Goal: Task Accomplishment & Management: Manage account settings

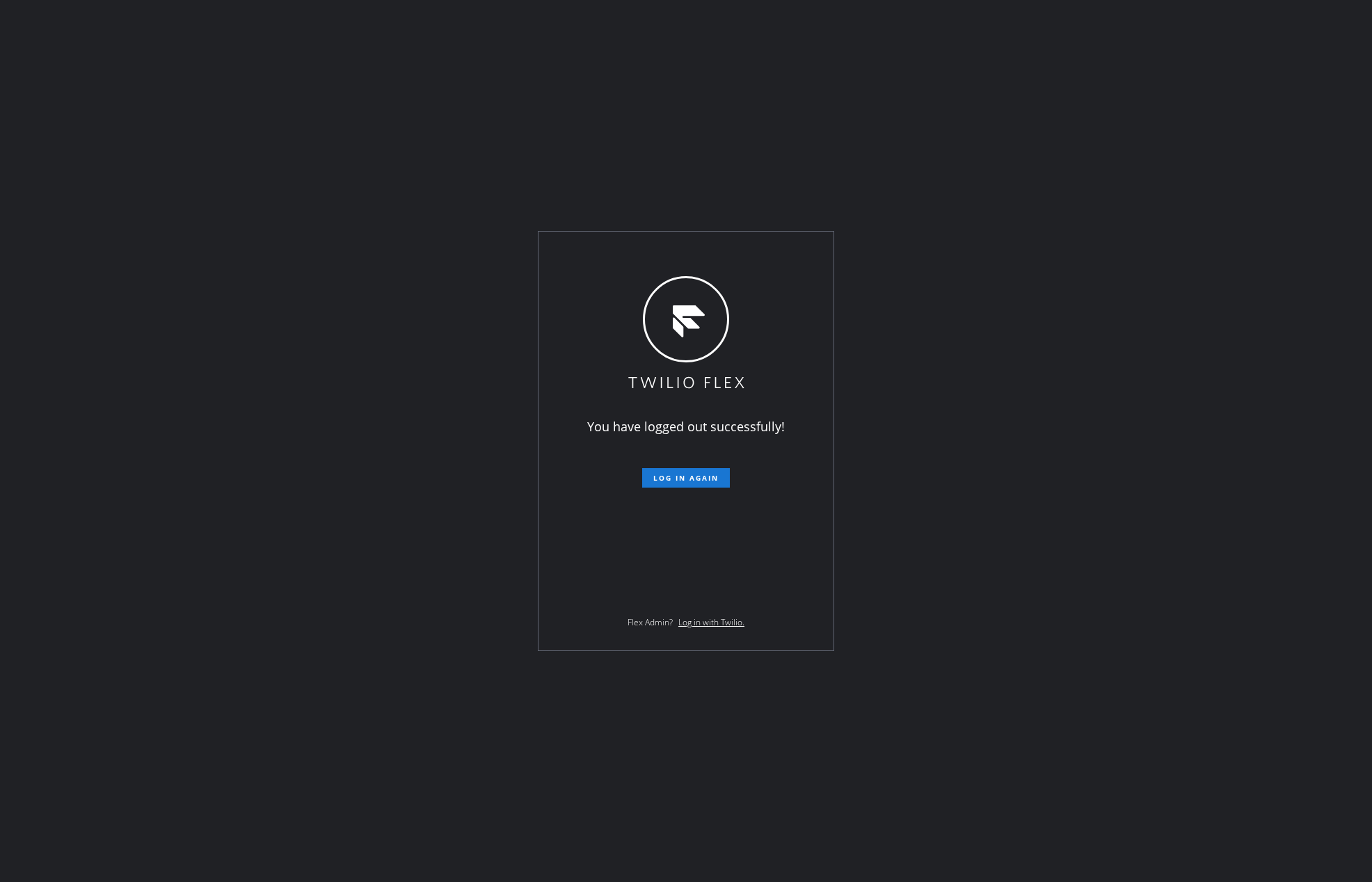
click at [1119, 89] on div "You have logged out successfully! Log in again Flex Admin? Log in with Twilio." at bounding box center [686, 441] width 1372 height 882
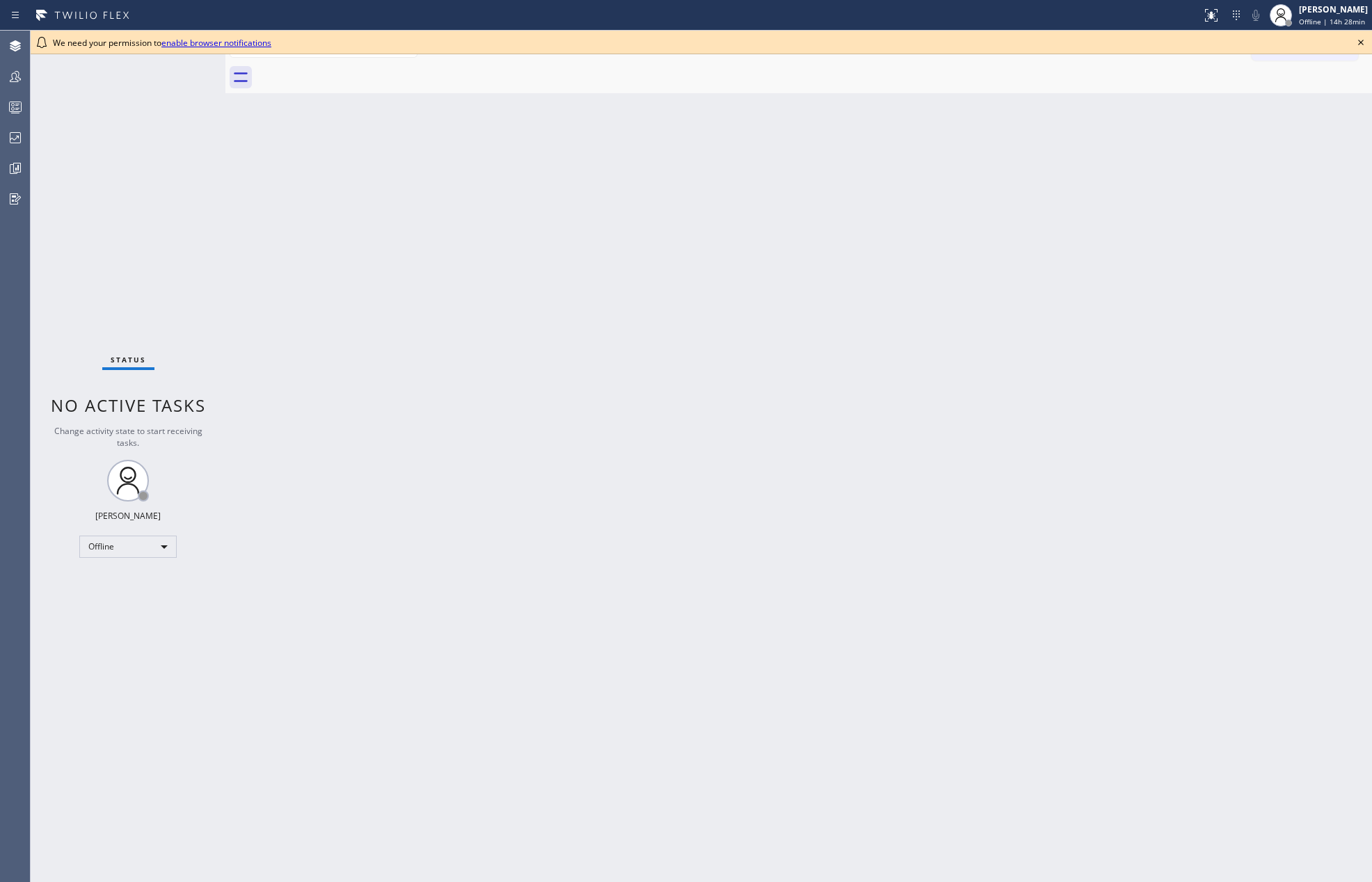
click at [1365, 39] on icon at bounding box center [1361, 41] width 16 height 16
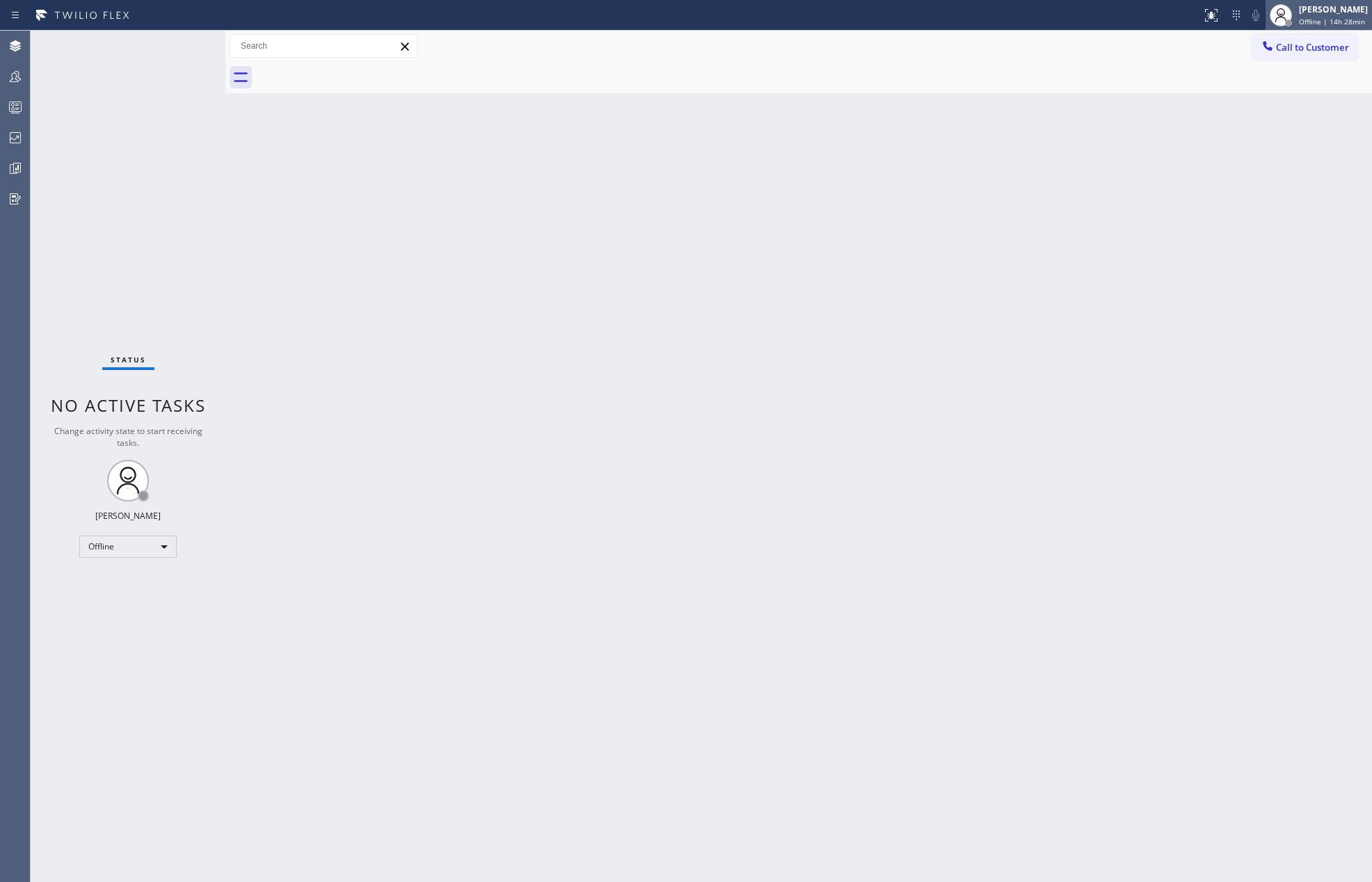
click at [1358, 18] on span "Offline | 14h 28min" at bounding box center [1332, 21] width 66 height 9
click at [1314, 86] on button "Unavailable" at bounding box center [1302, 91] width 139 height 18
click at [16, 65] on div at bounding box center [15, 77] width 30 height 28
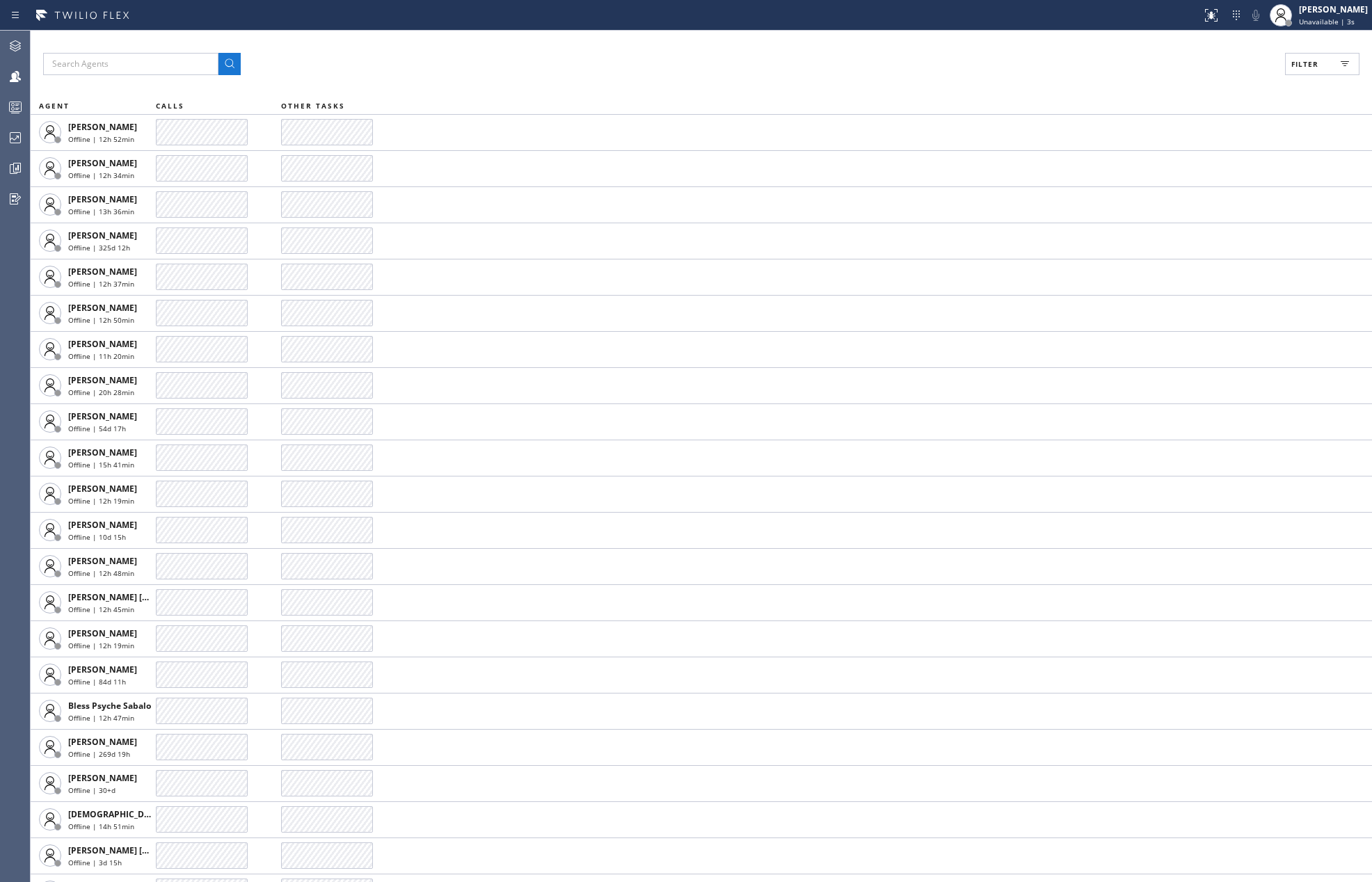
click at [1318, 61] on span "Filter" at bounding box center [1305, 64] width 27 height 9
click at [1171, 160] on input "Available" at bounding box center [1169, 164] width 16 height 16
checkbox input "true"
click at [1171, 206] on input "Break" at bounding box center [1169, 208] width 16 height 16
checkbox input "true"
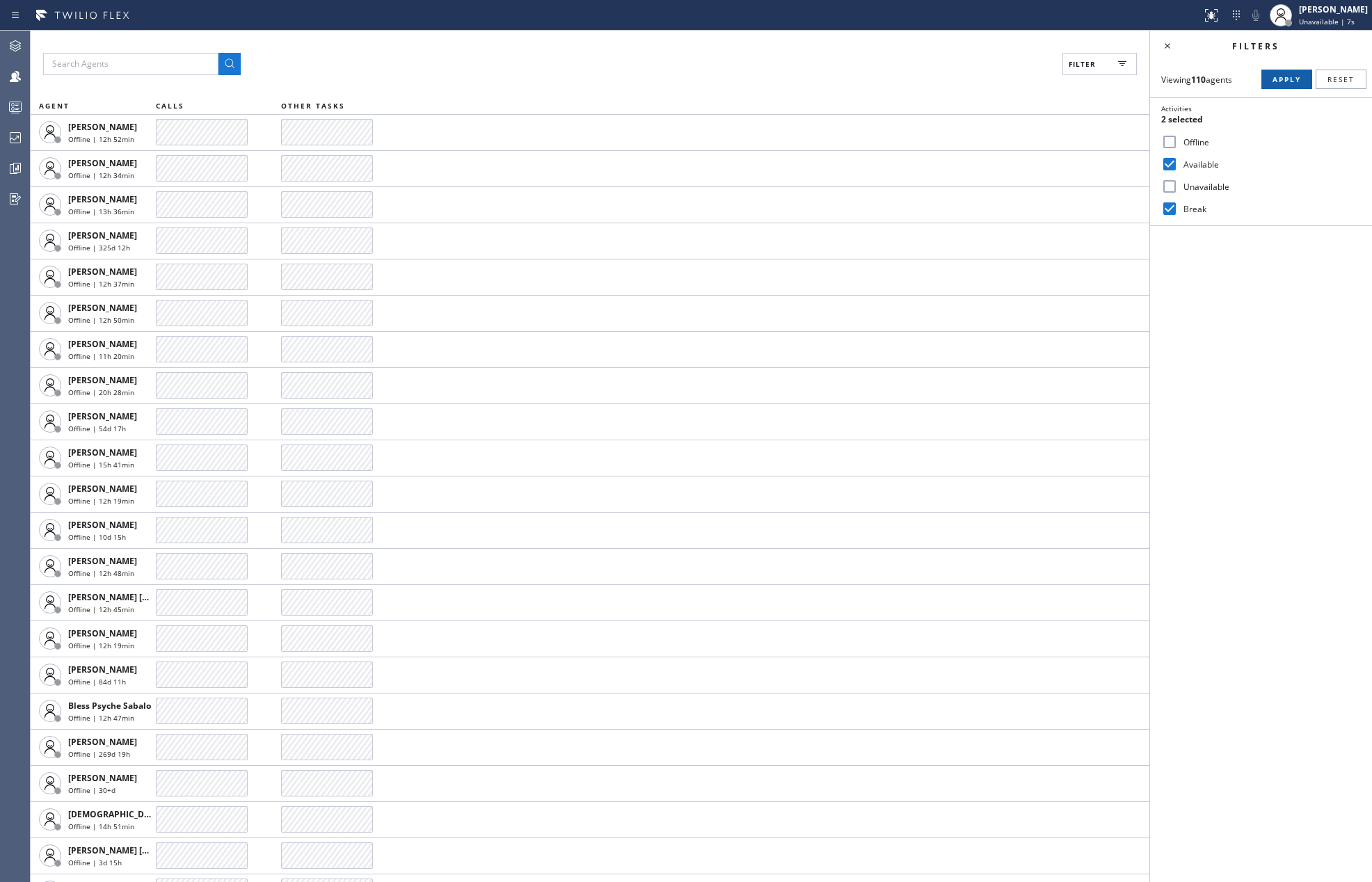
click at [1285, 80] on span "Apply" at bounding box center [1287, 79] width 28 height 9
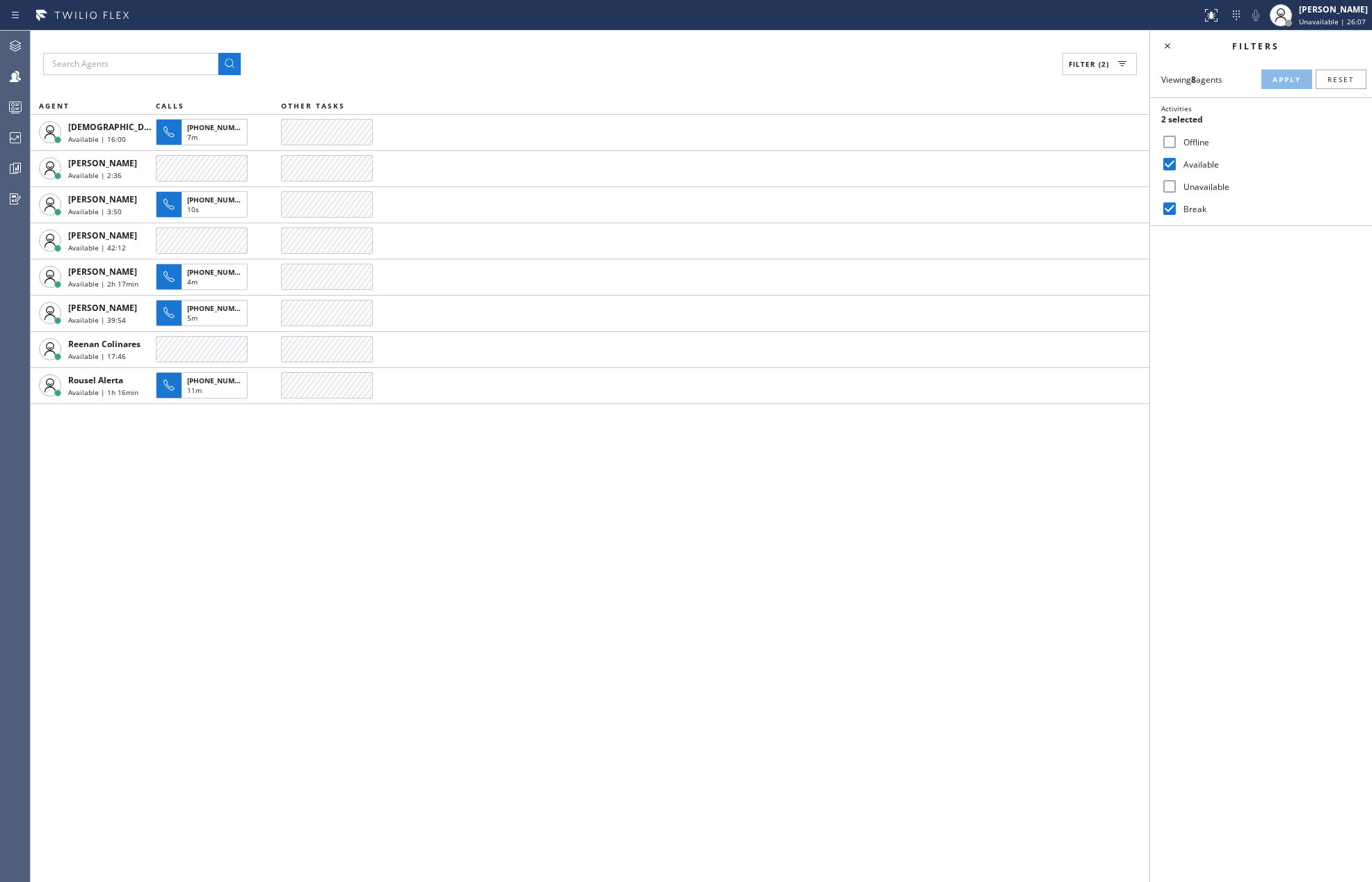
click at [604, 471] on div "Filter (2) AGENT CALLS OTHER TASKS Christian Cinco Available | 16:00 +162625594…" at bounding box center [590, 456] width 1119 height 852
drag, startPoint x: 512, startPoint y: 568, endPoint x: 533, endPoint y: 546, distance: 30.4
click at [519, 555] on div "Filter (2) AGENT CALLS OTHER TASKS Christian Cinco Available | 36s Esmael Jarin…" at bounding box center [590, 456] width 1119 height 852
click at [278, 600] on div "Filter (2) AGENT CALLS OTHER TASKS Christian Cinco Available | 8:54 Esmael Jari…" at bounding box center [590, 456] width 1119 height 852
click at [16, 164] on icon at bounding box center [15, 167] width 16 height 16
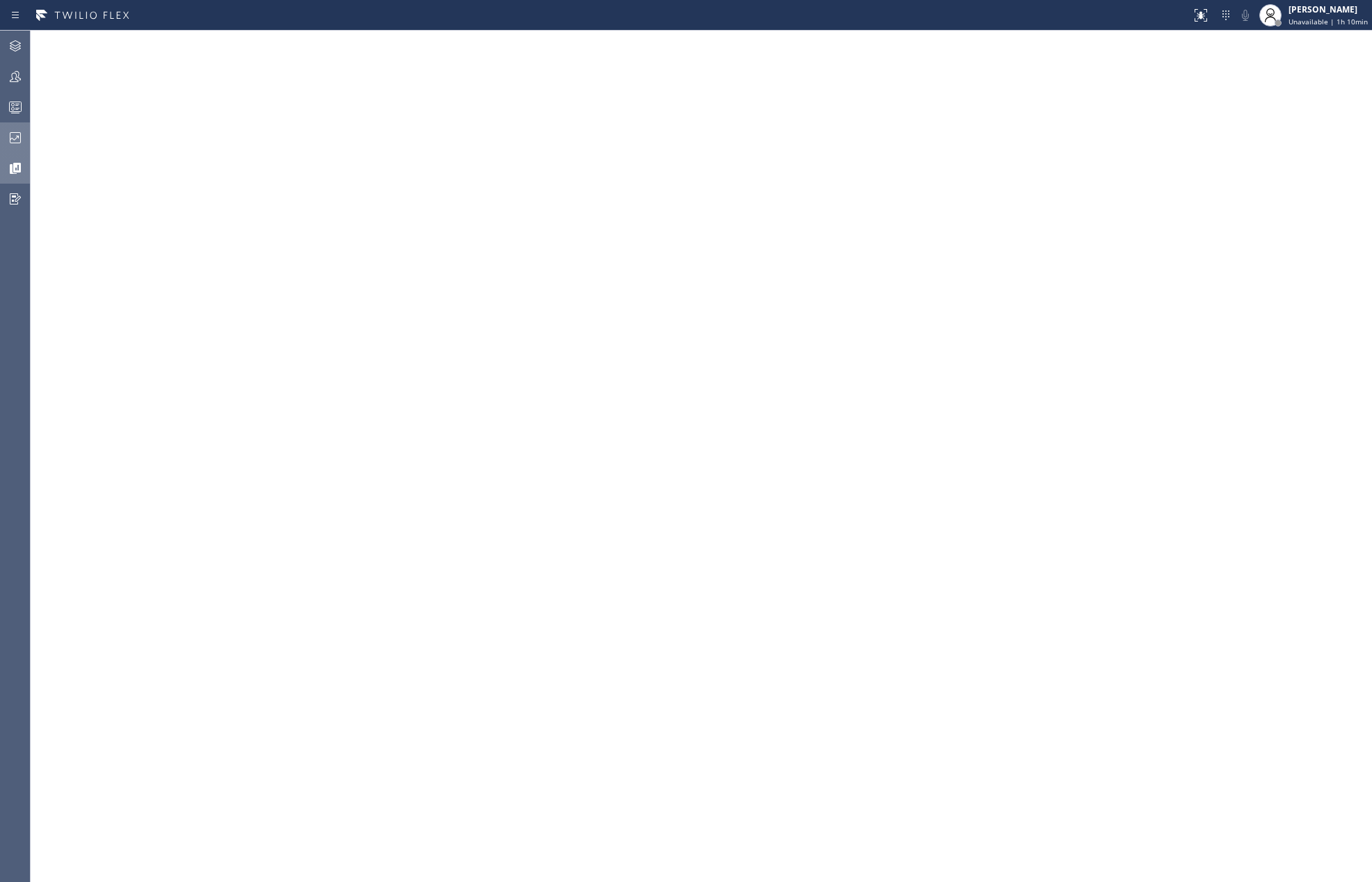
click at [9, 137] on icon at bounding box center [15, 137] width 11 height 11
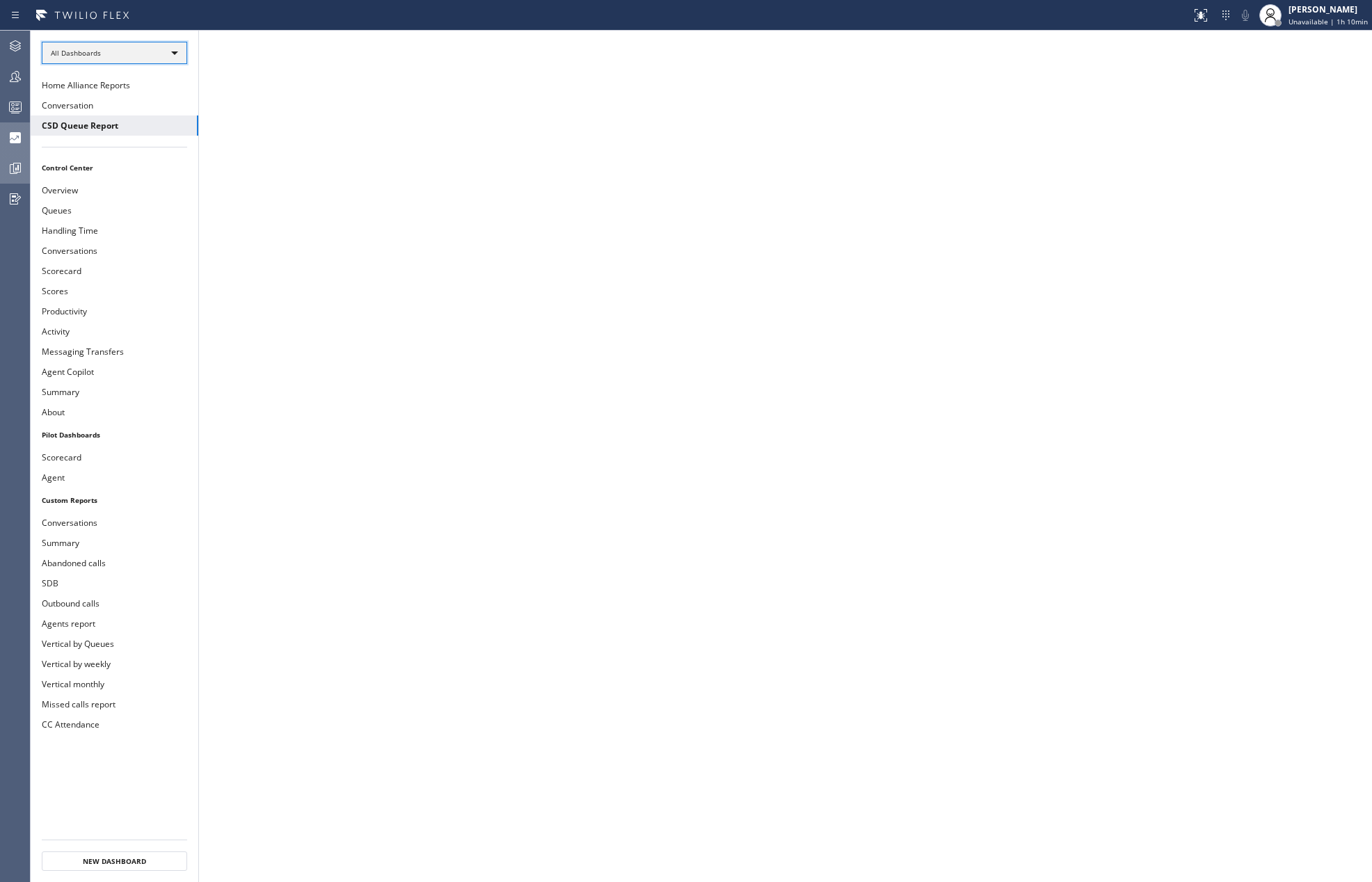
click at [155, 41] on div "All Dashboards" at bounding box center [114, 53] width 145 height 22
click at [120, 141] on li "Custom Reports" at bounding box center [113, 142] width 142 height 16
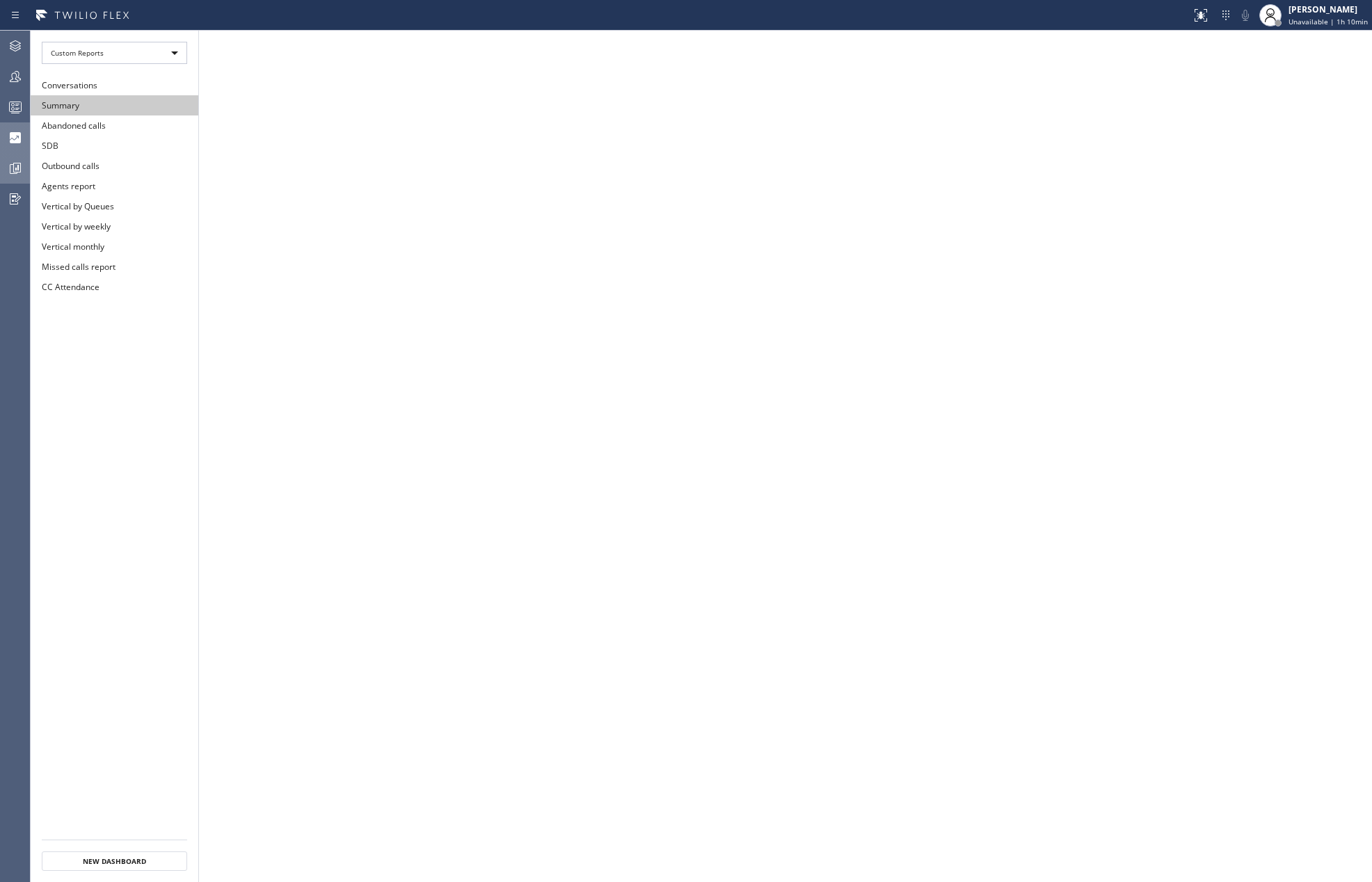
click at [114, 110] on button "Summary" at bounding box center [114, 104] width 168 height 20
click at [20, 106] on icon at bounding box center [15, 106] width 16 height 16
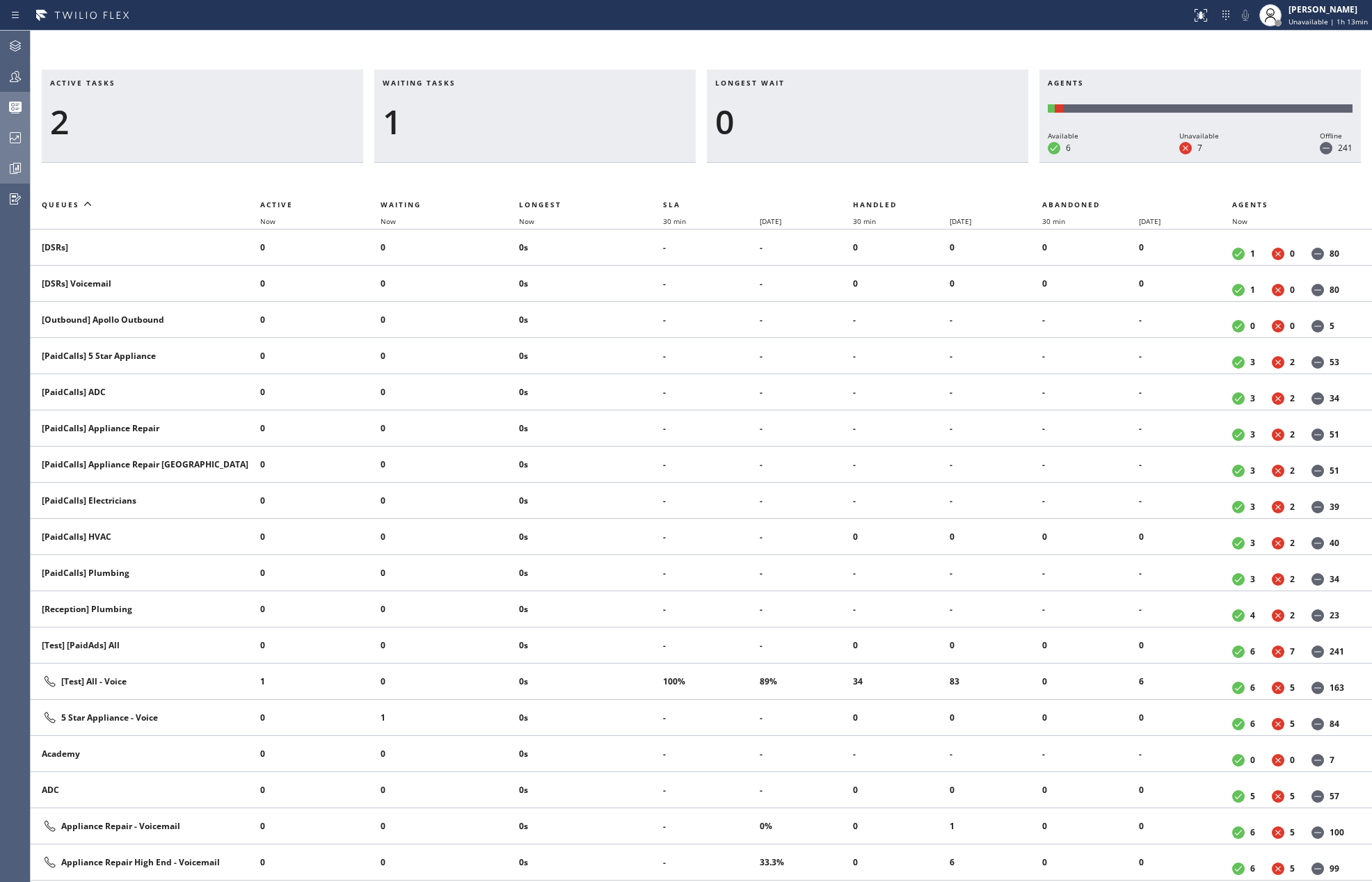
click at [1173, 52] on div "Active tasks 2 Waiting tasks 1 Longest wait 0 Agents Available 6 Unavailable 7 …" at bounding box center [701, 456] width 1342 height 852
click at [534, 224] on span "Now" at bounding box center [527, 221] width 16 height 9
click at [28, 73] on div at bounding box center [15, 76] width 30 height 16
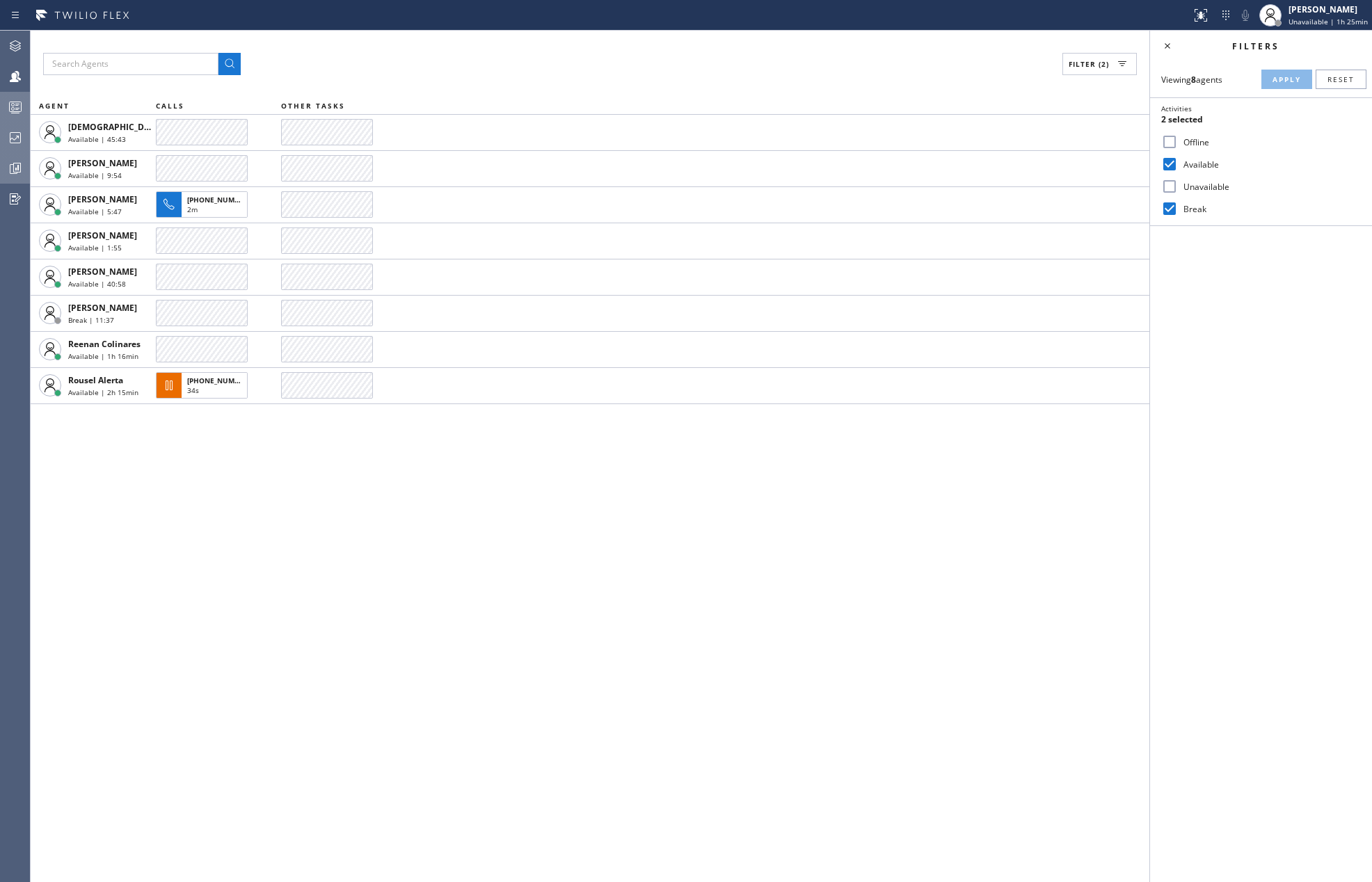
click at [370, 487] on div "Filter (2) AGENT CALLS OTHER TASKS Christian Cinco Available | 45:43 Esmael Jar…" at bounding box center [590, 456] width 1119 height 852
click at [2, 98] on div at bounding box center [15, 106] width 30 height 16
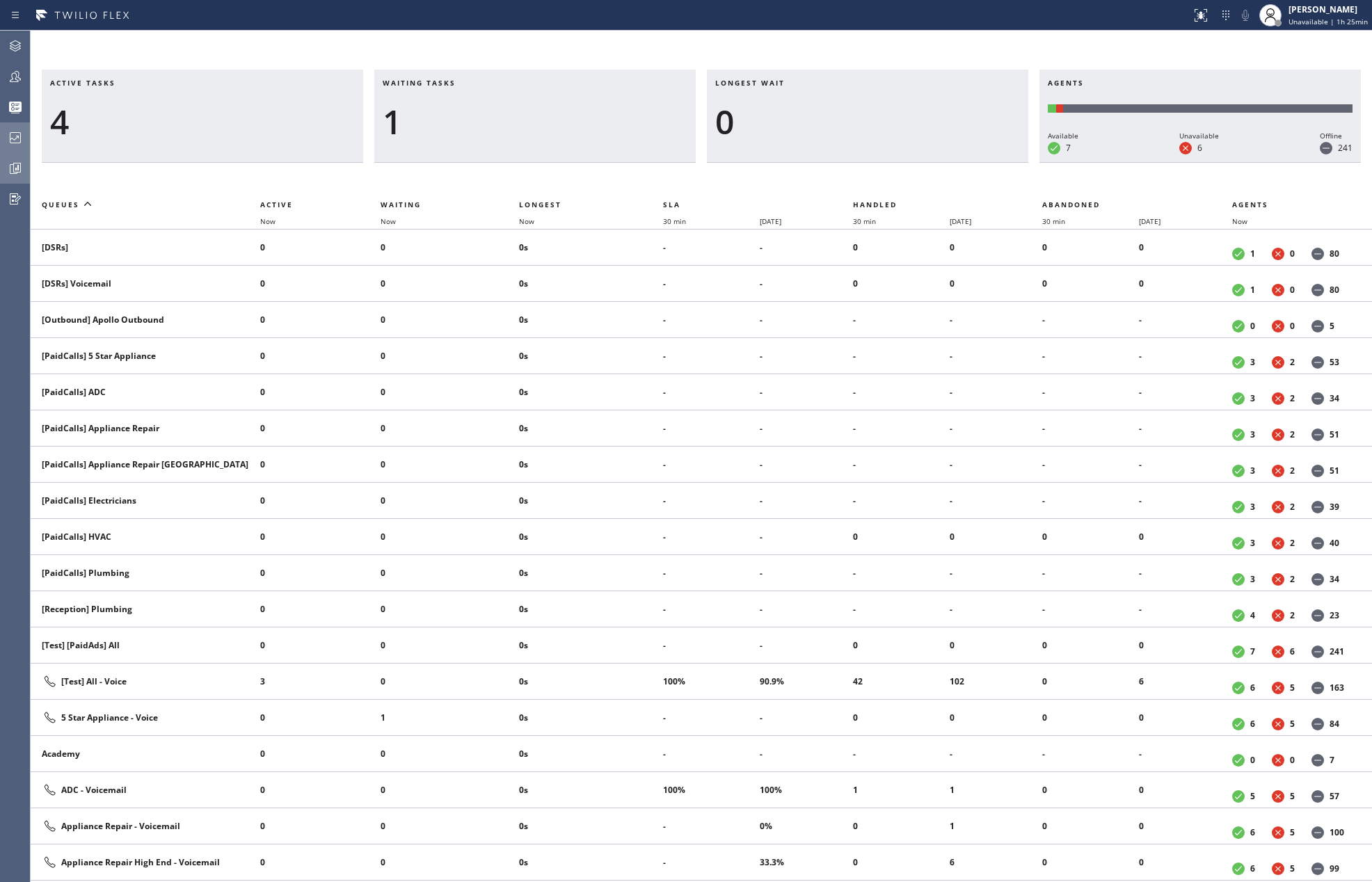
click at [712, 53] on div "Active tasks 4 Waiting tasks 1 Longest wait 0 Agents Available 7 Unavailable 6 …" at bounding box center [701, 456] width 1342 height 852
click at [532, 217] on span "Now" at bounding box center [527, 221] width 16 height 9
click at [16, 73] on icon at bounding box center [15, 76] width 16 height 16
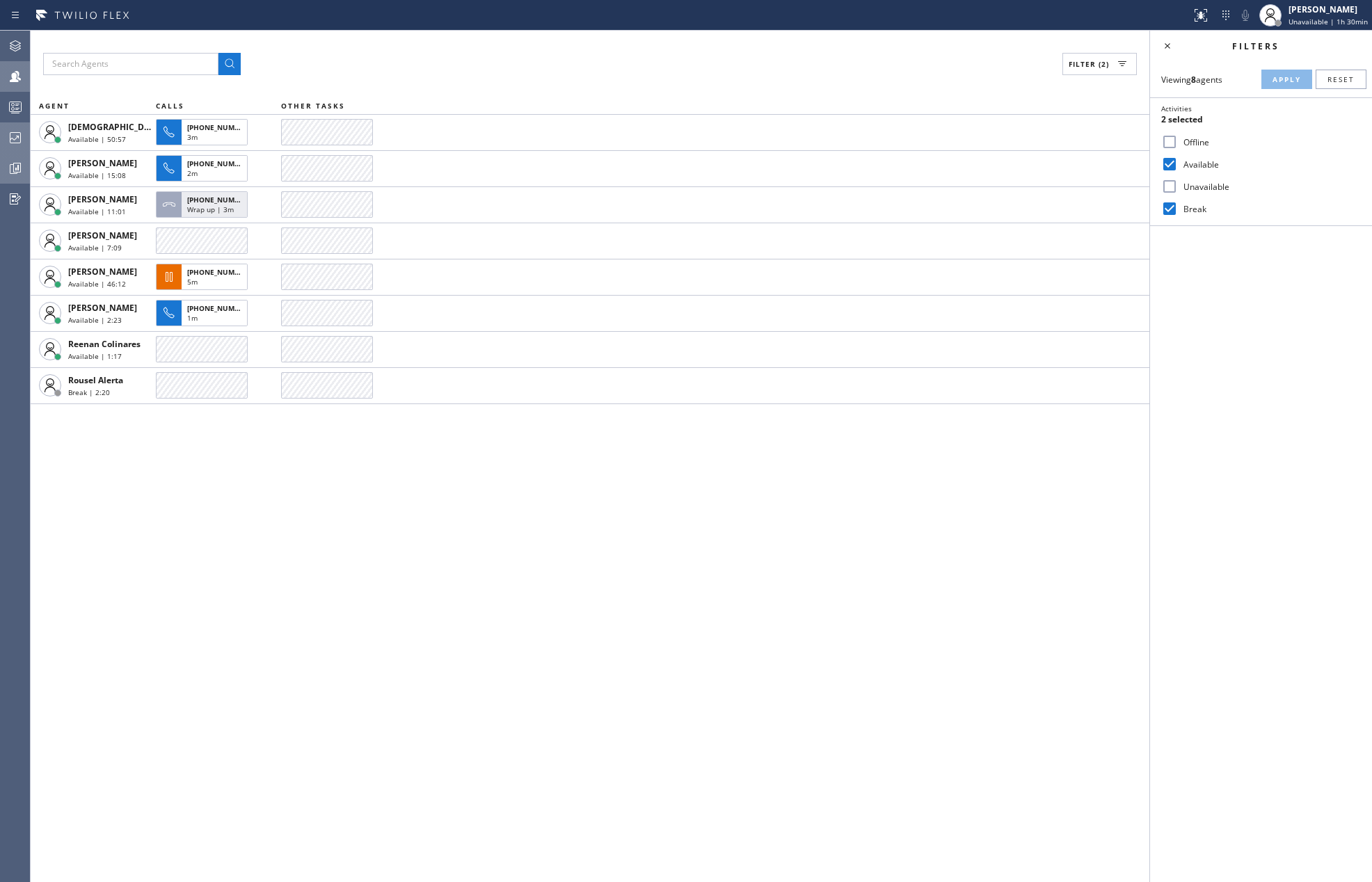
click at [334, 566] on div "Filter (2) AGENT CALLS OTHER TASKS Christian Cinco Available | 50:57 +177322076…" at bounding box center [590, 456] width 1119 height 852
click at [20, 141] on icon at bounding box center [15, 137] width 11 height 11
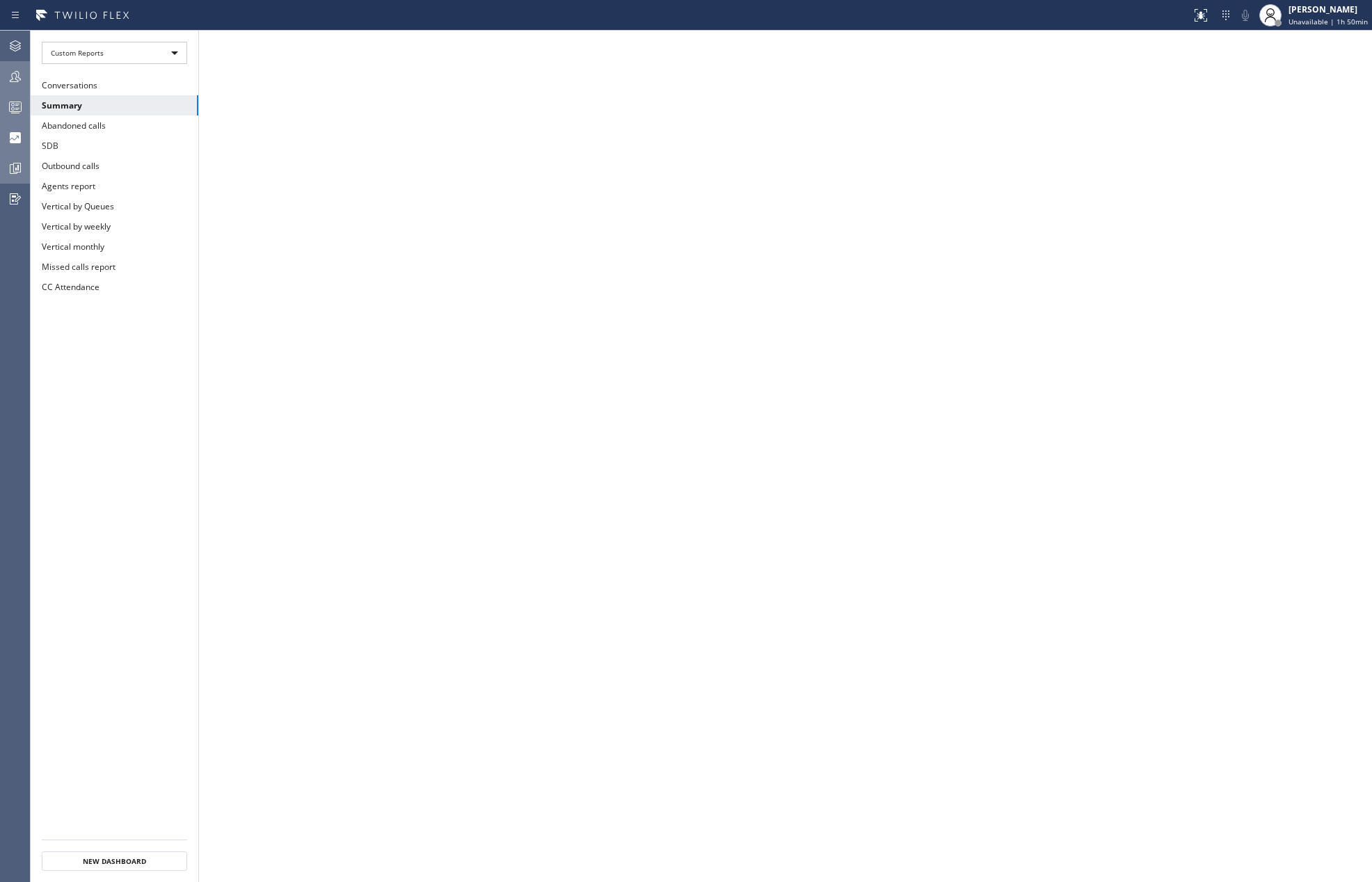
click at [9, 103] on icon at bounding box center [15, 106] width 16 height 16
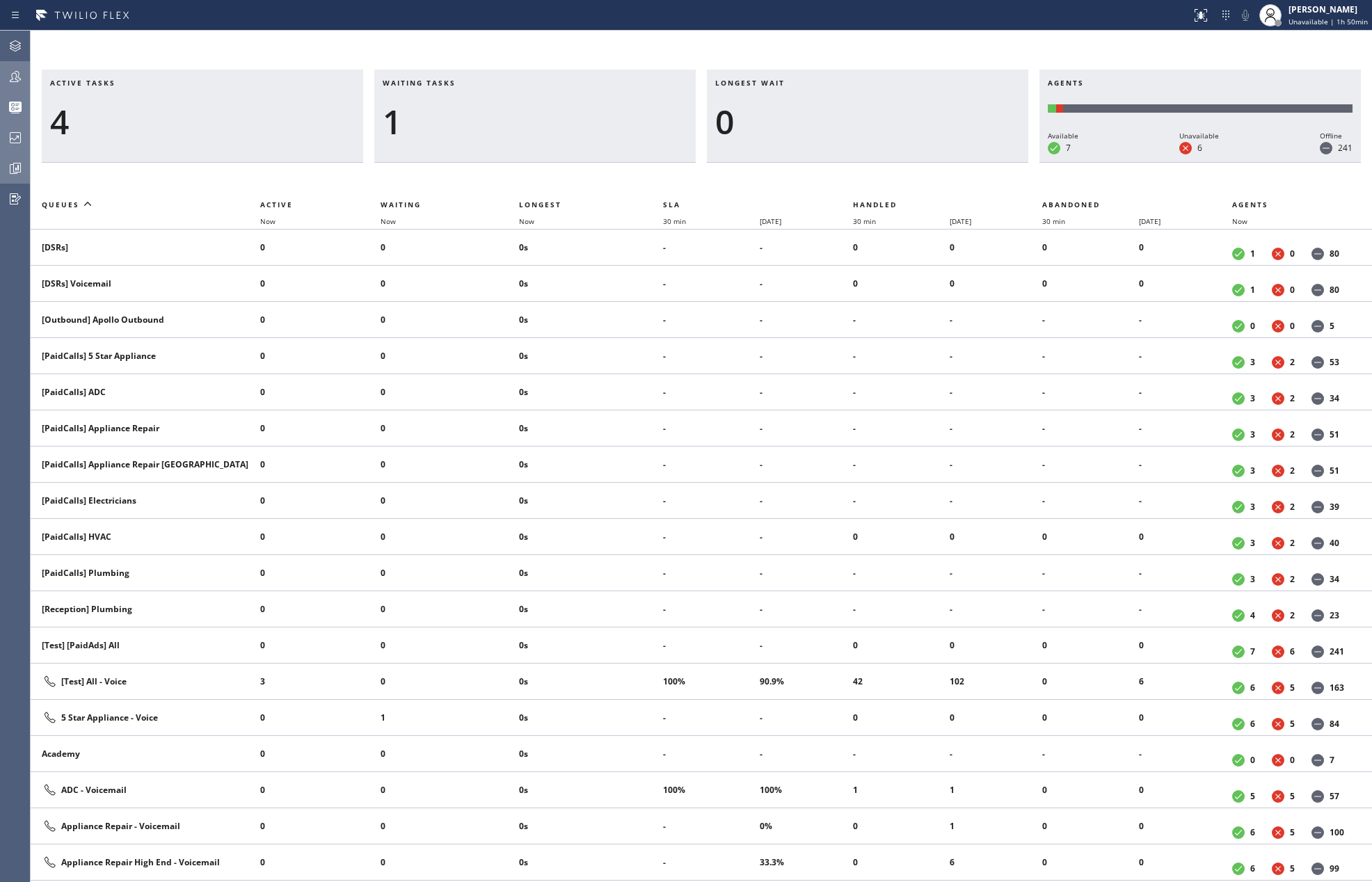
click at [20, 84] on icon at bounding box center [15, 76] width 16 height 16
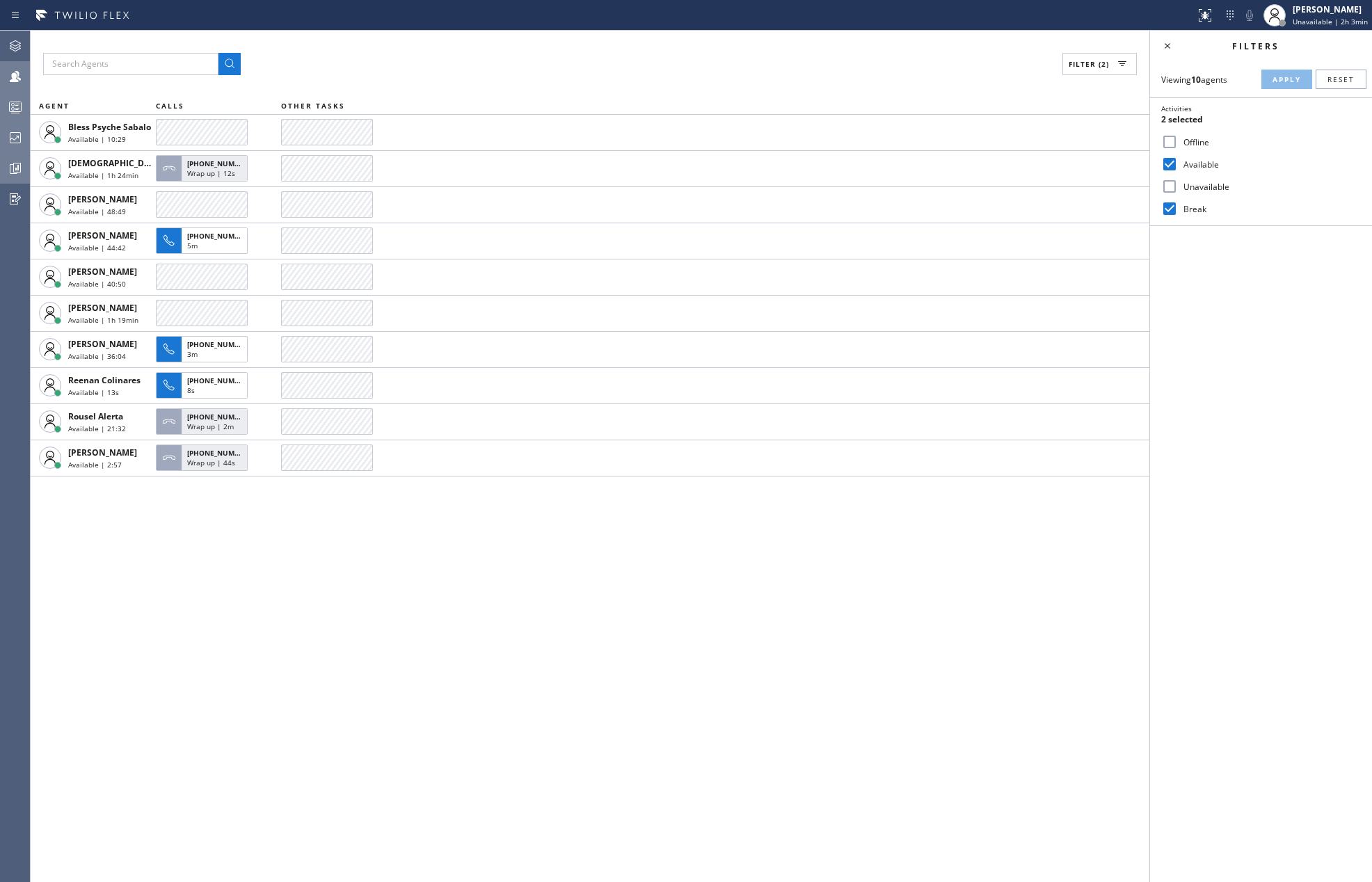
click at [16, 167] on icon at bounding box center [17, 167] width 3 height 5
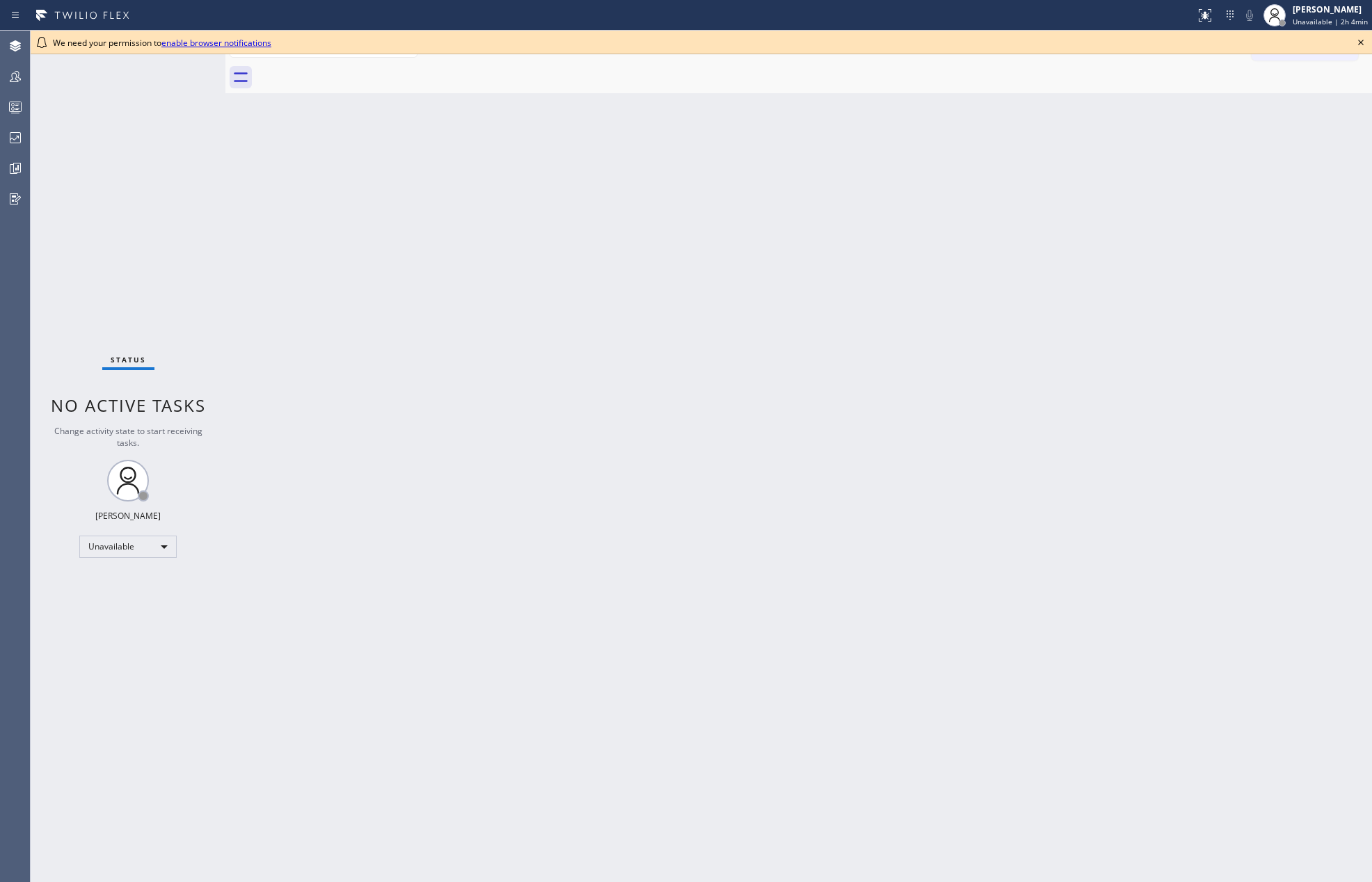
click at [1357, 40] on icon at bounding box center [1361, 41] width 16 height 16
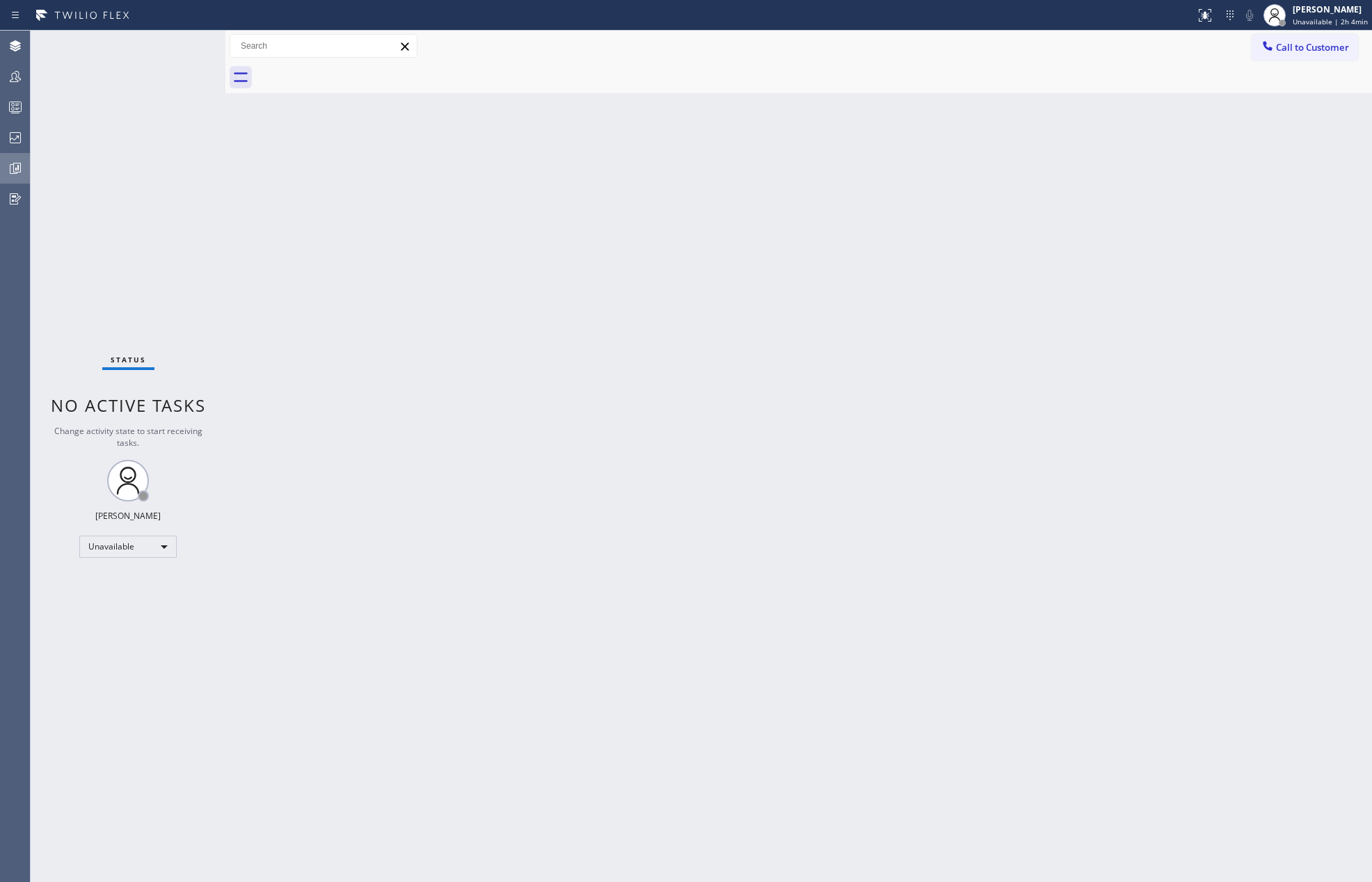
click at [11, 162] on icon at bounding box center [15, 167] width 16 height 16
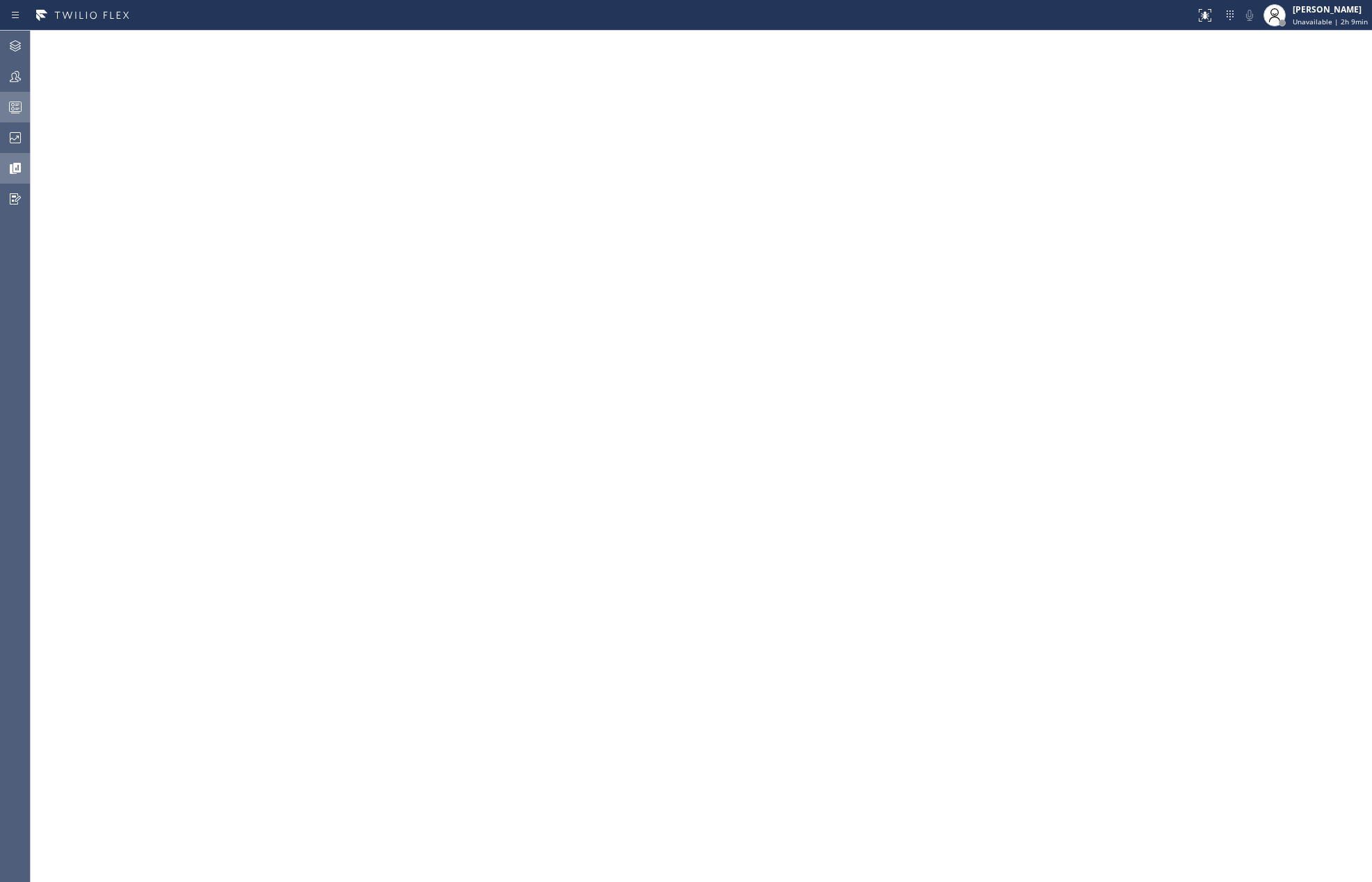
click at [9, 112] on icon at bounding box center [15, 106] width 16 height 16
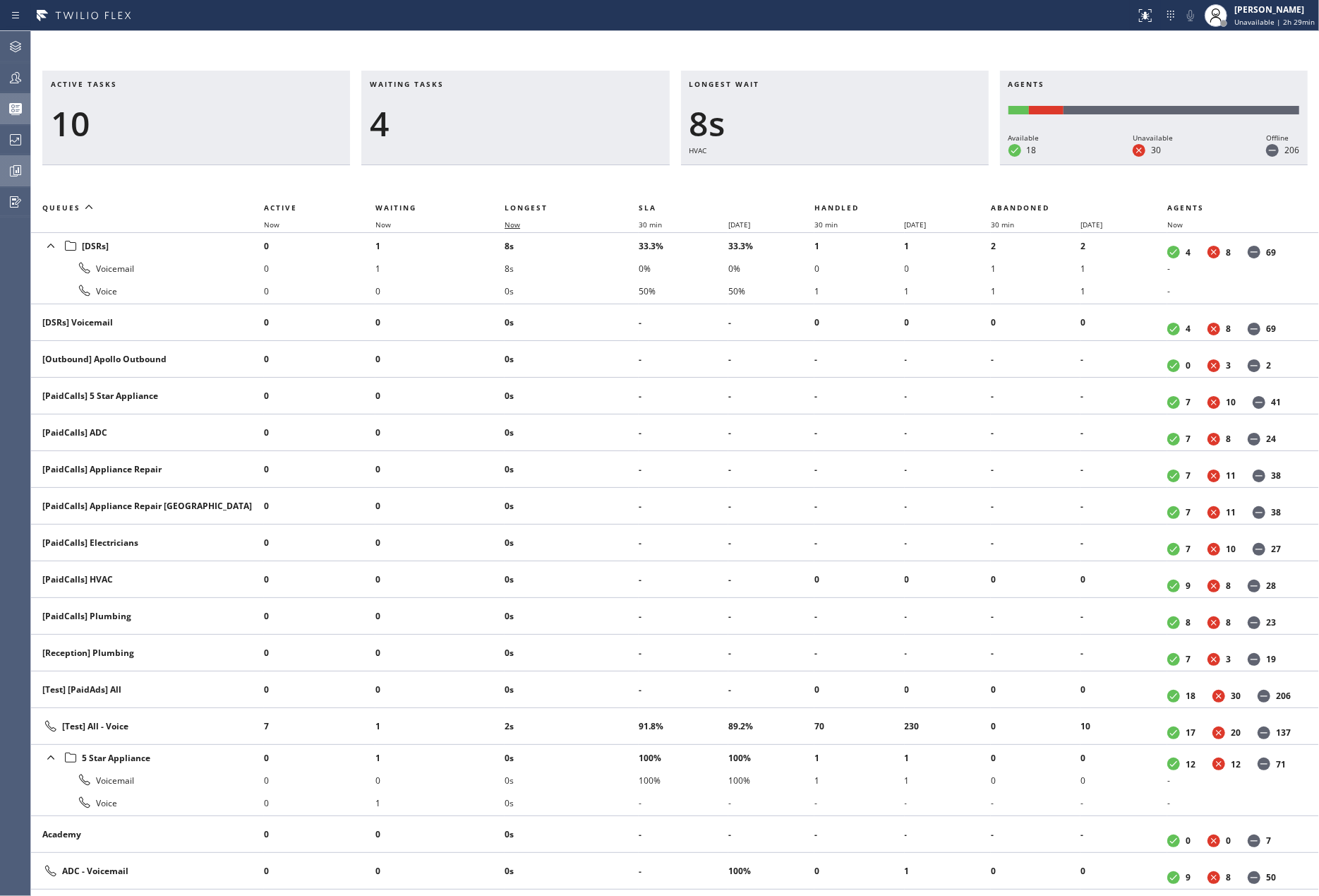
click at [515, 223] on span "Now" at bounding box center [512, 224] width 16 height 10
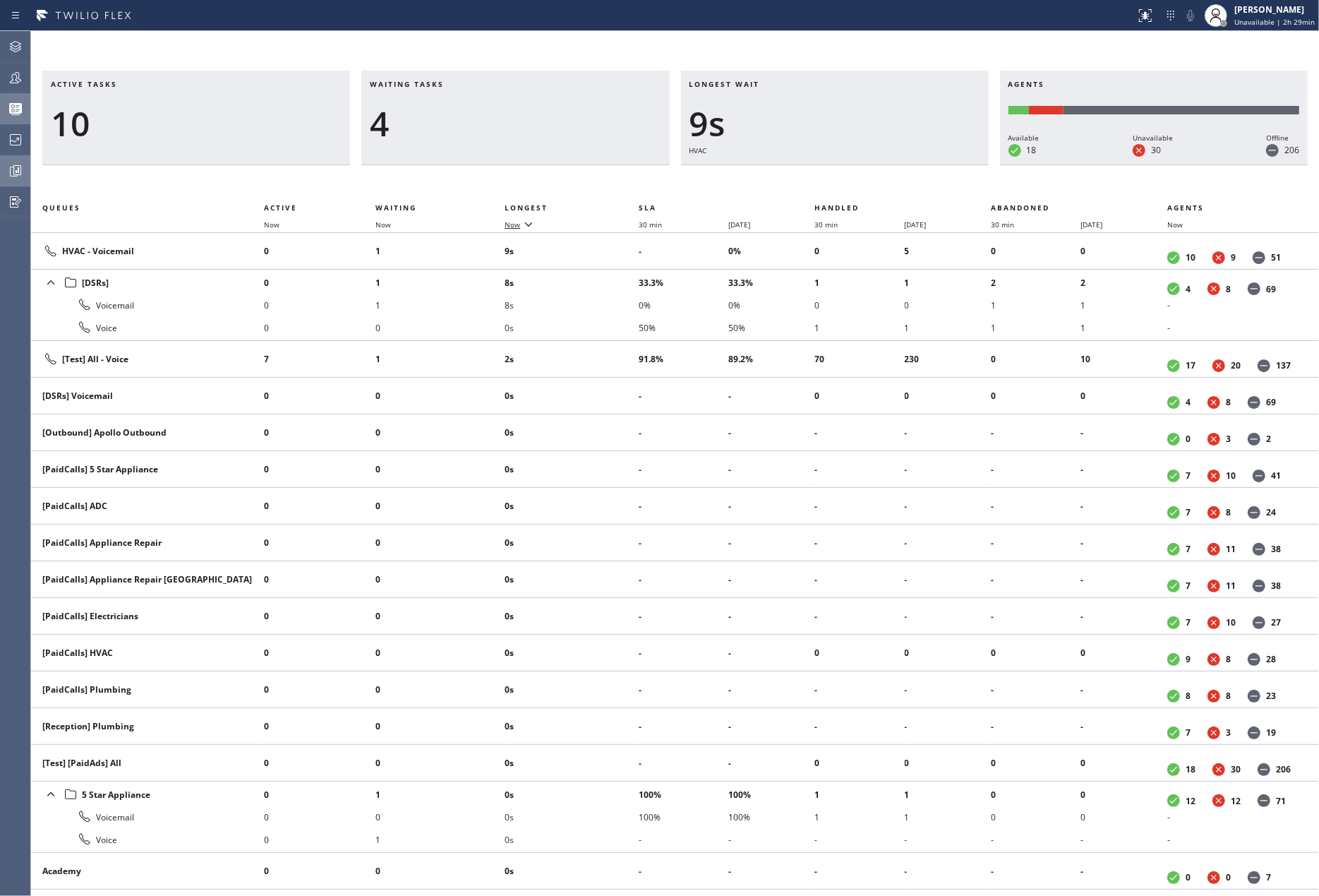
click at [515, 223] on span "Now" at bounding box center [512, 224] width 16 height 10
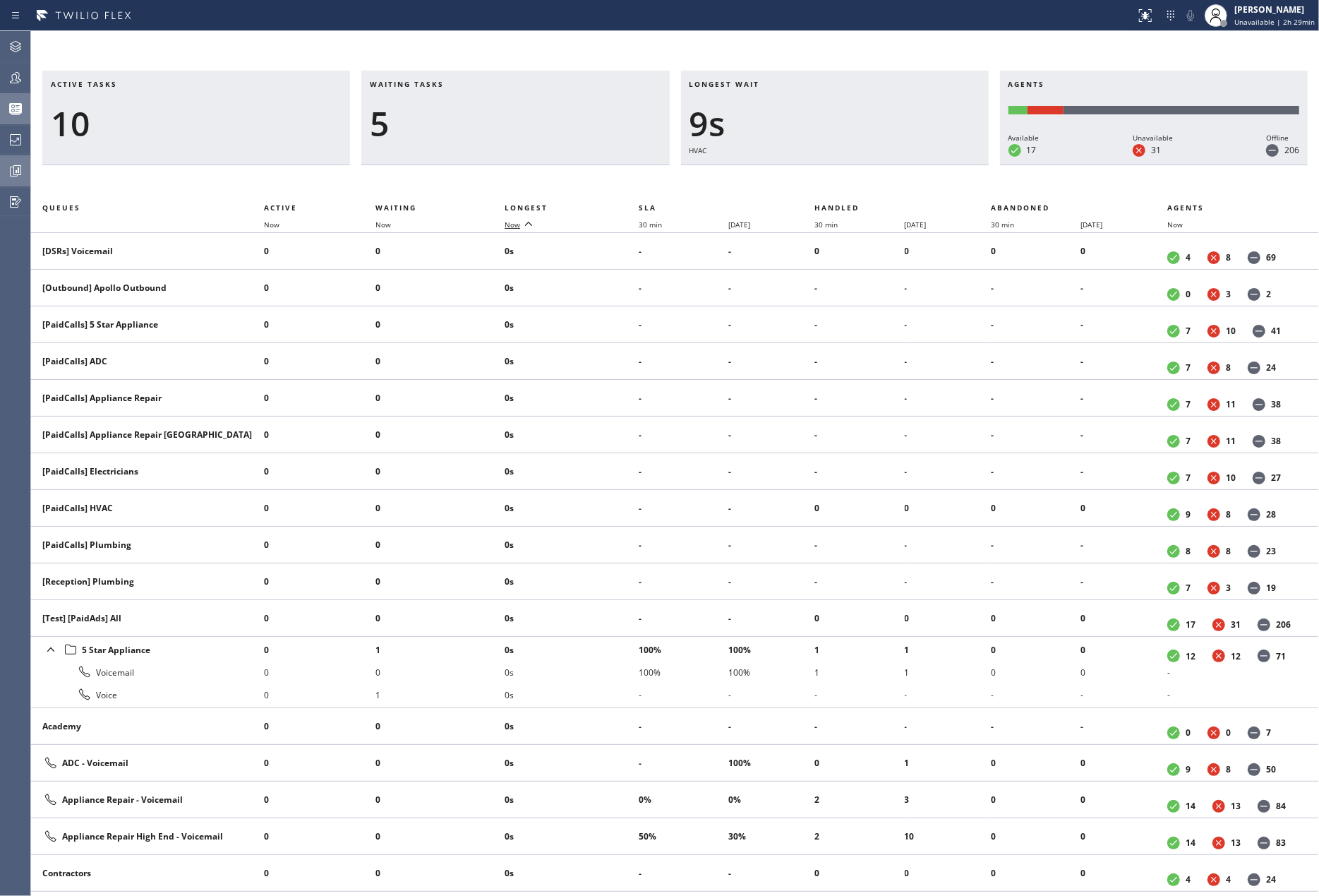
click at [515, 223] on span "Now" at bounding box center [512, 224] width 16 height 10
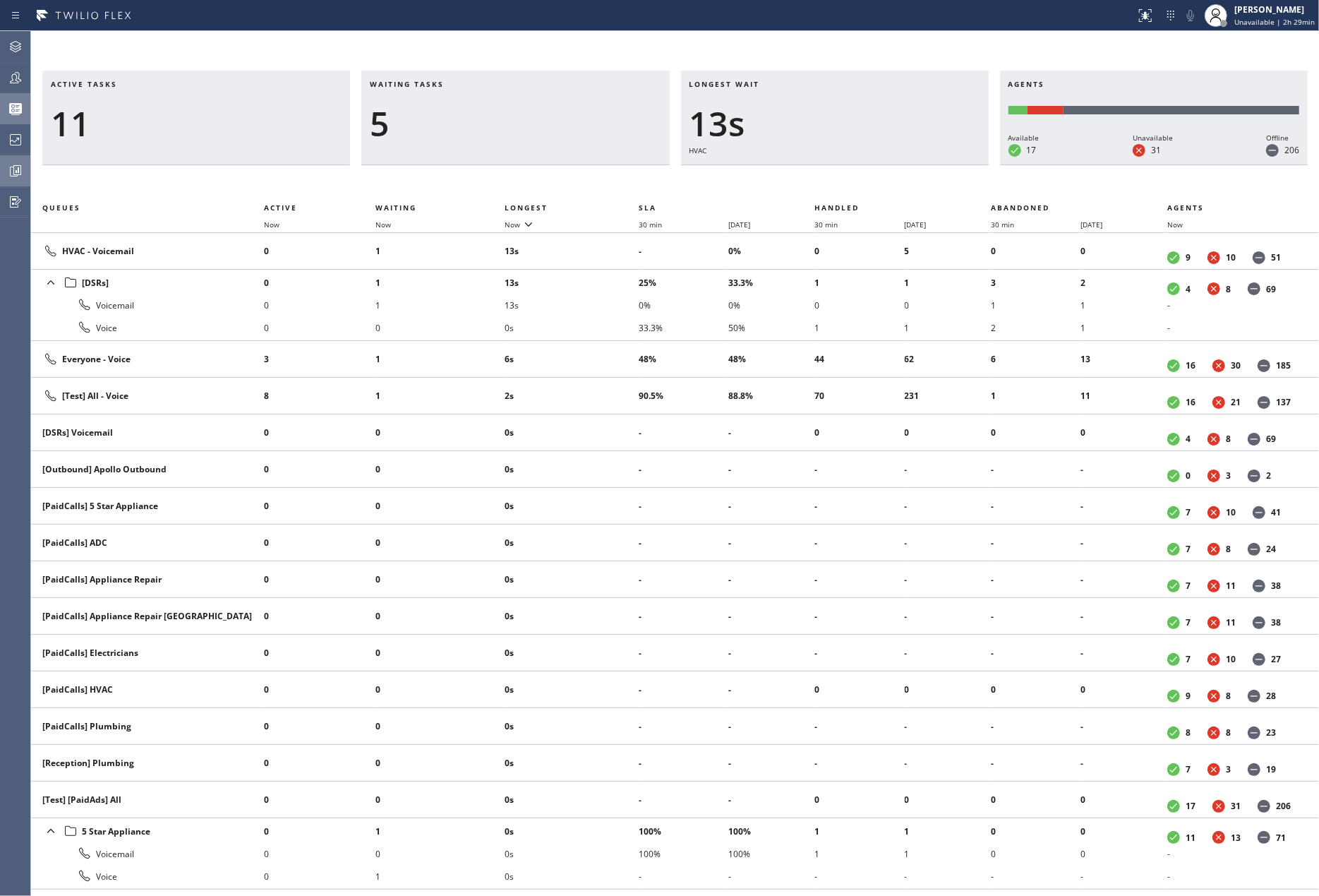
click at [647, 42] on div "Active tasks 11 Waiting tasks 5 Longest wait 13s HVAC Agents Available 17 Unava…" at bounding box center [674, 462] width 1288 height 864
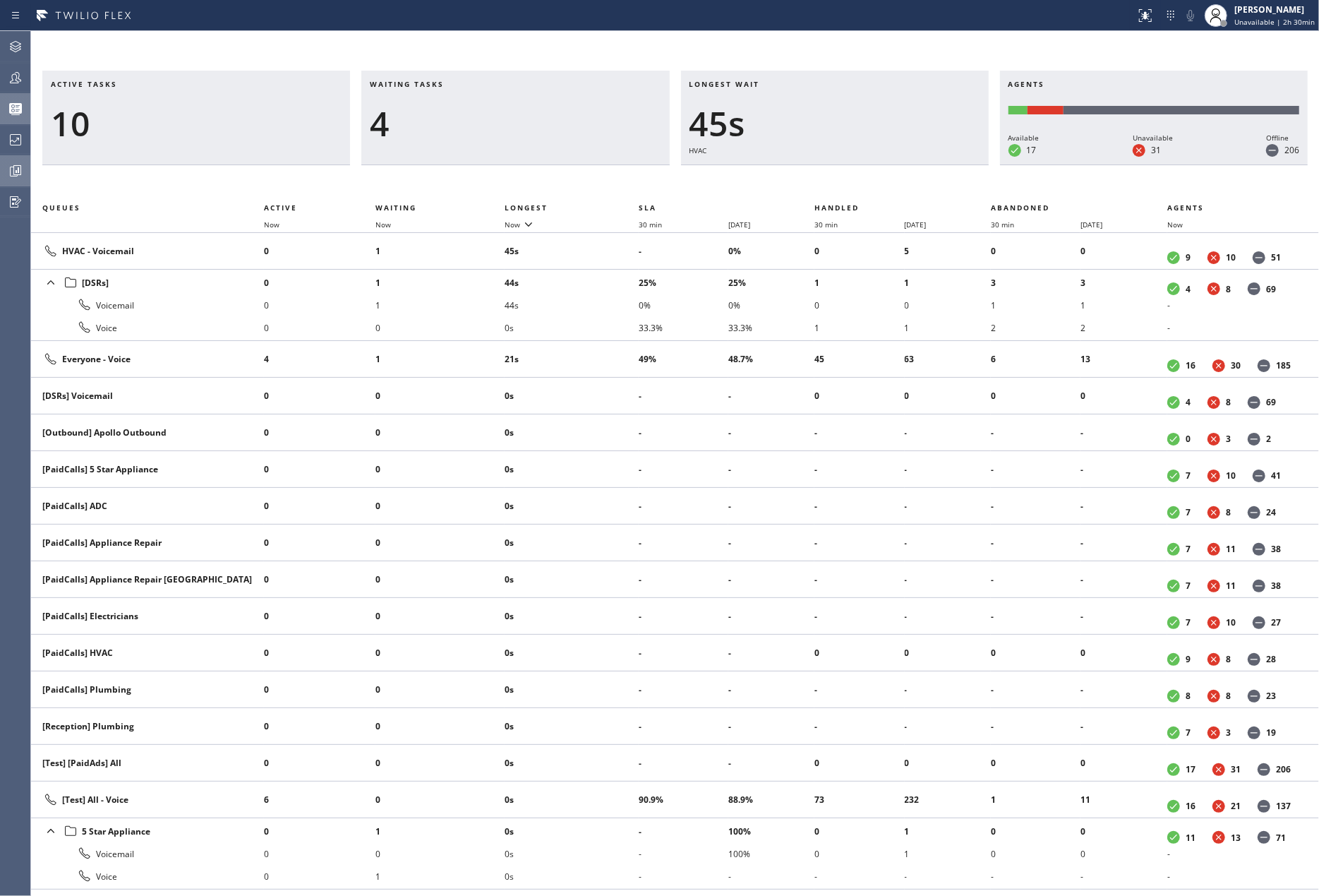
click at [1146, 56] on div "Active tasks 10 Waiting tasks 4 Longest wait 45s HVAC Agents Available 17 Unava…" at bounding box center [674, 462] width 1288 height 864
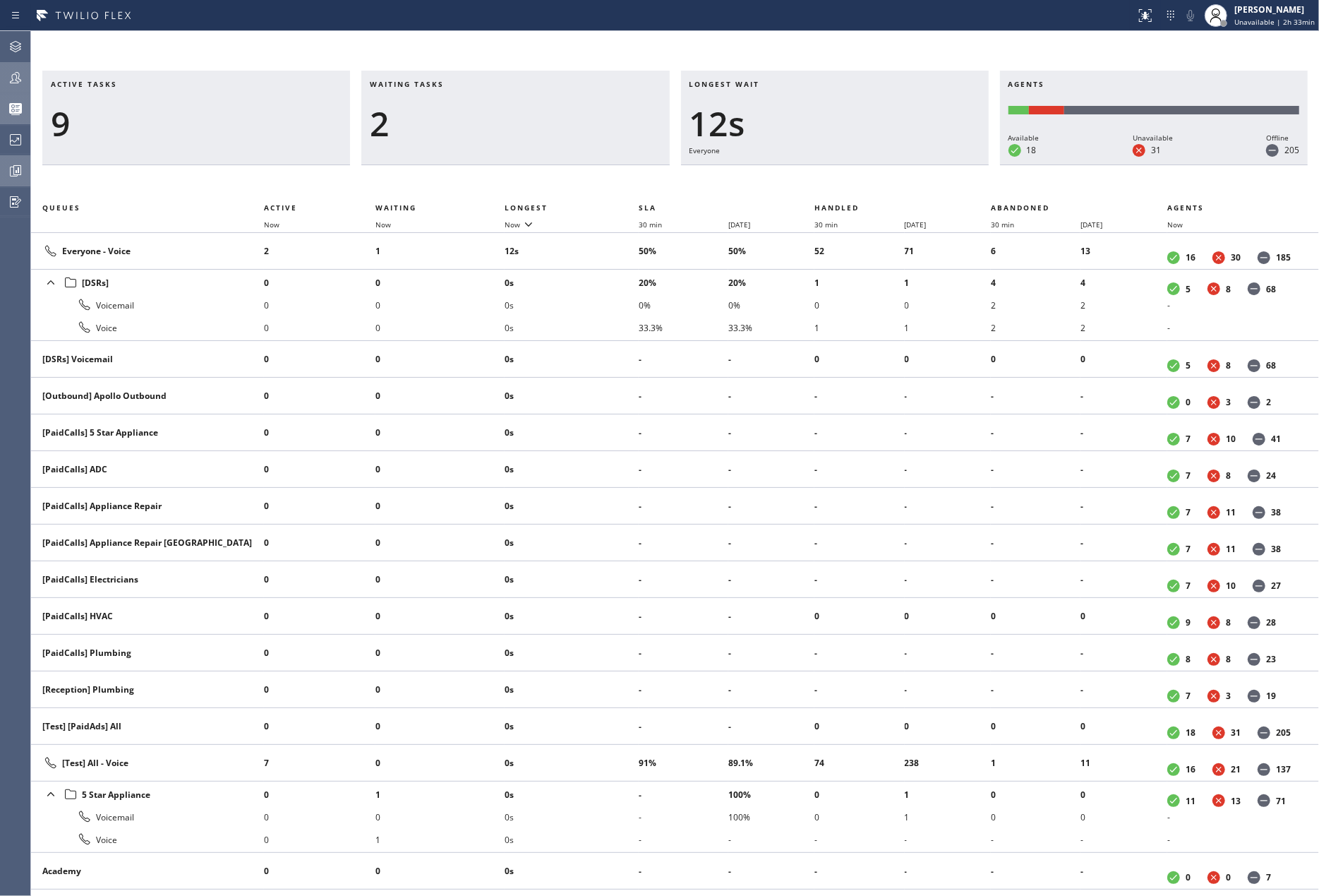
click at [17, 77] on icon at bounding box center [15, 77] width 11 height 11
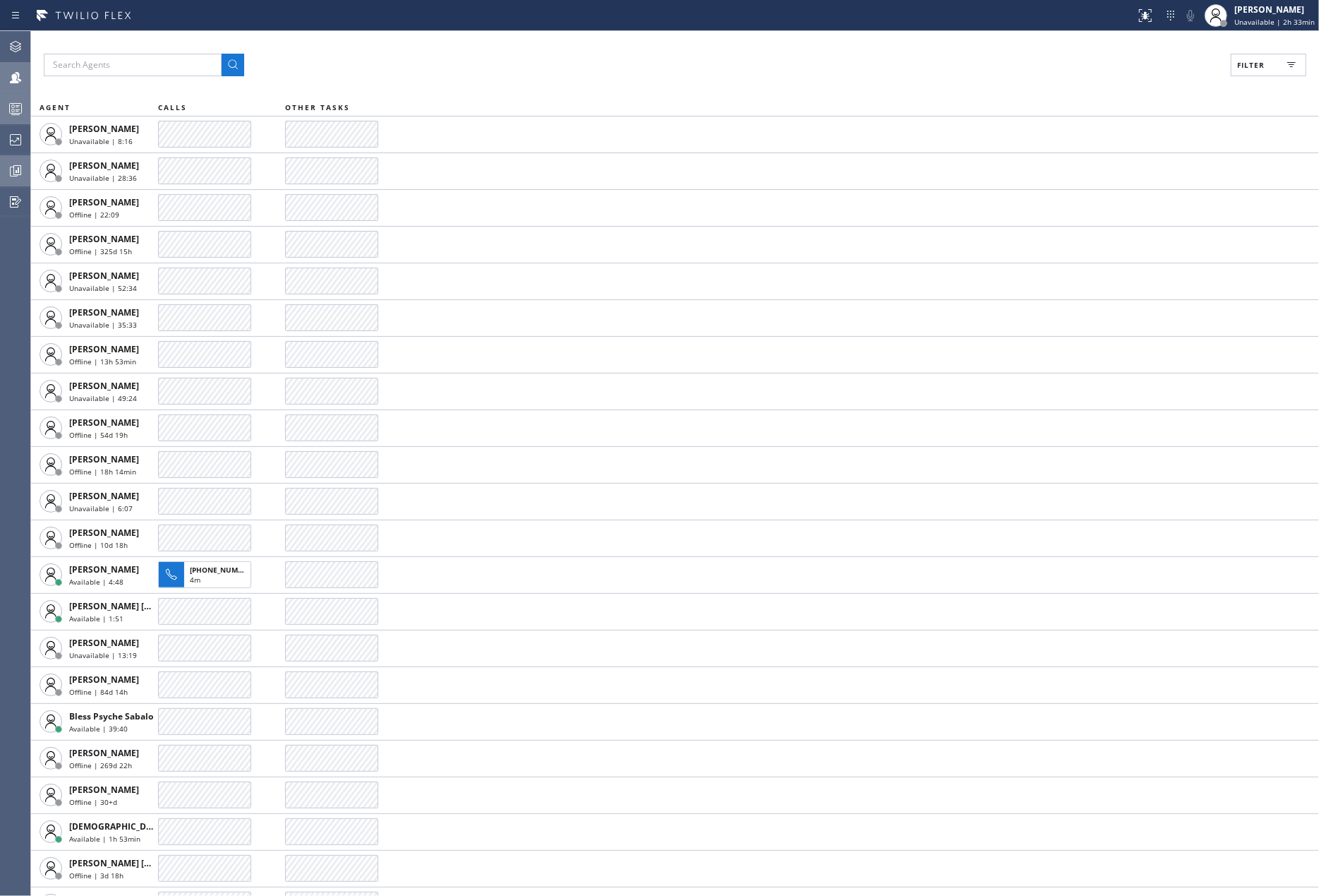
click at [1251, 63] on span "Filter" at bounding box center [1251, 65] width 27 height 10
click at [1117, 209] on input "Break" at bounding box center [1113, 211] width 17 height 17
checkbox input "true"
click at [1225, 81] on span "Apply" at bounding box center [1232, 80] width 29 height 10
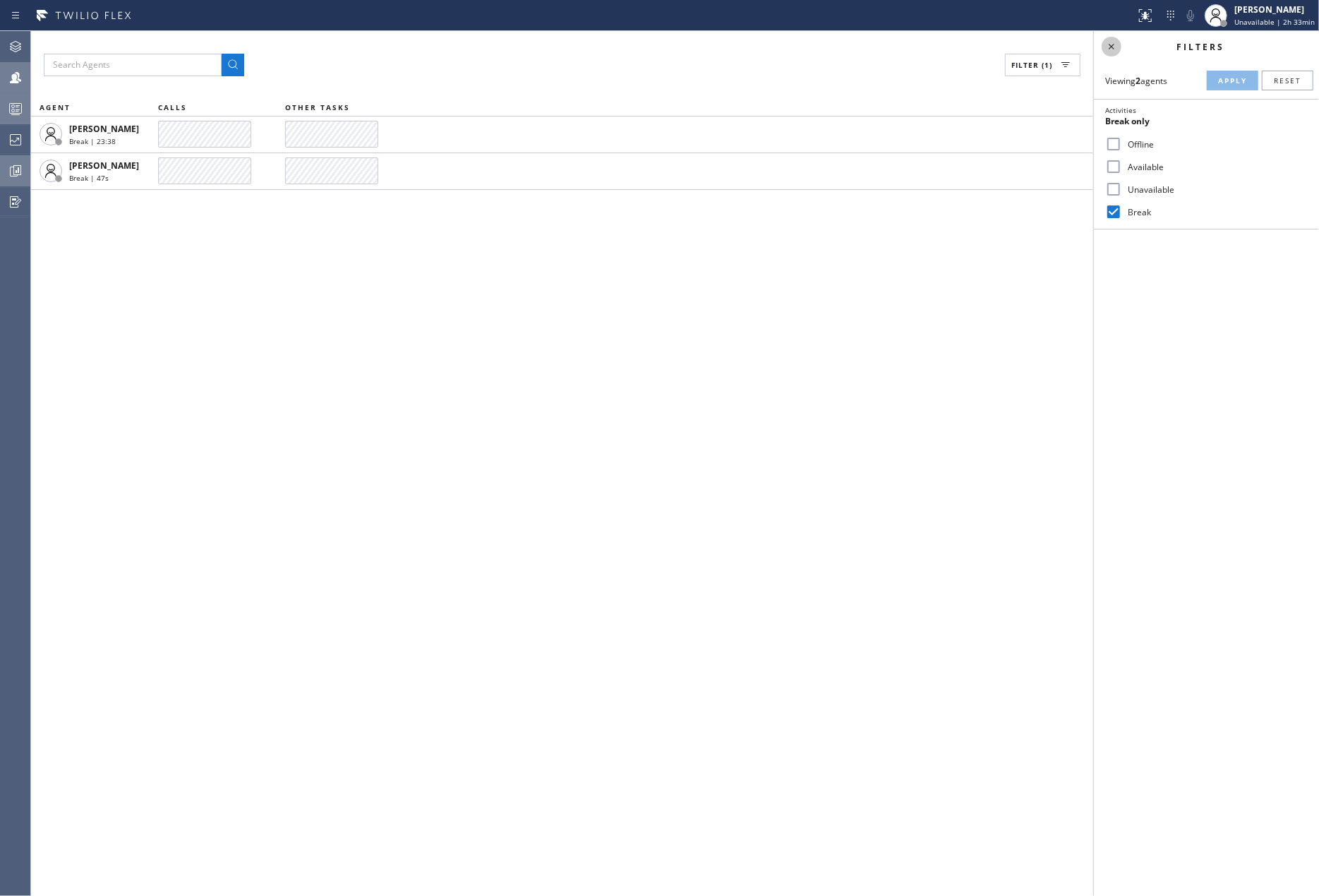
click at [1111, 46] on icon at bounding box center [1111, 46] width 17 height 17
click at [531, 387] on div "Filter (1) AGENT CALLS OTHER TASKS Esmael Jarina Break | 24:01 Mark Paul Dacula…" at bounding box center [674, 462] width 1288 height 864
click at [20, 103] on rect at bounding box center [16, 108] width 12 height 10
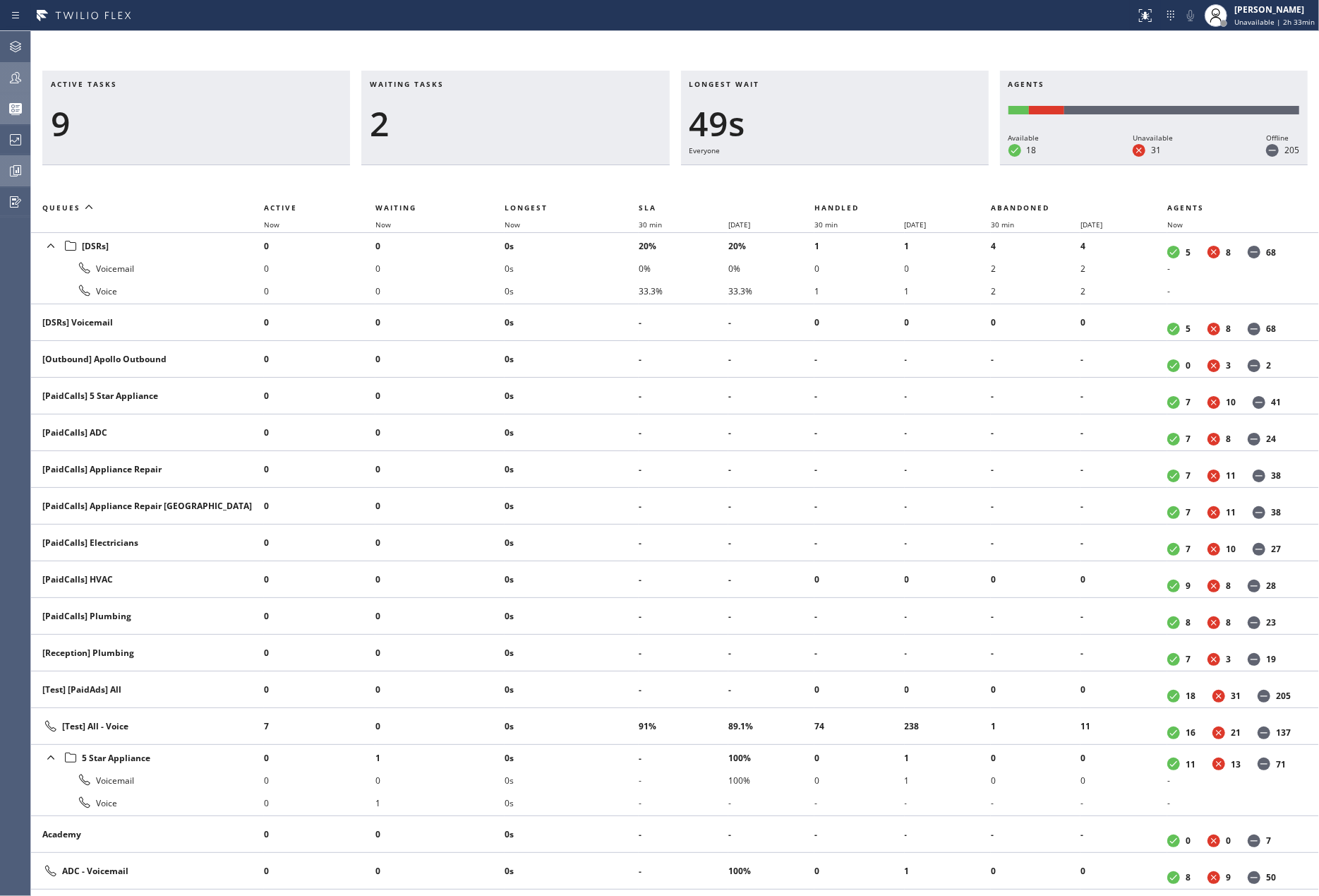
click at [15, 76] on icon at bounding box center [15, 77] width 17 height 17
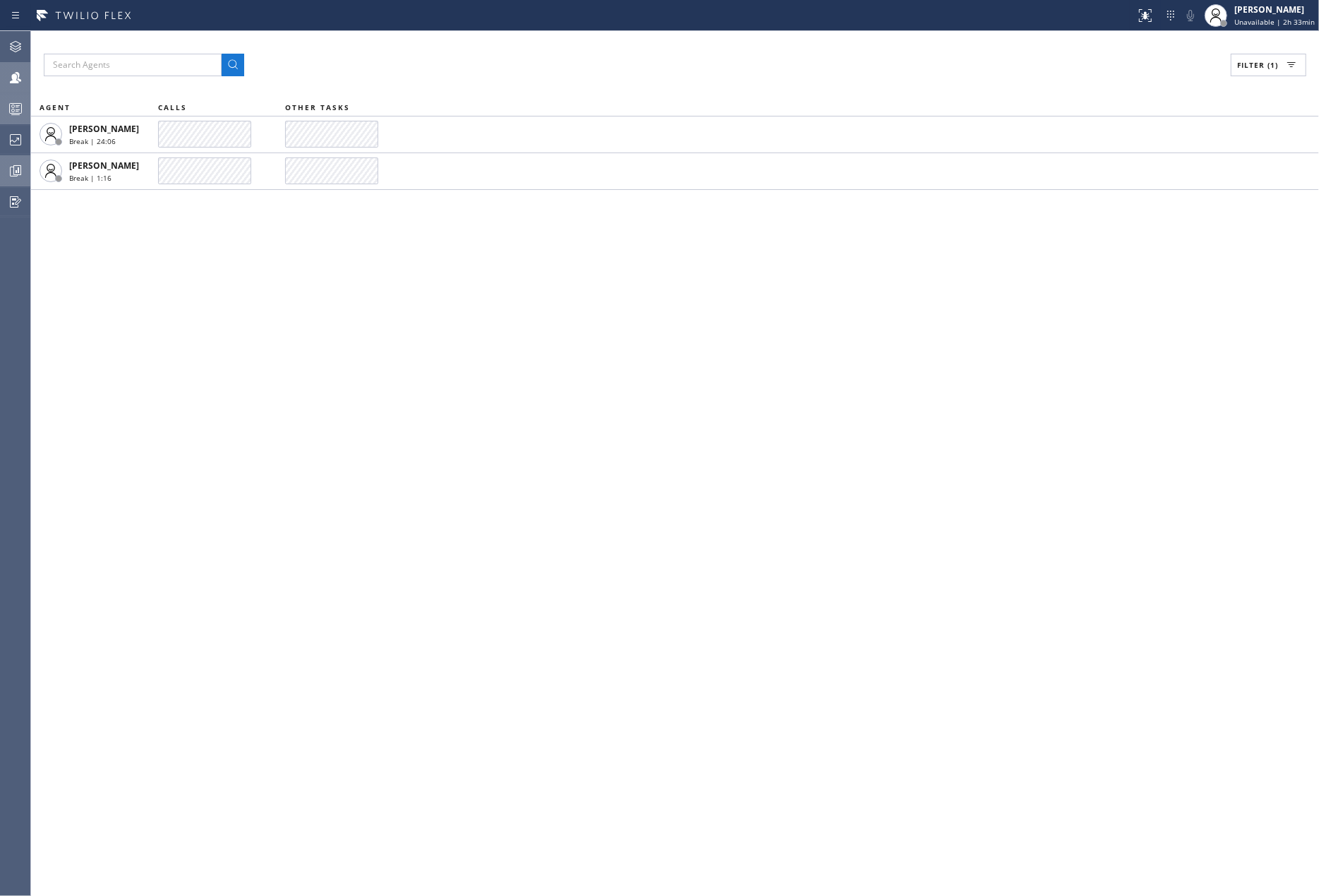
click at [1268, 60] on span "Filter (1)" at bounding box center [1258, 65] width 41 height 10
click at [1117, 166] on input "Available" at bounding box center [1113, 166] width 17 height 17
checkbox input "true"
click at [1114, 209] on input "Break" at bounding box center [1113, 211] width 17 height 17
checkbox input "false"
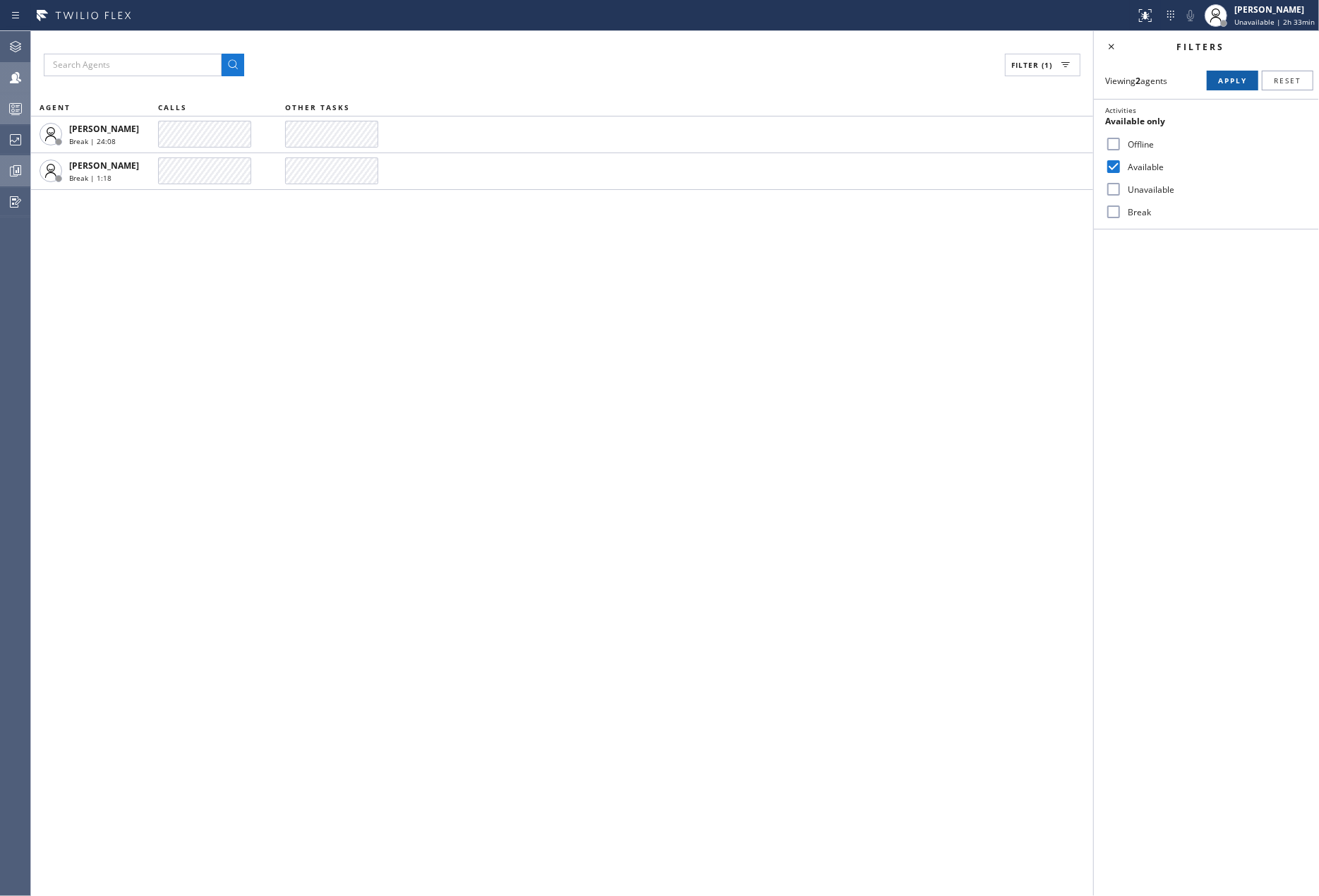
click at [1230, 75] on span "Apply" at bounding box center [1232, 80] width 29 height 10
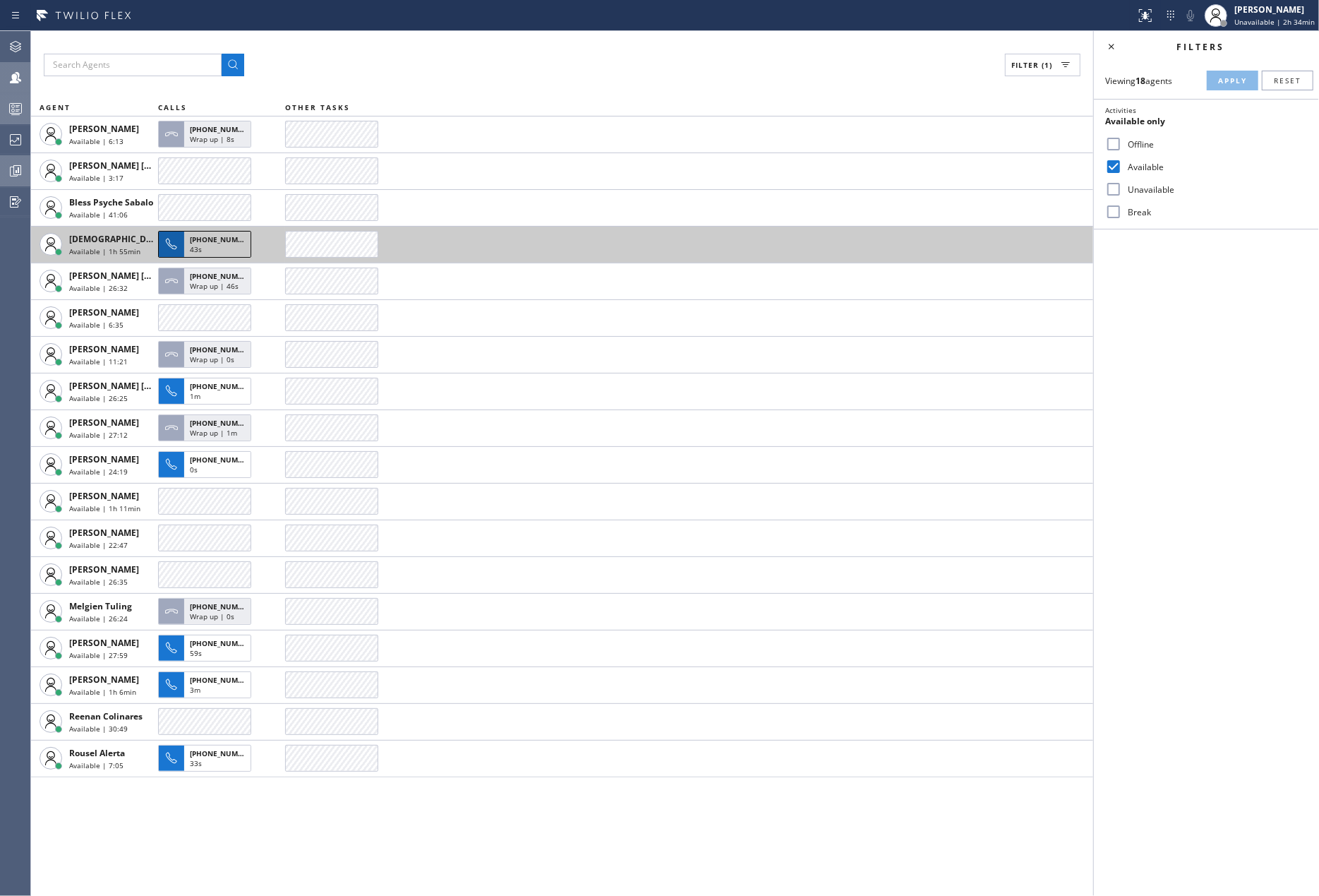
click at [209, 238] on span "+19496338335" at bounding box center [222, 239] width 64 height 10
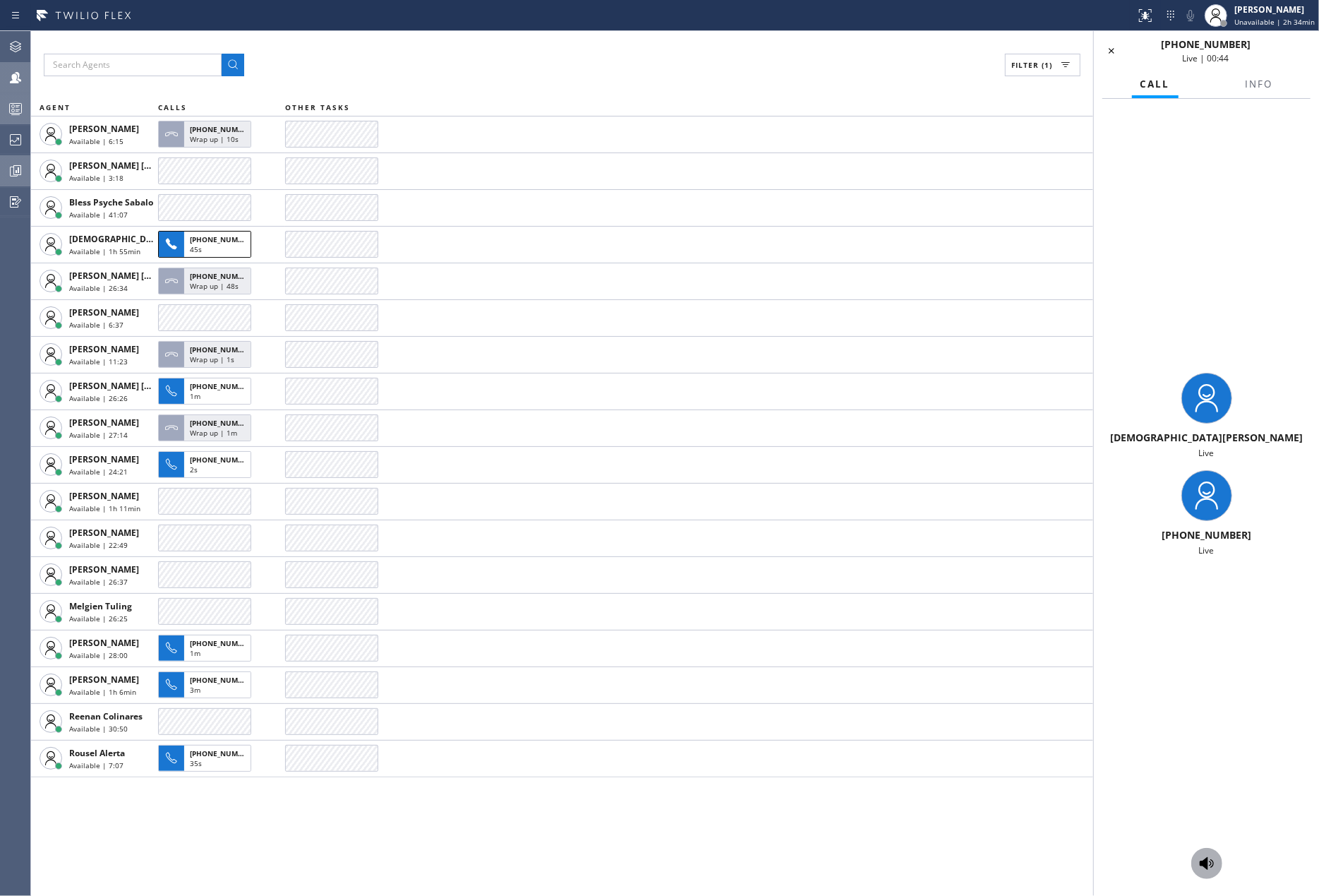
click at [1203, 861] on icon at bounding box center [1207, 863] width 14 height 13
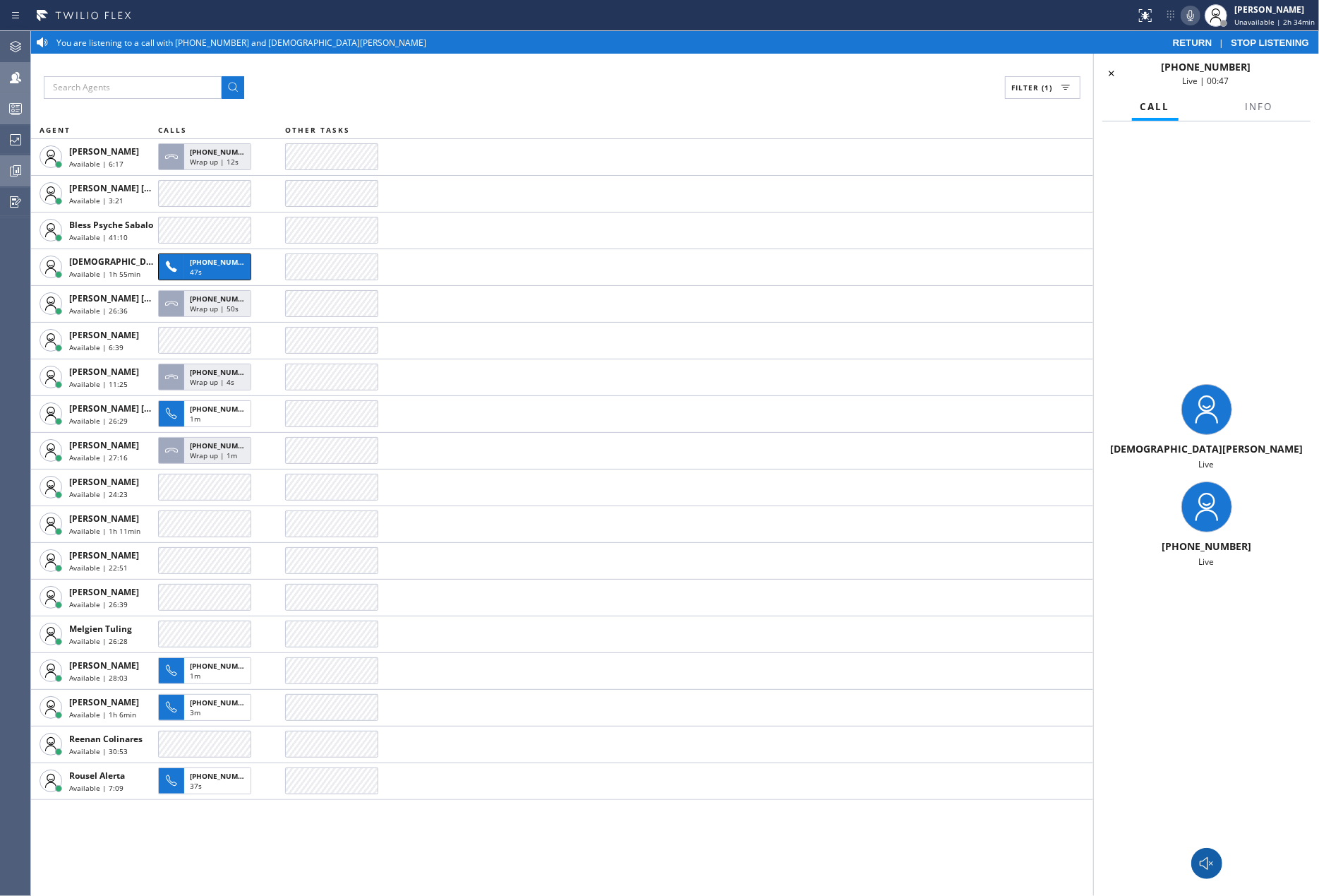
click at [1195, 18] on icon at bounding box center [1190, 15] width 17 height 17
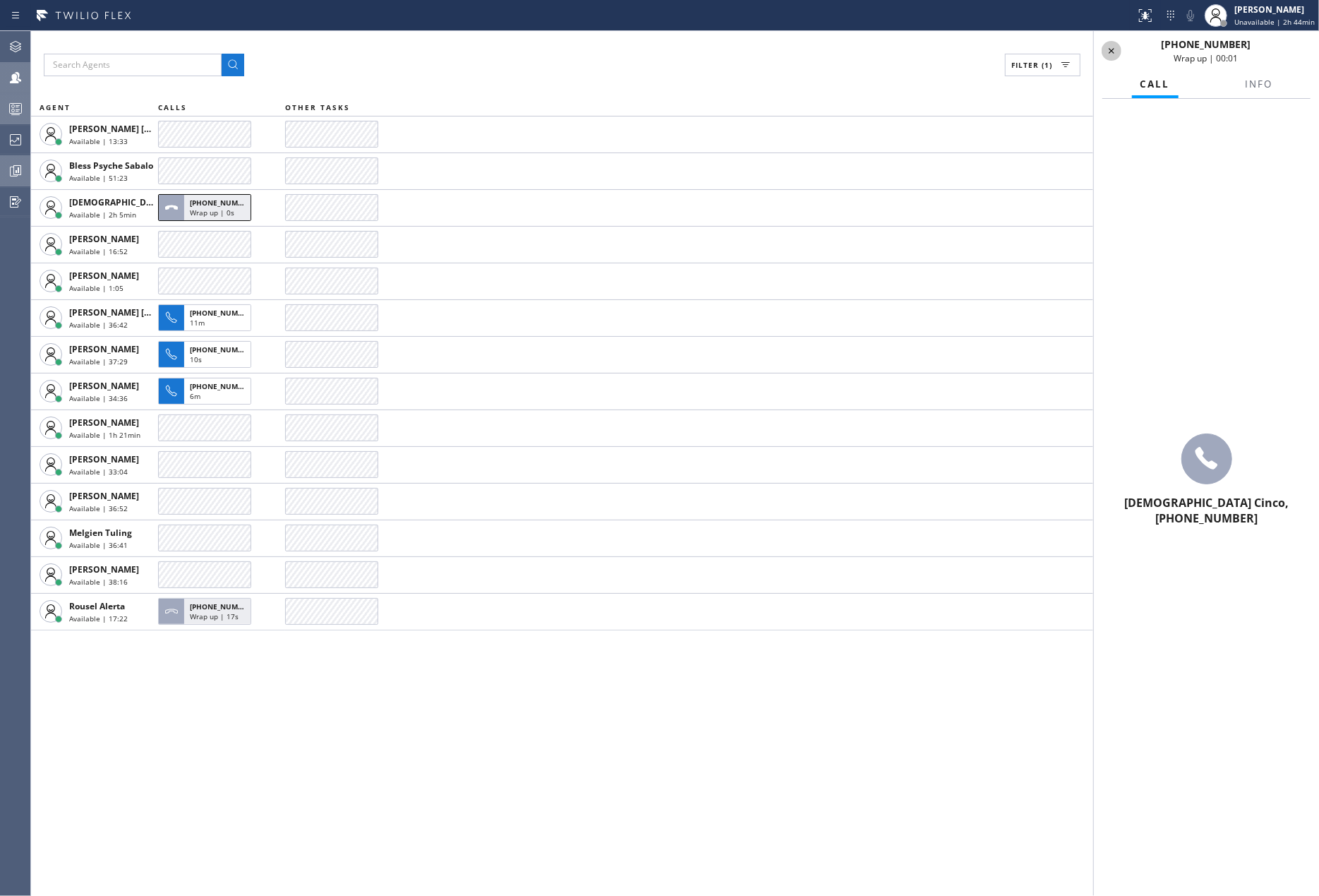
click at [1118, 44] on icon at bounding box center [1111, 50] width 17 height 17
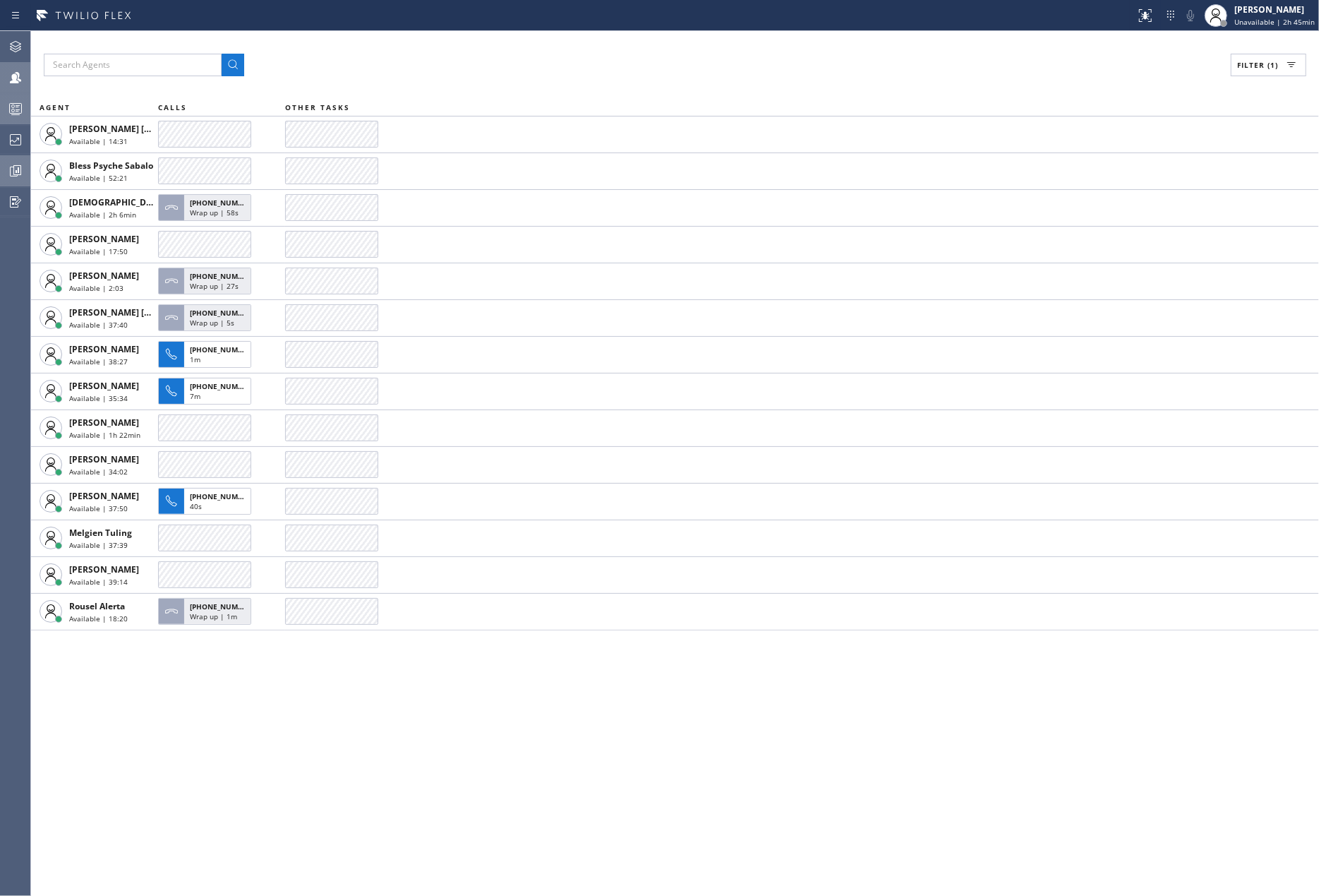
click at [21, 100] on icon at bounding box center [15, 108] width 17 height 17
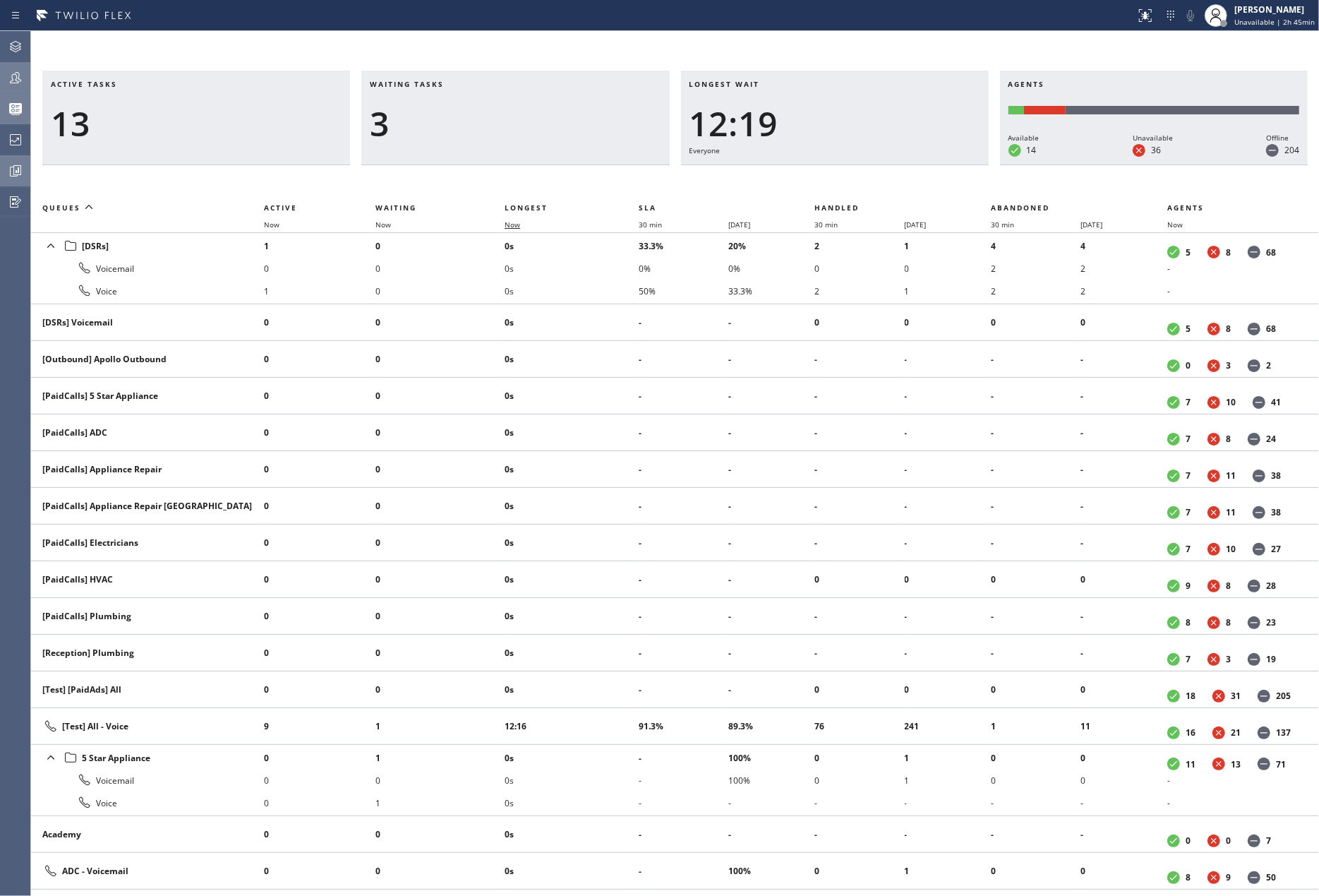
click at [522, 223] on span "Now" at bounding box center [520, 224] width 32 height 10
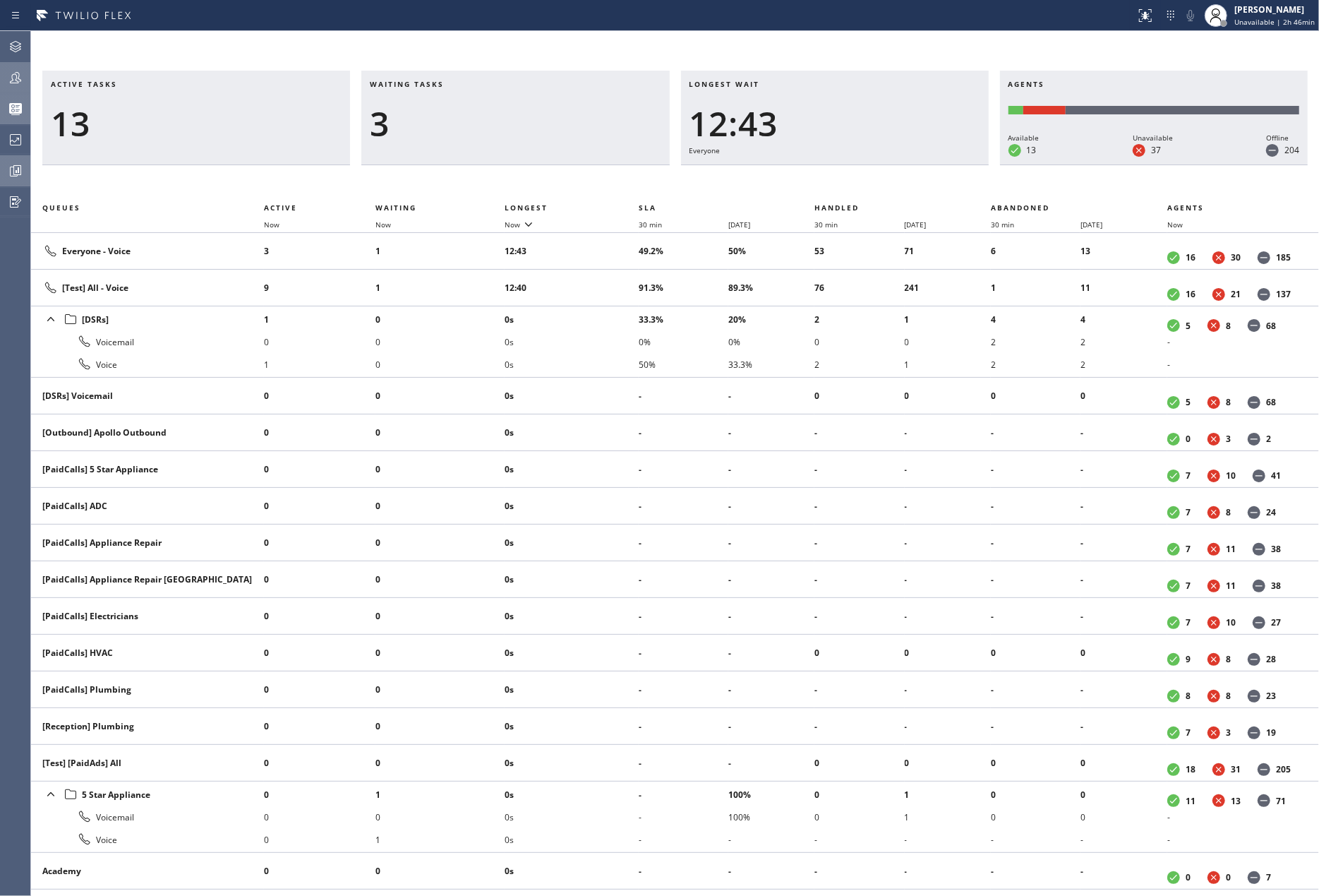
click at [16, 71] on icon at bounding box center [15, 77] width 17 height 17
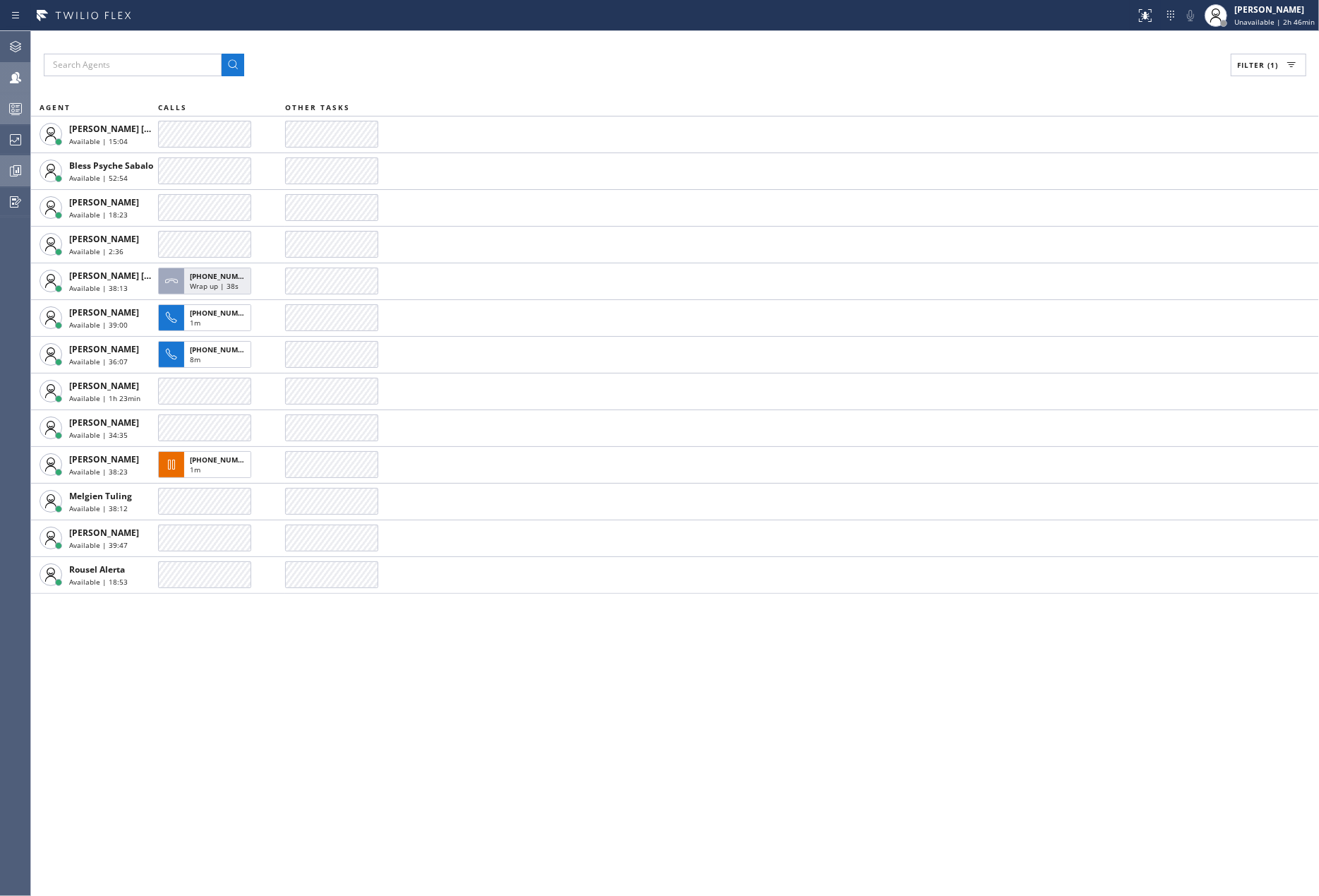
click at [1260, 58] on button "Filter (1)" at bounding box center [1269, 65] width 75 height 23
click at [1114, 192] on input "Unavailable" at bounding box center [1113, 188] width 17 height 17
click at [1227, 75] on span "Apply" at bounding box center [1232, 80] width 29 height 10
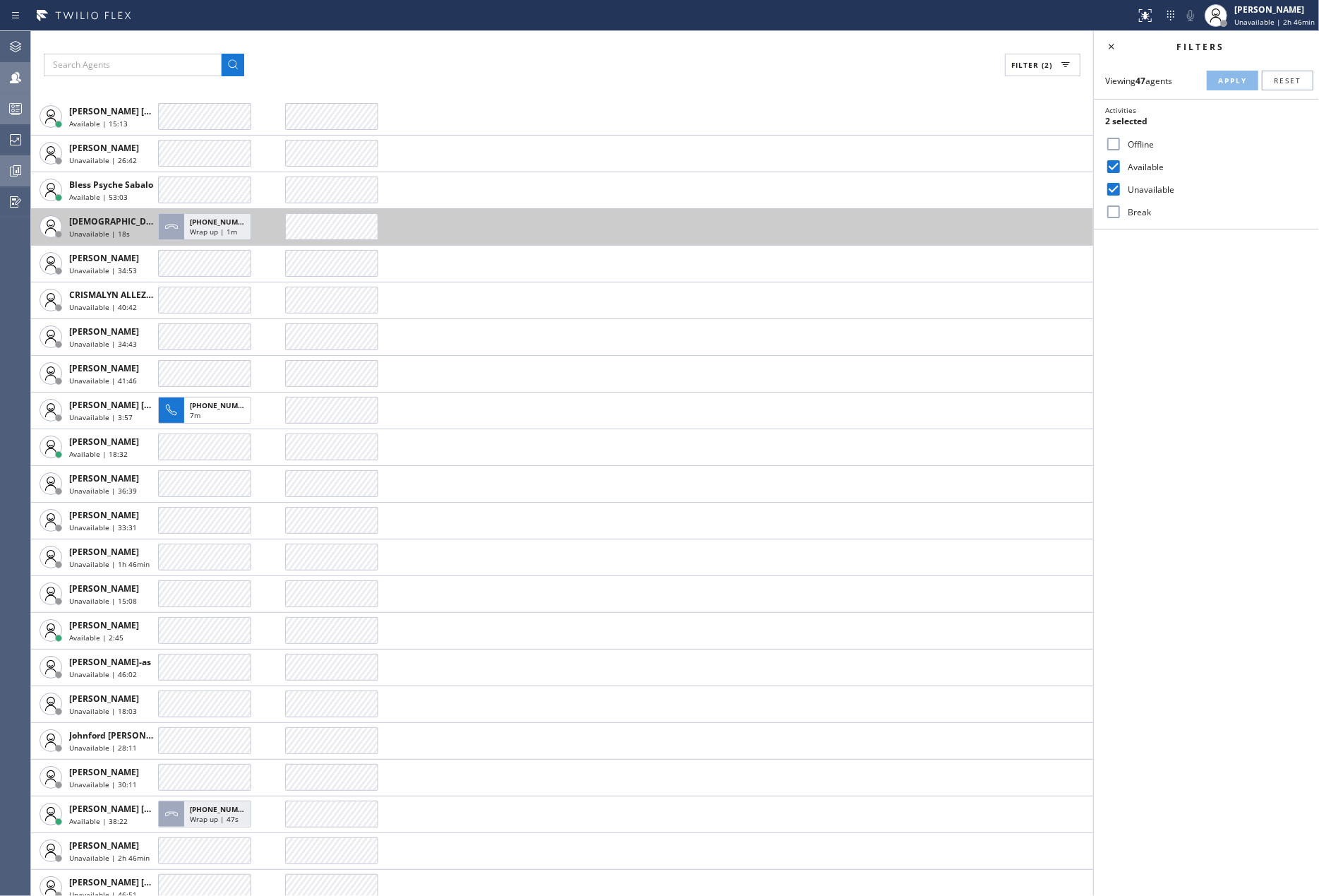
scroll to position [377, 0]
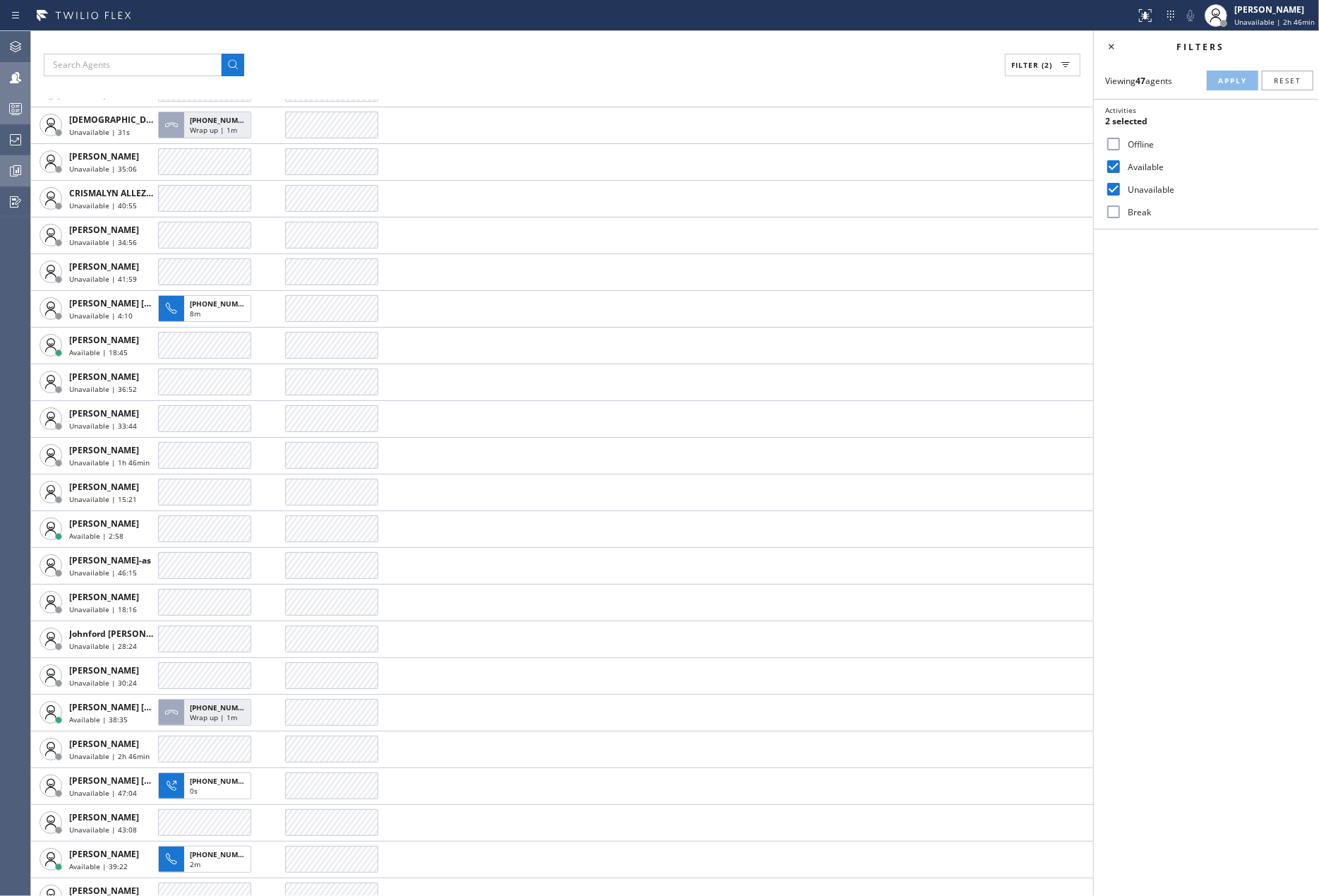
click at [1117, 189] on input "Unavailable" at bounding box center [1113, 188] width 17 height 17
checkbox input "false"
click at [1237, 81] on span "Apply" at bounding box center [1232, 80] width 29 height 10
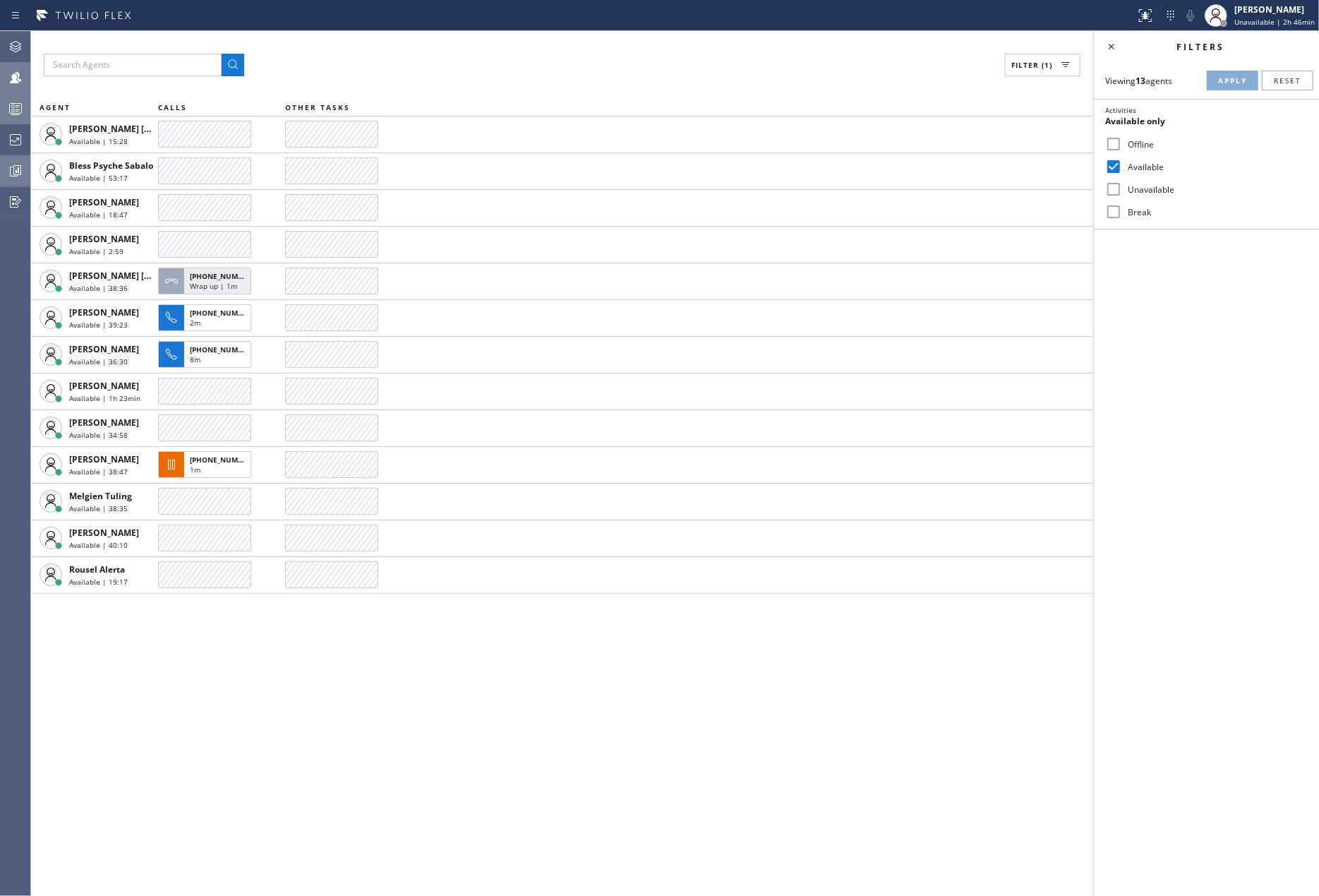
scroll to position [0, 0]
click at [1118, 209] on input "Break" at bounding box center [1113, 211] width 17 height 17
checkbox input "true"
click at [1116, 190] on input "Unavailable" at bounding box center [1113, 188] width 17 height 17
checkbox input "true"
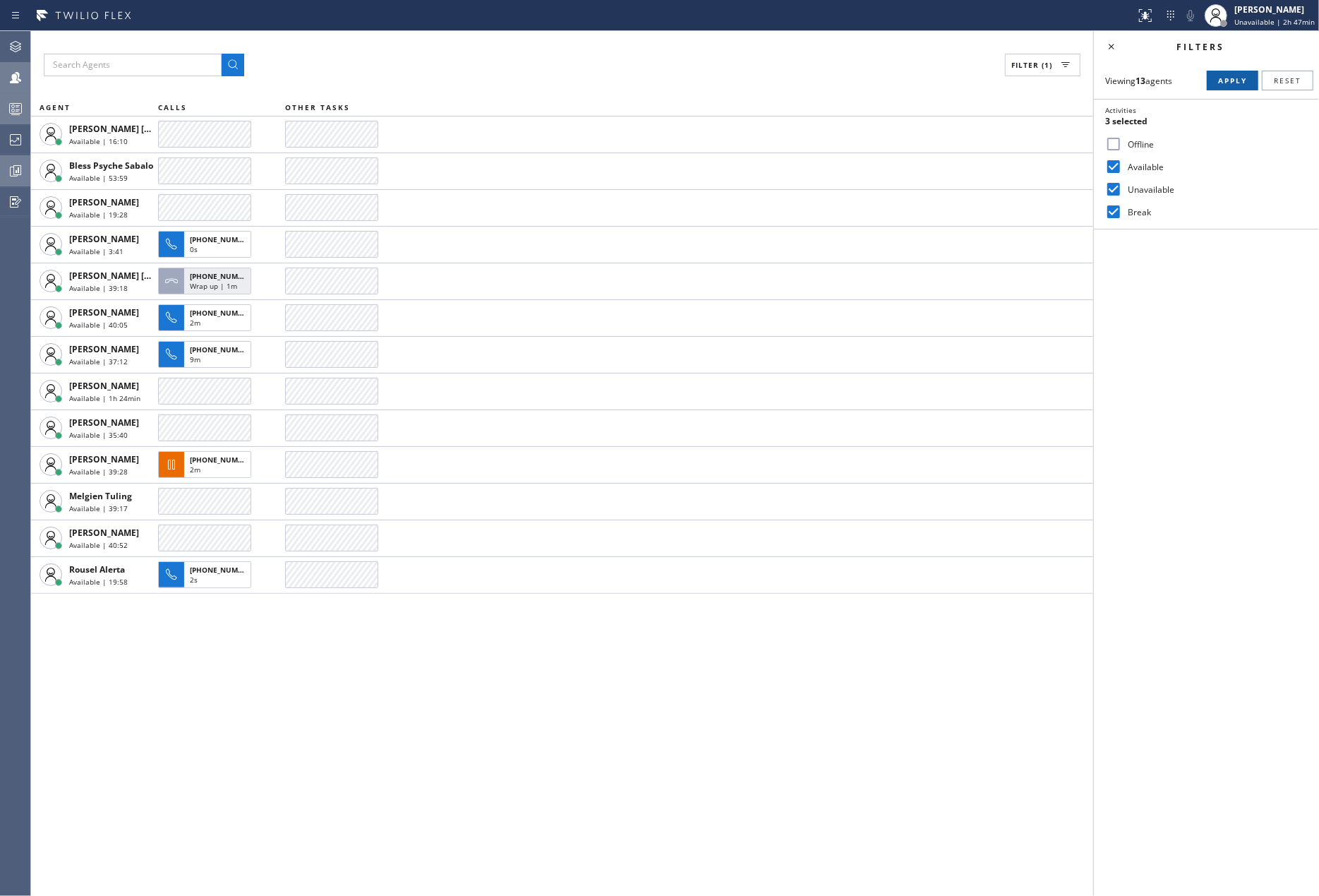
click at [1220, 79] on span "Apply" at bounding box center [1232, 80] width 29 height 10
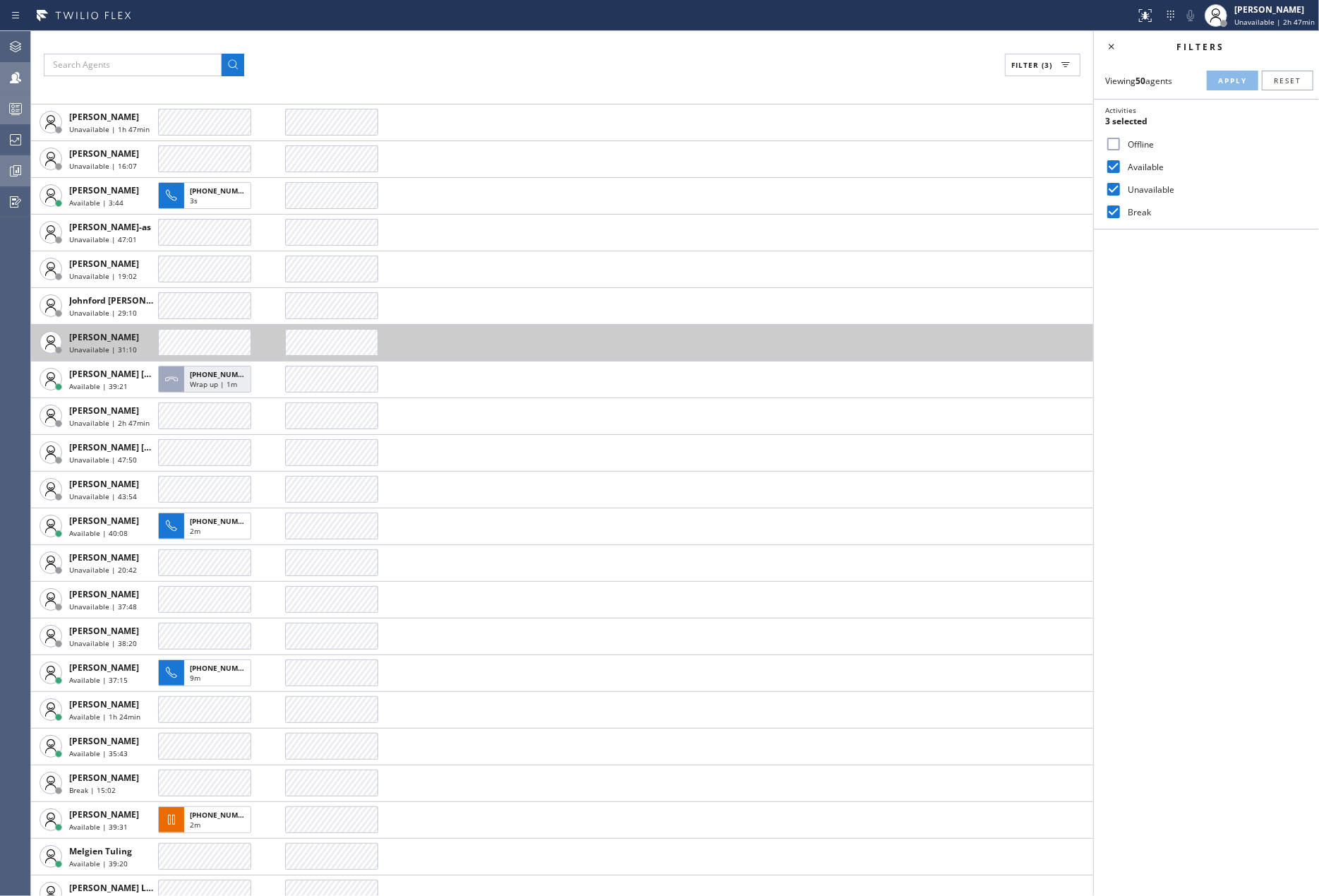
scroll to position [847, 0]
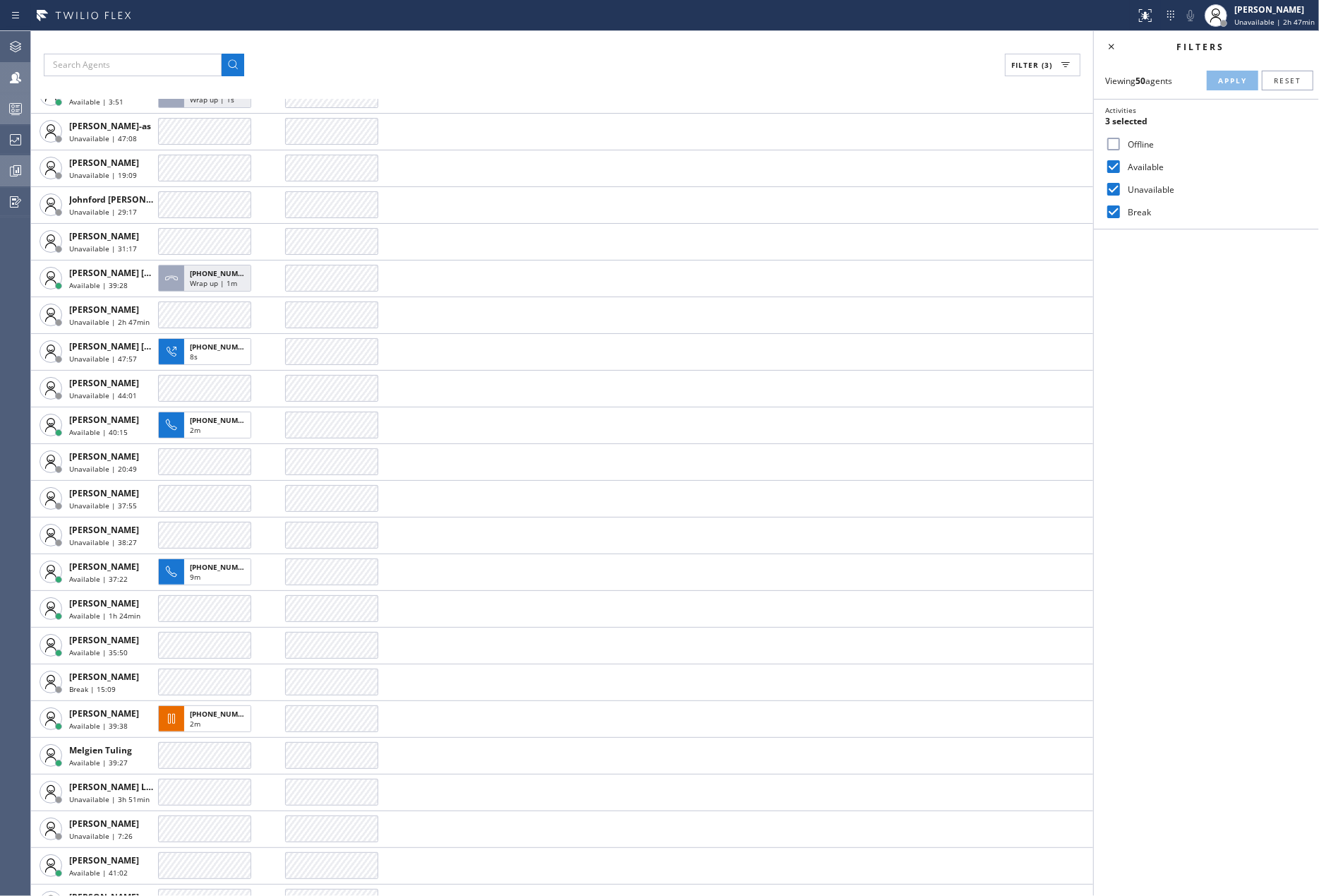
click at [1110, 145] on input "Offline" at bounding box center [1113, 144] width 17 height 17
click at [1221, 78] on span "Apply" at bounding box center [1232, 80] width 29 height 10
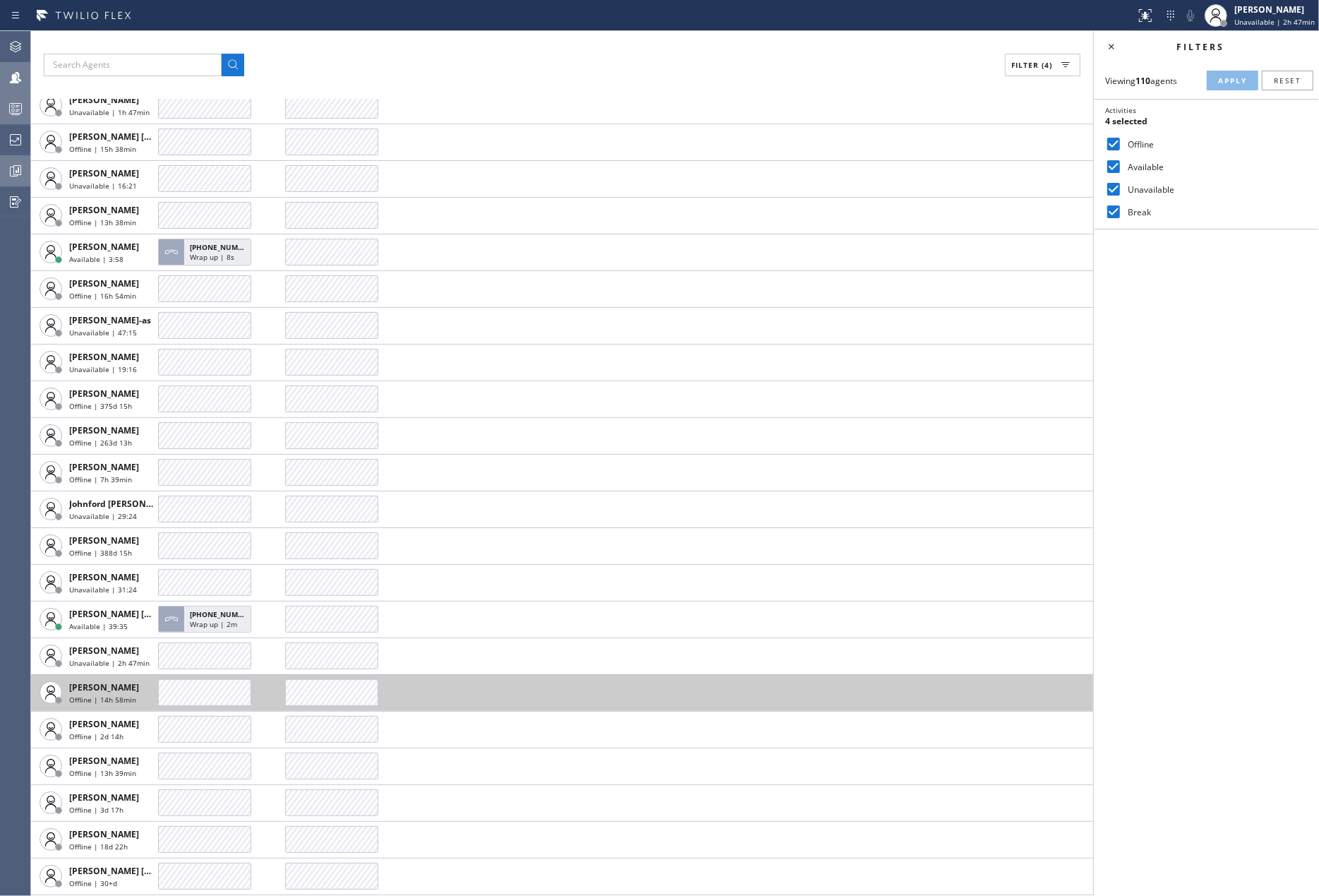
scroll to position [1336, 0]
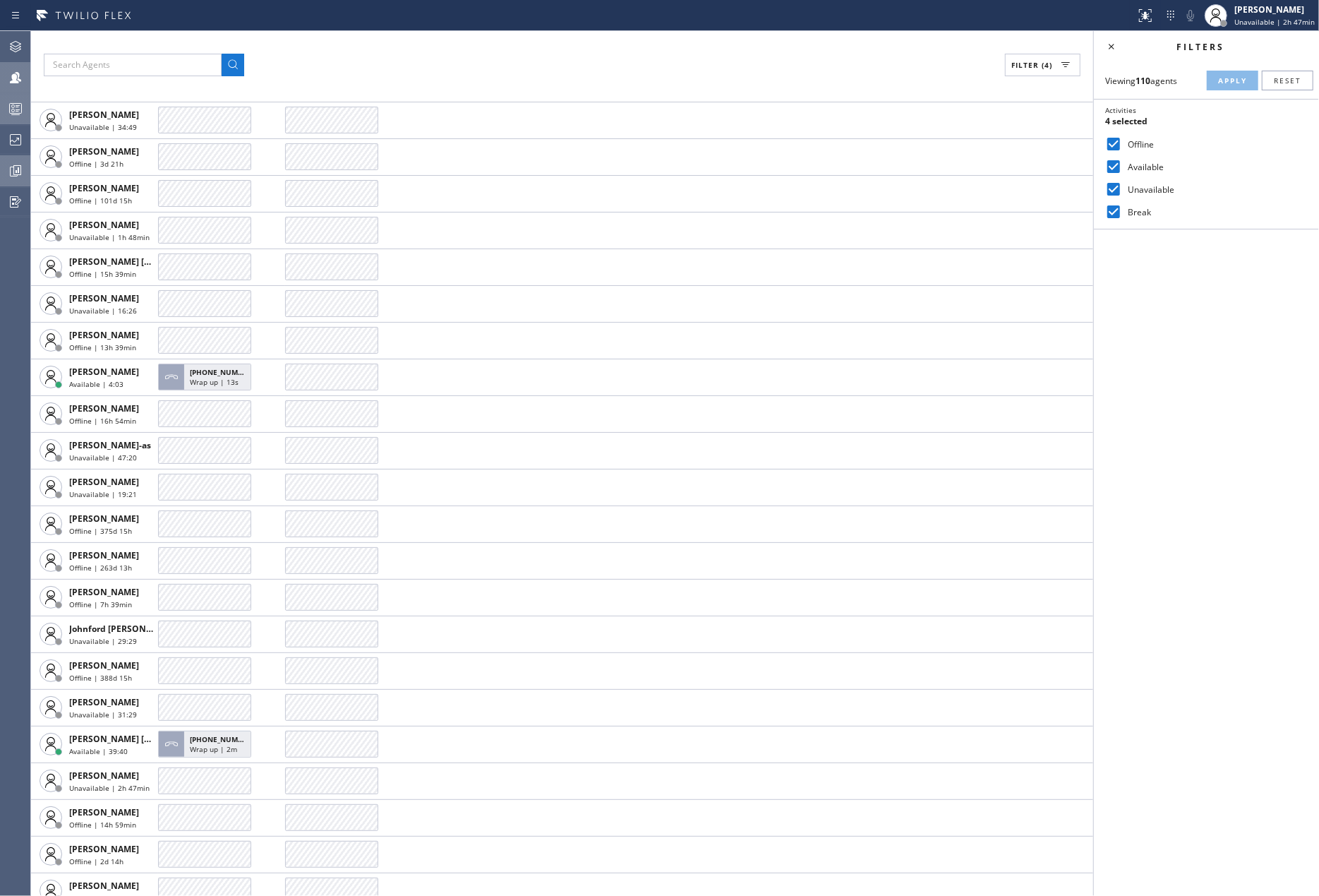
click at [1119, 144] on input "Offline" at bounding box center [1113, 144] width 17 height 17
checkbox input "false"
click at [1218, 79] on span "Apply" at bounding box center [1232, 80] width 29 height 10
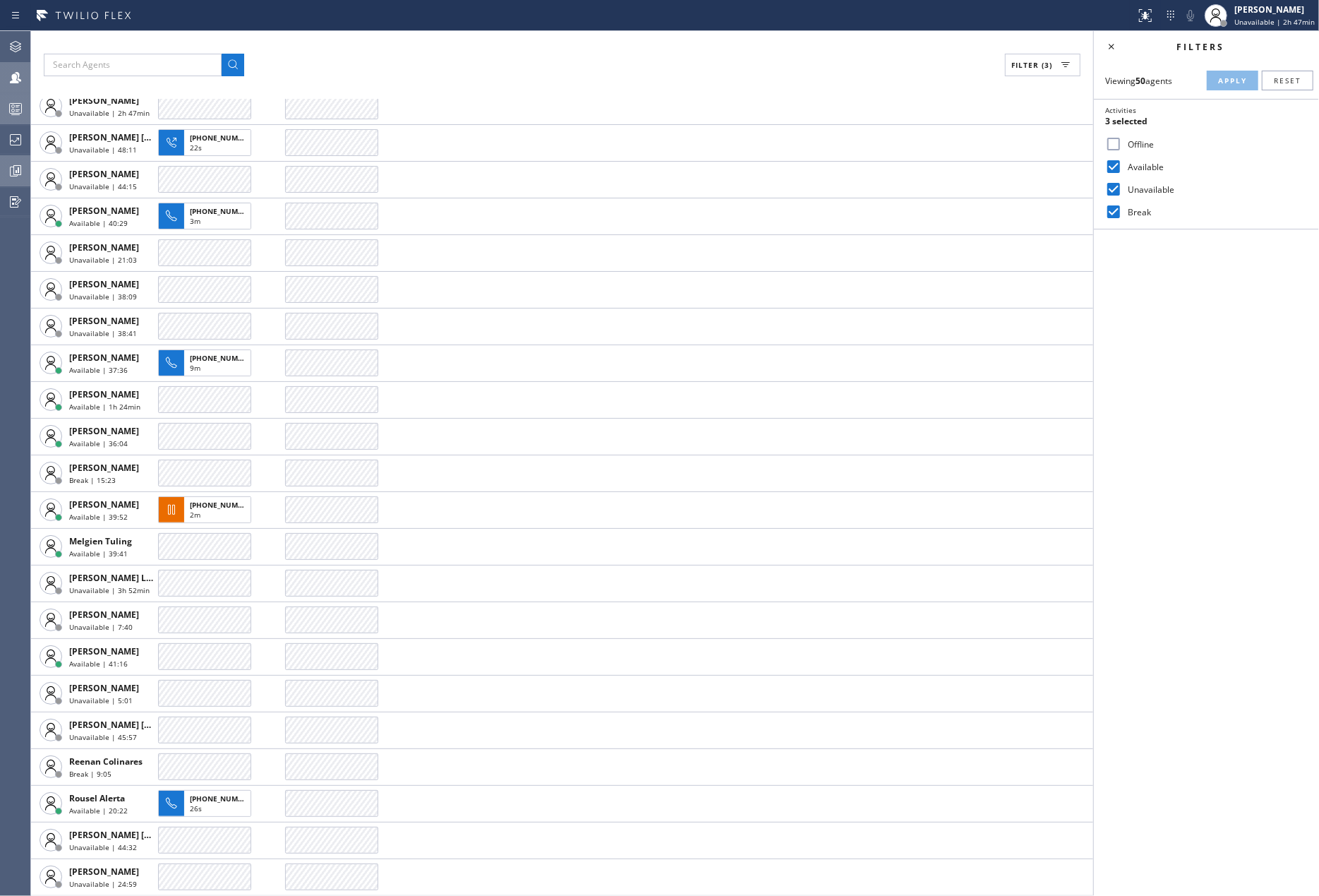
scroll to position [711, 0]
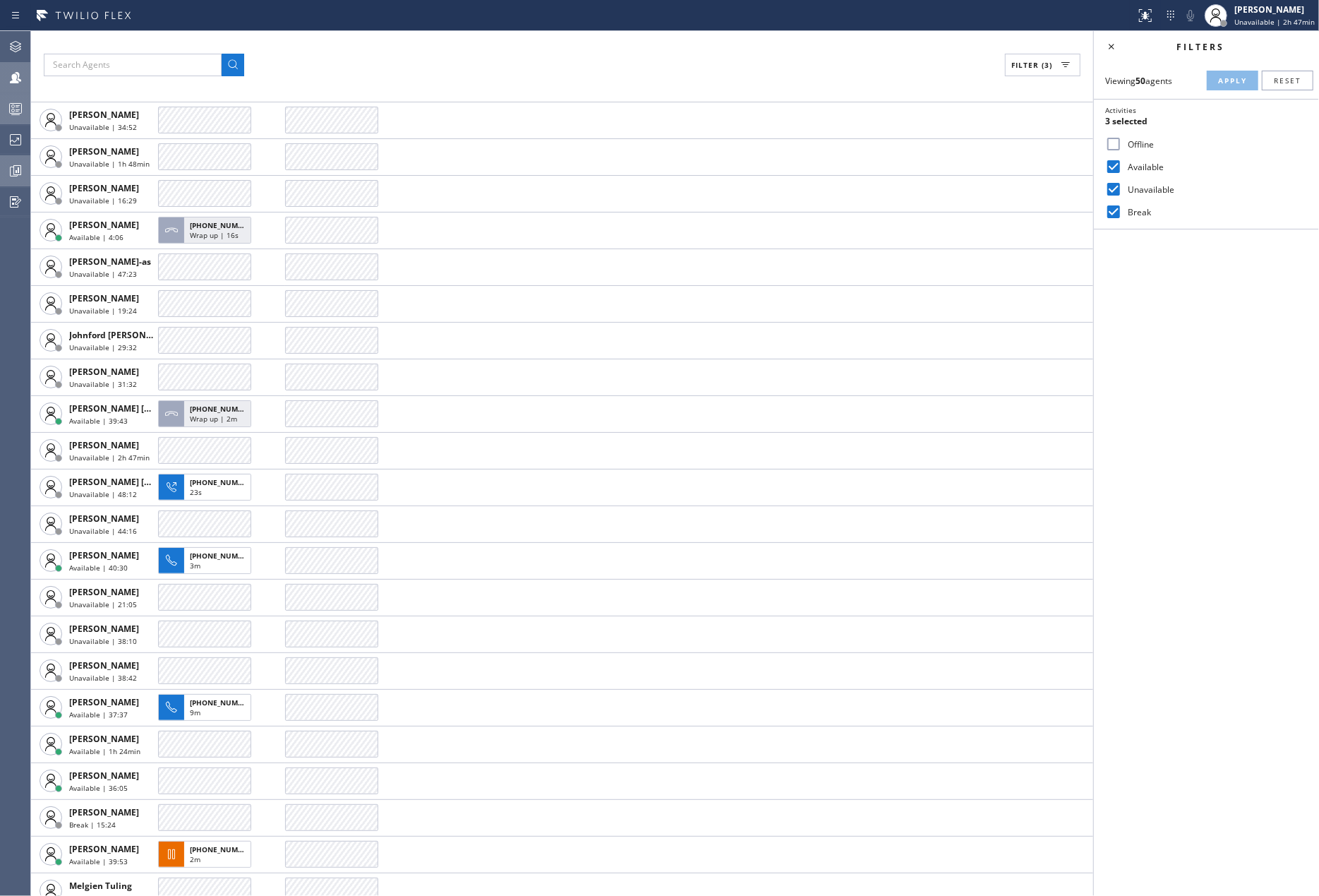
click at [1118, 185] on input "Unavailable" at bounding box center [1113, 188] width 17 height 17
click at [1213, 82] on button "Apply" at bounding box center [1232, 81] width 52 height 20
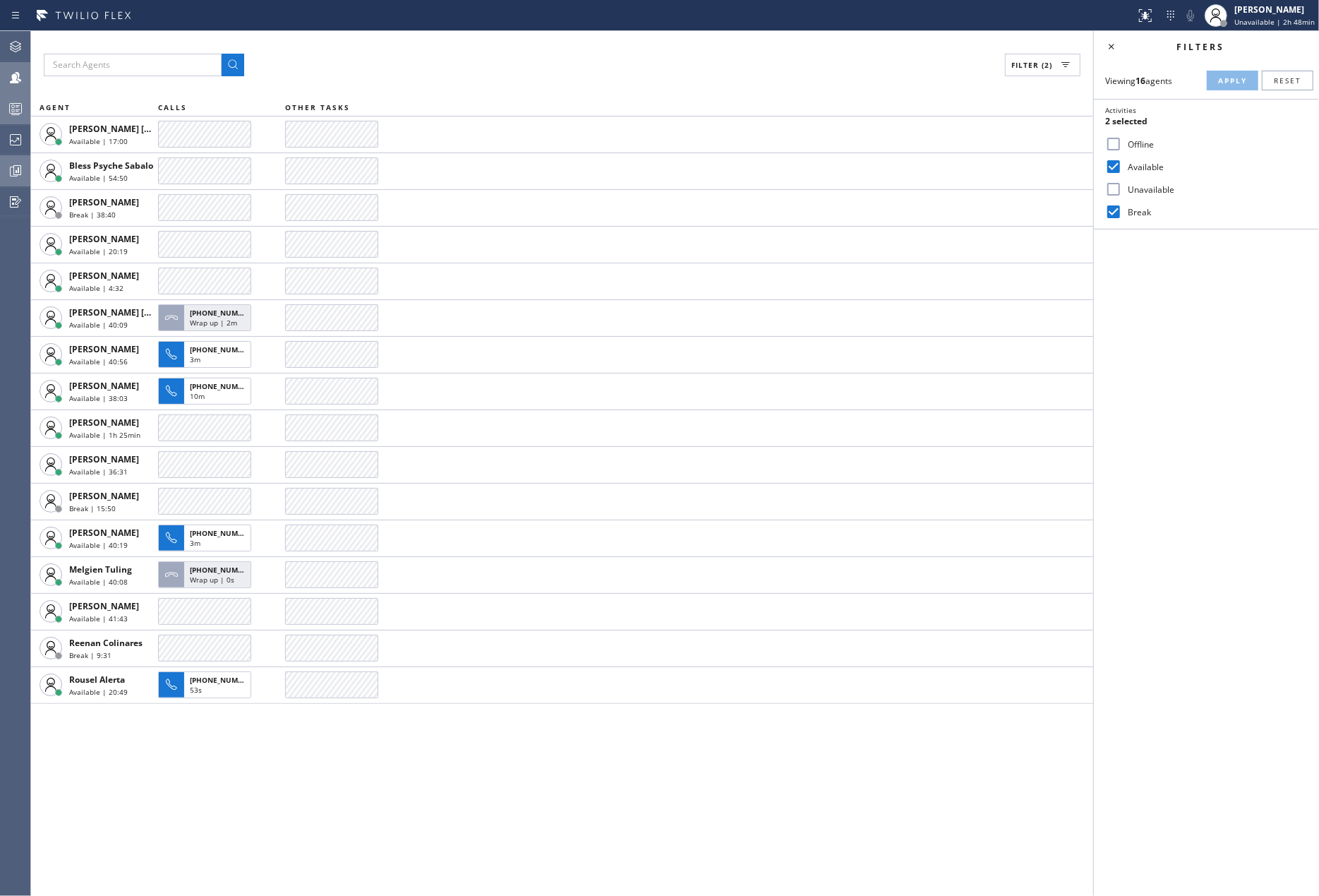
click at [20, 104] on icon at bounding box center [15, 108] width 17 height 17
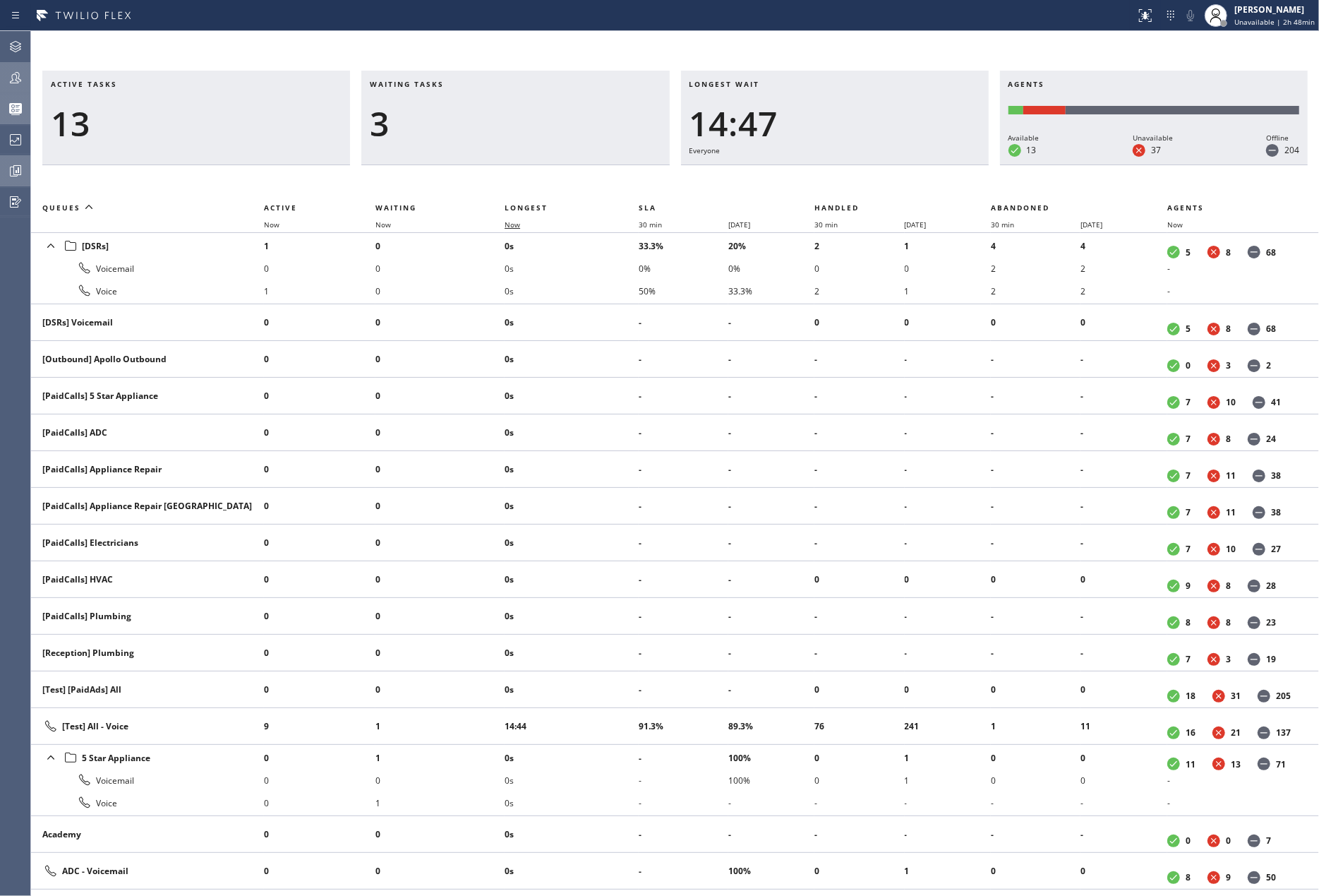
click at [515, 221] on span "Now" at bounding box center [512, 224] width 16 height 10
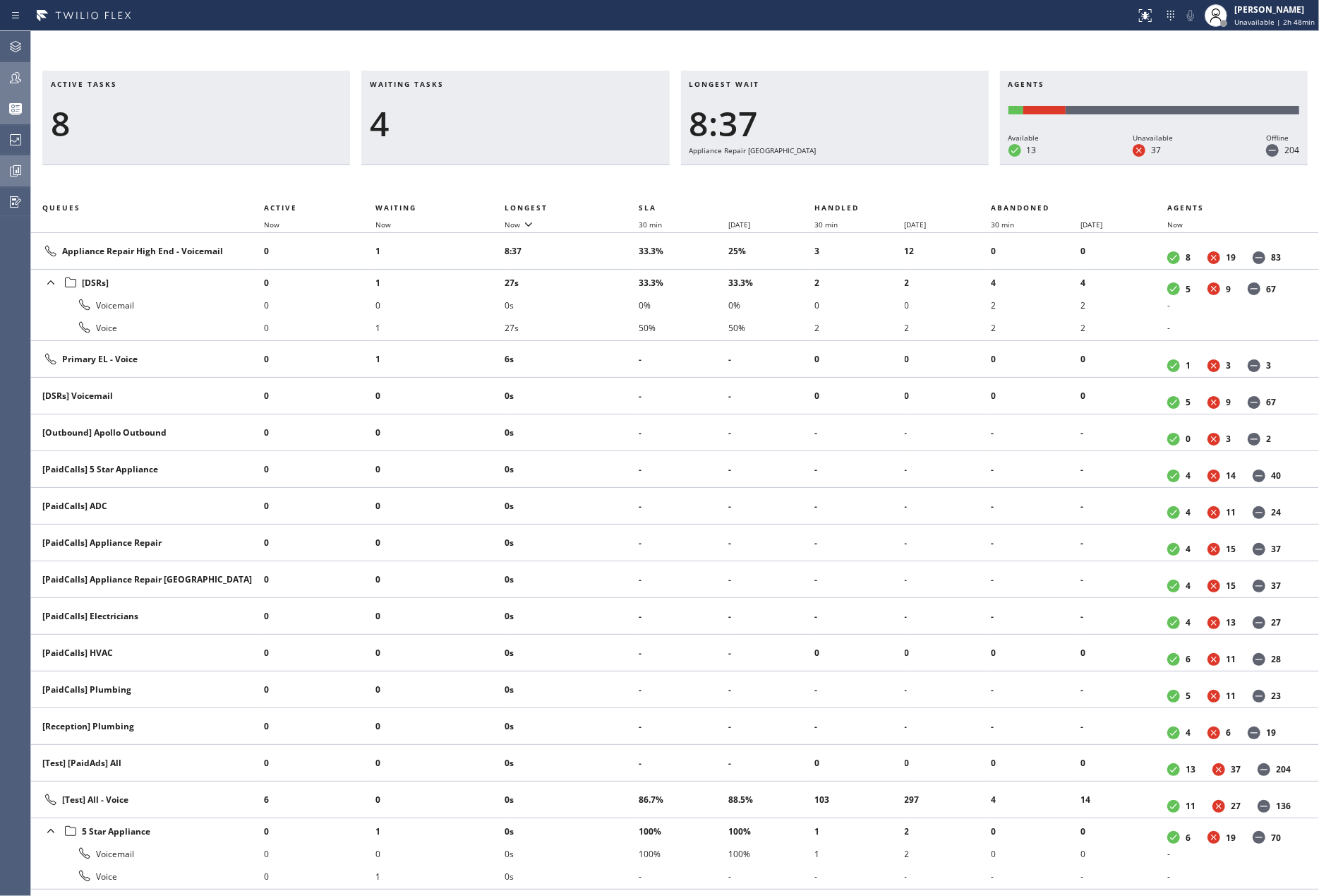
click at [20, 77] on icon at bounding box center [15, 77] width 17 height 17
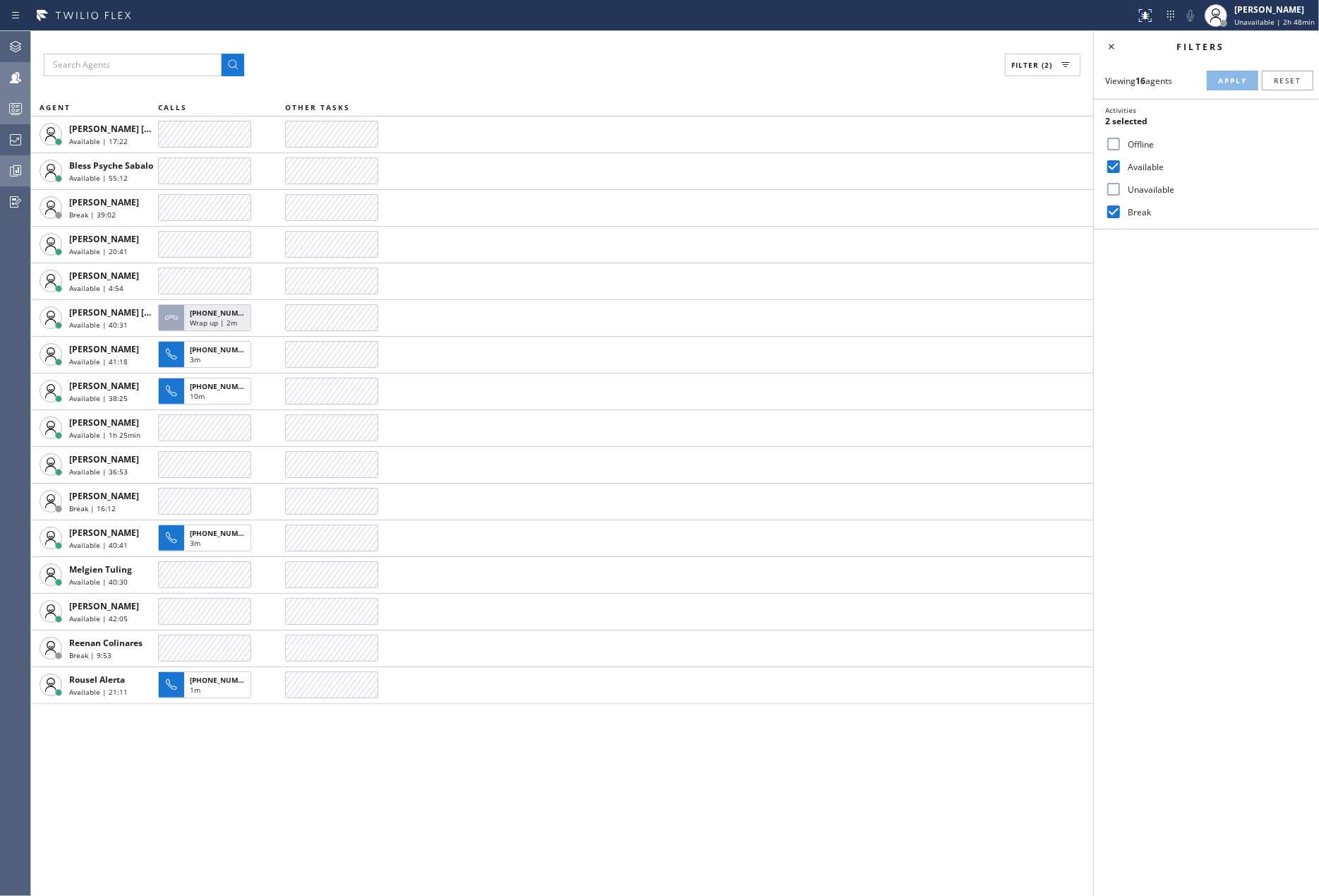
click at [1116, 187] on input "Unavailable" at bounding box center [1113, 188] width 17 height 17
click at [1231, 72] on button "Apply" at bounding box center [1232, 81] width 52 height 20
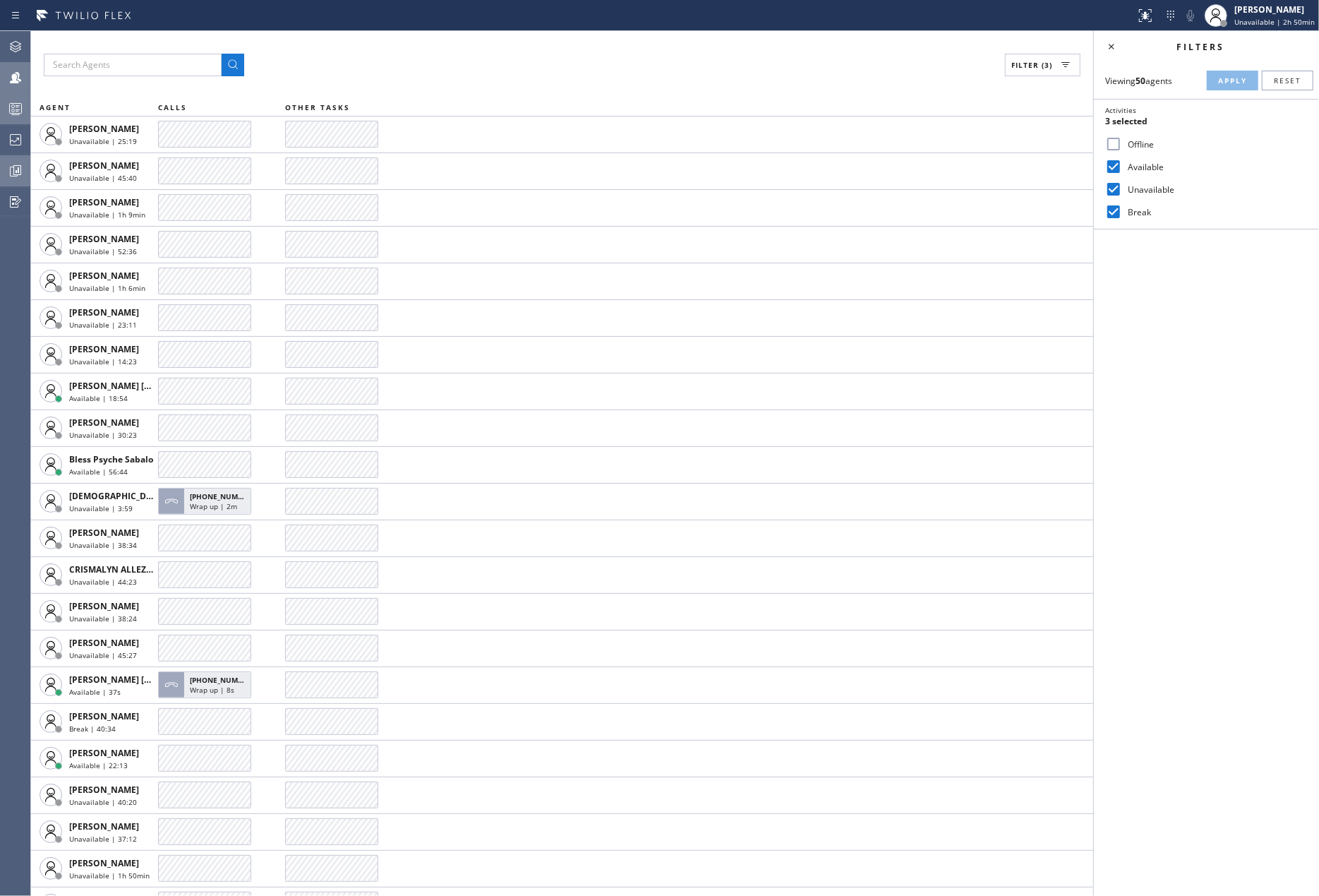
click at [512, 53] on div "Filter (3)" at bounding box center [562, 65] width 1037 height 23
click at [1118, 191] on input "Unavailable" at bounding box center [1113, 188] width 17 height 17
click at [1228, 81] on span "Apply" at bounding box center [1232, 80] width 29 height 10
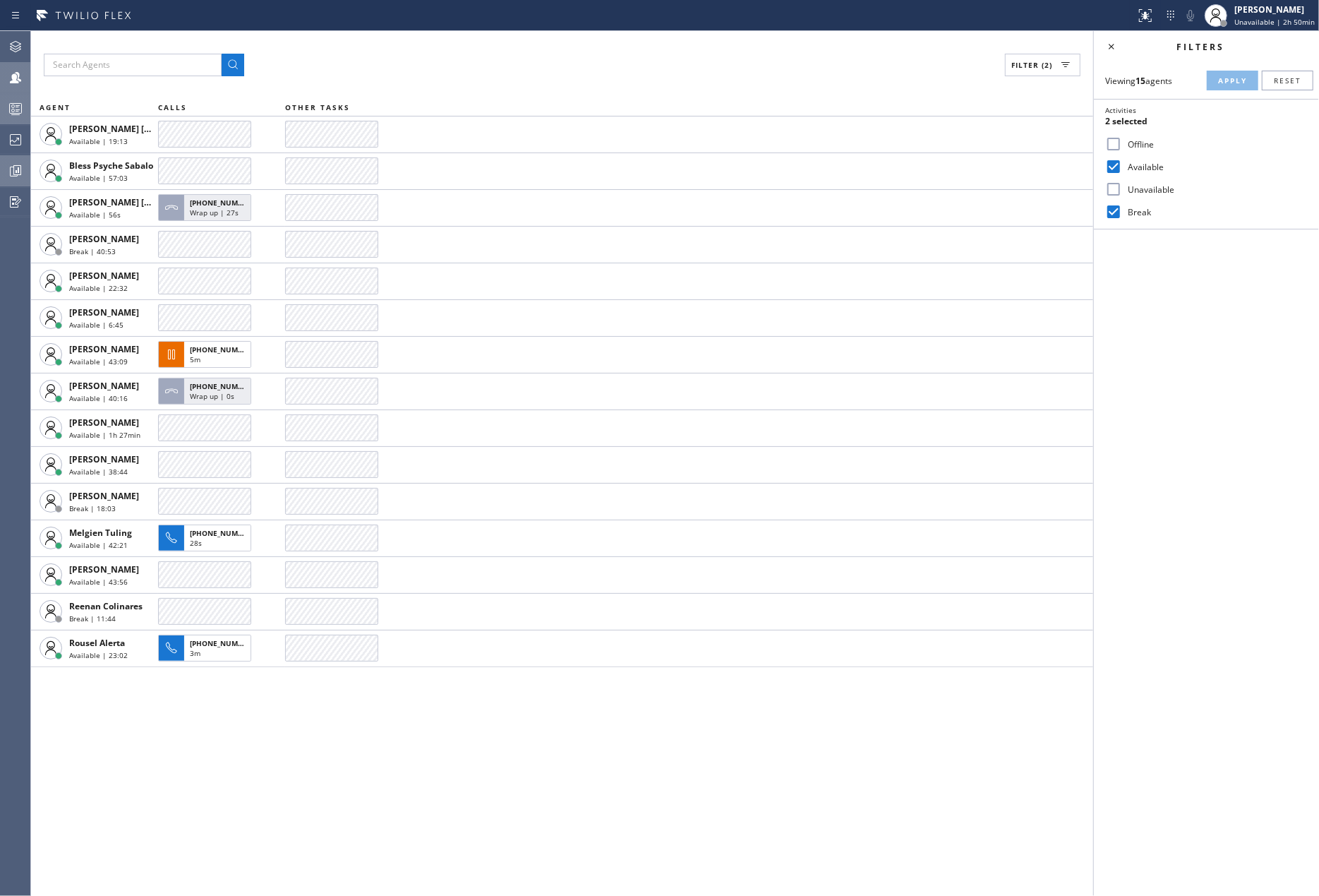
click at [16, 108] on icon at bounding box center [15, 108] width 17 height 17
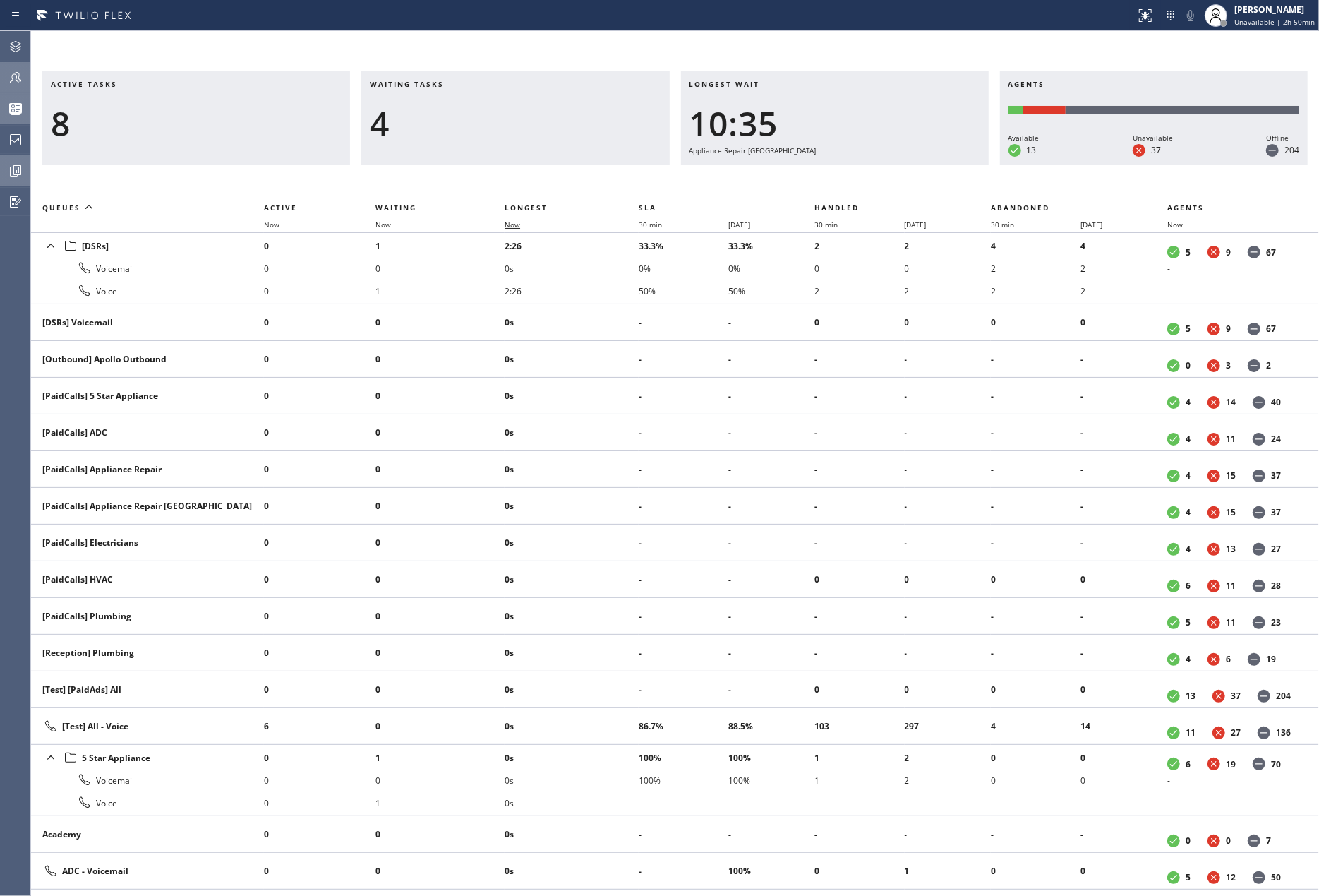
click at [517, 221] on span "Now" at bounding box center [512, 224] width 16 height 10
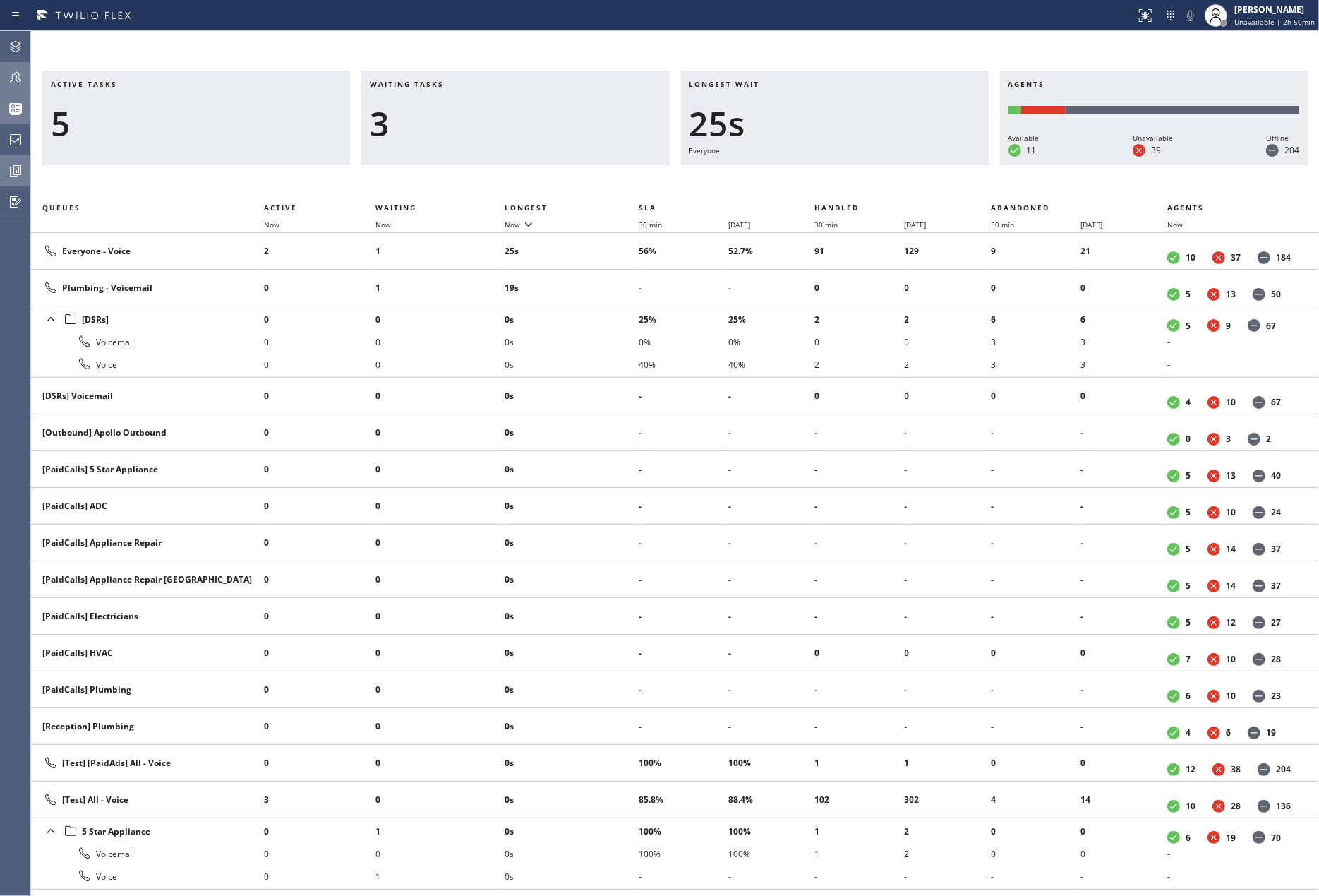
click at [21, 81] on icon at bounding box center [15, 77] width 17 height 17
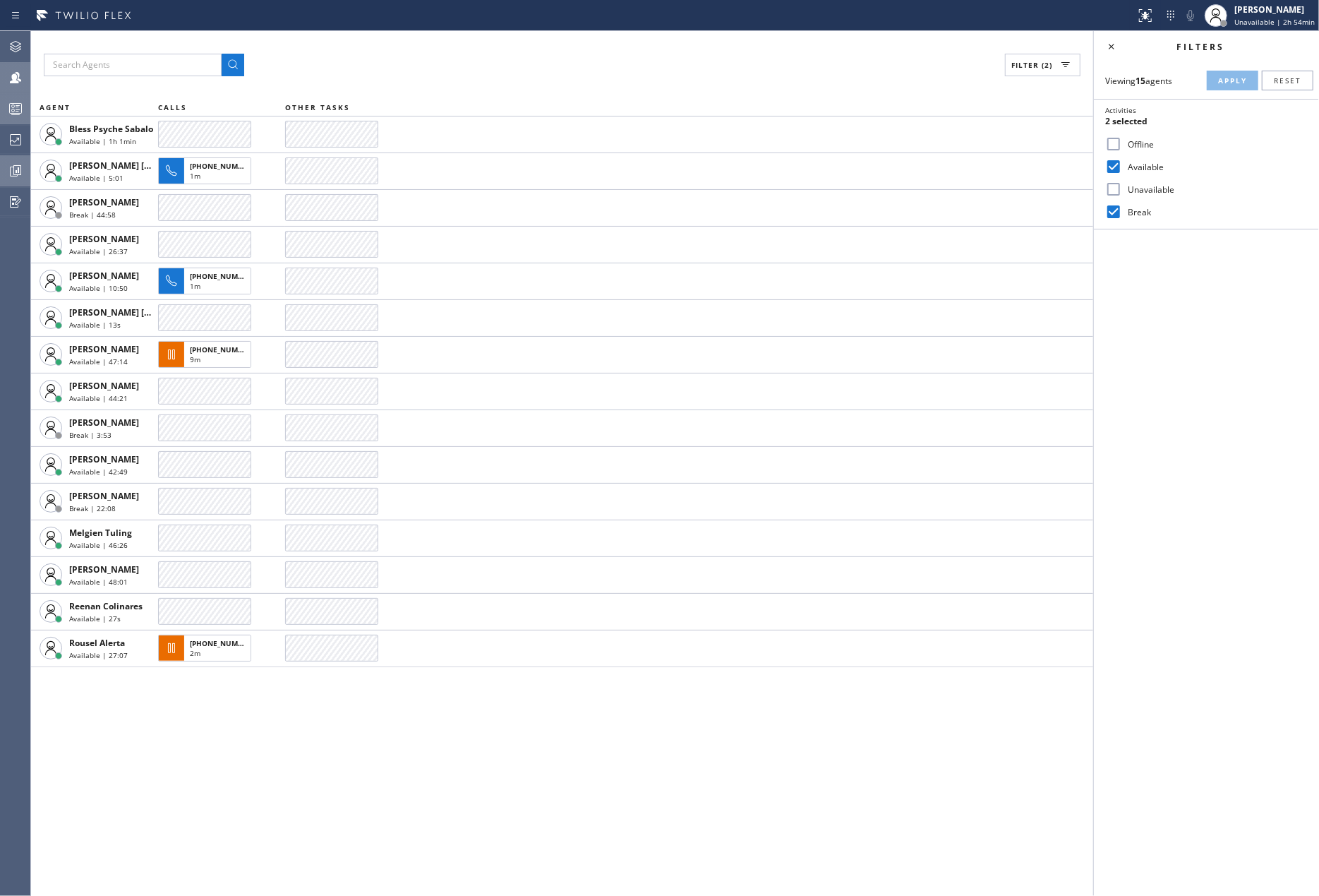
drag, startPoint x: 407, startPoint y: 65, endPoint x: 439, endPoint y: 66, distance: 32.0
click at [407, 65] on div "Filter (2)" at bounding box center [562, 65] width 1037 height 23
click at [1113, 187] on input "Unavailable" at bounding box center [1113, 188] width 17 height 17
checkbox input "true"
click at [1220, 80] on span "Apply" at bounding box center [1232, 80] width 29 height 10
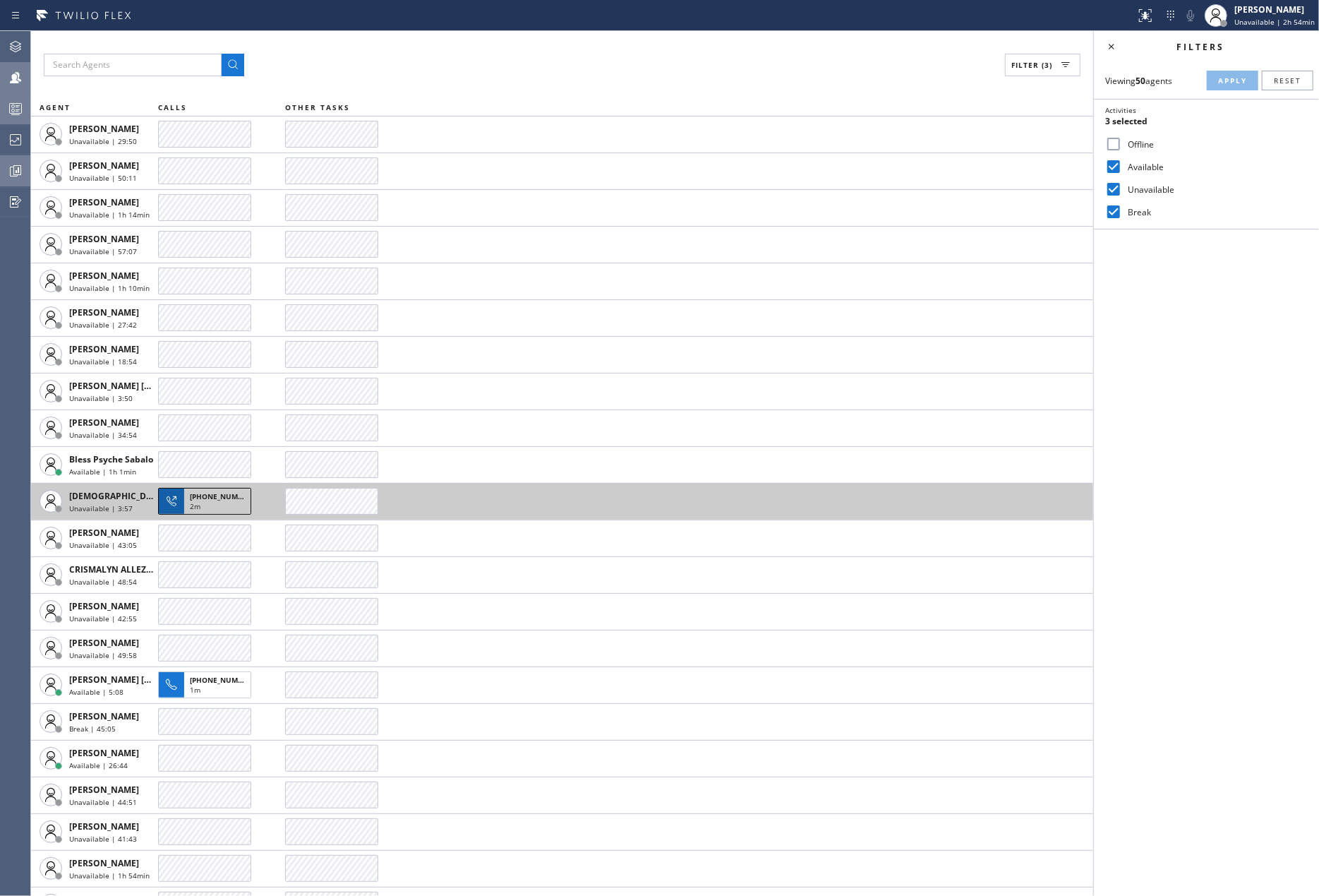
click at [213, 504] on div "2m" at bounding box center [217, 507] width 55 height 13
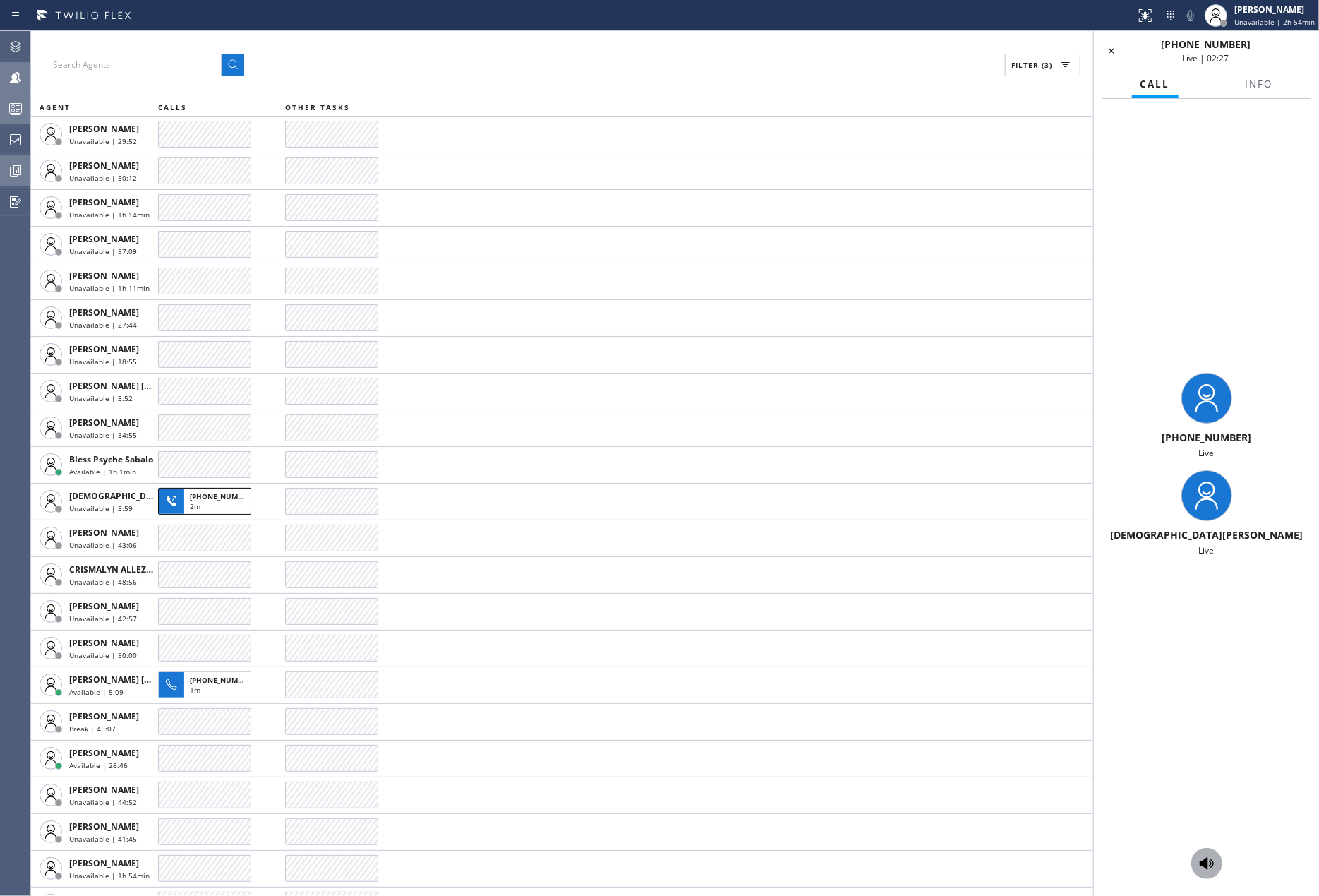
click at [1210, 861] on icon at bounding box center [1207, 863] width 17 height 17
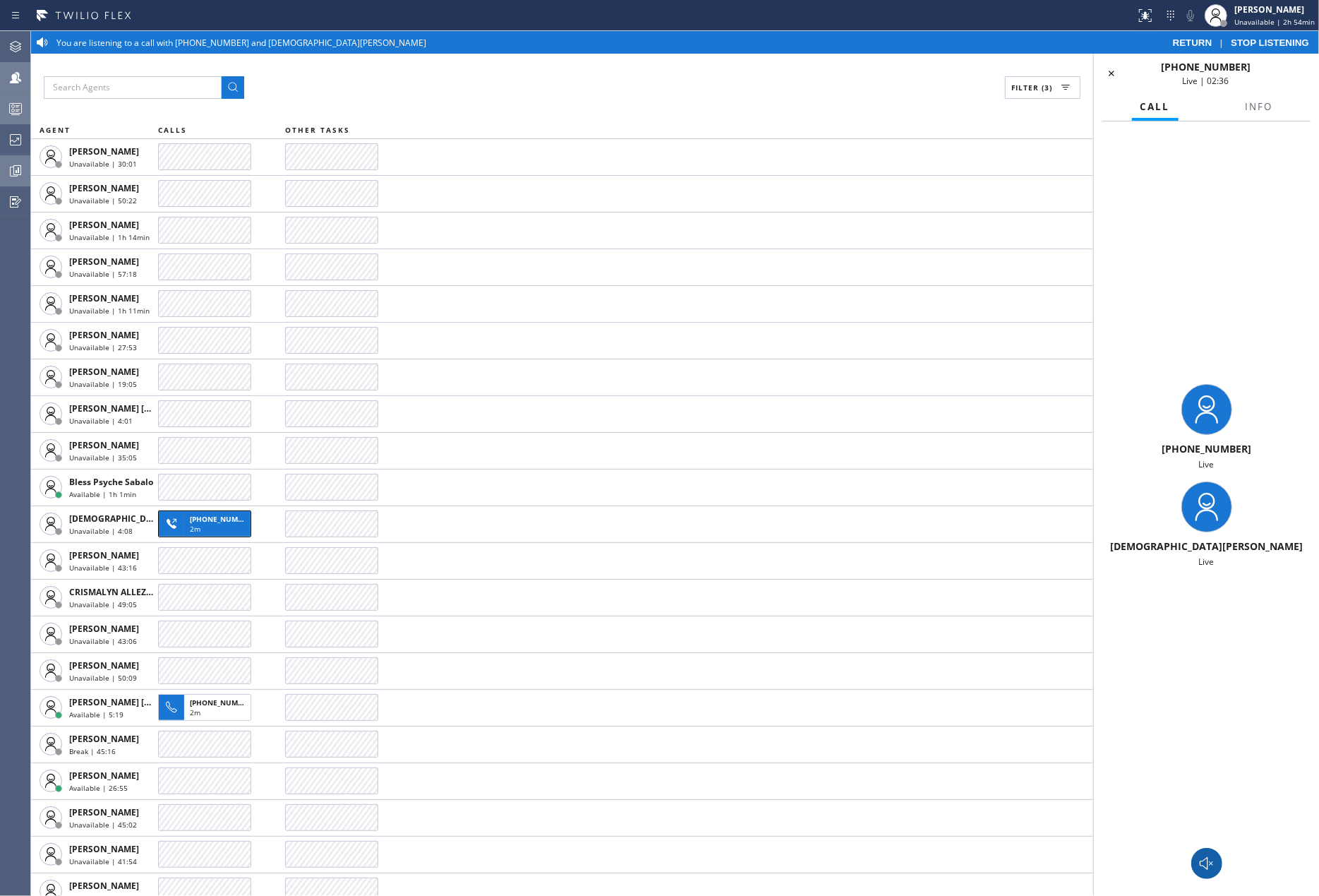
click at [1057, 6] on div at bounding box center [568, 16] width 1125 height 23
click at [1272, 40] on span "STOP LISTENING" at bounding box center [1270, 43] width 78 height 11
click at [1257, 39] on span "STOP LISTENING" at bounding box center [1270, 43] width 78 height 11
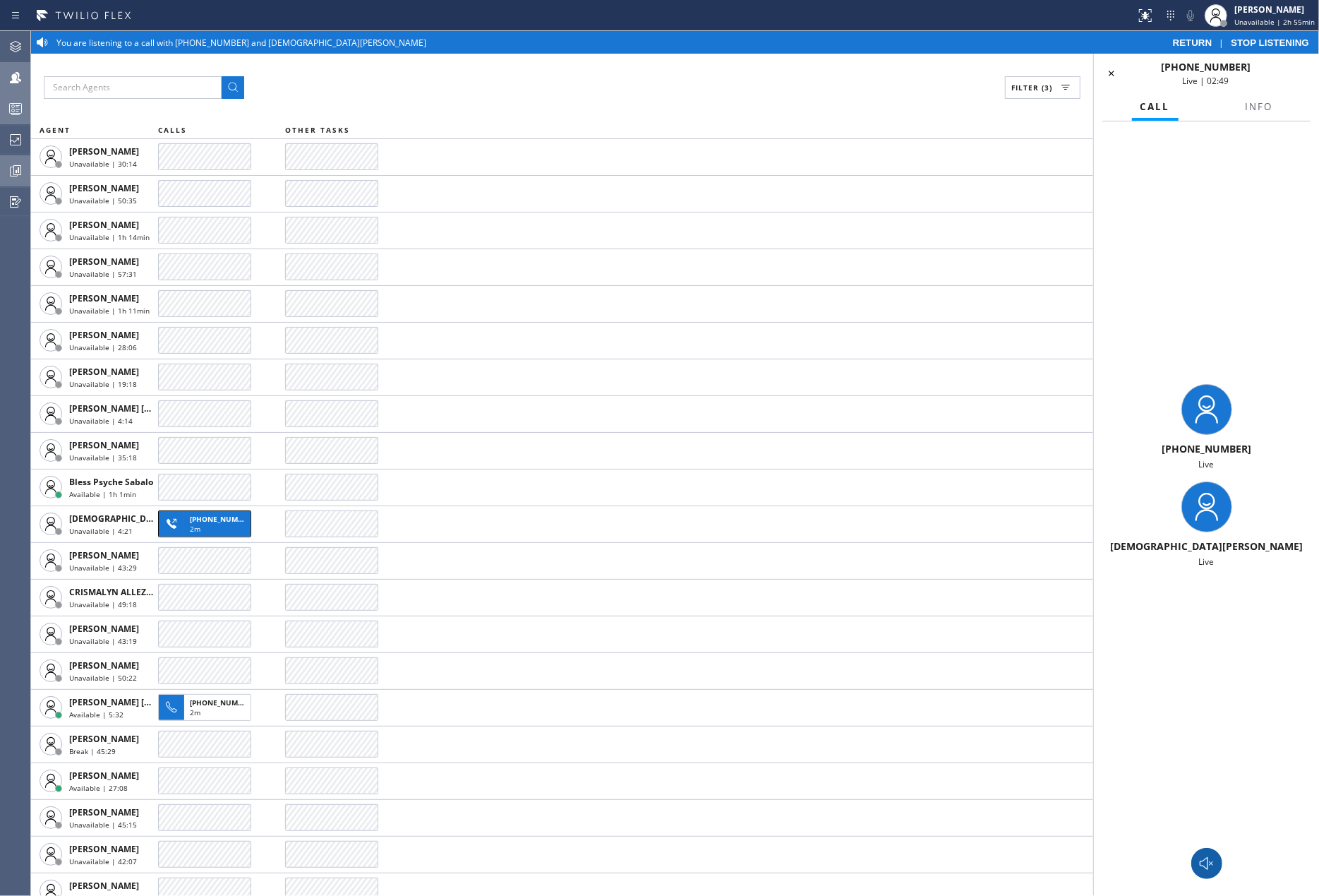
click at [1257, 39] on span "STOP LISTENING" at bounding box center [1270, 43] width 78 height 11
click at [1206, 864] on icon at bounding box center [1207, 863] width 17 height 17
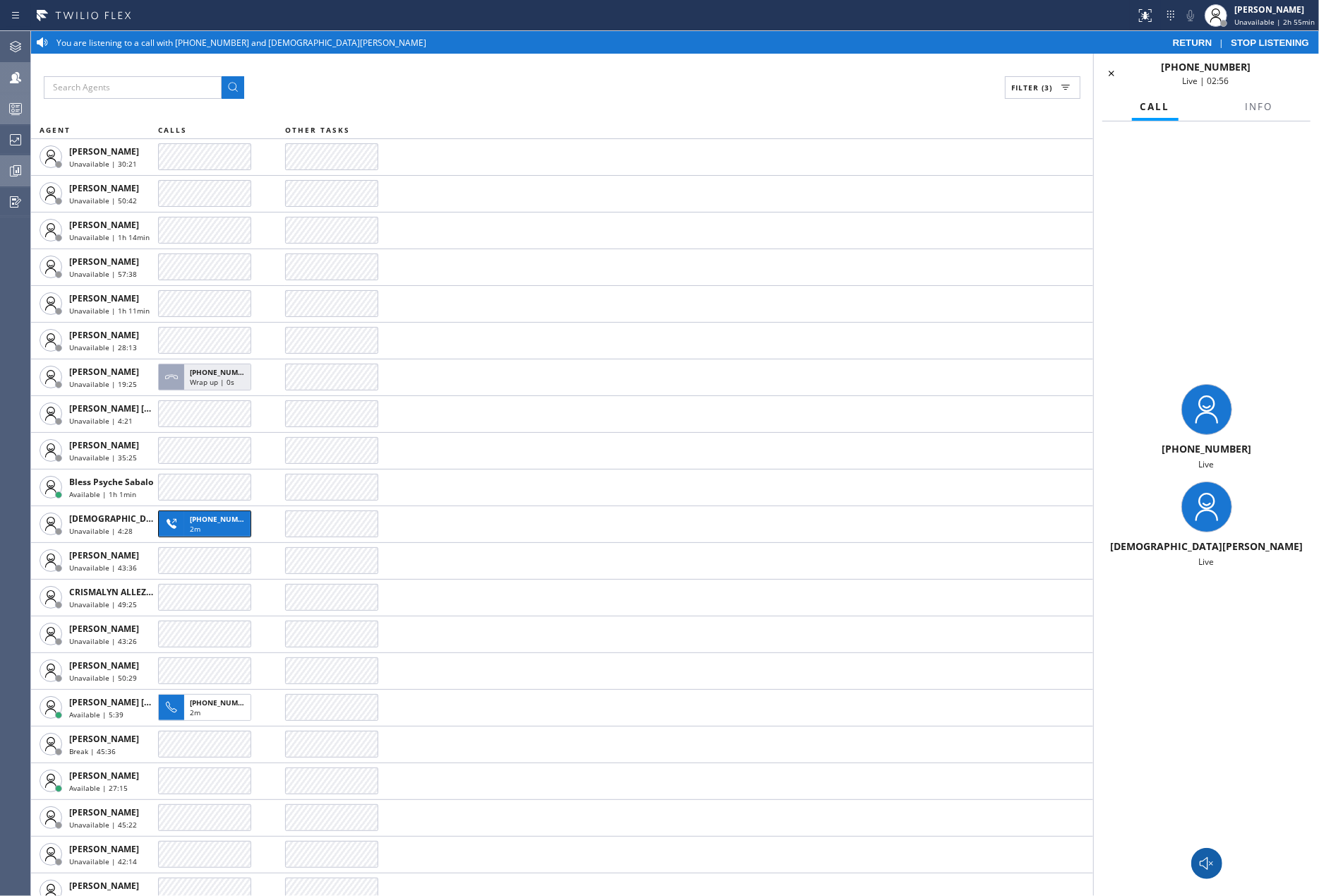
click at [1206, 859] on icon at bounding box center [1207, 863] width 17 height 17
click at [1266, 39] on span "STOP LISTENING" at bounding box center [1270, 43] width 78 height 11
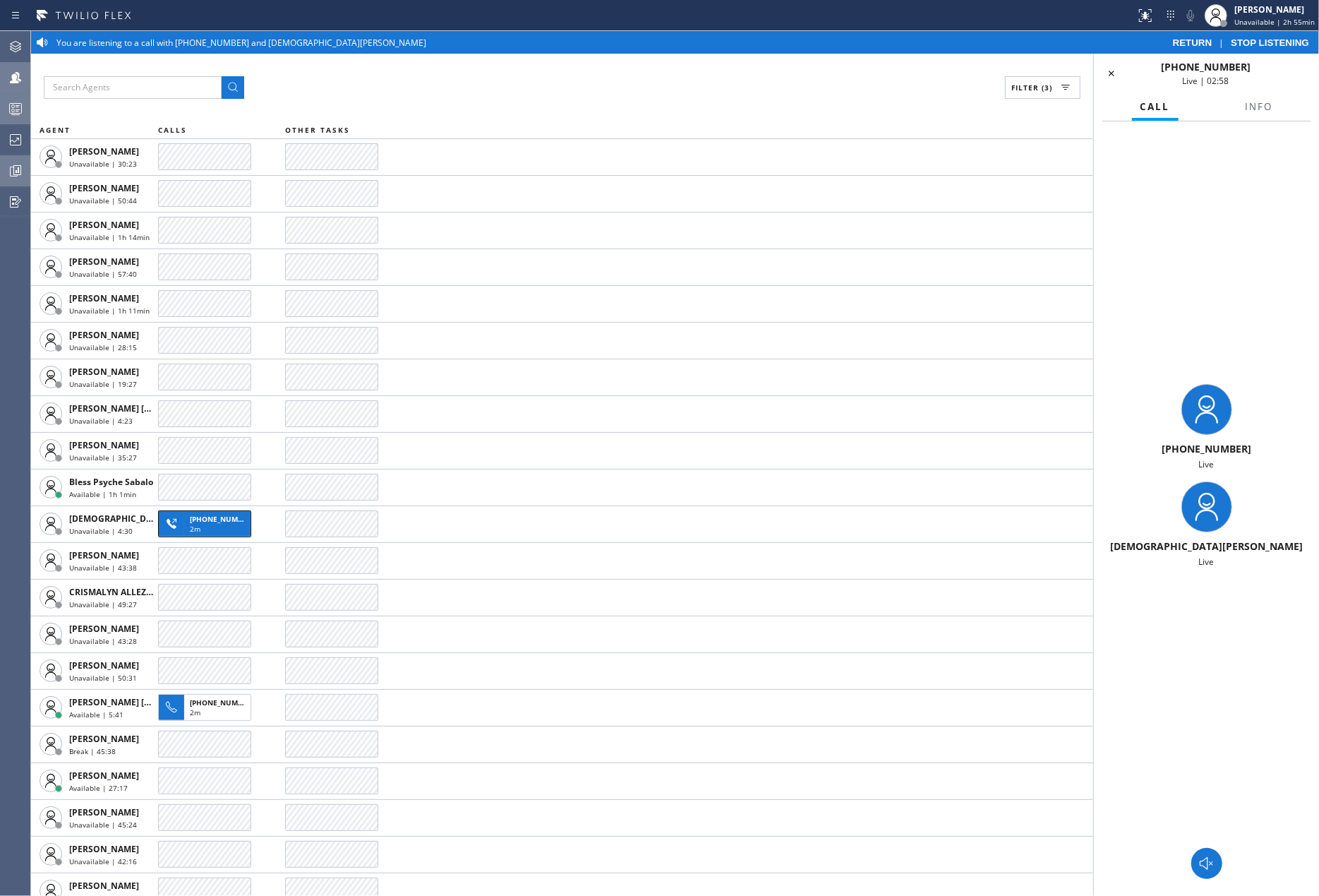
click at [1266, 39] on span "STOP LISTENING" at bounding box center [1270, 43] width 78 height 11
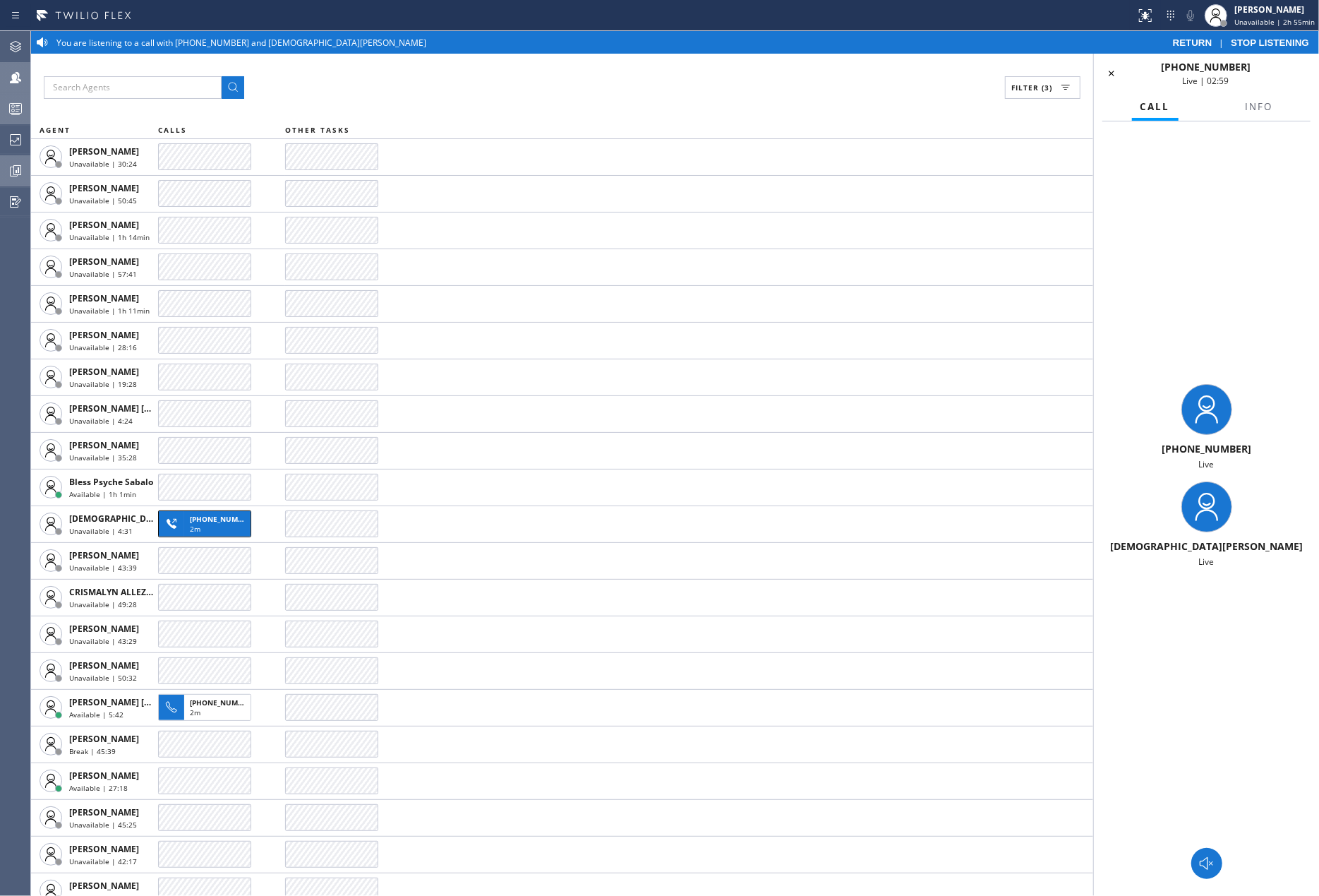
click at [1266, 39] on span "STOP LISTENING" at bounding box center [1270, 43] width 78 height 11
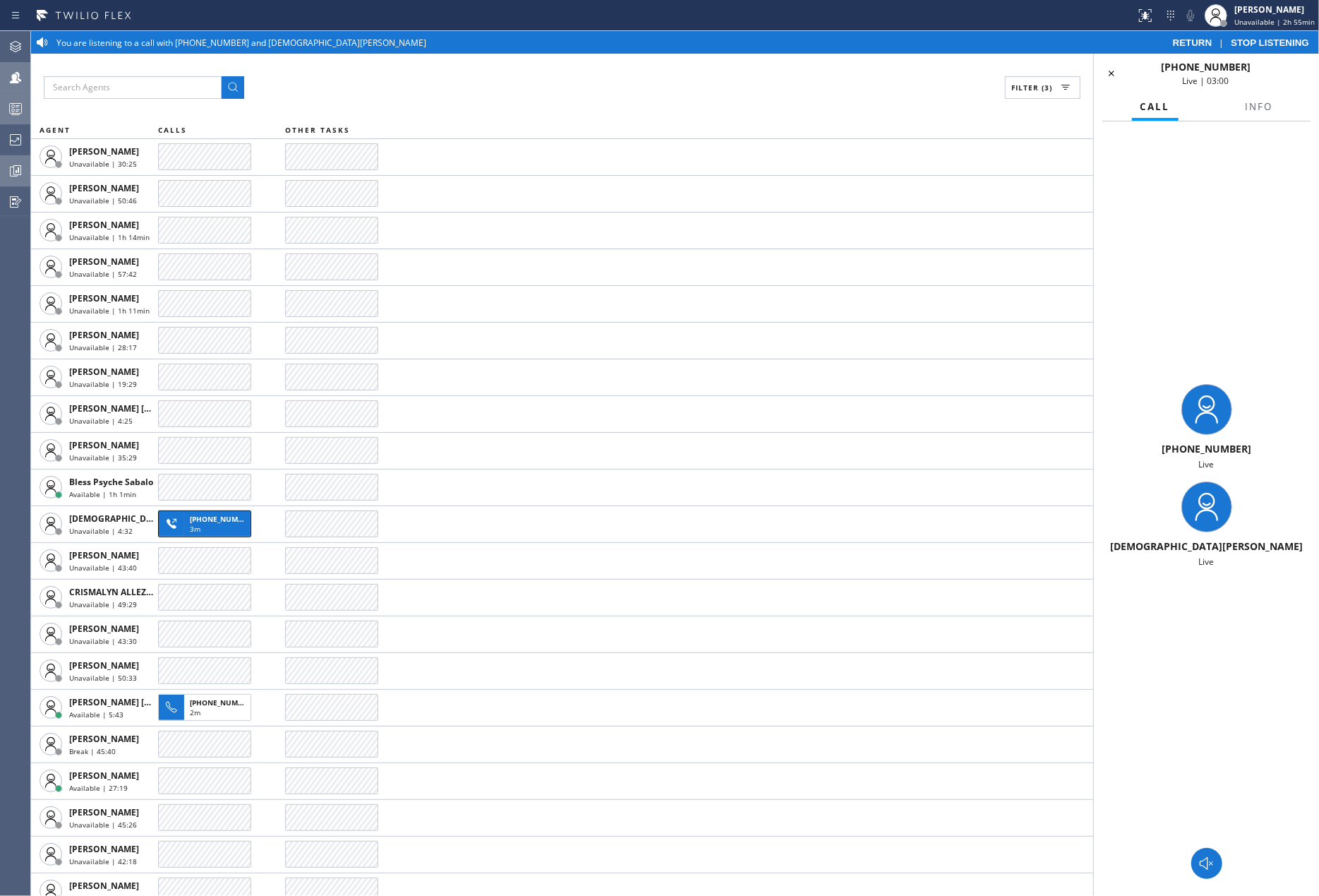
click at [1266, 39] on span "STOP LISTENING" at bounding box center [1270, 43] width 78 height 11
click at [1260, 42] on span "STOP LISTENING" at bounding box center [1270, 43] width 78 height 11
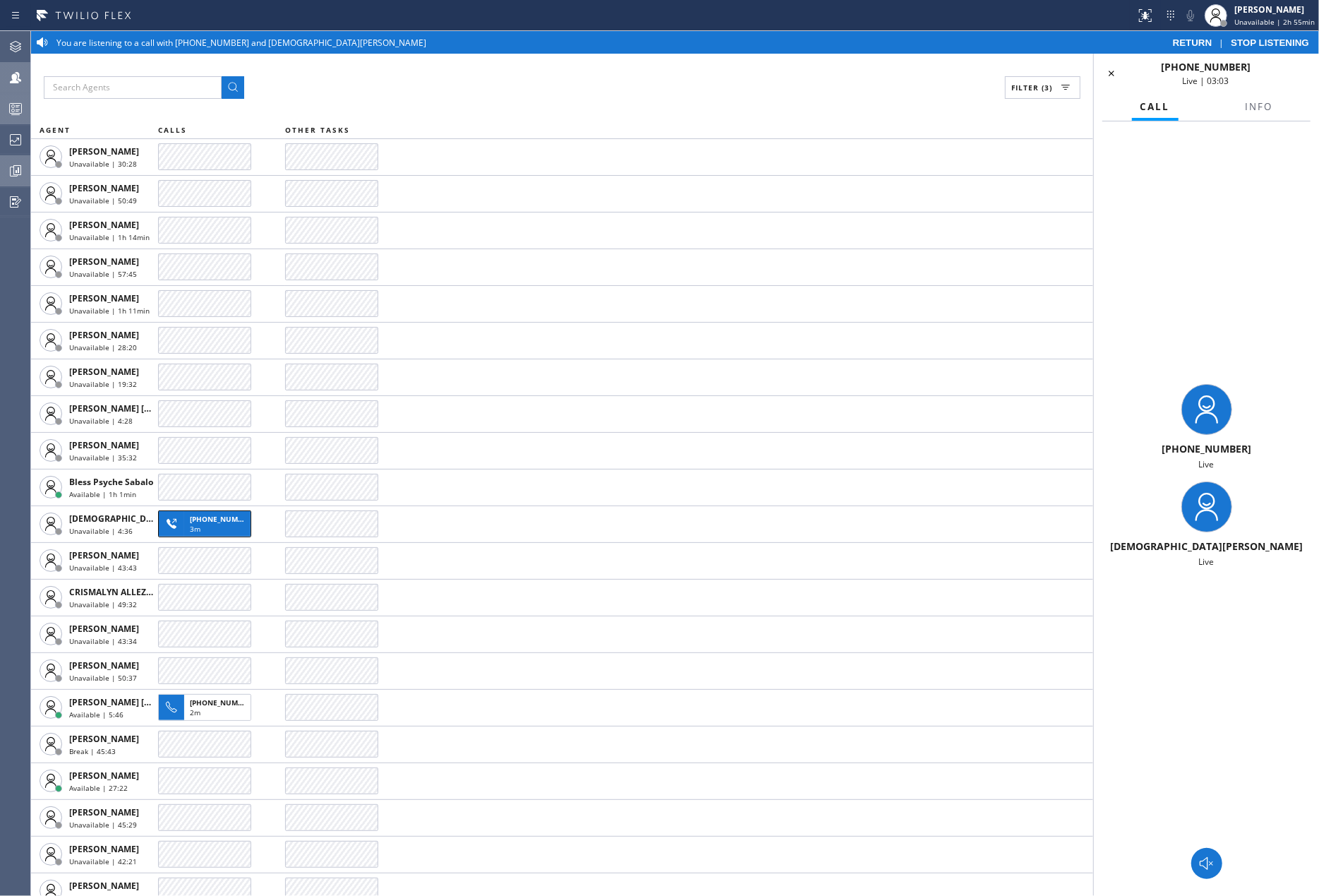
click at [1260, 42] on span "STOP LISTENING" at bounding box center [1270, 43] width 78 height 11
click at [1112, 74] on icon at bounding box center [1111, 74] width 5 height 5
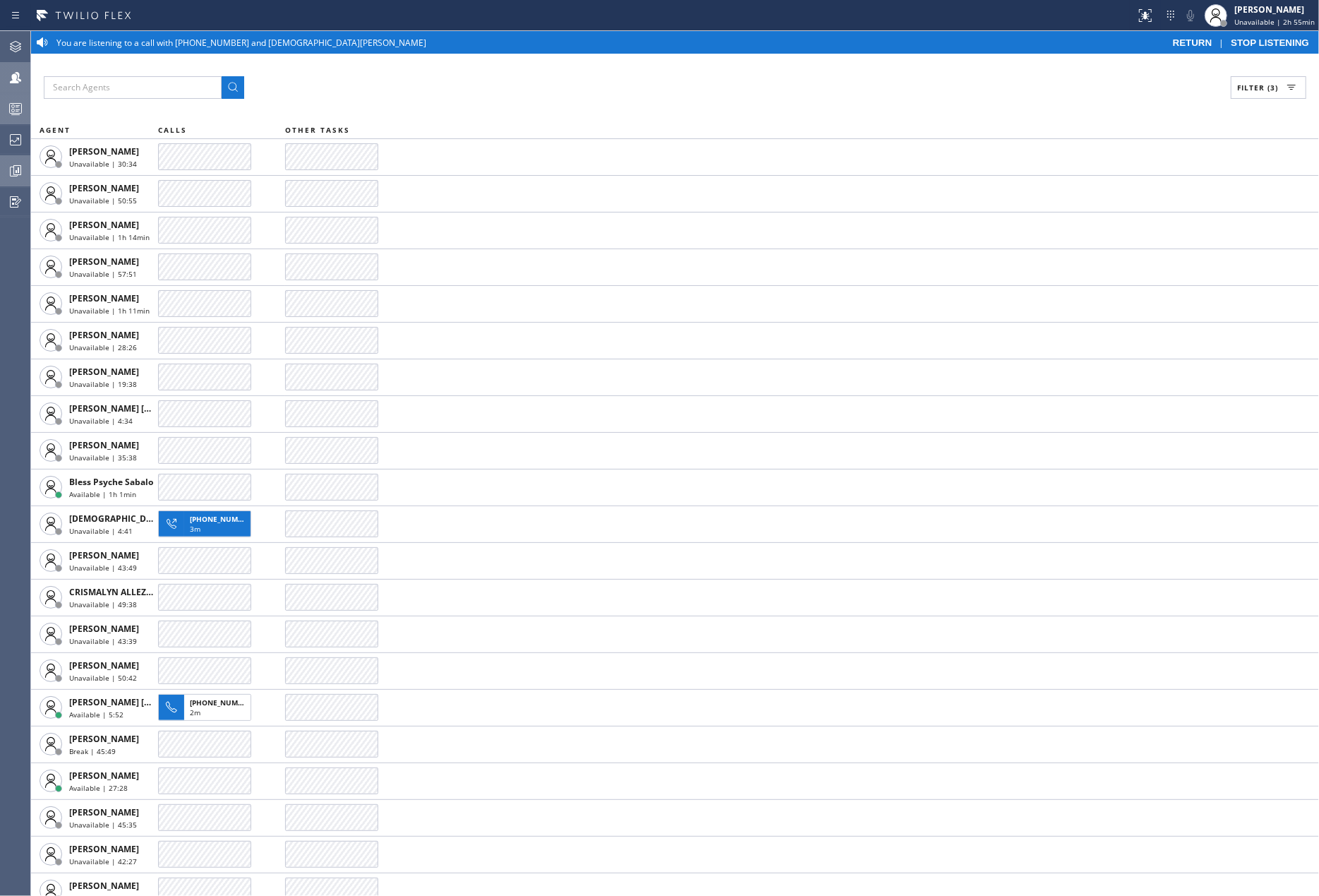
click at [1243, 41] on span "STOP LISTENING" at bounding box center [1270, 43] width 78 height 11
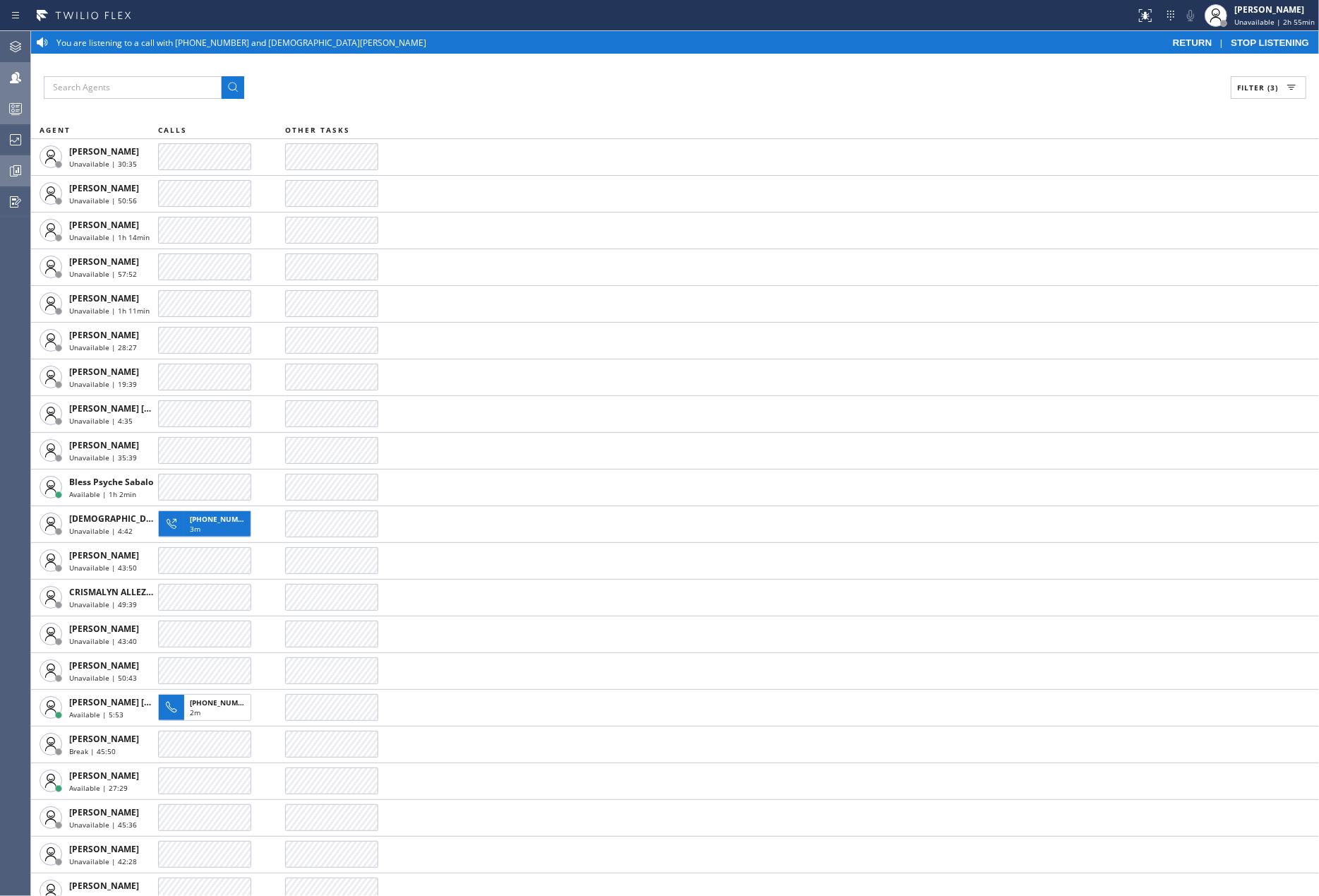
click at [1243, 41] on span "STOP LISTENING" at bounding box center [1270, 43] width 78 height 11
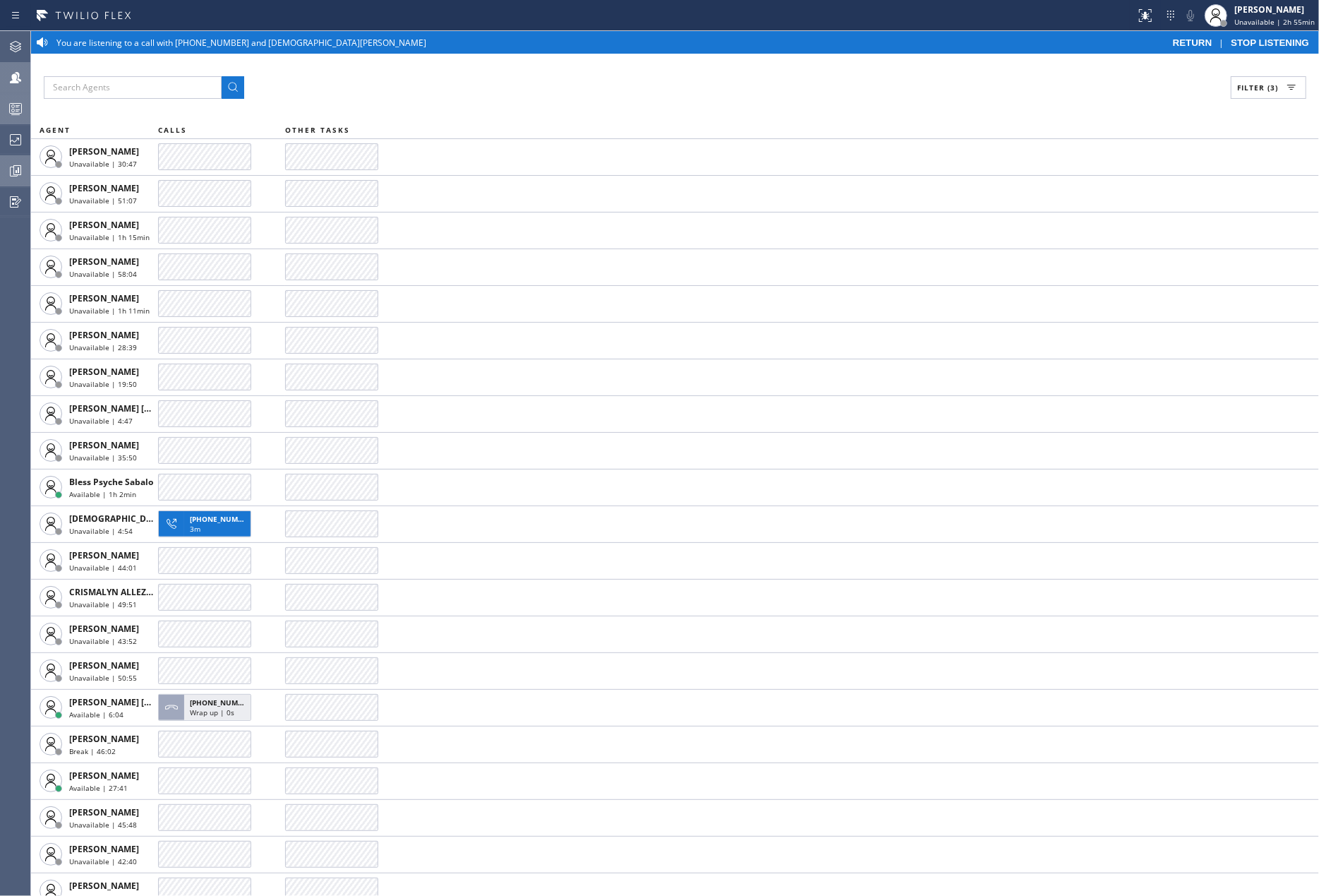
click at [1255, 42] on span "STOP LISTENING" at bounding box center [1270, 43] width 78 height 11
click at [1084, 81] on div "Filter (3)" at bounding box center [675, 88] width 1263 height 23
click at [1259, 39] on span "STOP LISTENING" at bounding box center [1270, 43] width 78 height 11
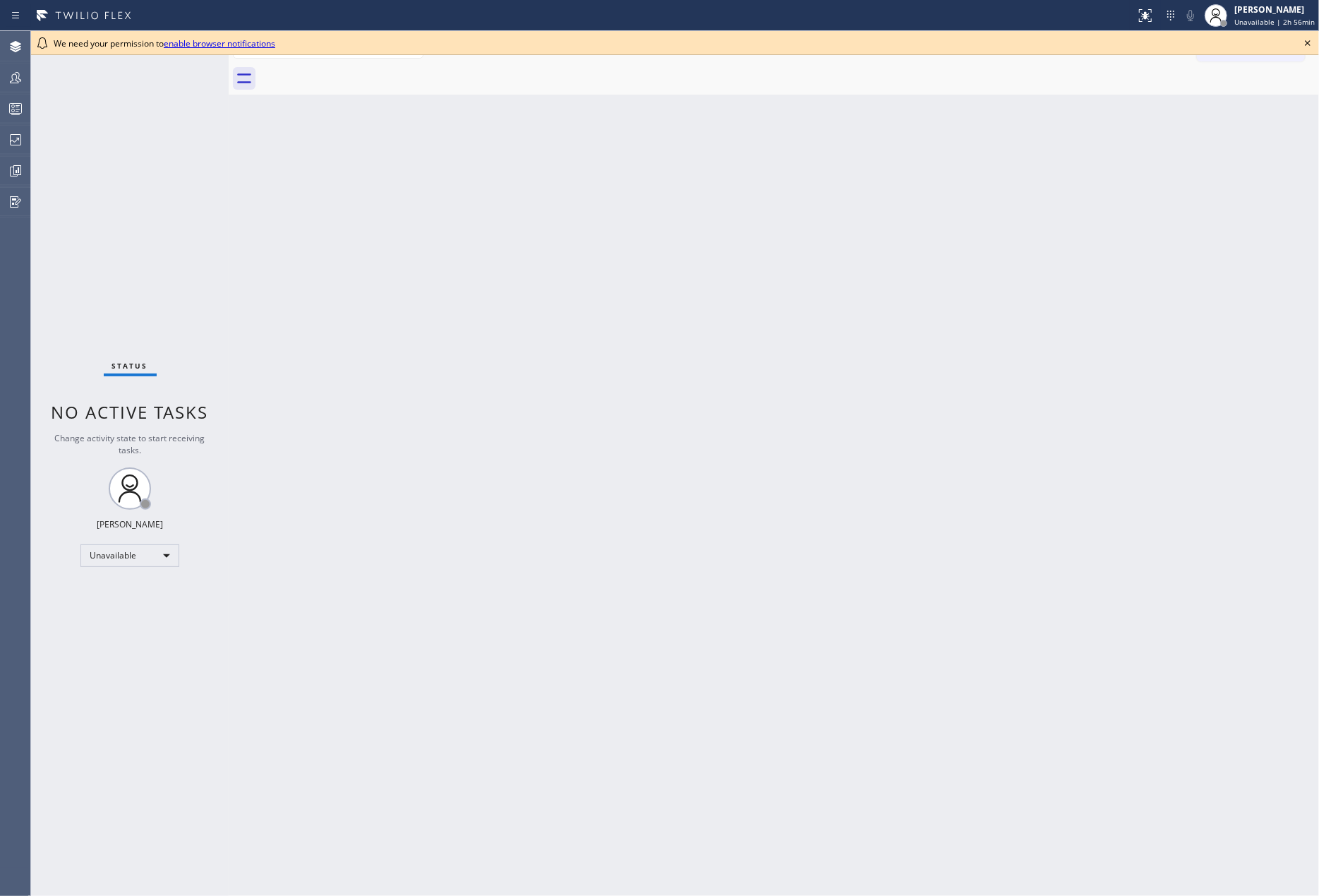
click at [671, 189] on div "Back to Dashboard Change Sender ID Customers Technicians Select a contact Outbo…" at bounding box center [773, 462] width 1090 height 864
click at [1304, 38] on icon at bounding box center [1308, 42] width 17 height 17
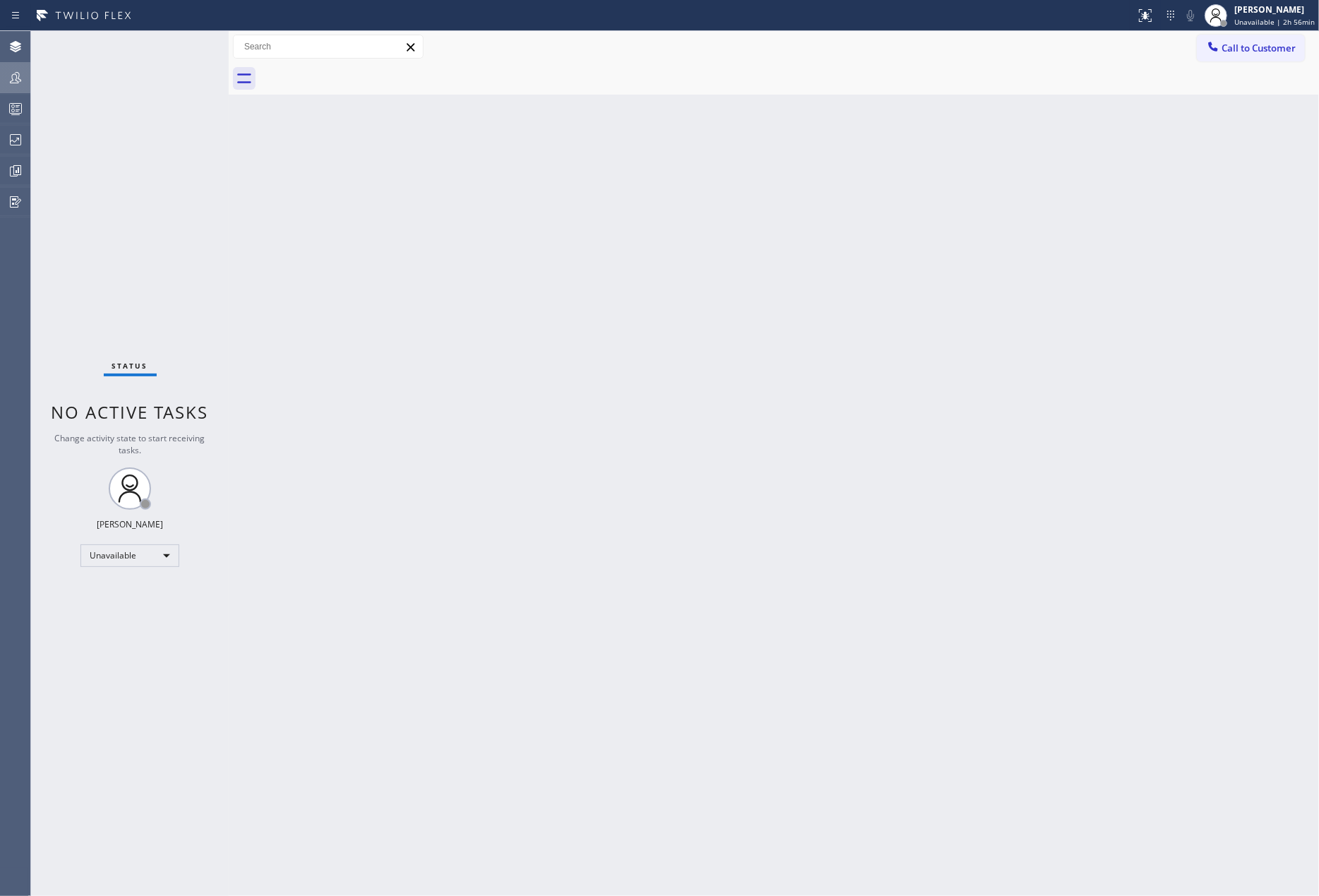
click at [12, 78] on icon at bounding box center [15, 77] width 11 height 11
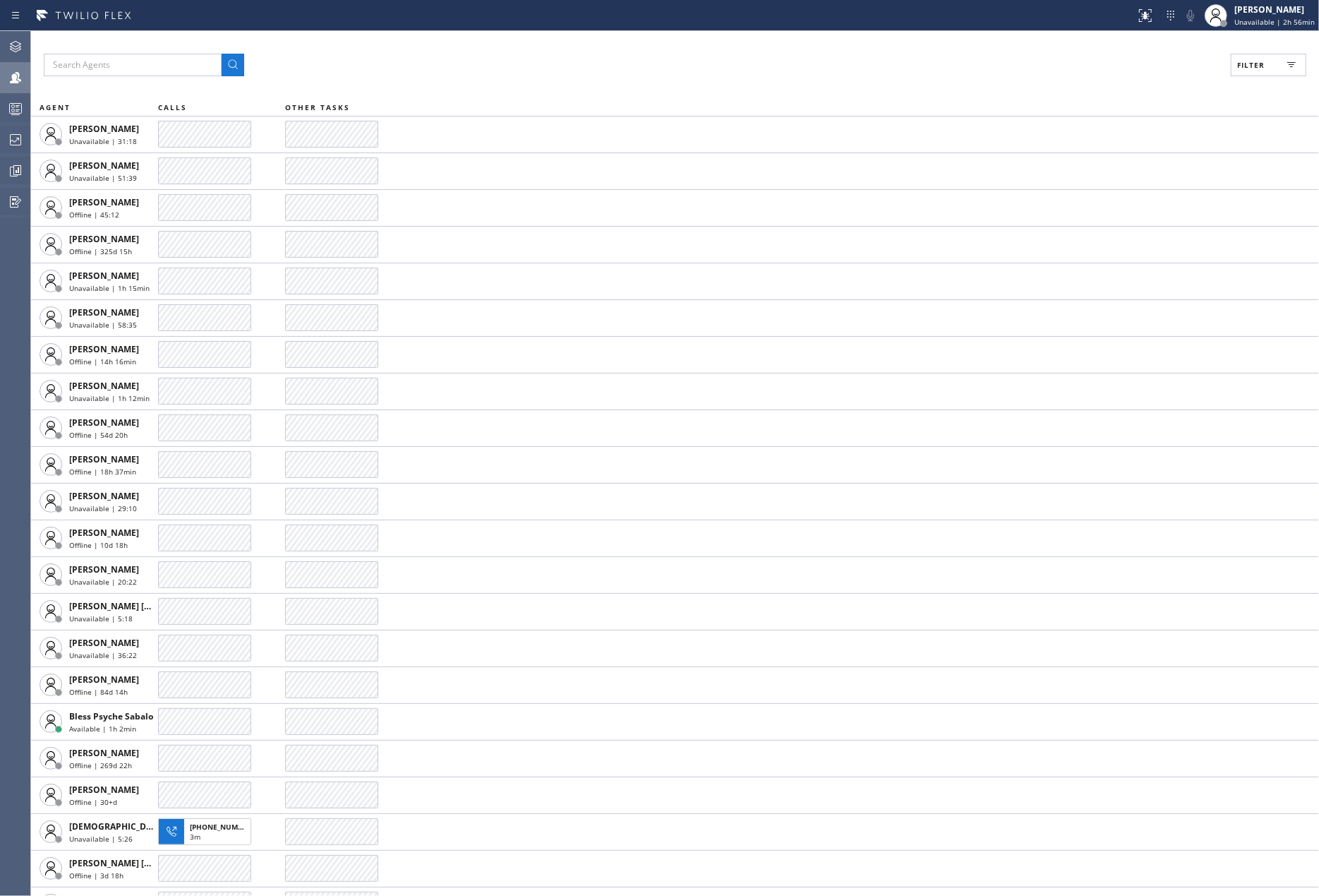
click at [1277, 64] on button "Filter" at bounding box center [1269, 65] width 75 height 23
click at [1159, 168] on label "Available" at bounding box center [1215, 167] width 186 height 12
click at [1122, 168] on input "Available" at bounding box center [1113, 166] width 17 height 17
checkbox input "true"
click at [1141, 209] on label "Break" at bounding box center [1215, 212] width 186 height 12
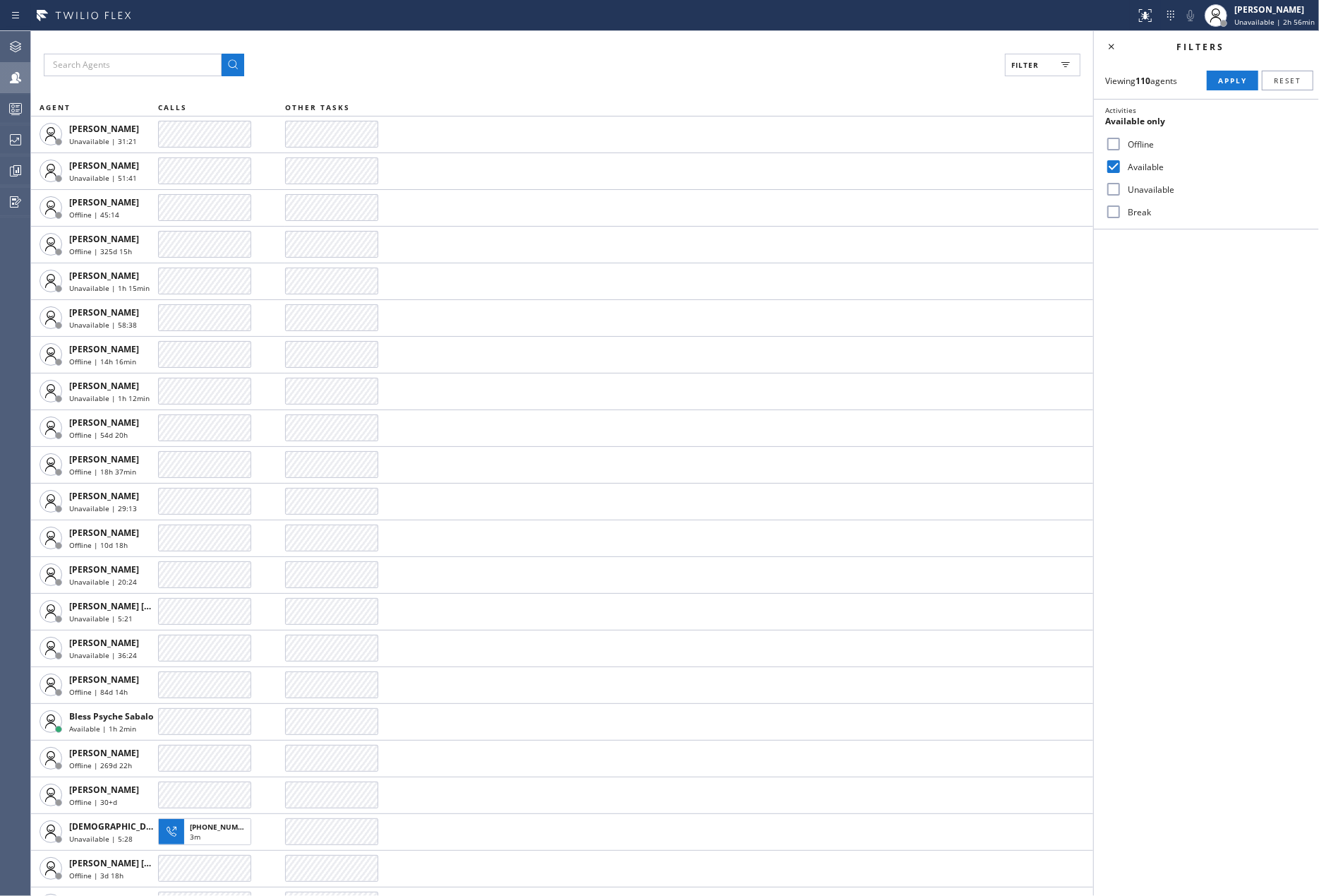
click at [1122, 209] on input "Break" at bounding box center [1113, 211] width 17 height 17
checkbox input "true"
click at [1216, 77] on button "Apply" at bounding box center [1232, 81] width 52 height 20
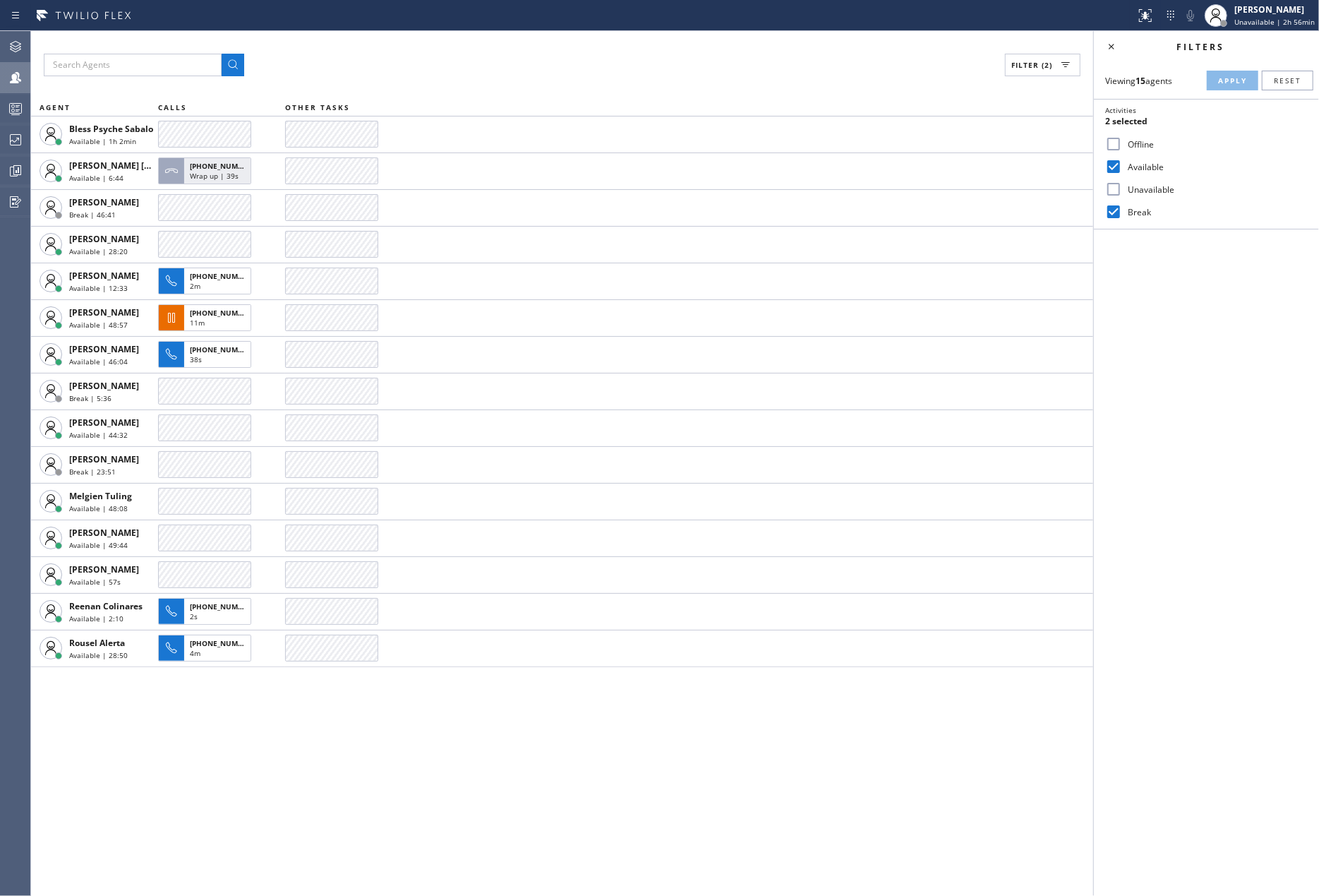
click at [1112, 187] on input "Unavailable" at bounding box center [1113, 188] width 17 height 17
checkbox input "true"
click at [1237, 82] on span "Apply" at bounding box center [1232, 80] width 29 height 10
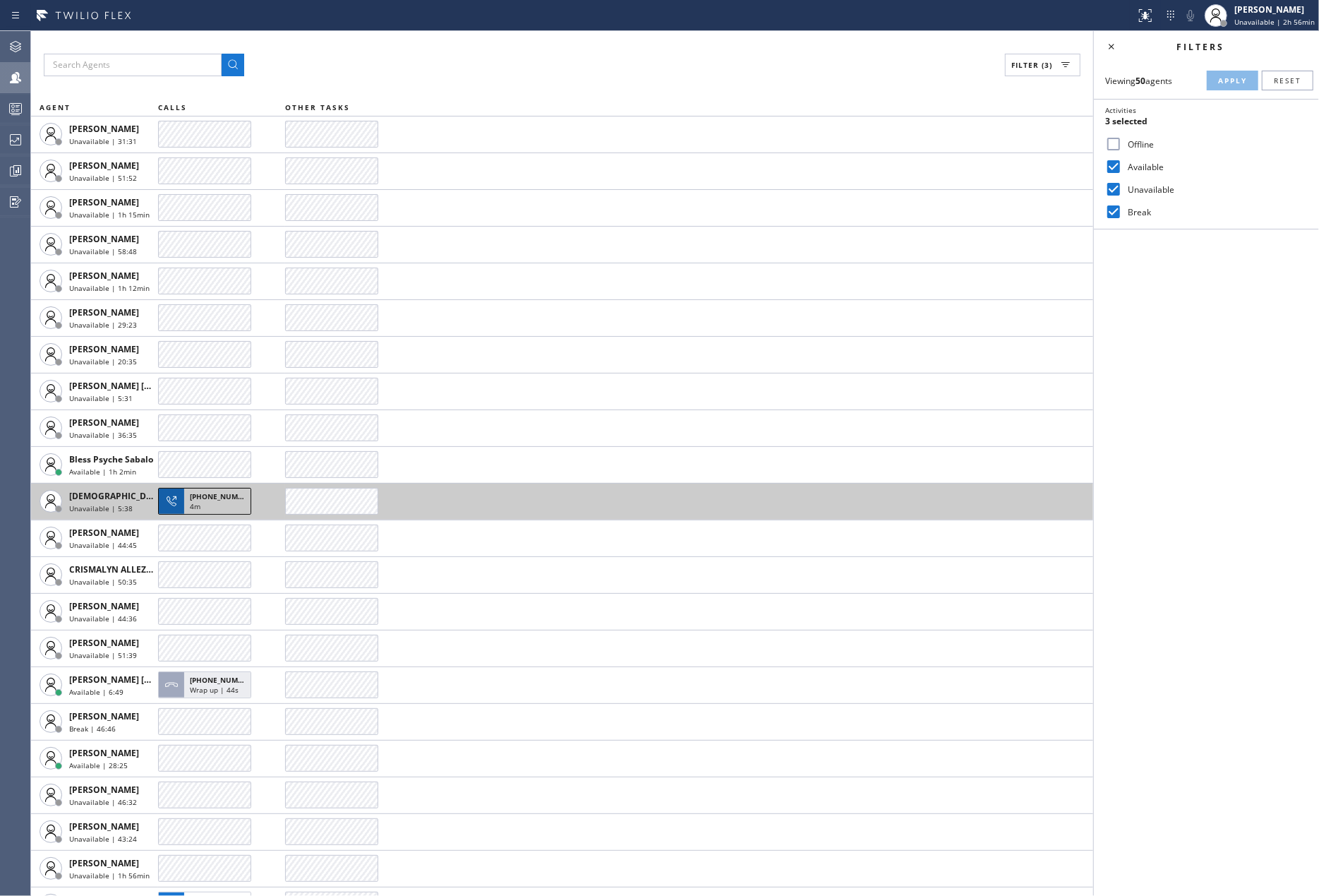
click at [209, 497] on span "+19496338335" at bounding box center [222, 496] width 64 height 10
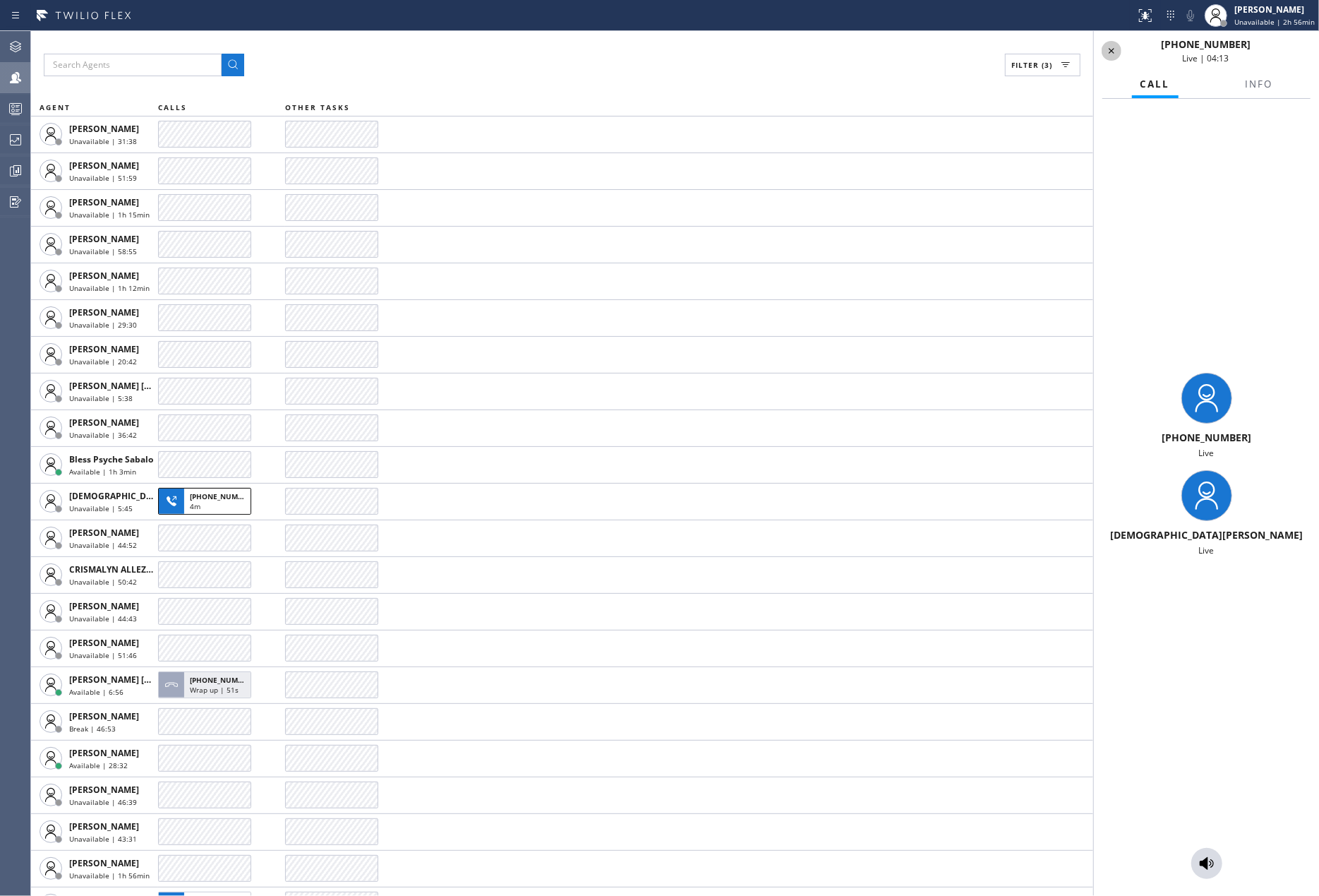
click at [1111, 46] on icon at bounding box center [1111, 50] width 17 height 17
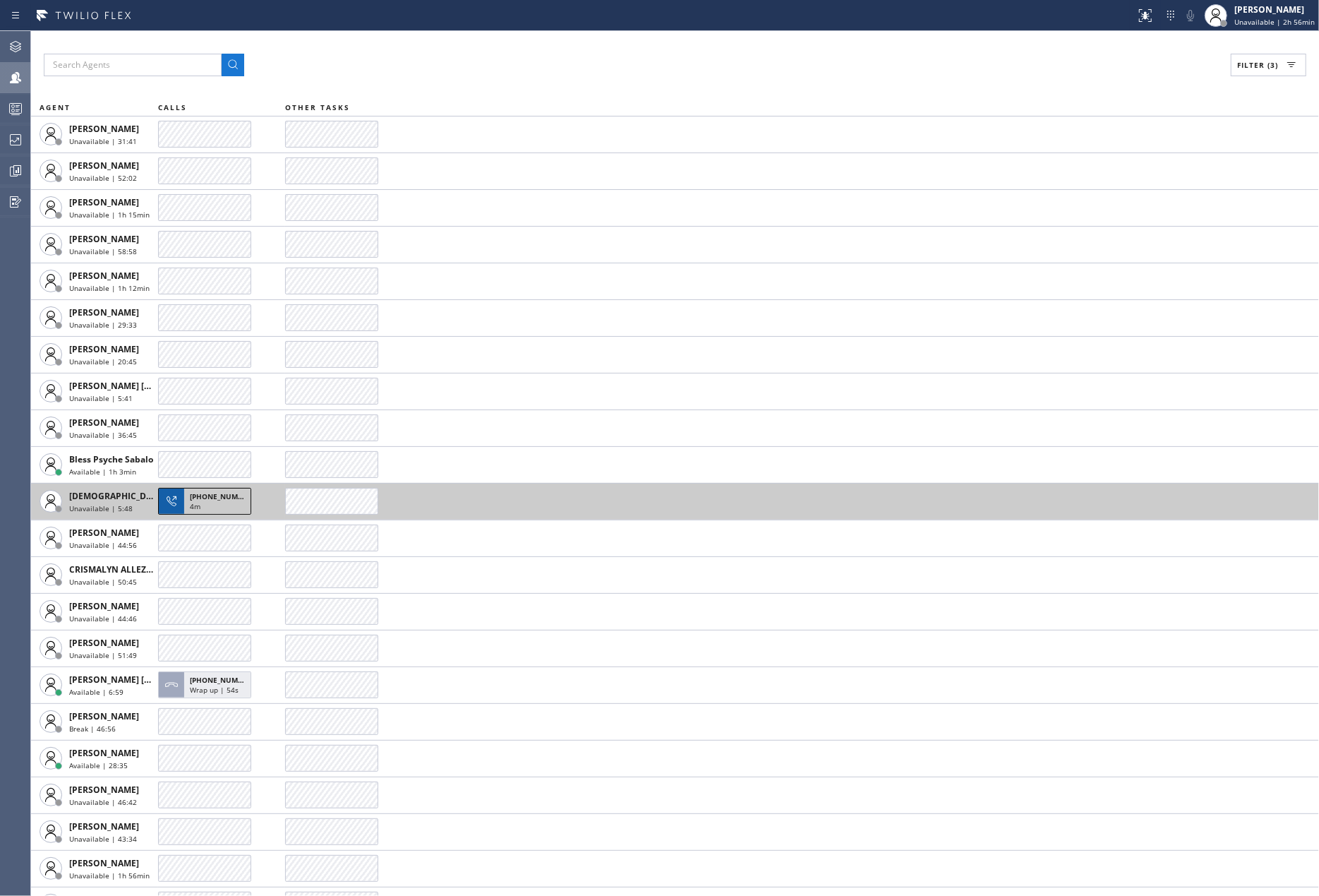
click at [201, 501] on div "4m" at bounding box center [217, 507] width 55 height 13
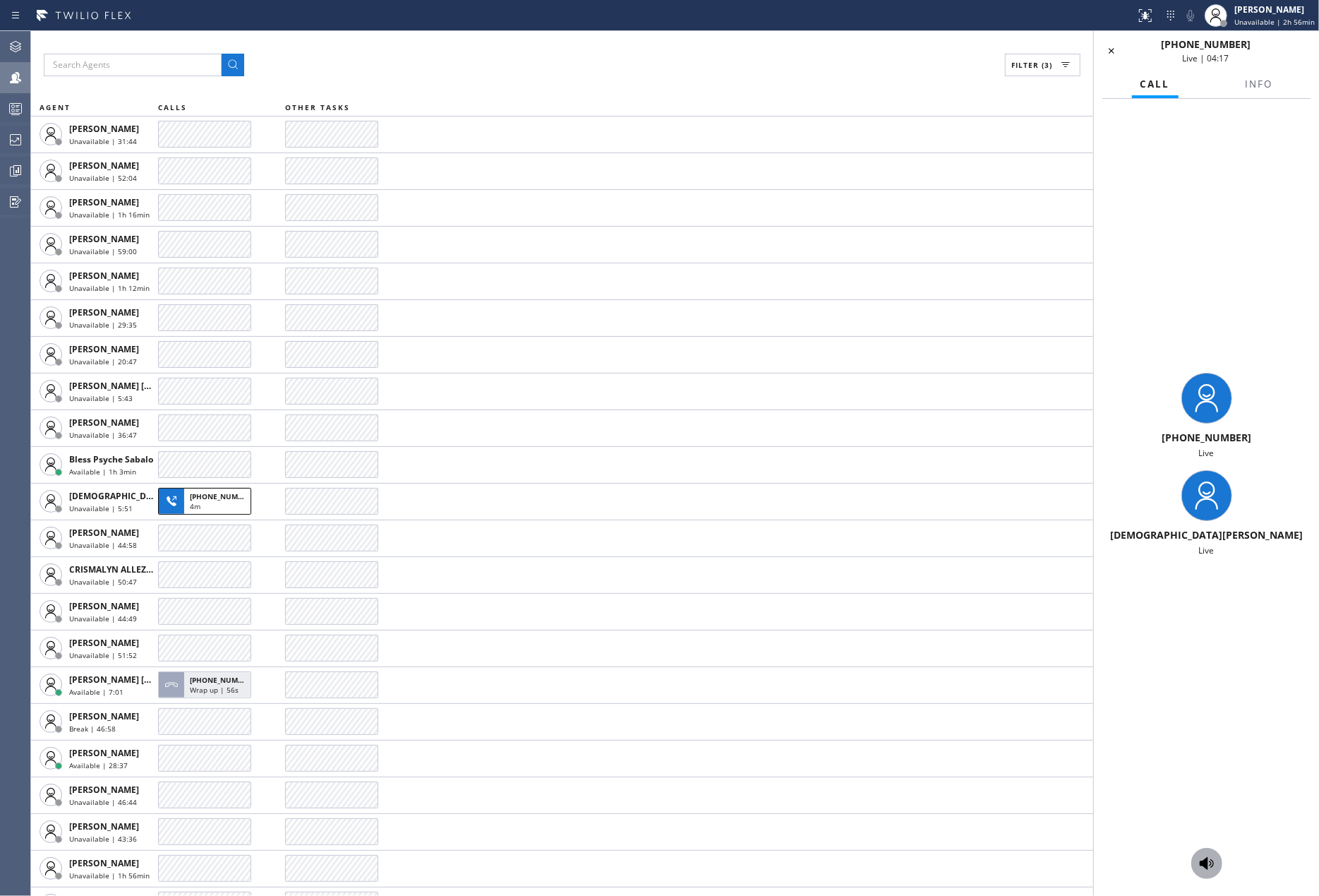
click at [1213, 860] on icon at bounding box center [1207, 863] width 17 height 17
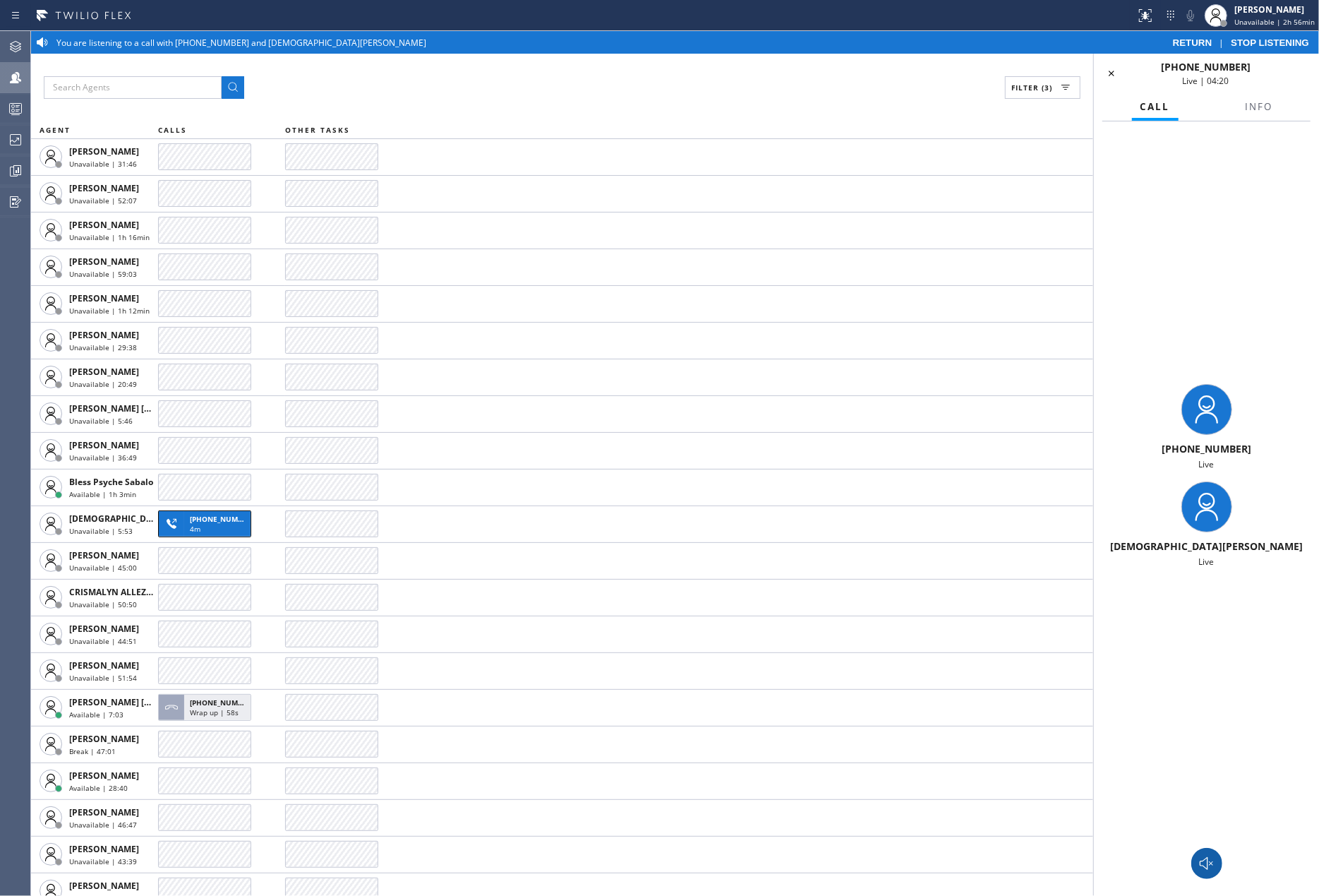
click at [1272, 44] on span "STOP LISTENING" at bounding box center [1270, 43] width 78 height 11
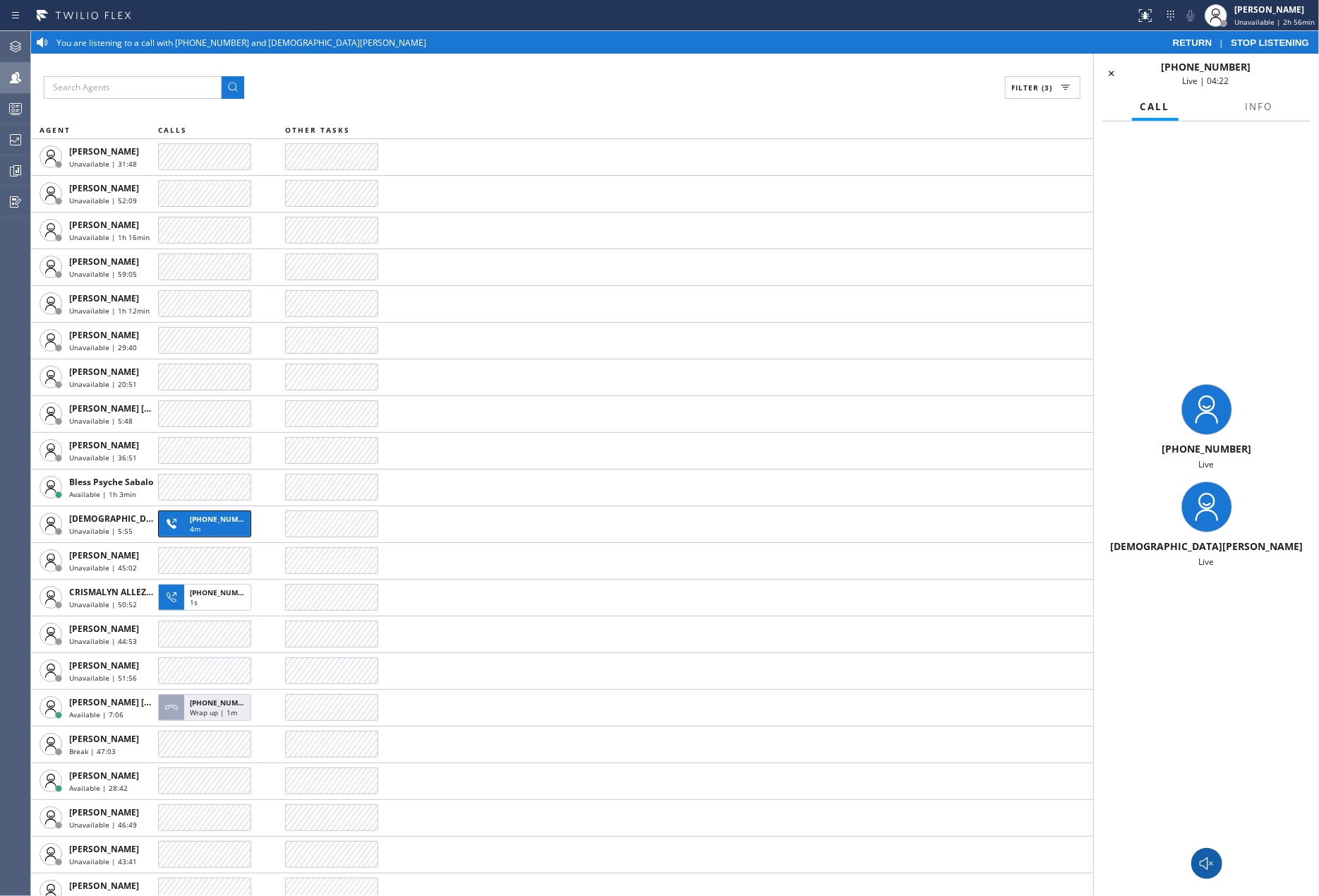
click at [1272, 44] on span "STOP LISTENING" at bounding box center [1270, 43] width 78 height 11
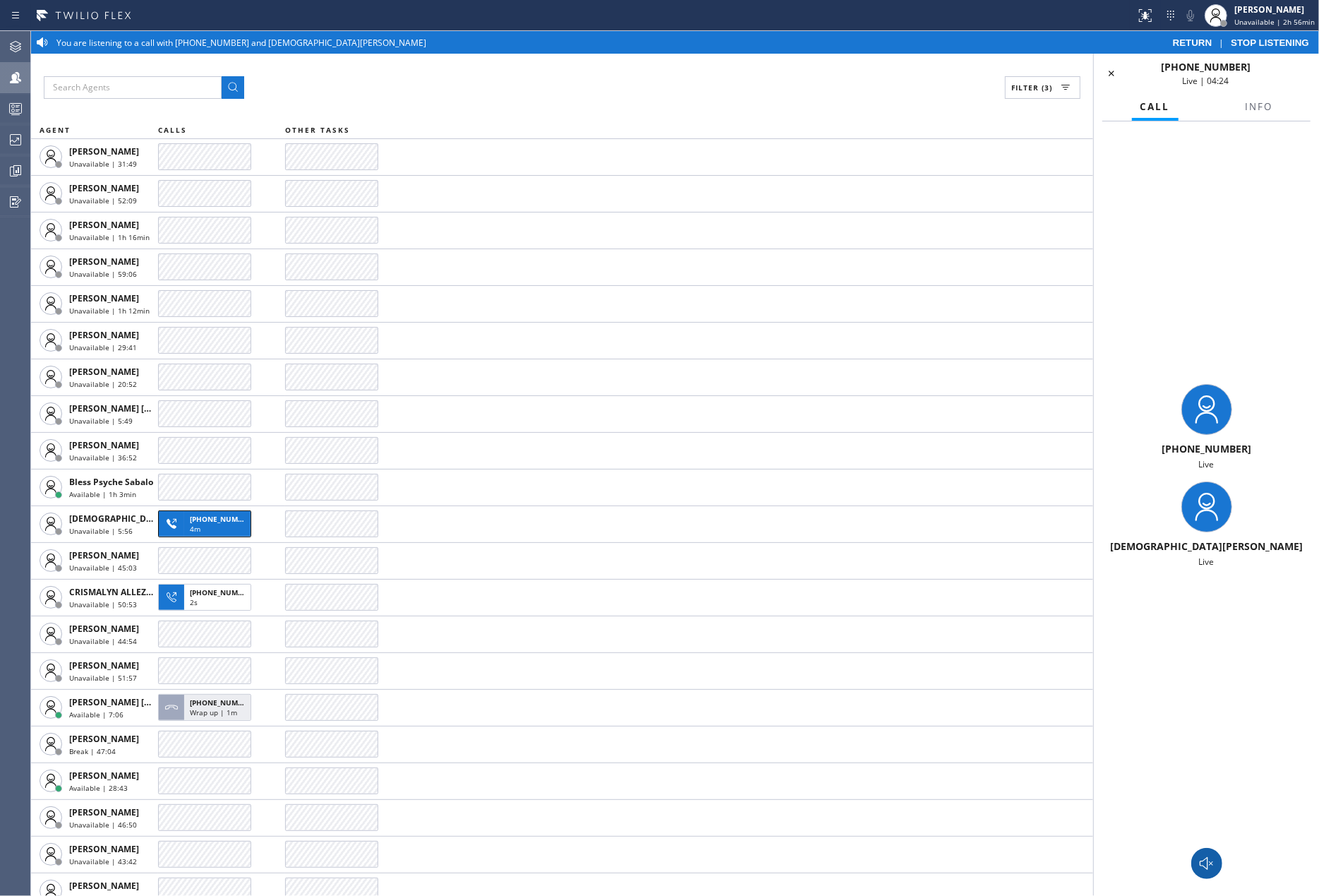
click at [1272, 44] on span "STOP LISTENING" at bounding box center [1270, 43] width 78 height 11
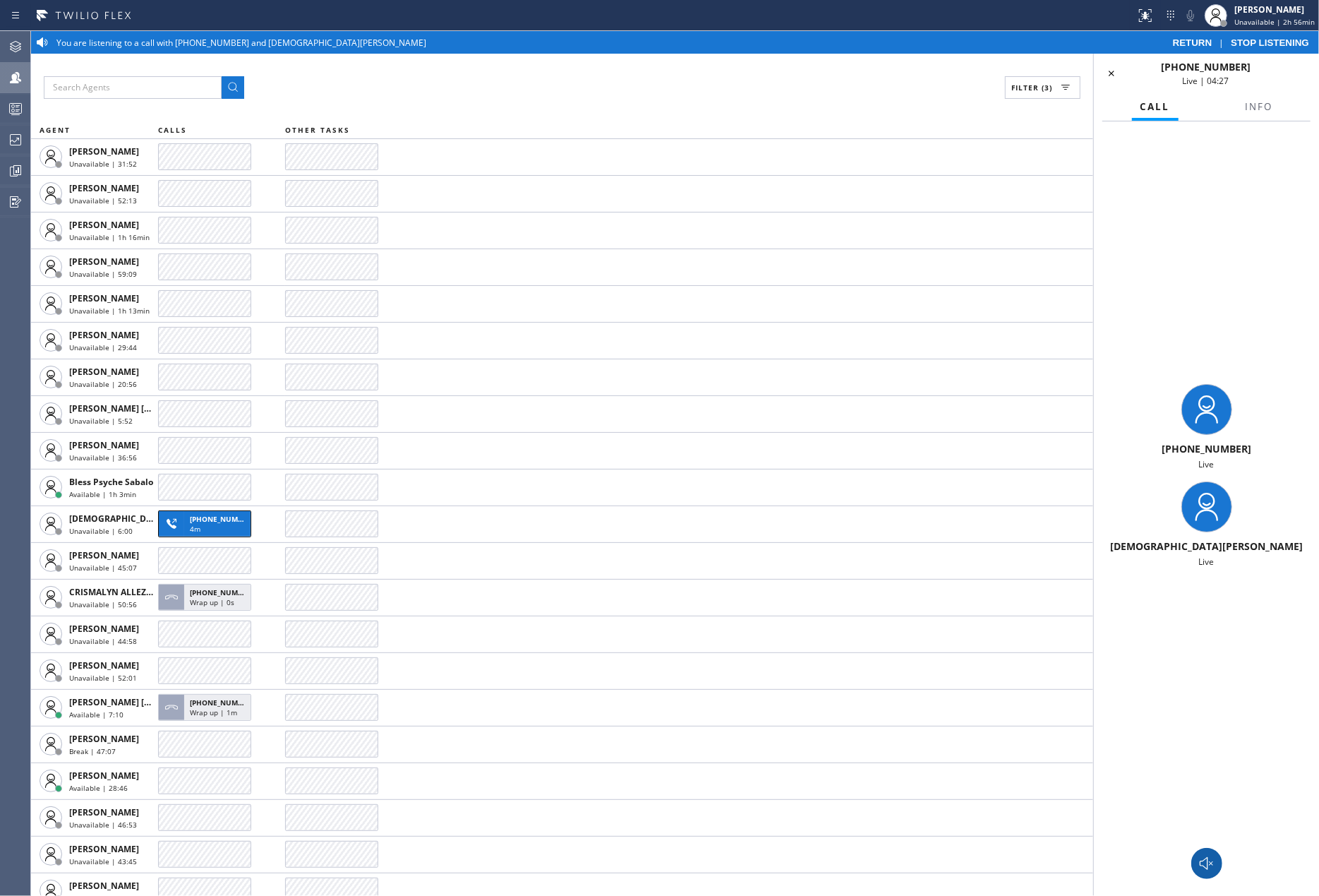
click at [1272, 44] on span "STOP LISTENING" at bounding box center [1270, 43] width 78 height 11
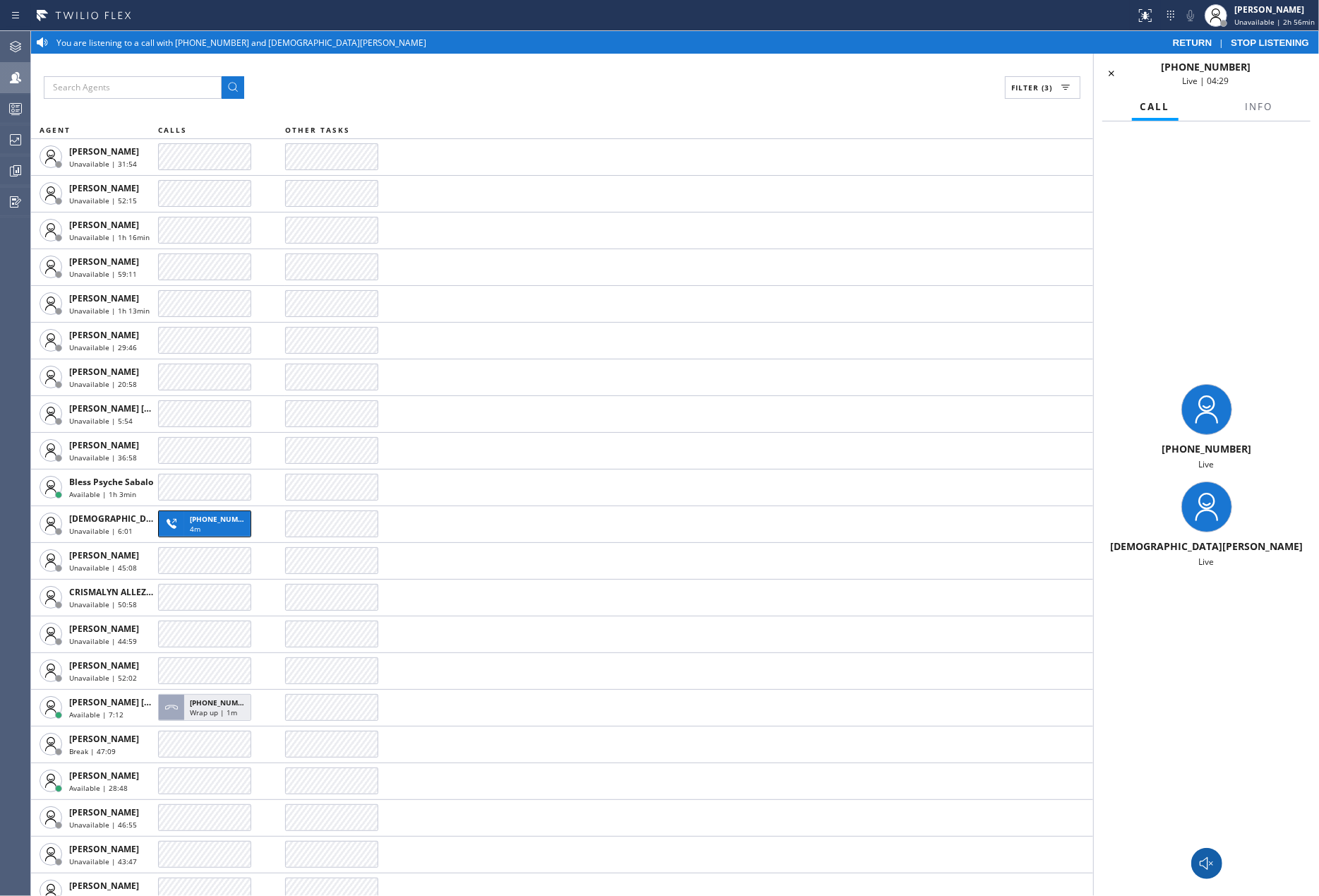
click at [1272, 44] on span "STOP LISTENING" at bounding box center [1270, 43] width 78 height 11
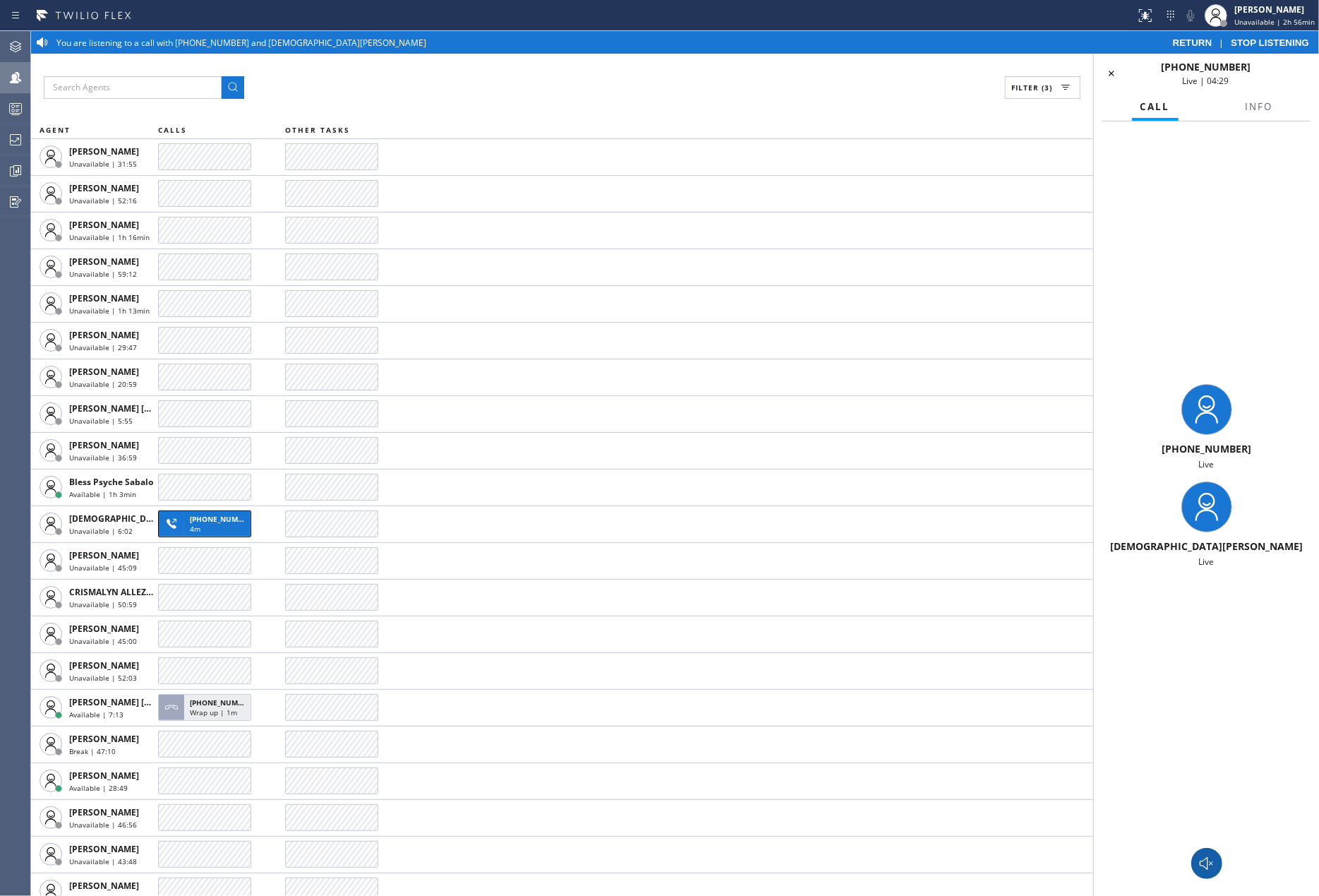
click at [1272, 44] on span "STOP LISTENING" at bounding box center [1270, 43] width 78 height 11
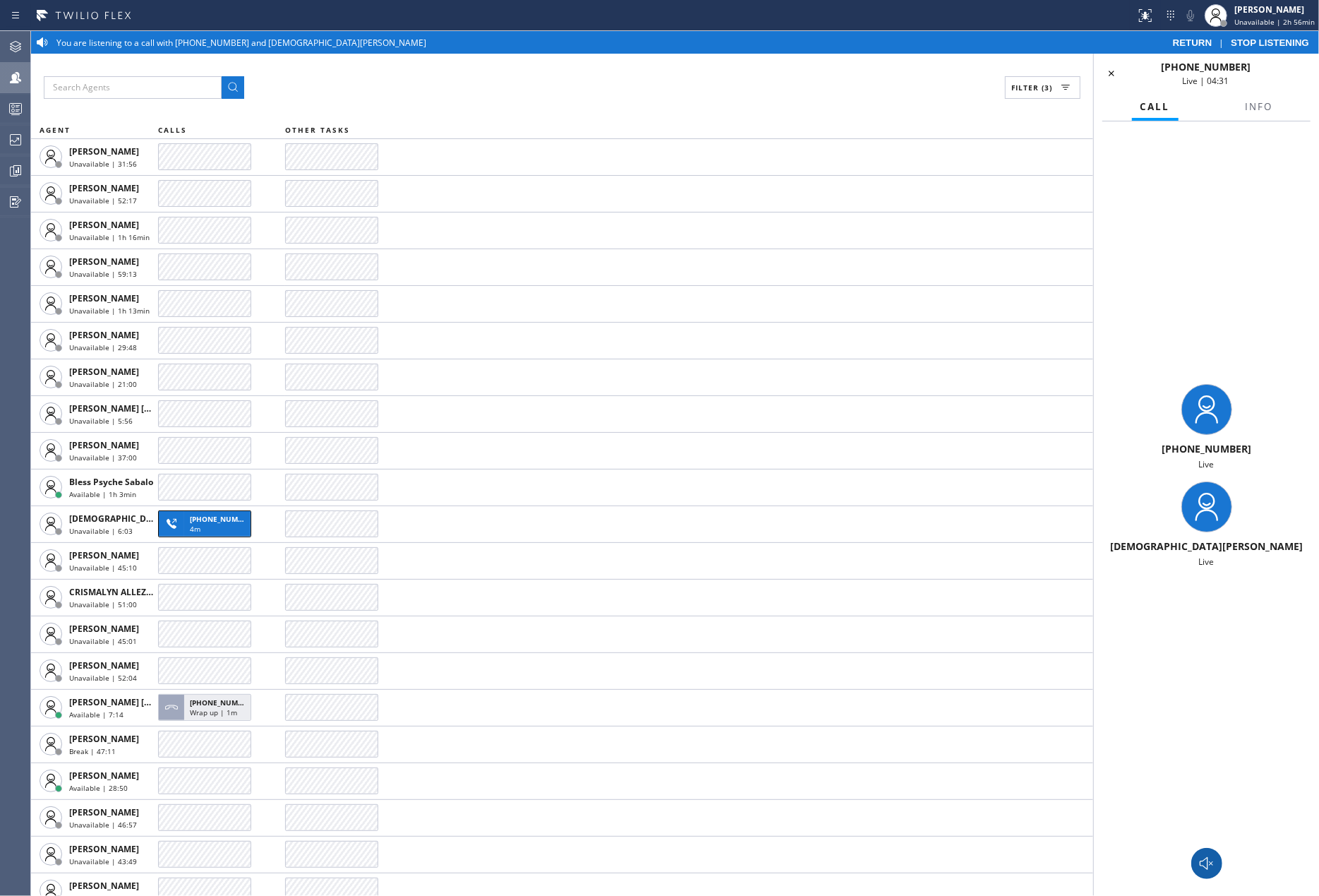
click at [1272, 44] on span "STOP LISTENING" at bounding box center [1270, 43] width 78 height 11
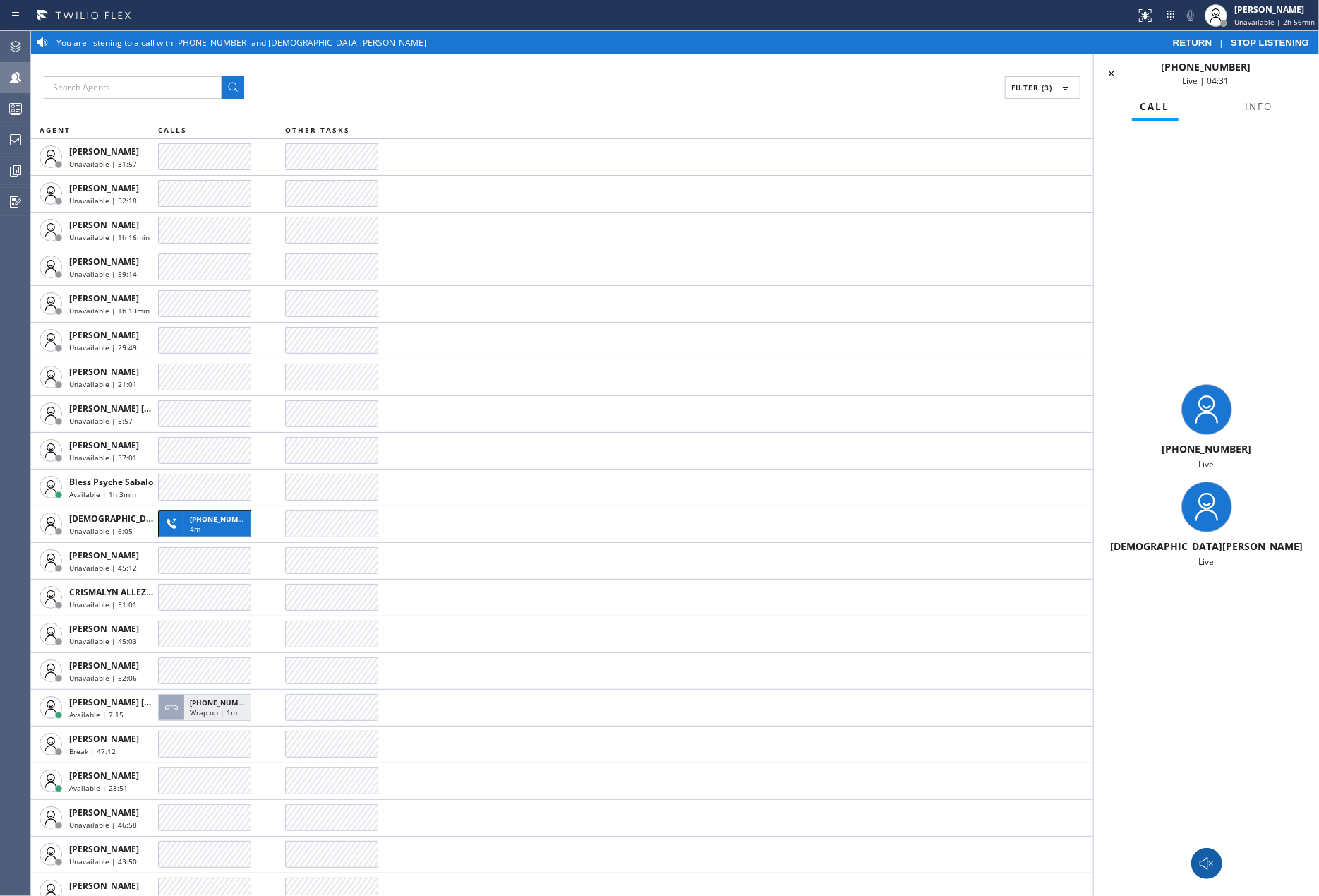
click at [1272, 44] on span "STOP LISTENING" at bounding box center [1270, 43] width 78 height 11
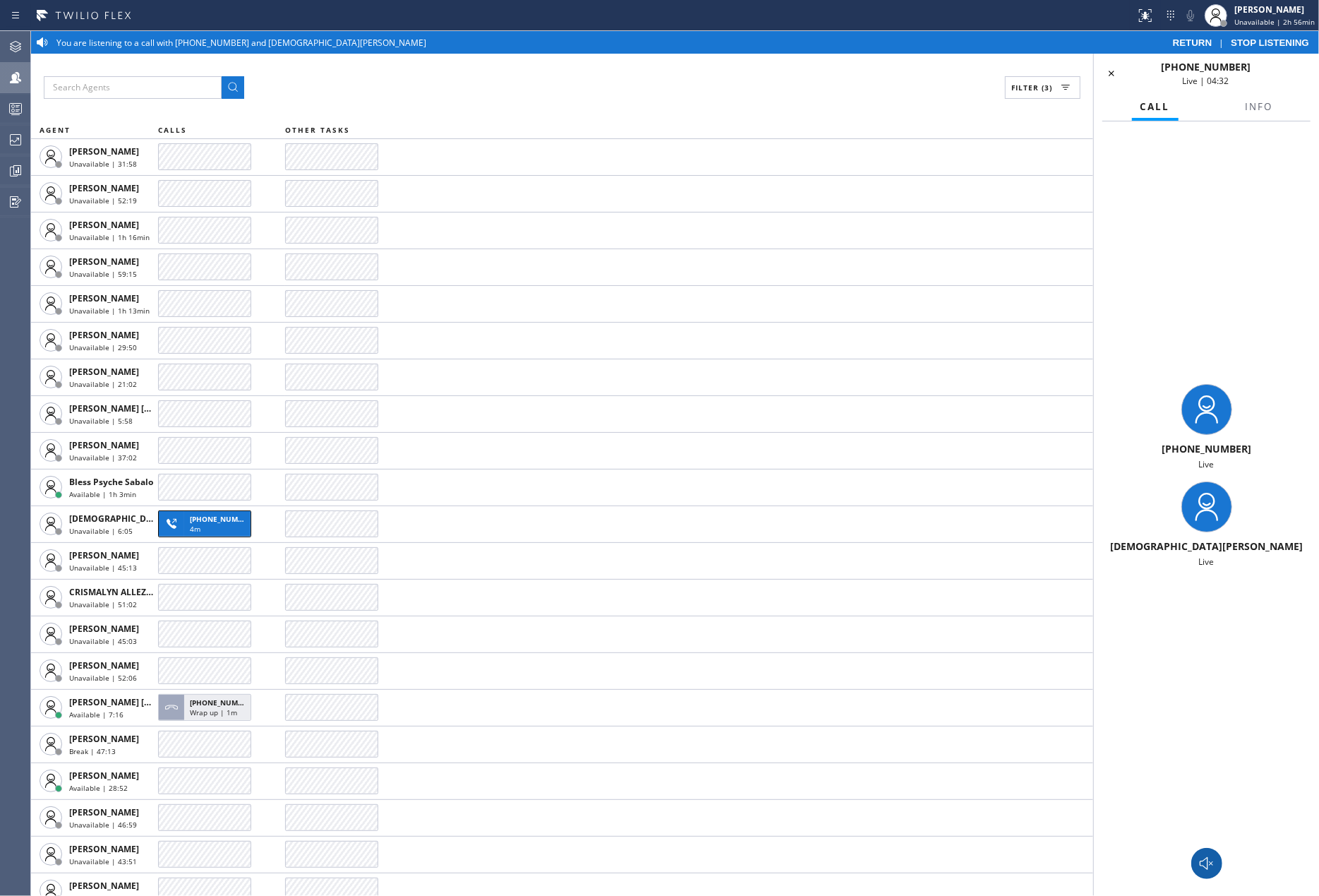
click at [1272, 44] on span "STOP LISTENING" at bounding box center [1270, 43] width 78 height 11
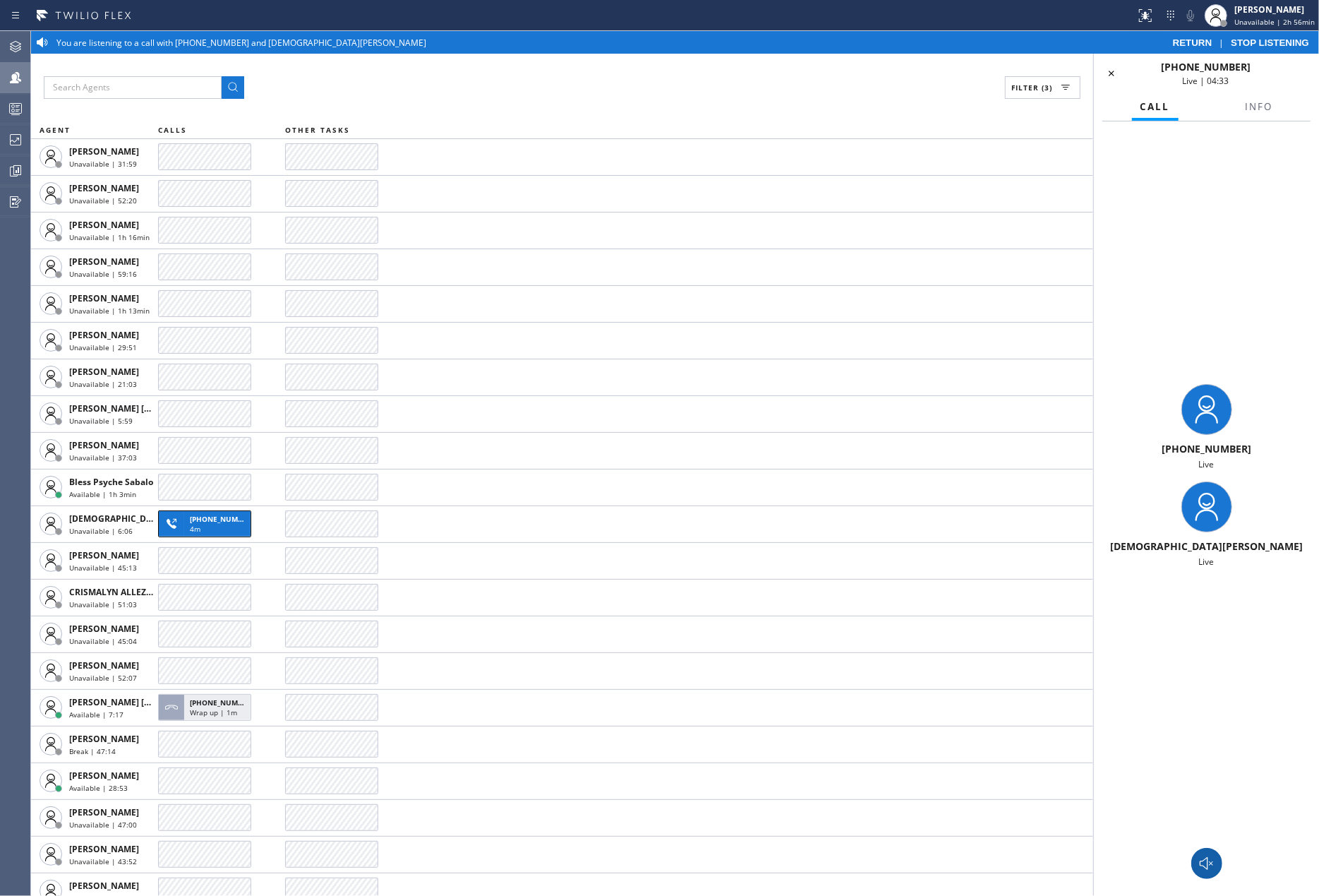
click at [1272, 44] on span "STOP LISTENING" at bounding box center [1270, 43] width 78 height 11
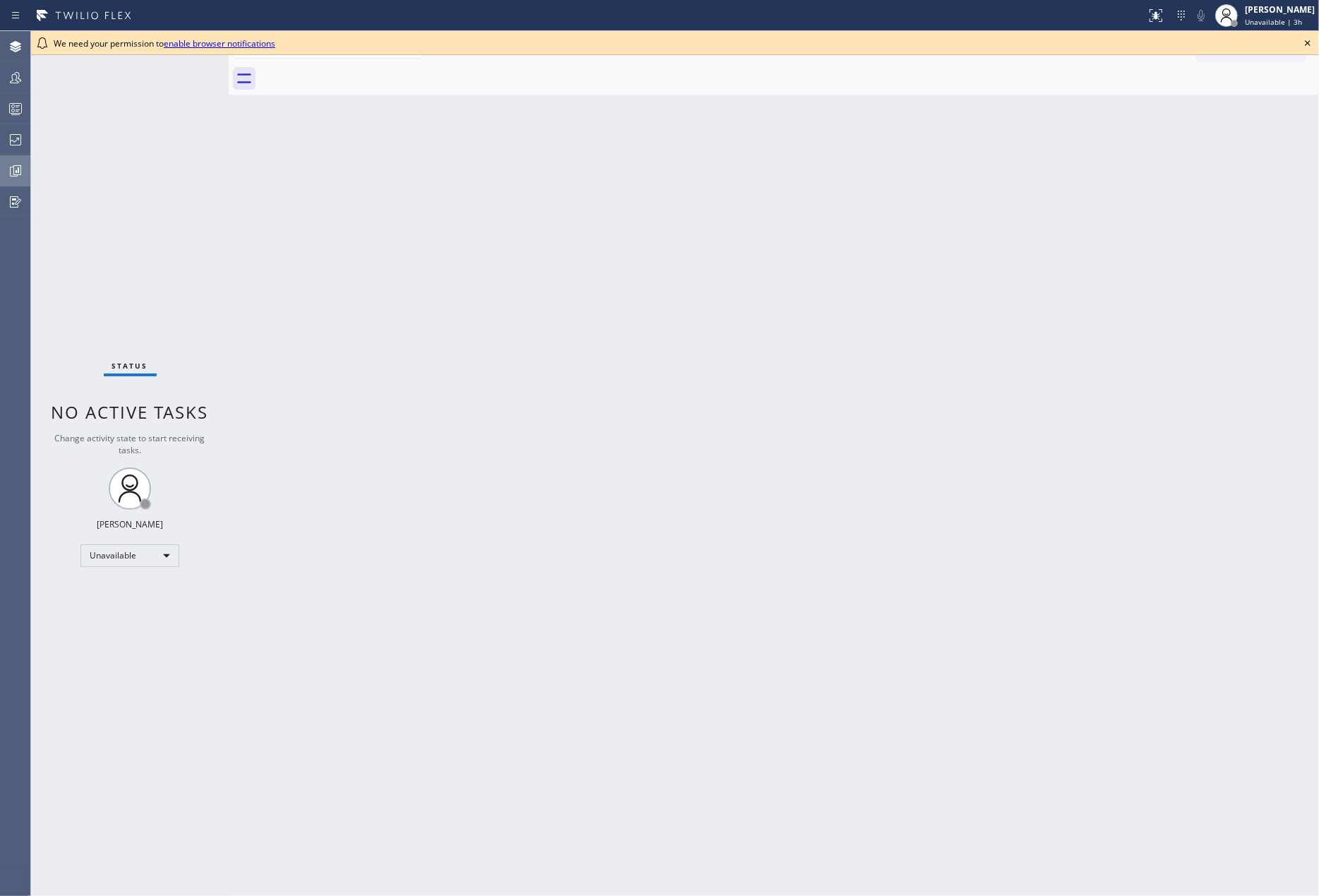
click at [20, 171] on icon at bounding box center [15, 170] width 17 height 17
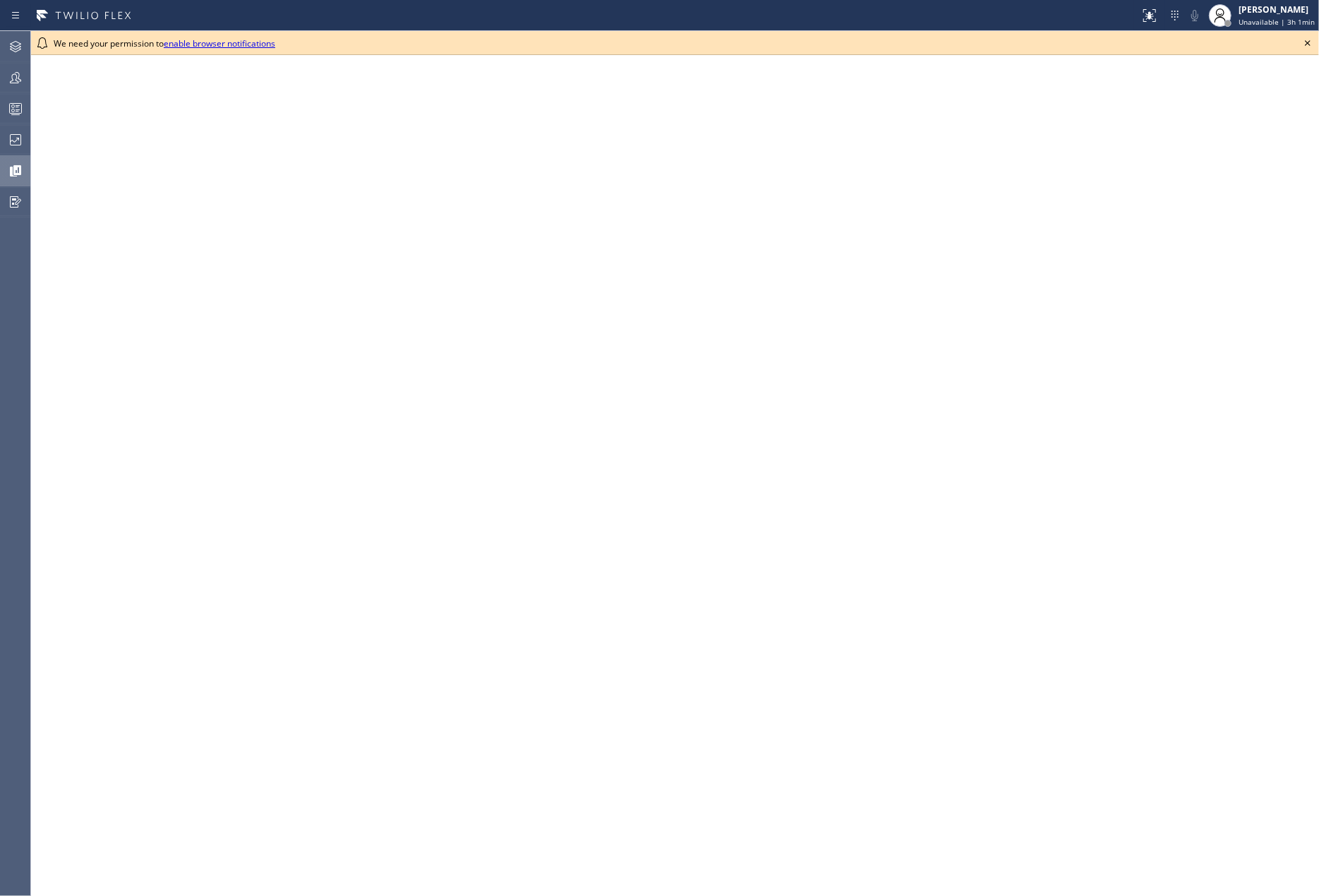
click at [1304, 40] on icon at bounding box center [1308, 42] width 17 height 17
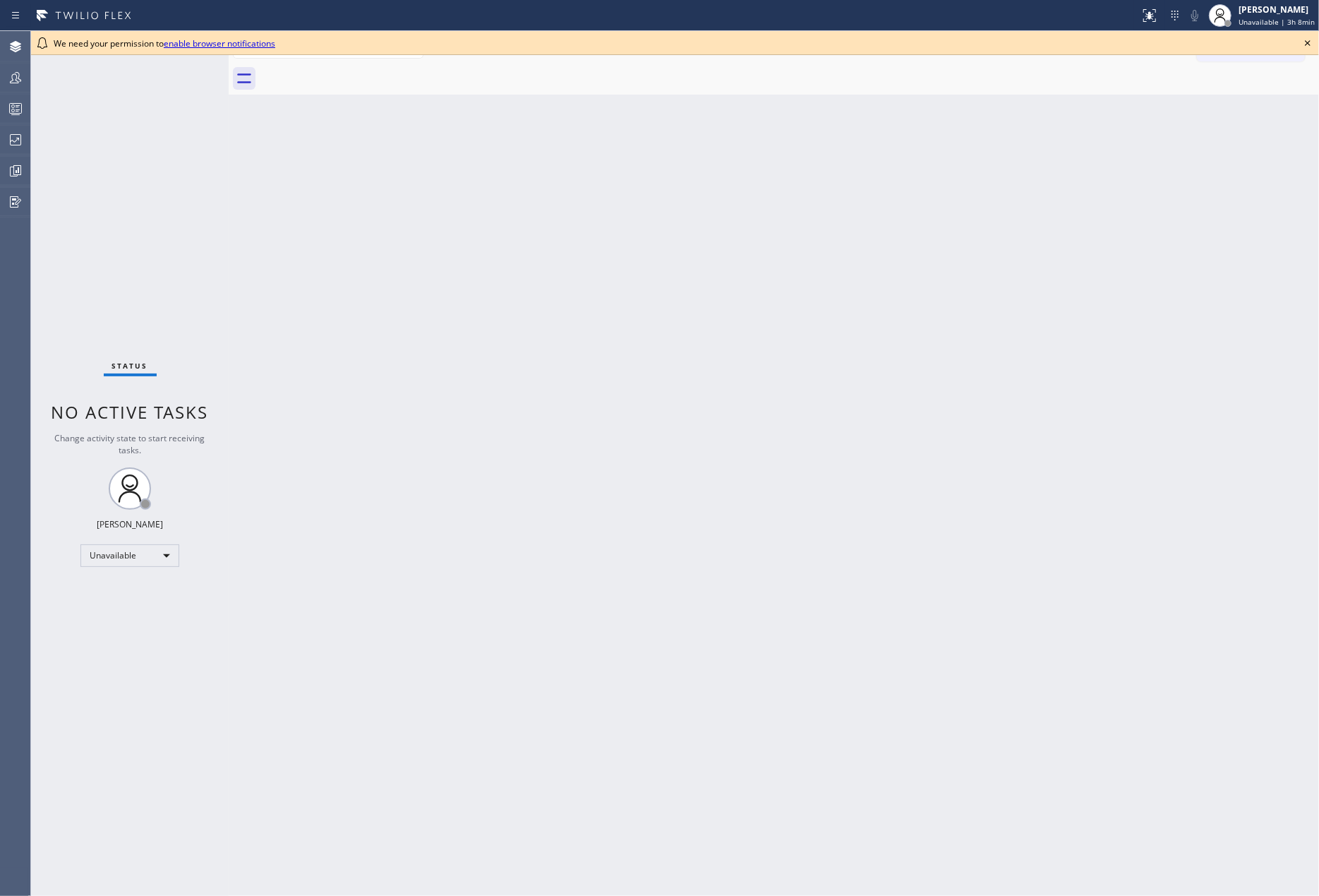
click at [687, 251] on div "Back to Dashboard Change Sender ID Customers Technicians Select a contact Outbo…" at bounding box center [773, 462] width 1090 height 864
click at [1304, 46] on icon at bounding box center [1308, 42] width 17 height 17
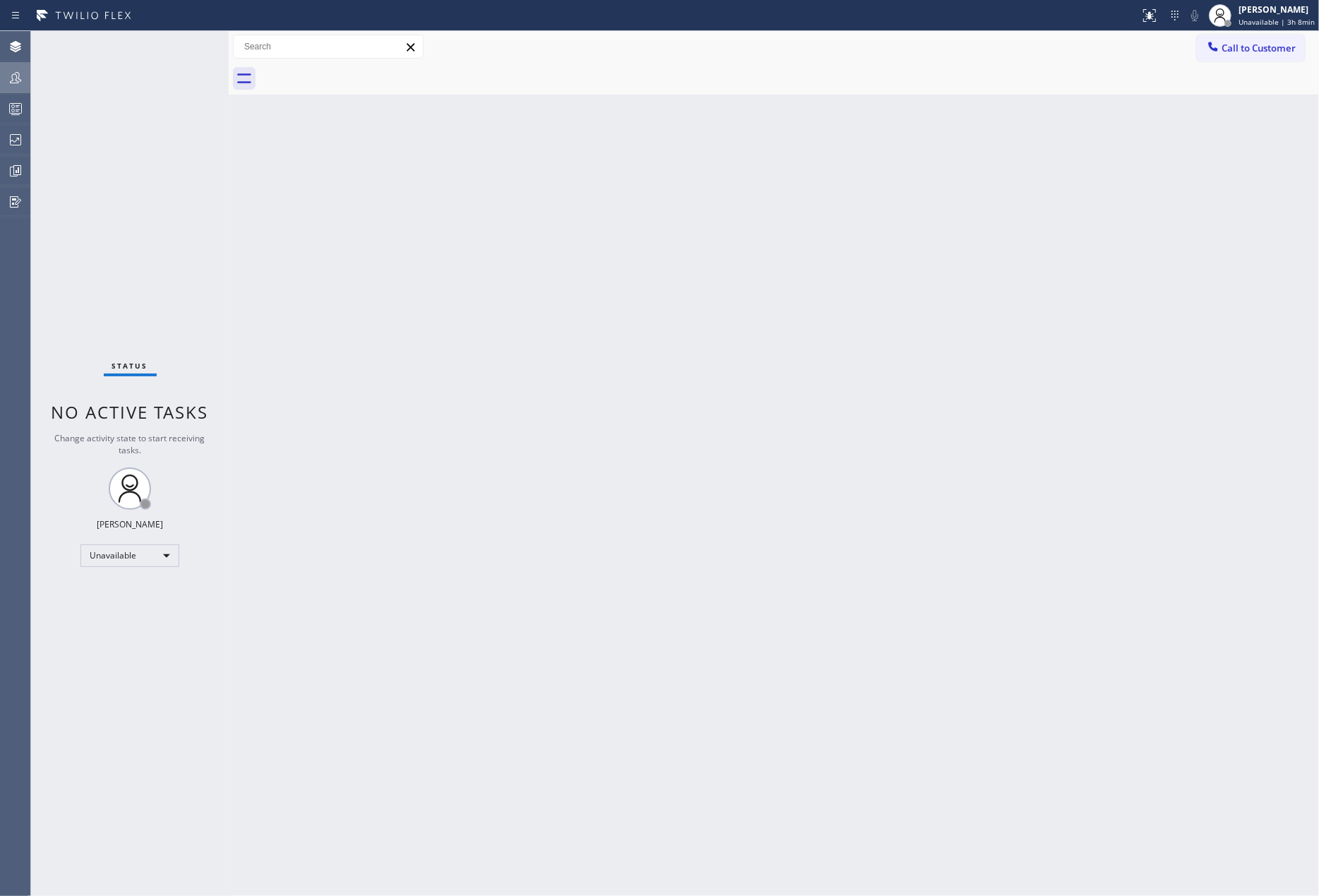
click at [16, 78] on icon at bounding box center [15, 77] width 17 height 17
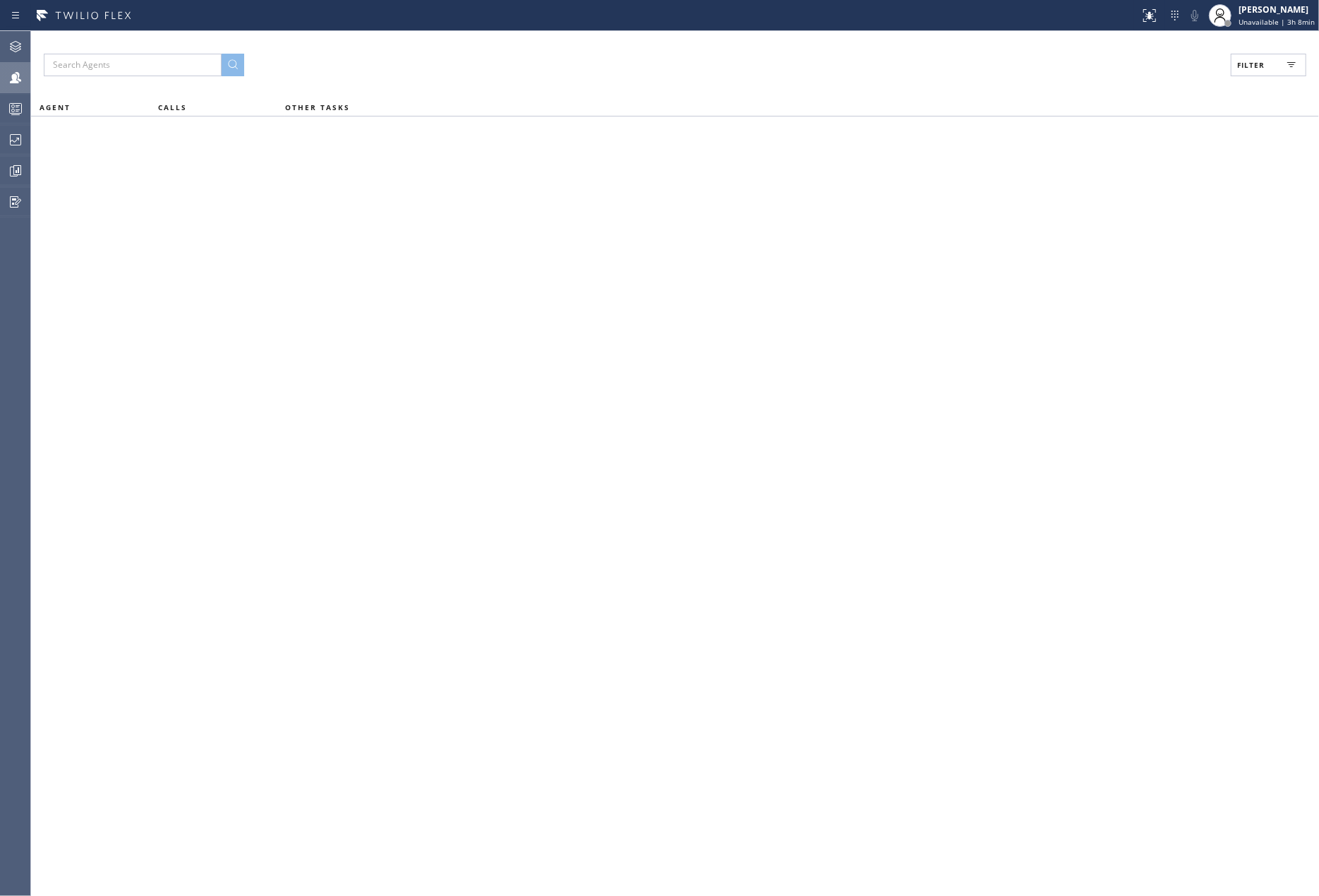
click at [1253, 67] on span "Filter" at bounding box center [1251, 65] width 27 height 10
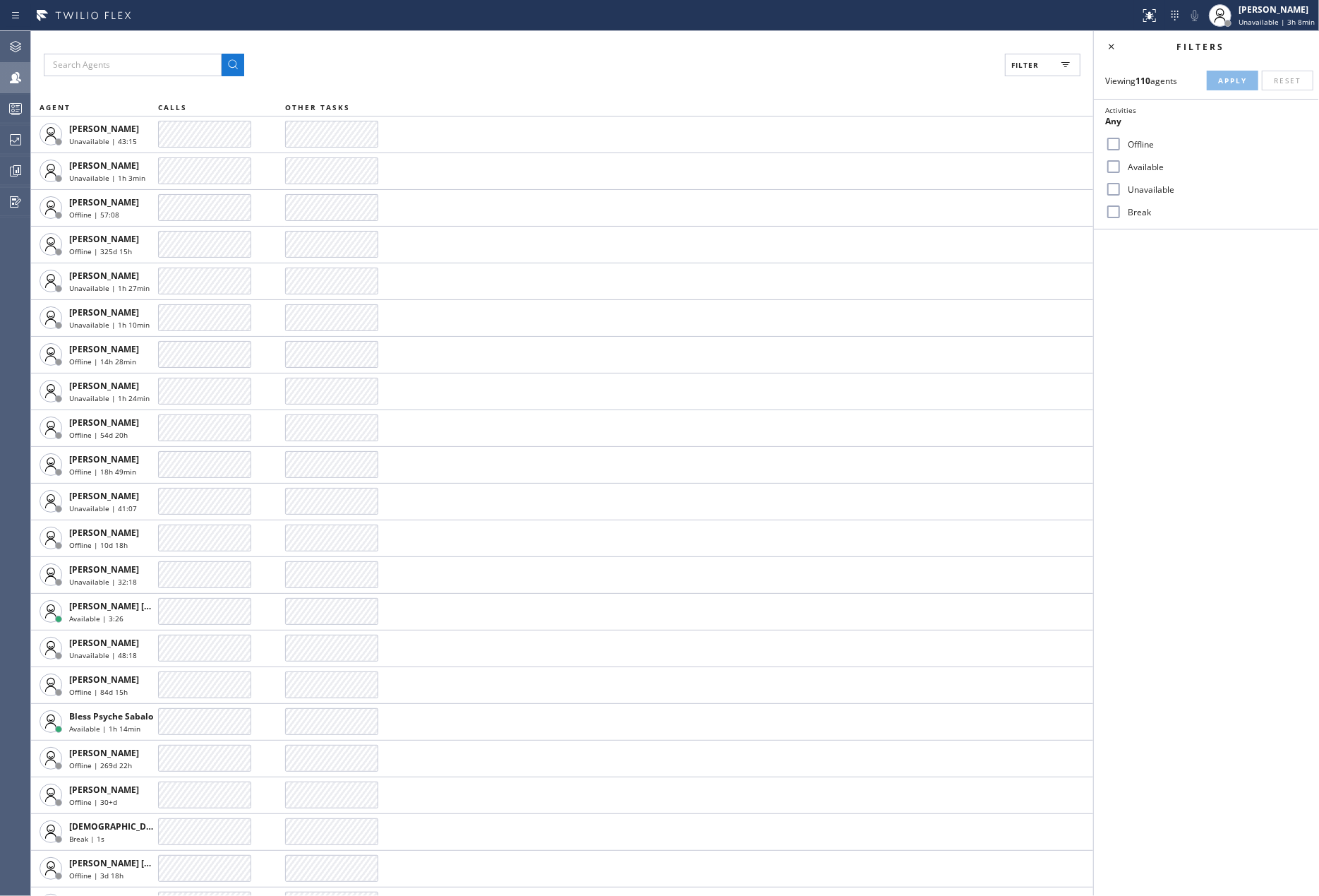
click at [1116, 162] on input "Available" at bounding box center [1113, 166] width 17 height 17
checkbox input "true"
click at [1112, 215] on input "Break" at bounding box center [1113, 211] width 17 height 17
click at [1224, 77] on span "Apply" at bounding box center [1232, 80] width 29 height 10
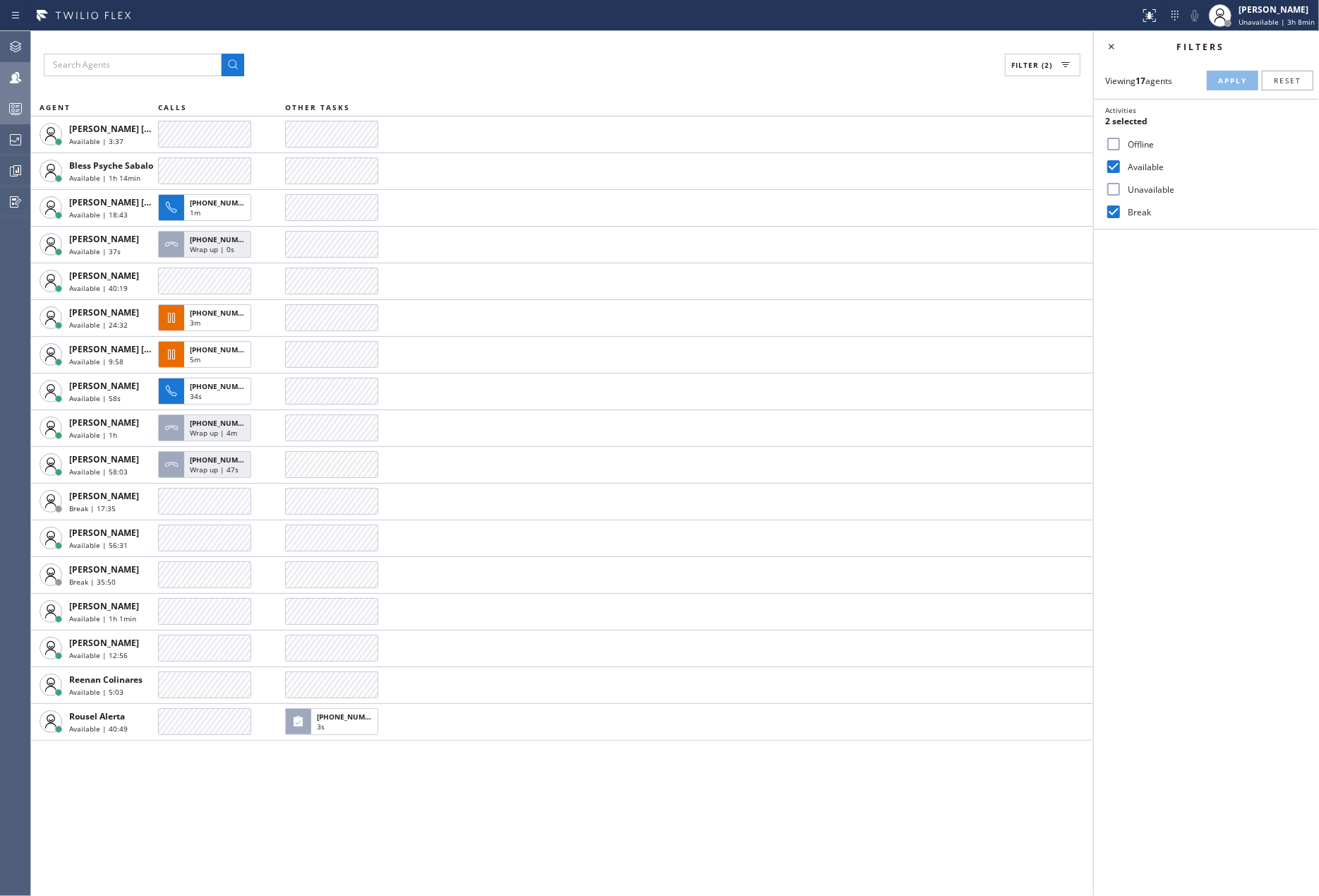
click at [20, 105] on icon at bounding box center [15, 108] width 17 height 17
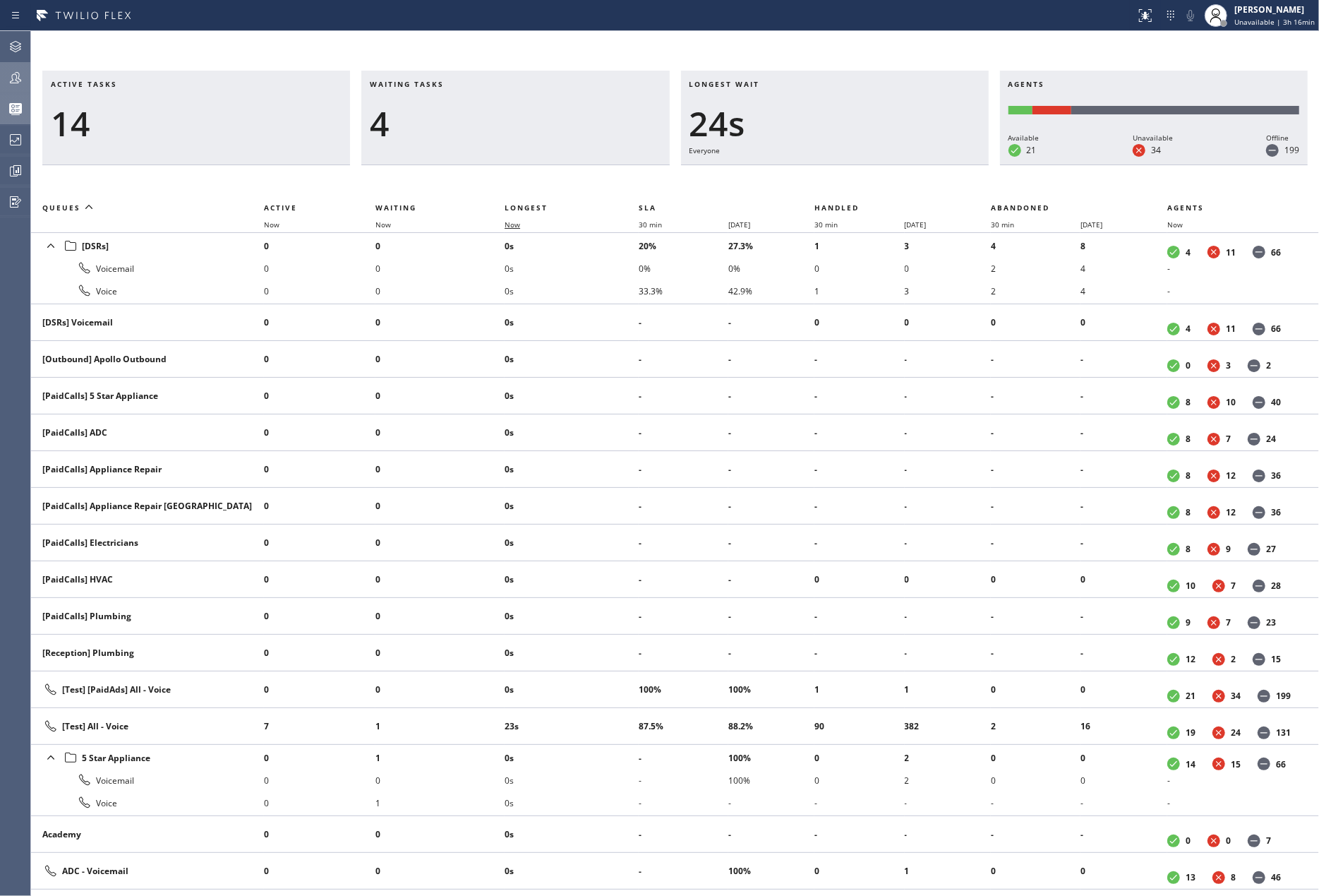
click at [515, 227] on span "Now" at bounding box center [512, 224] width 16 height 10
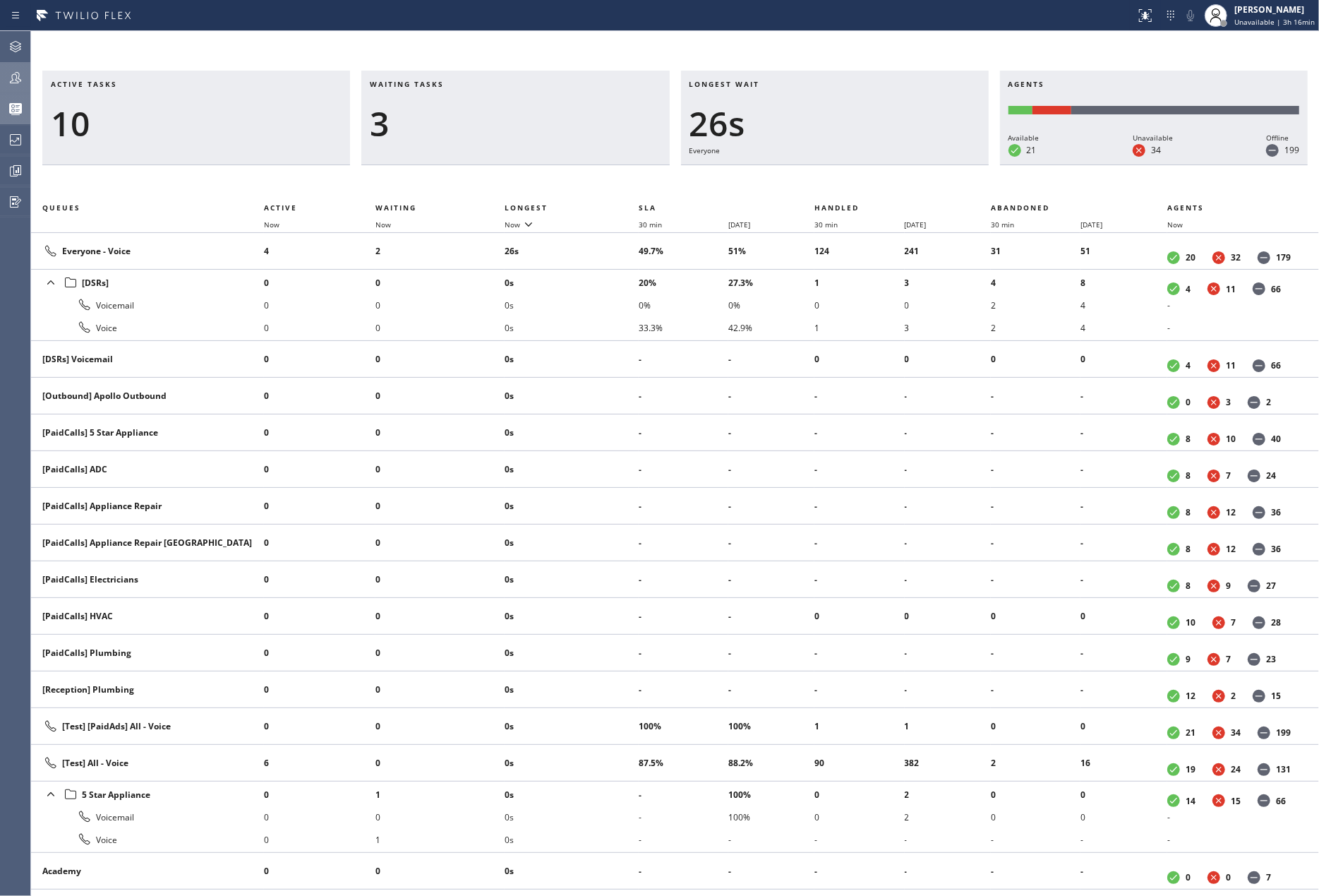
click at [13, 69] on icon at bounding box center [15, 77] width 17 height 17
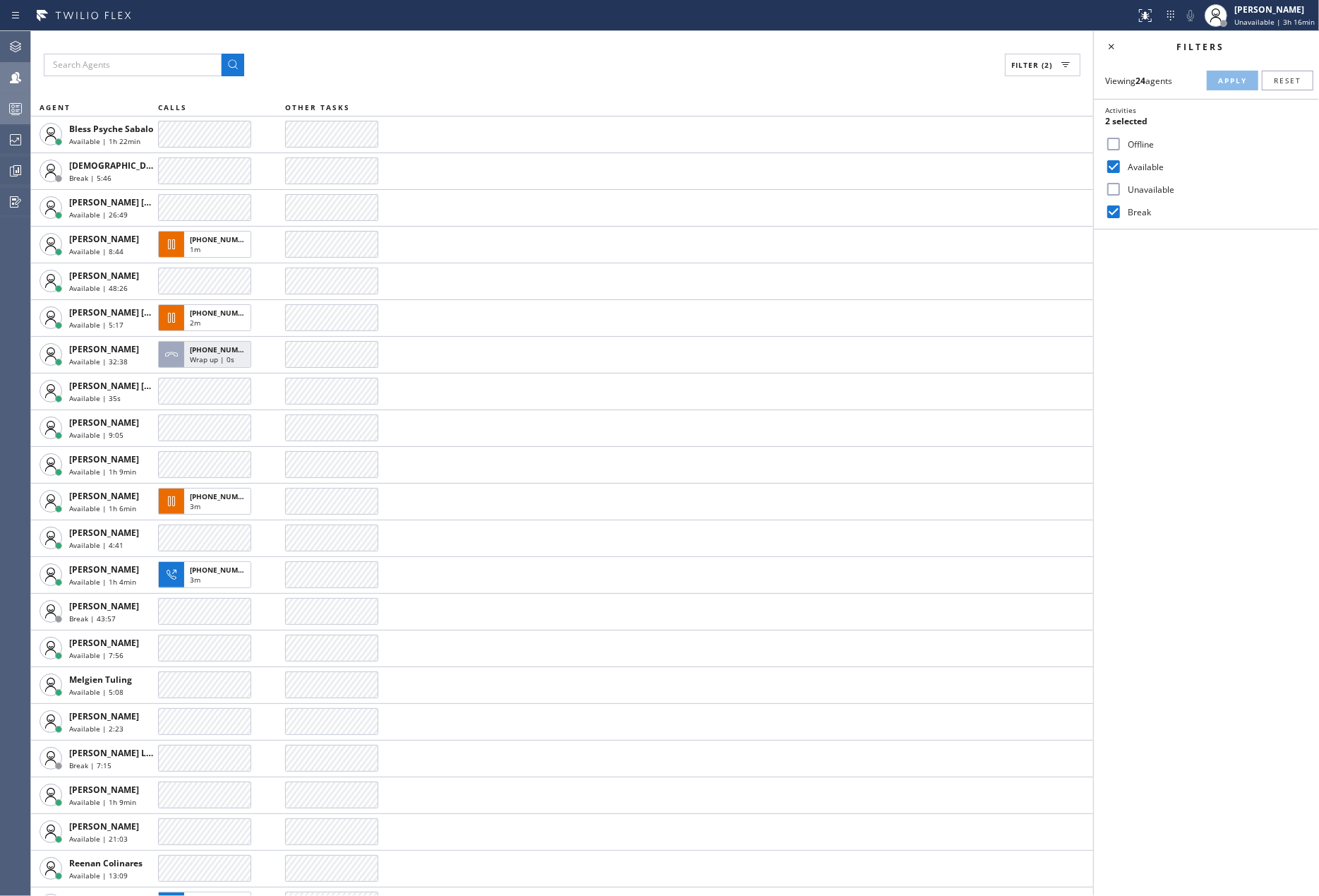
click at [9, 102] on icon at bounding box center [15, 108] width 17 height 17
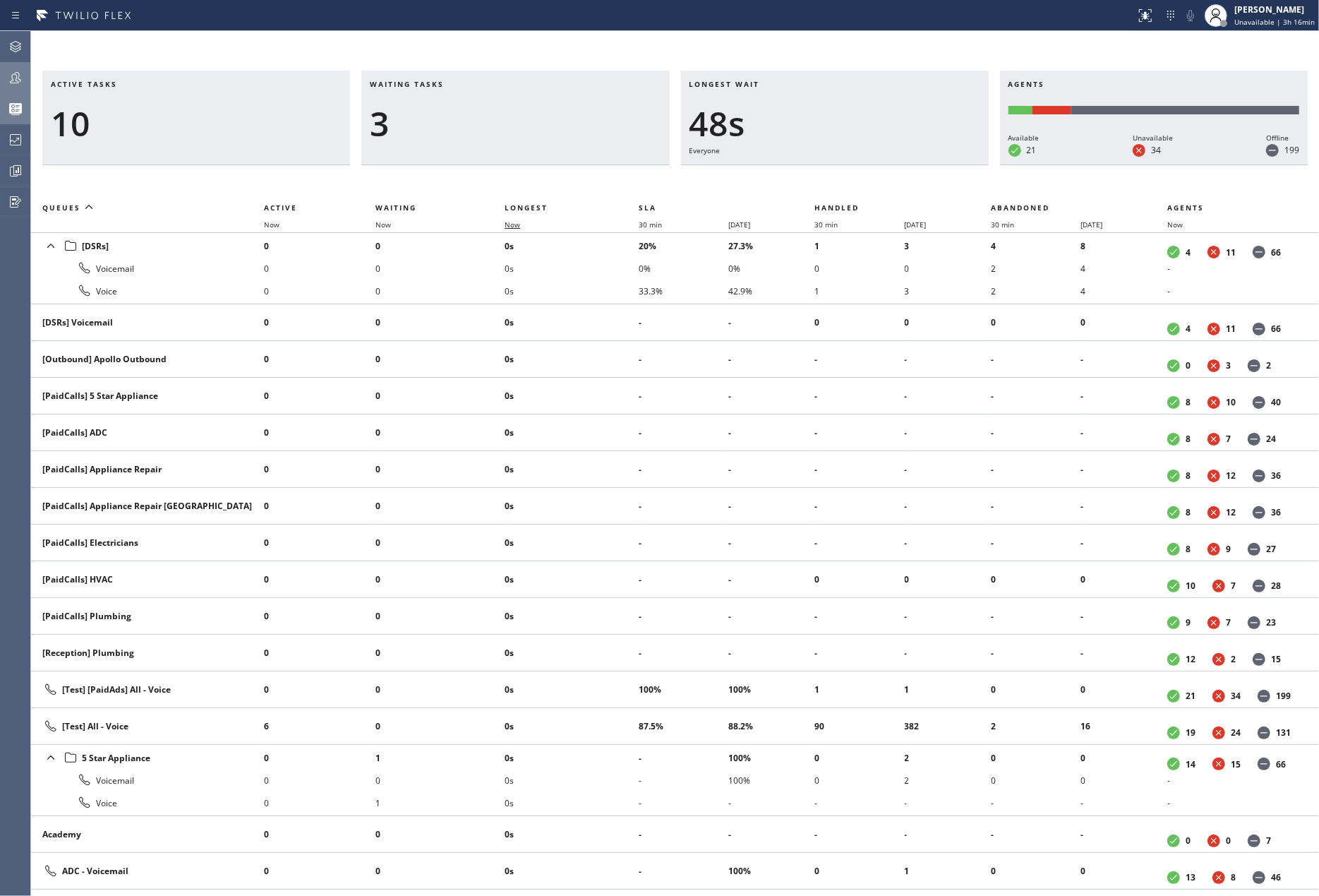
click at [507, 226] on span "Now" at bounding box center [512, 224] width 16 height 10
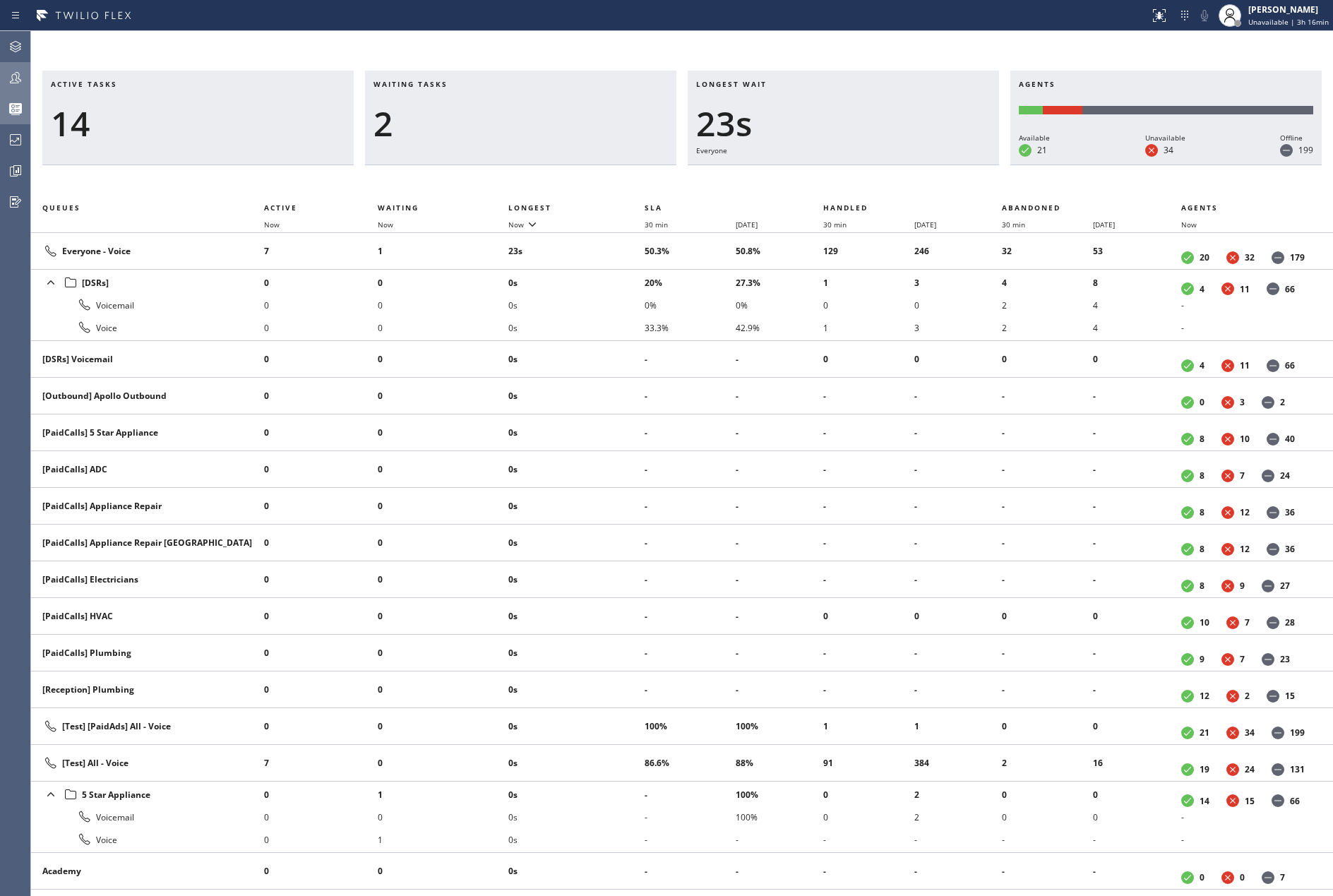
click at [1290, 46] on div "Active tasks 14 Waiting tasks 2 Longest wait 23s Everyone Agents Available 21 U…" at bounding box center [681, 462] width 1301 height 864
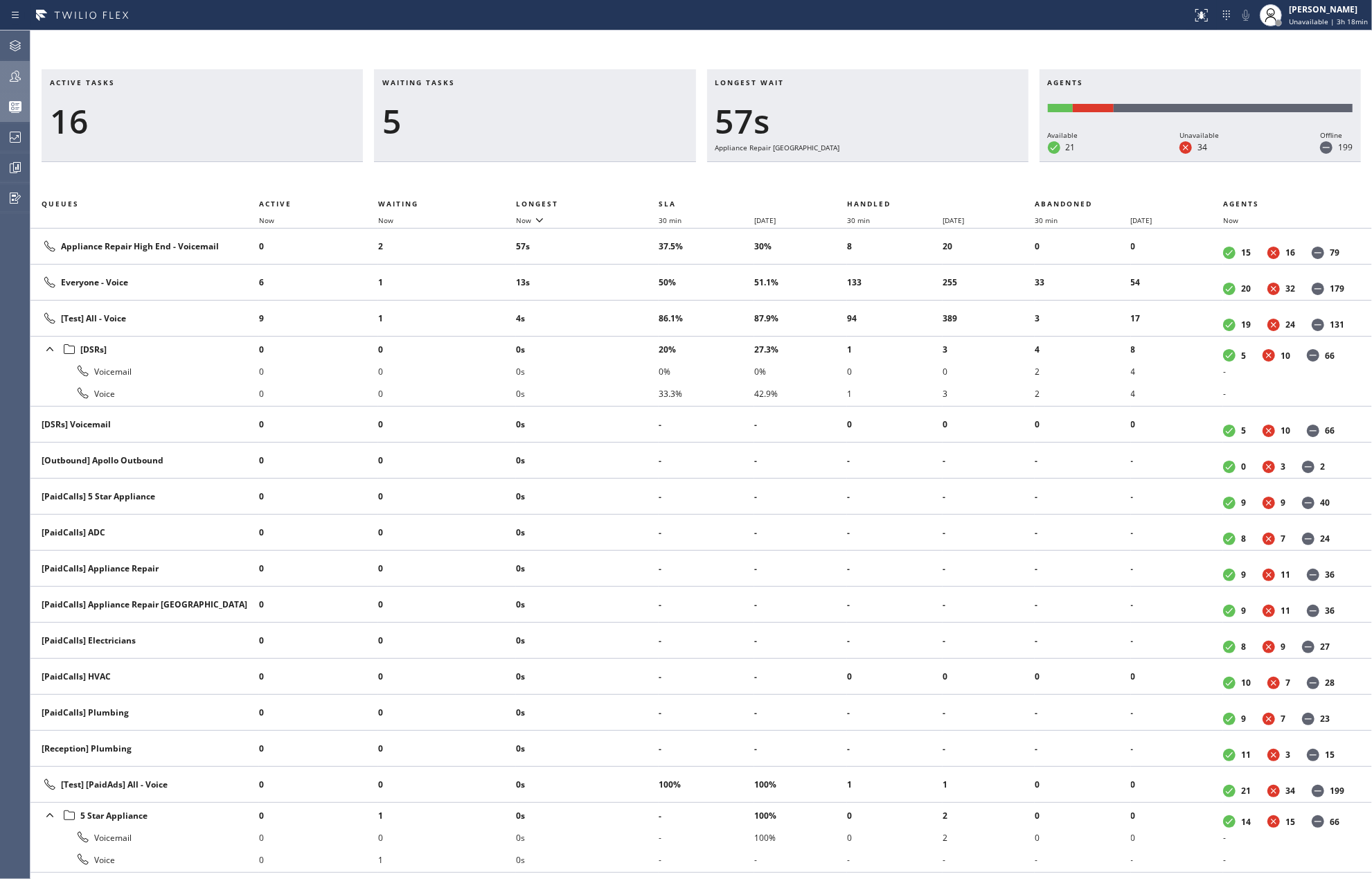
click at [576, 53] on div "Active tasks 16 Waiting tasks 5 Longest wait 57s Appliance Repair High End Agen…" at bounding box center [700, 454] width 1341 height 848
click at [11, 81] on icon at bounding box center [15, 76] width 11 height 11
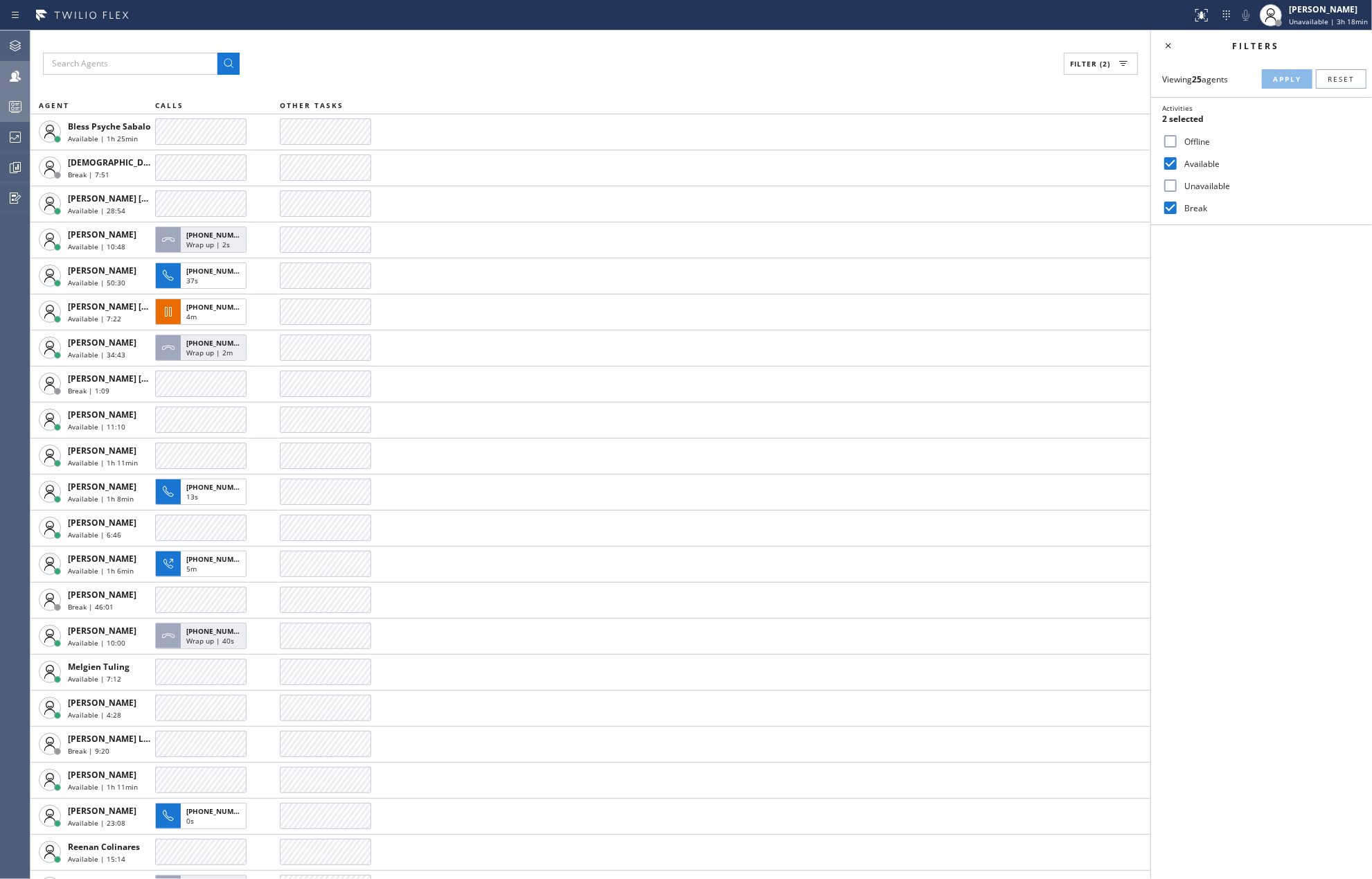
click at [11, 106] on icon at bounding box center [15, 106] width 16 height 16
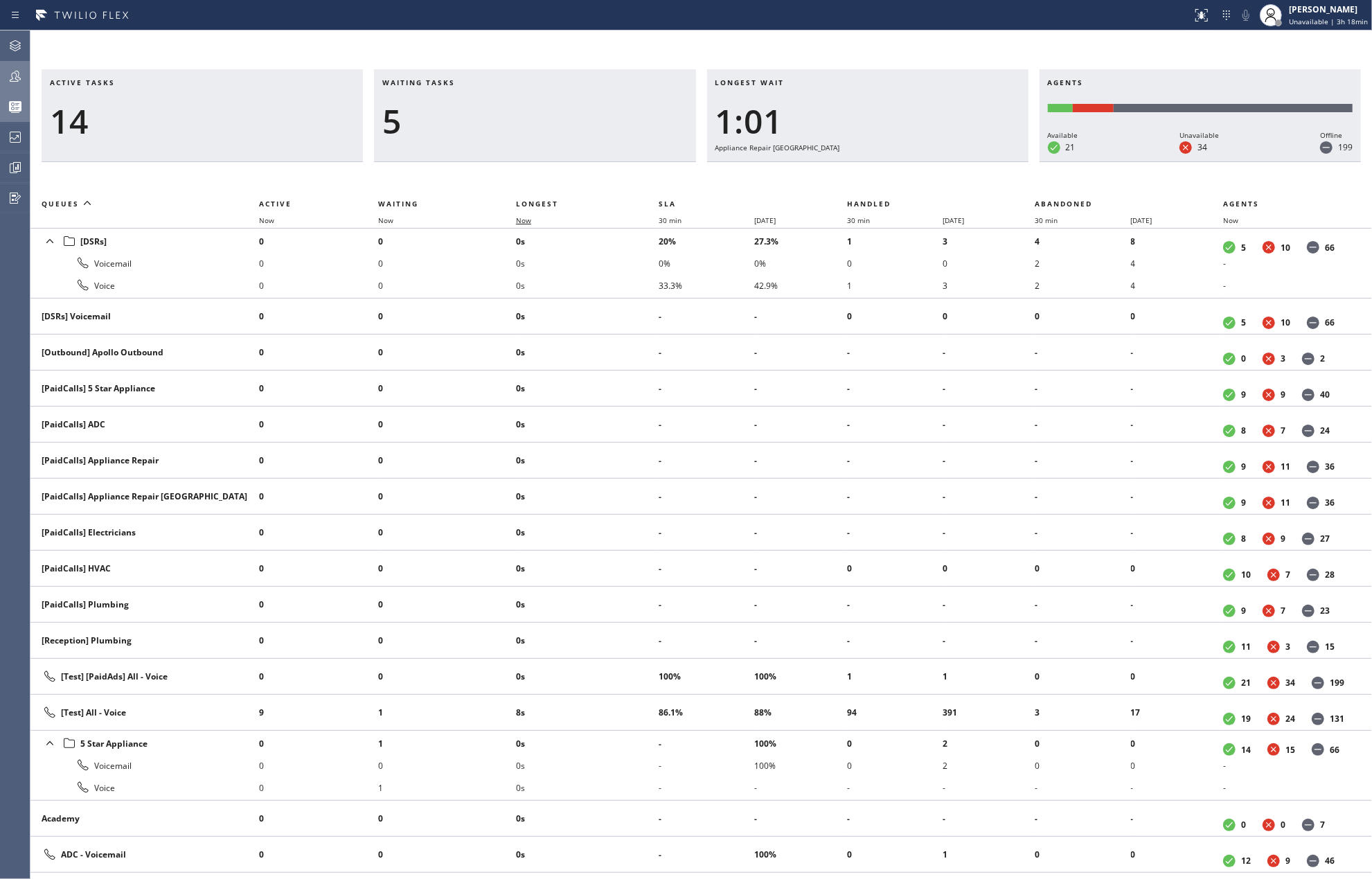
click at [527, 219] on span "Now" at bounding box center [523, 220] width 15 height 9
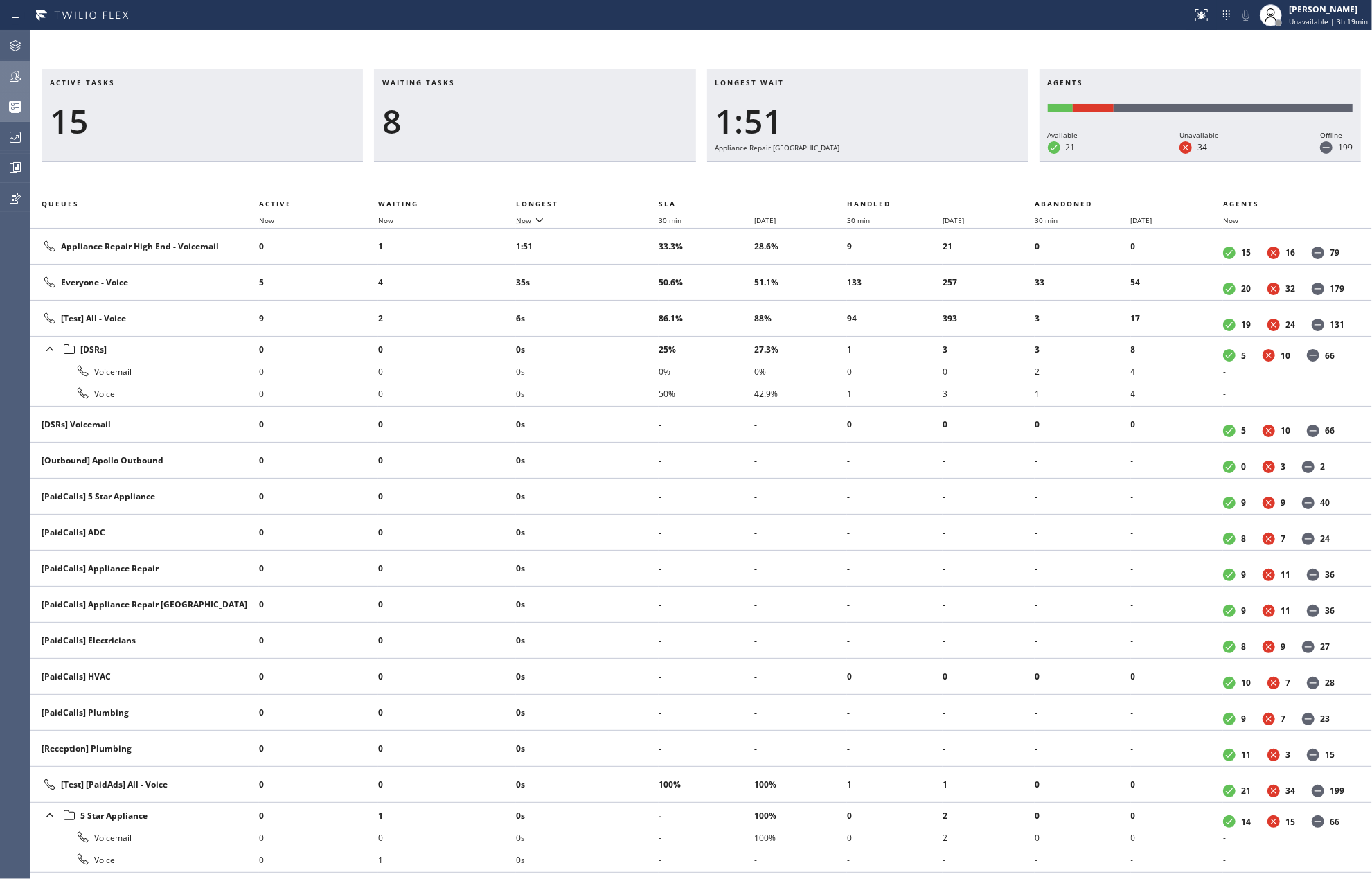
click at [533, 219] on icon at bounding box center [539, 219] width 16 height 16
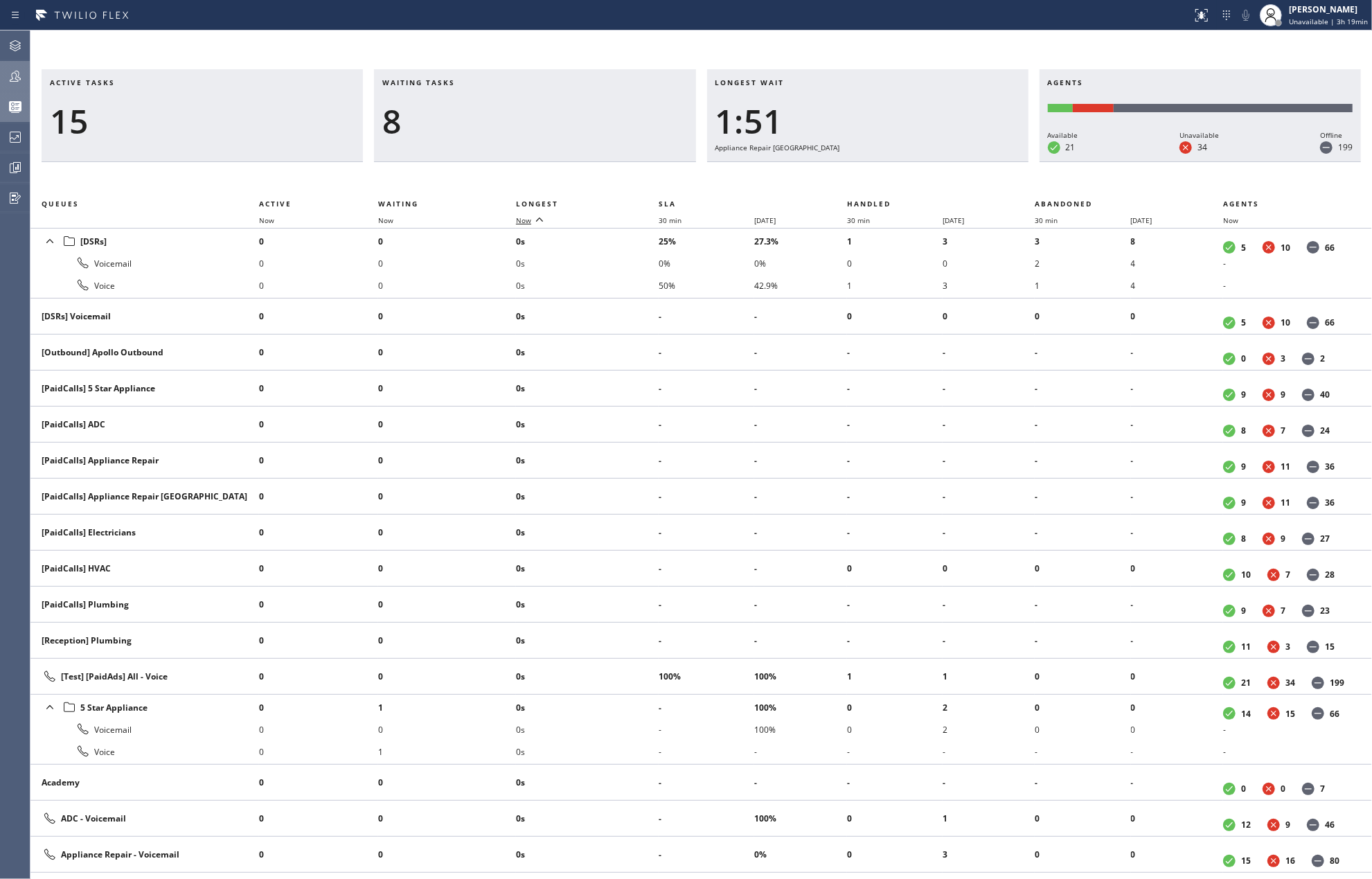
click at [533, 219] on icon at bounding box center [539, 219] width 16 height 16
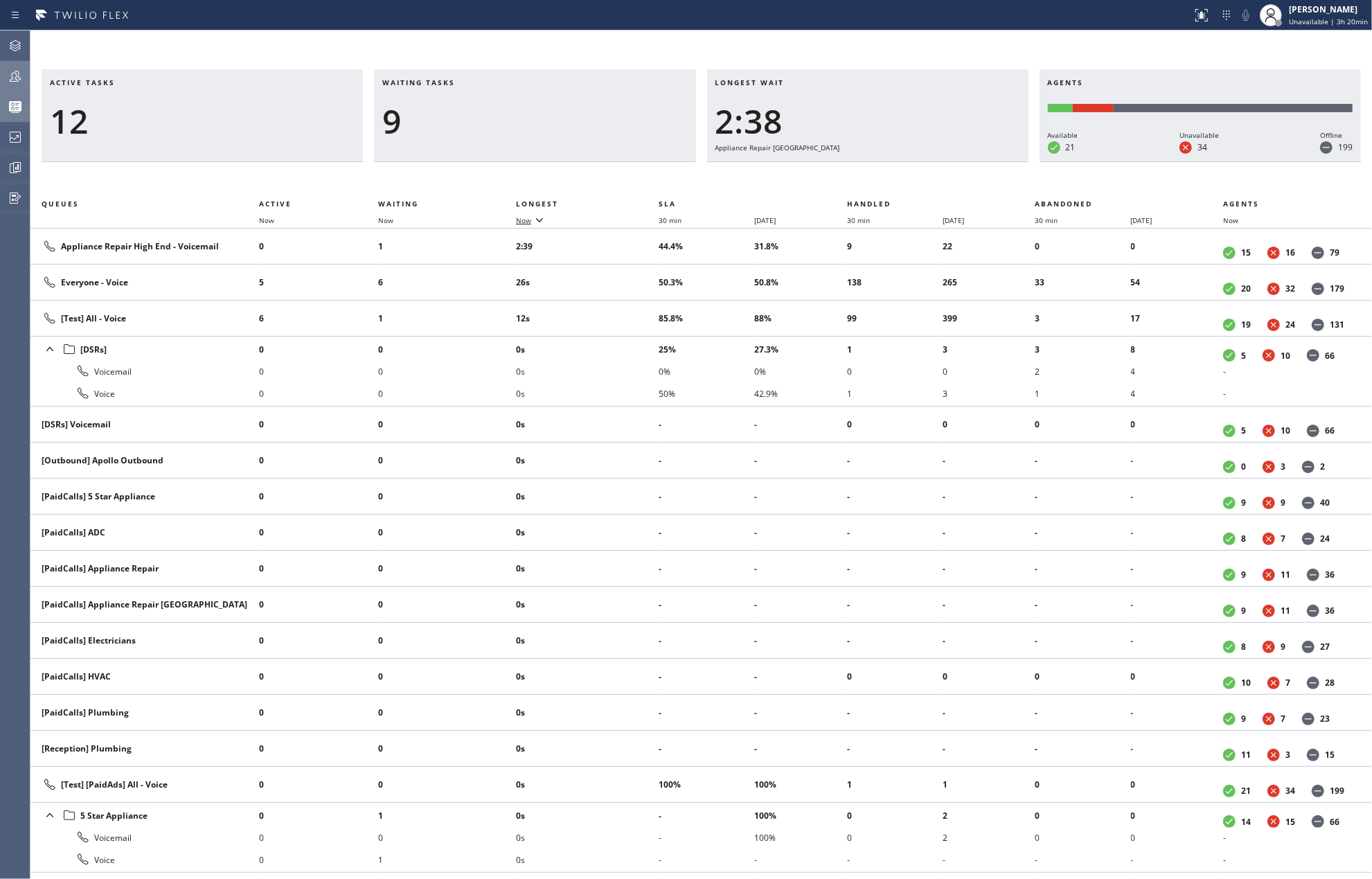
click at [577, 41] on div "Active tasks 12 Waiting tasks 9 Longest wait 2:38 Appliance Repair High End Age…" at bounding box center [700, 454] width 1341 height 848
click at [15, 72] on icon at bounding box center [15, 76] width 16 height 16
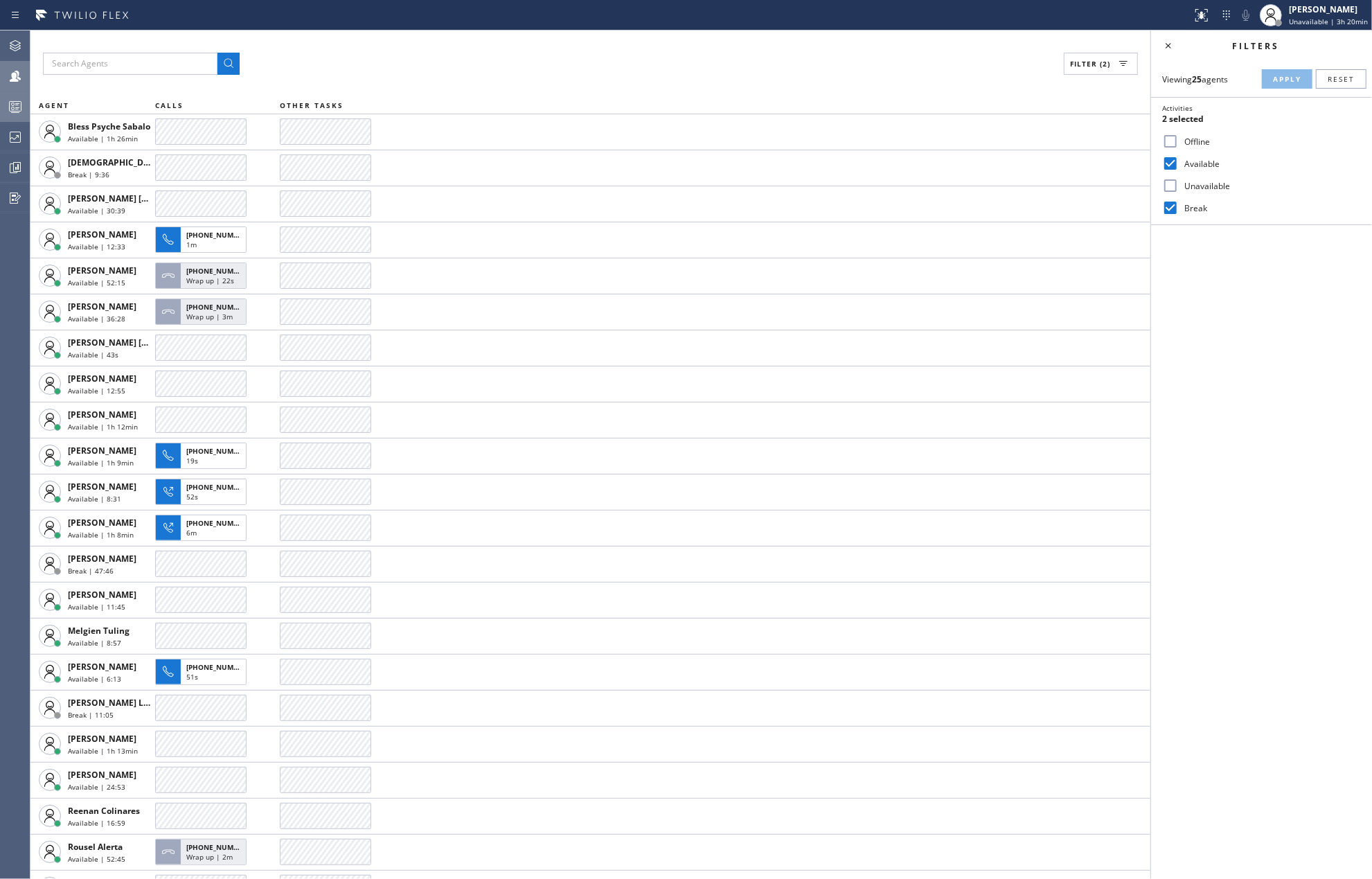
click at [1173, 205] on input "Break" at bounding box center [1169, 207] width 16 height 16
click at [1277, 83] on span "Apply" at bounding box center [1286, 78] width 28 height 9
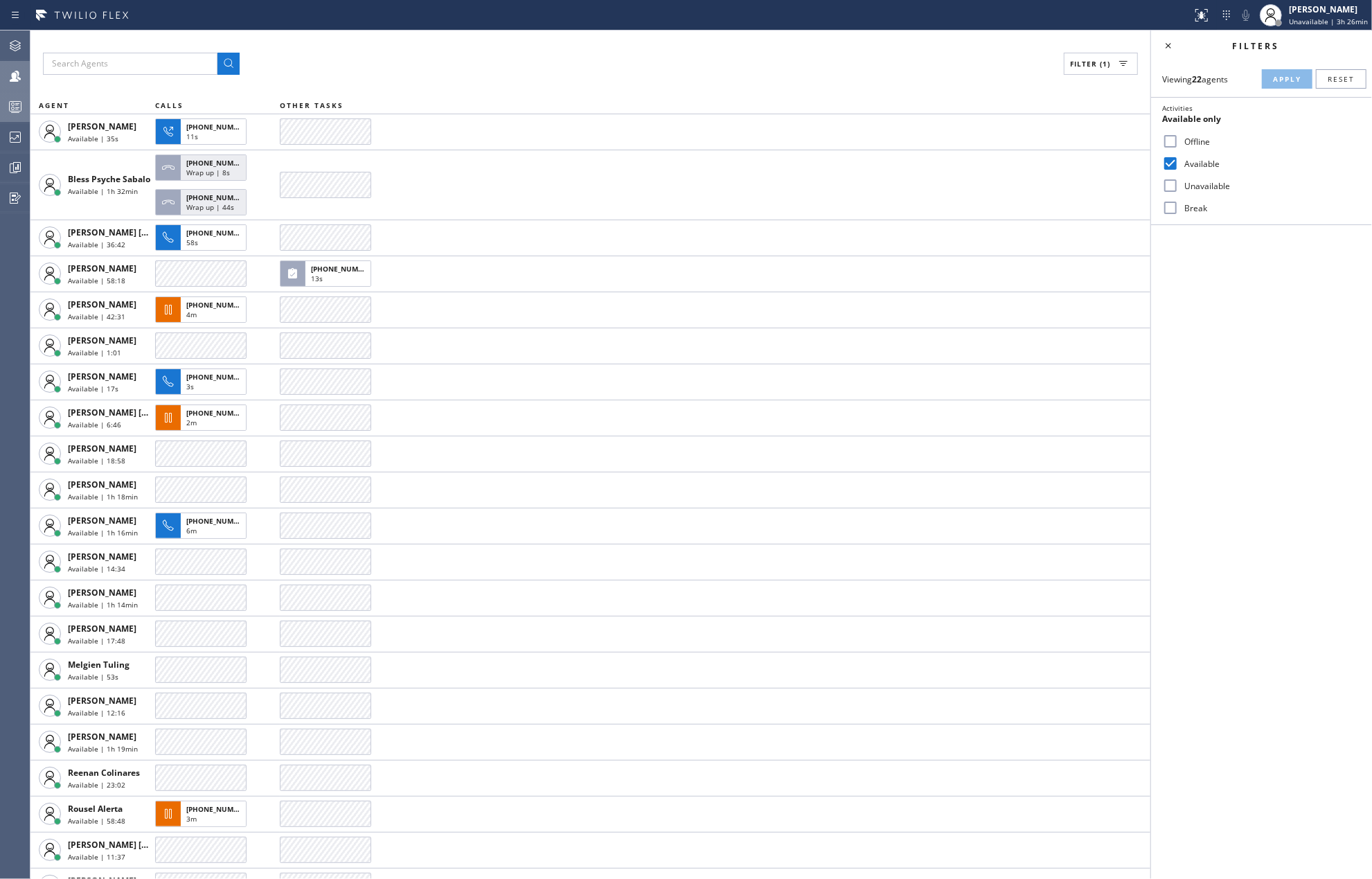
click at [1161, 204] on div "Break" at bounding box center [1261, 208] width 221 height 22
click at [1166, 209] on input "Break" at bounding box center [1169, 207] width 16 height 16
checkbox input "true"
click at [1283, 77] on span "Apply" at bounding box center [1286, 78] width 28 height 9
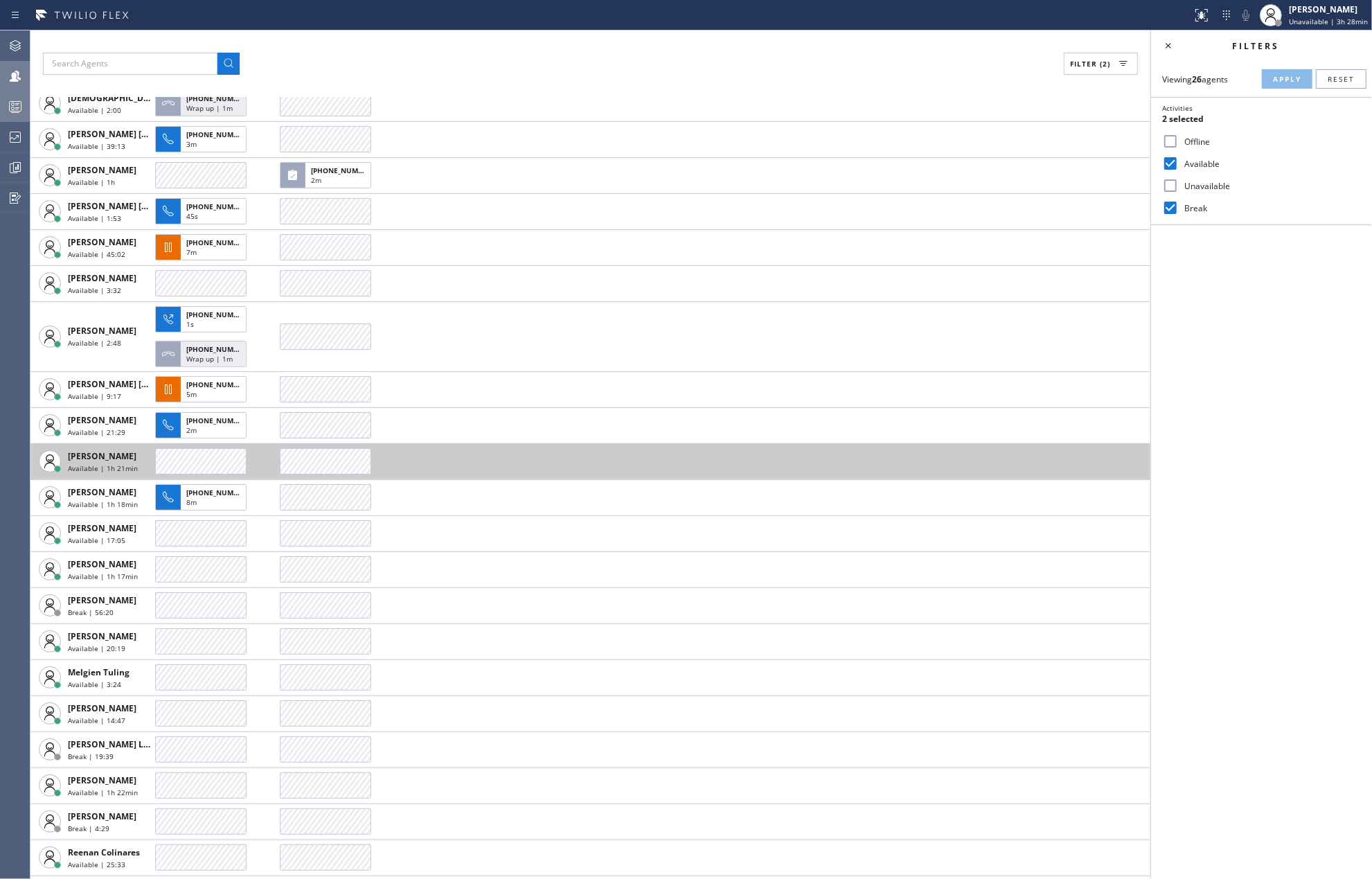
scroll to position [240, 0]
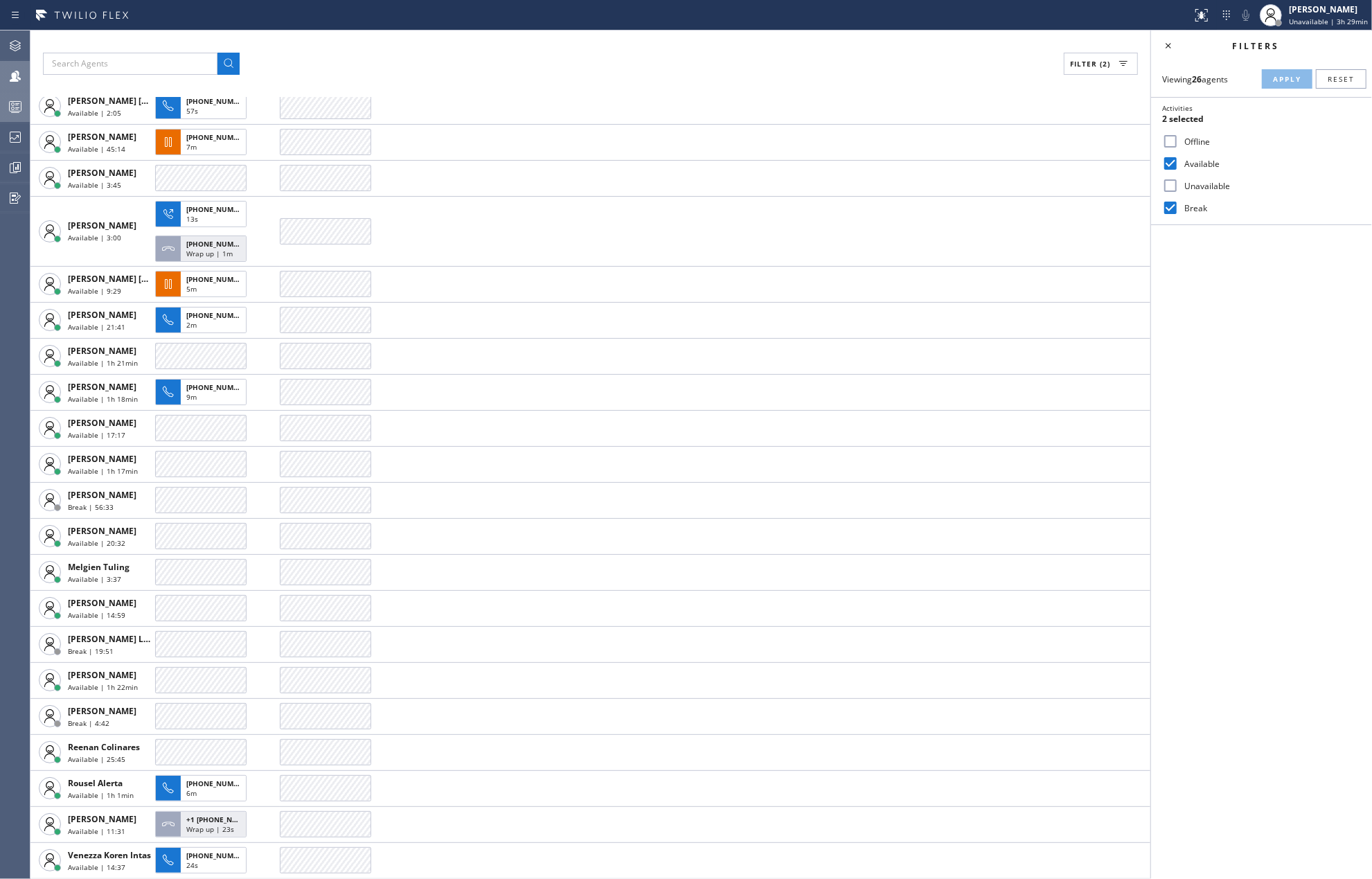
click at [453, 63] on div "Filter (2)" at bounding box center [590, 64] width 1095 height 22
click at [17, 108] on icon at bounding box center [15, 108] width 8 height 9
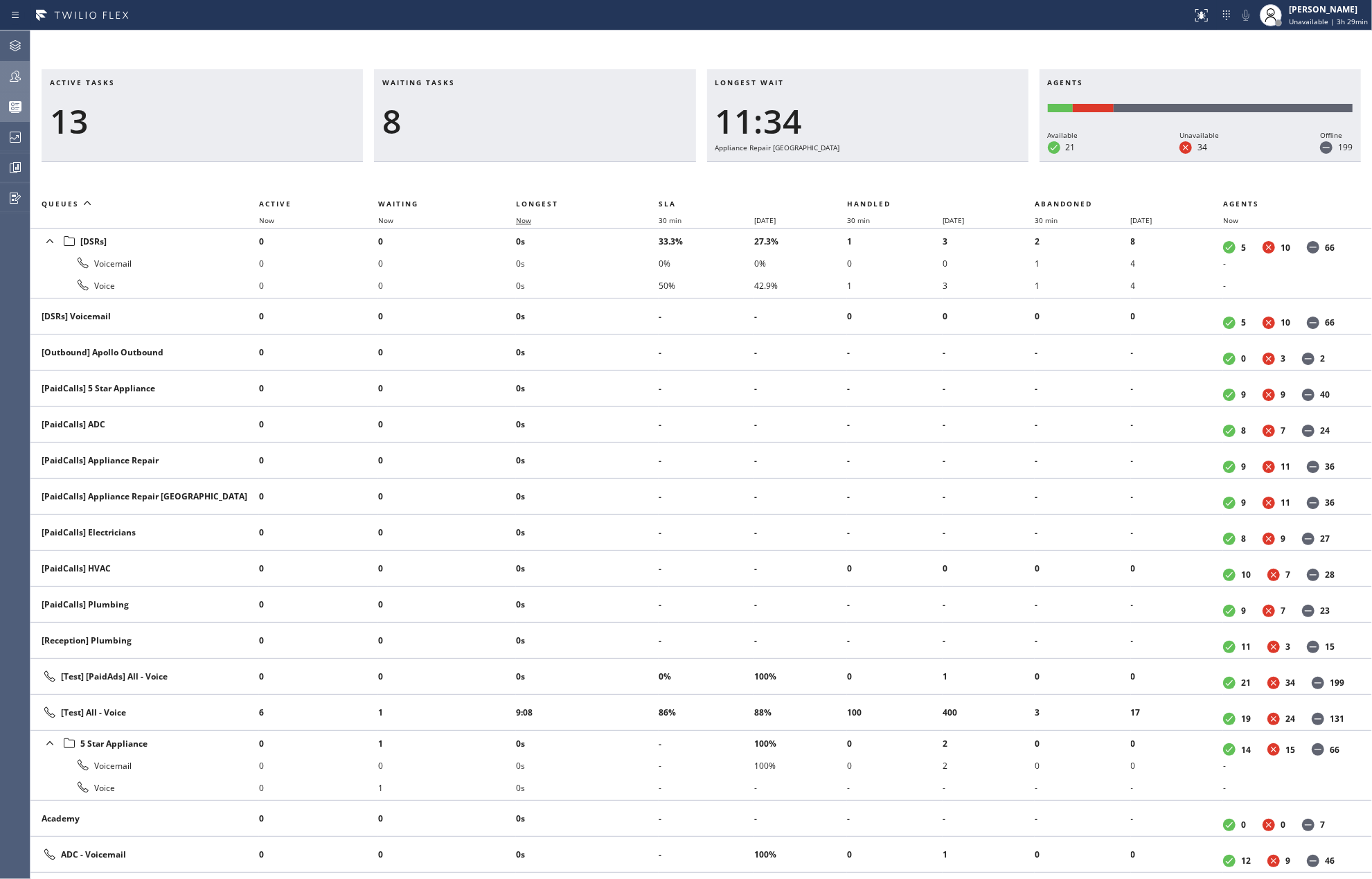
click at [518, 217] on span "Now" at bounding box center [523, 220] width 15 height 9
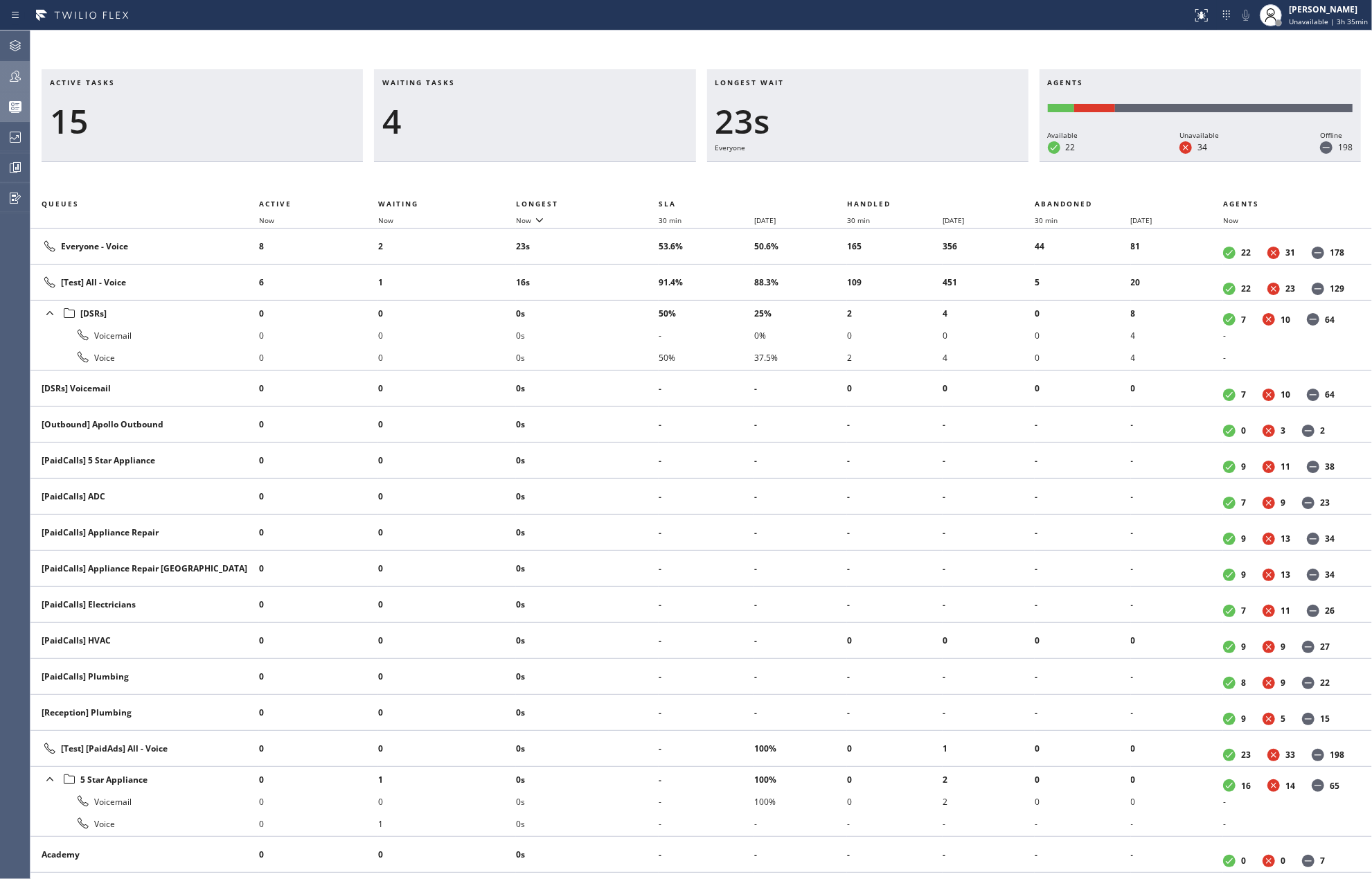
click at [17, 75] on icon at bounding box center [15, 76] width 16 height 16
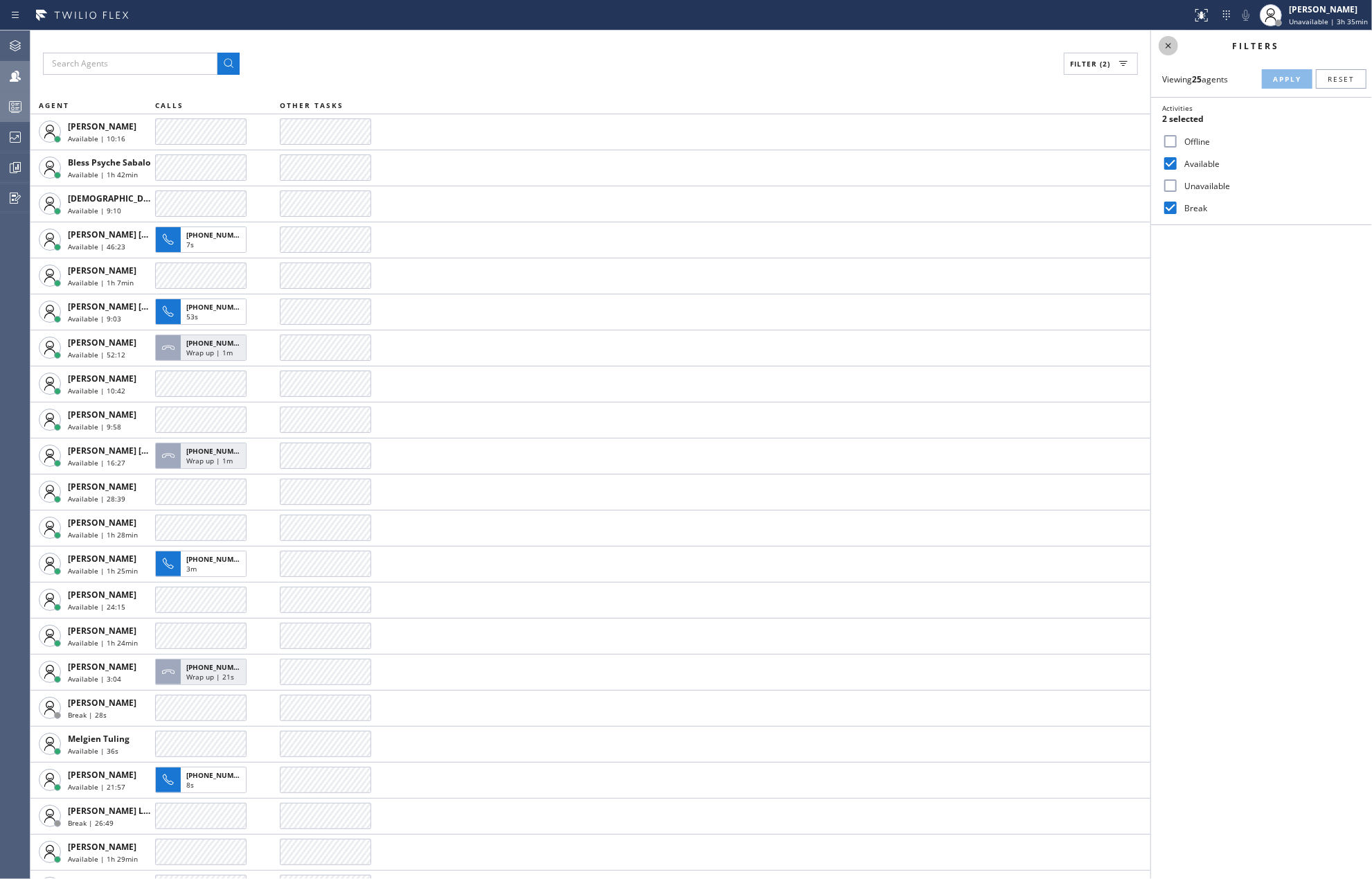
click at [1163, 50] on icon at bounding box center [1168, 46] width 16 height 16
click at [18, 108] on icon at bounding box center [15, 108] width 8 height 9
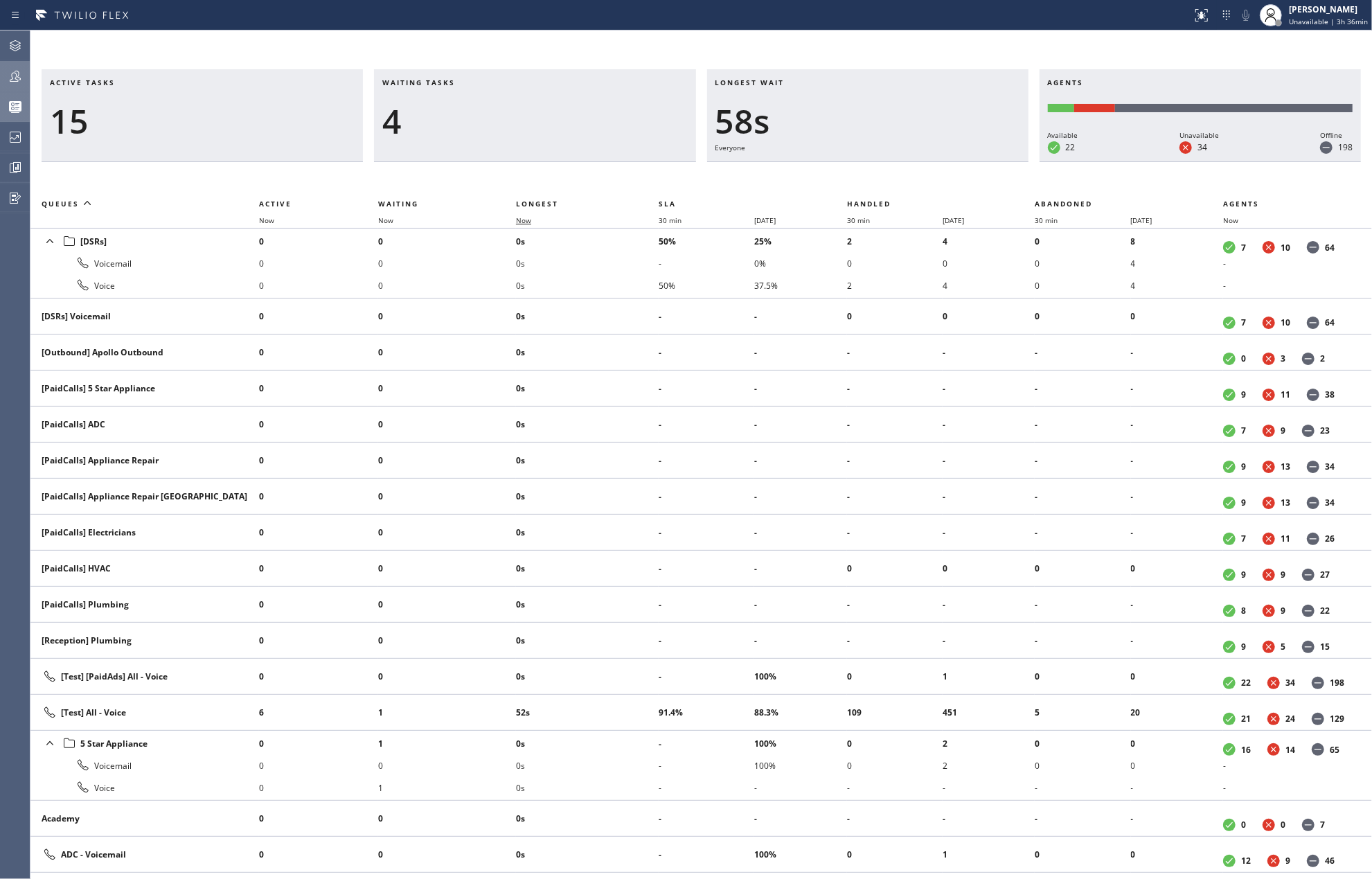
click at [531, 222] on span "Now" at bounding box center [523, 220] width 15 height 9
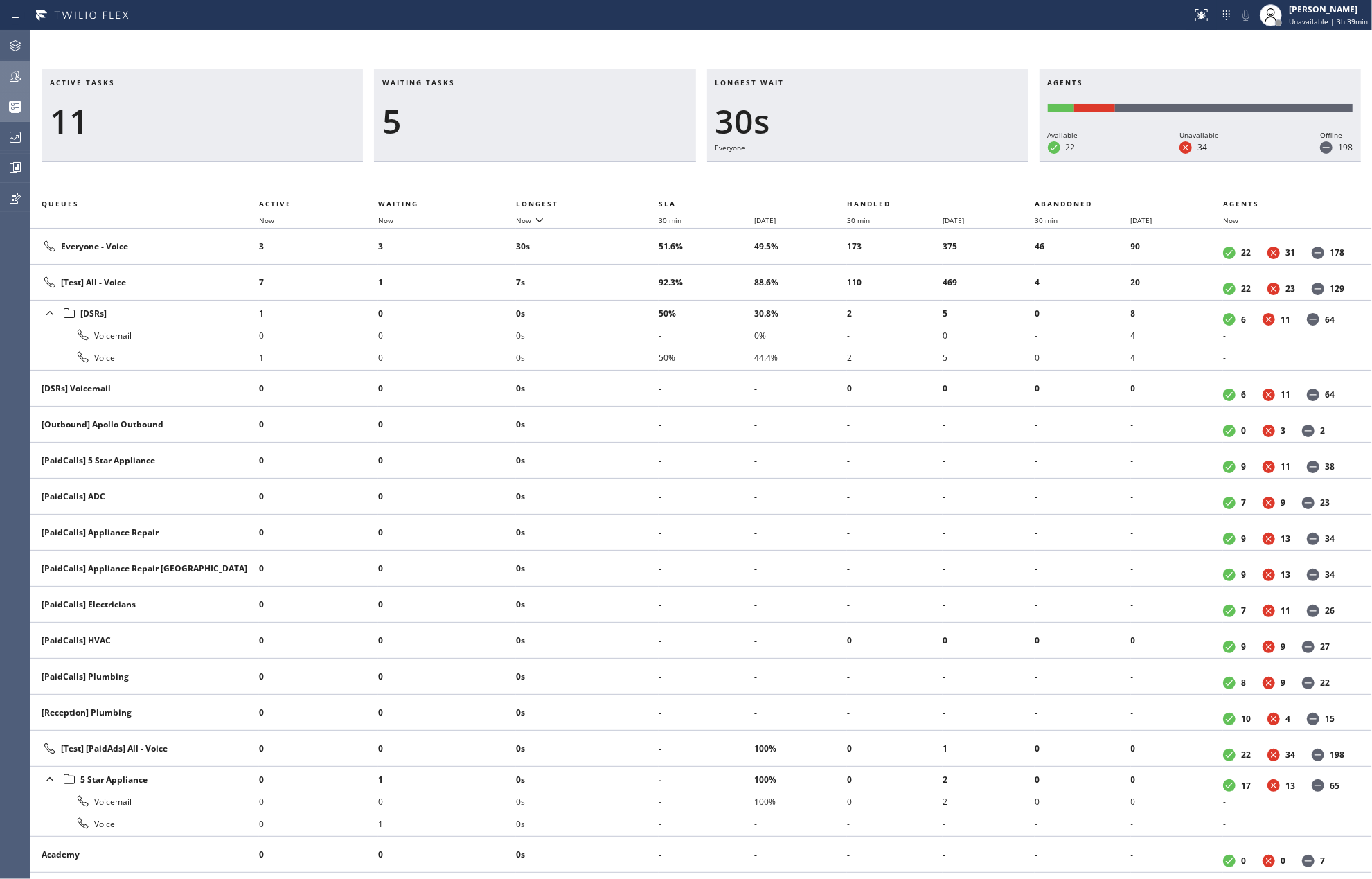
click at [3, 84] on div at bounding box center [15, 76] width 30 height 16
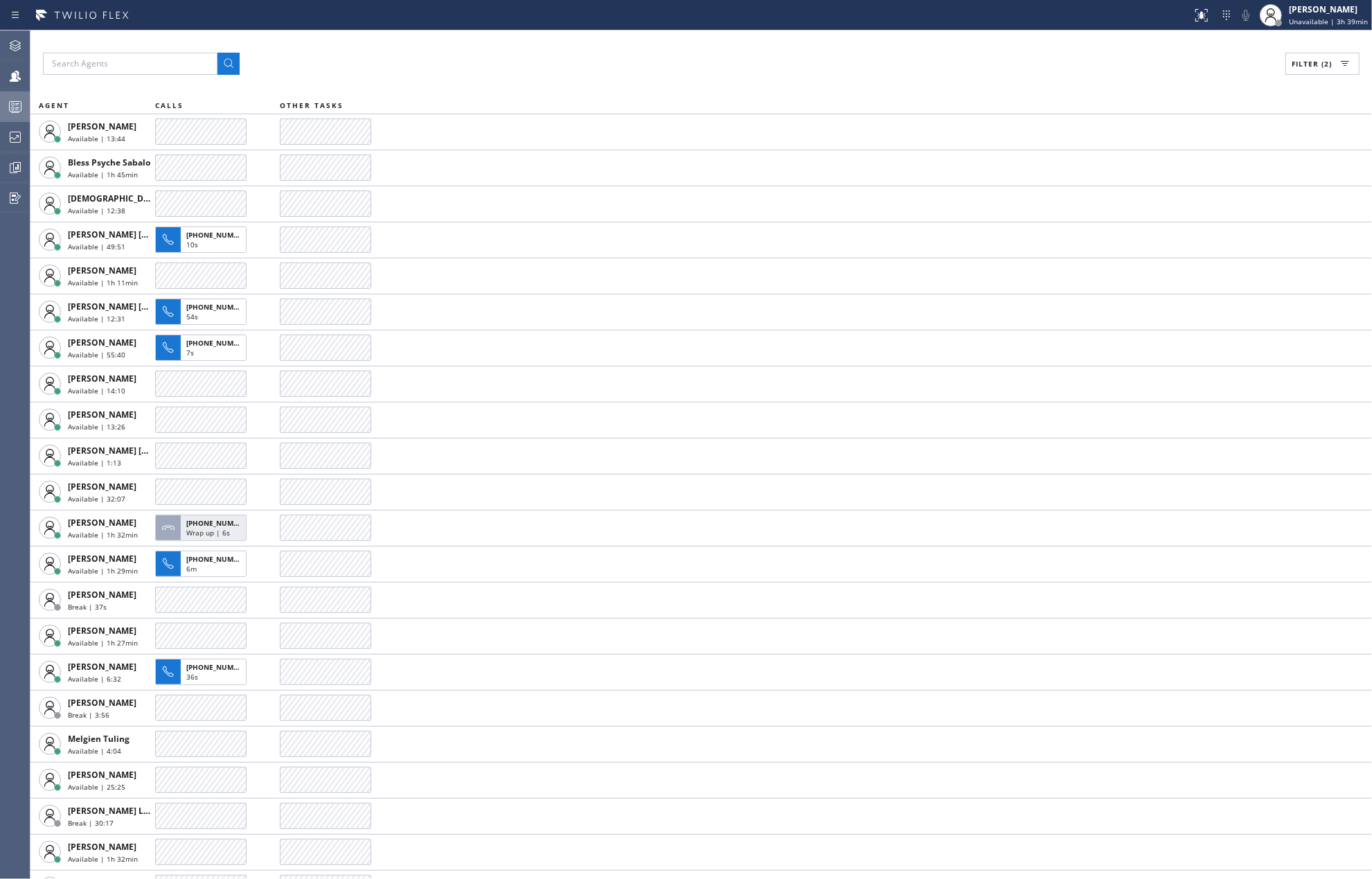
click at [4, 109] on div at bounding box center [15, 106] width 30 height 16
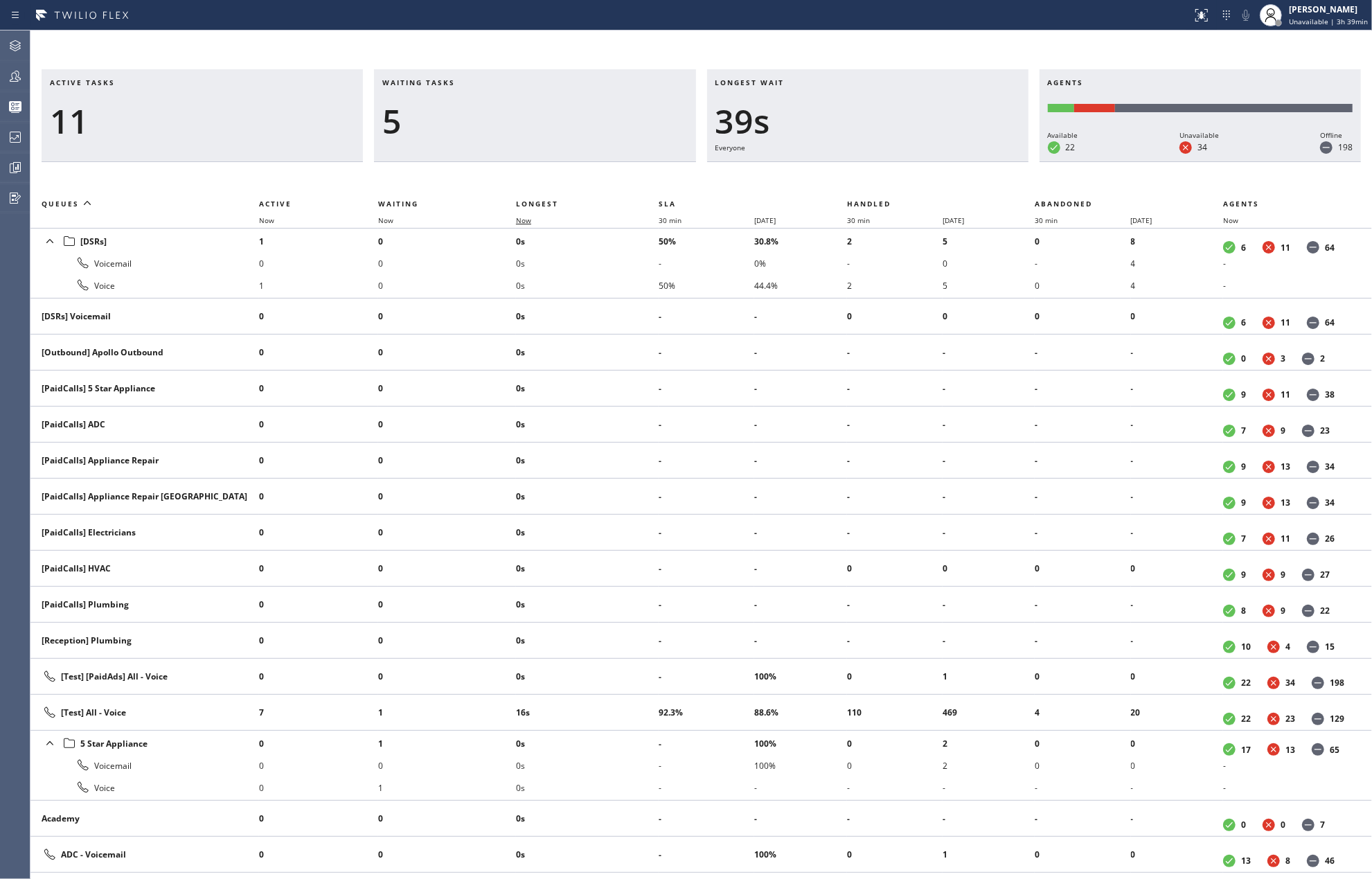
click at [530, 219] on span "Now" at bounding box center [523, 220] width 15 height 9
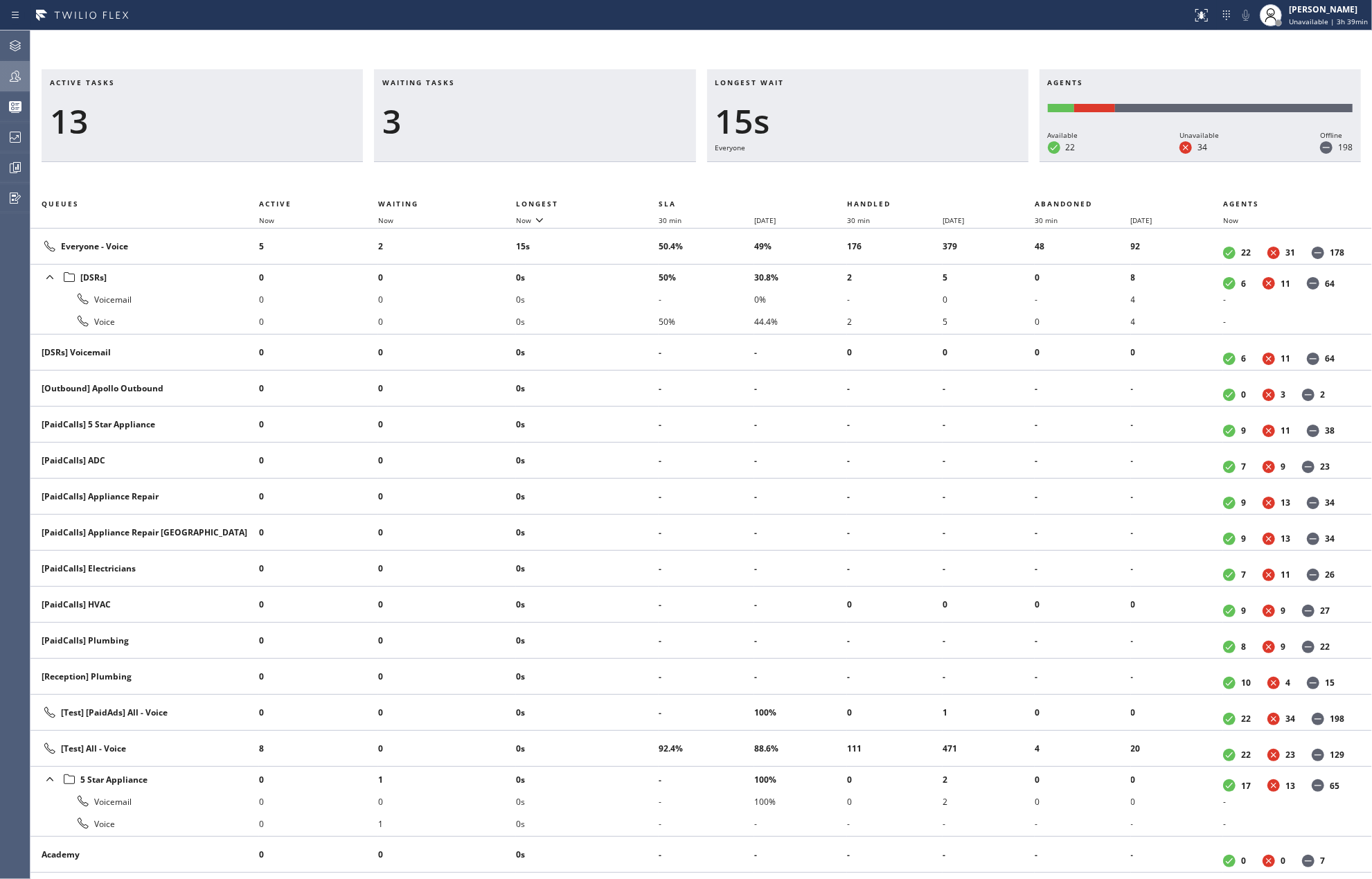
click at [20, 70] on icon at bounding box center [15, 76] width 16 height 16
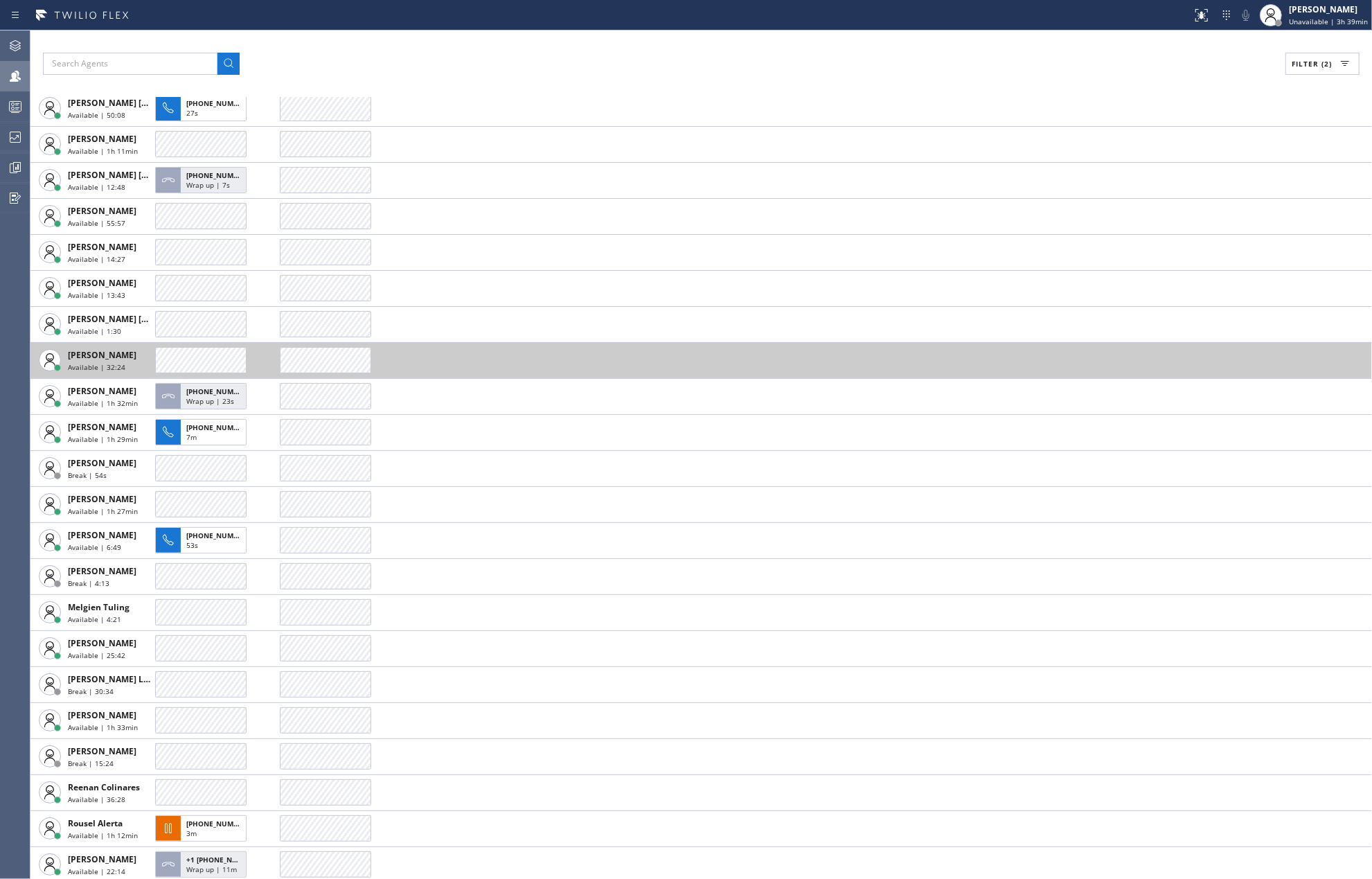
scroll to position [172, 0]
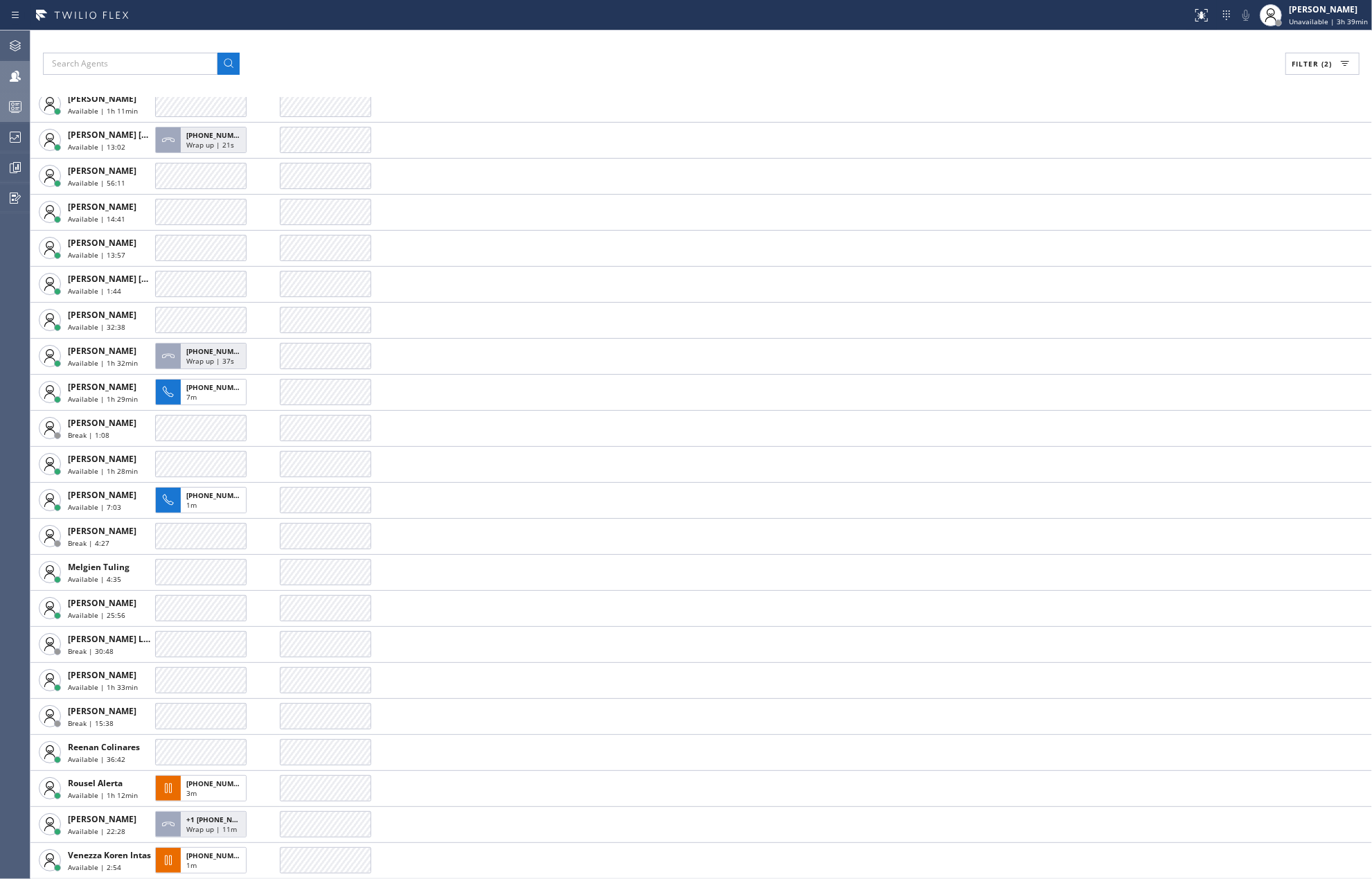
click at [12, 103] on circle at bounding box center [13, 104] width 3 height 3
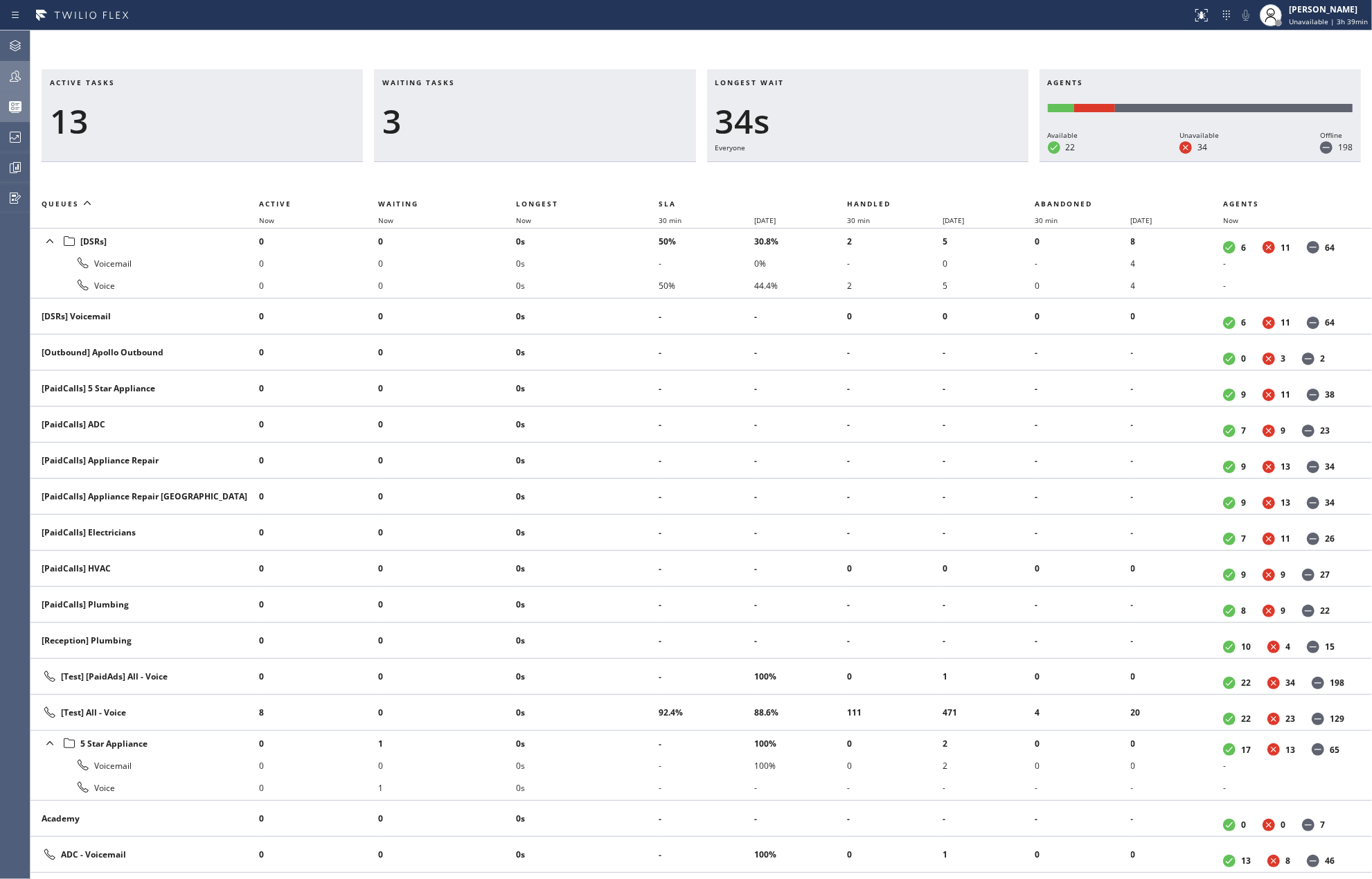
click at [576, 30] on div "Active tasks 13 Waiting tasks 3 Longest wait 34s Everyone Agents Available 22 U…" at bounding box center [700, 454] width 1341 height 848
click at [527, 217] on span "Now" at bounding box center [523, 220] width 15 height 9
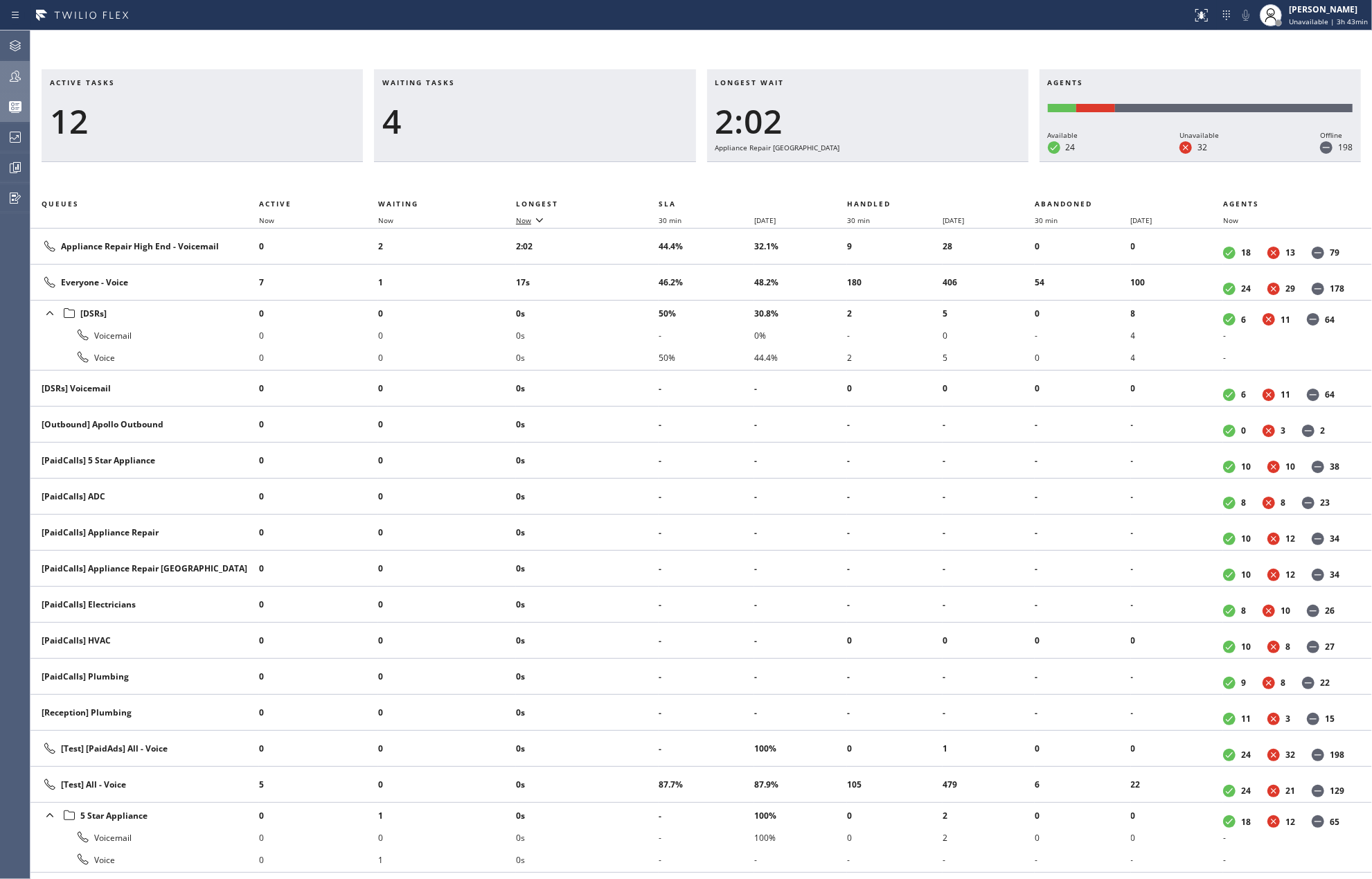
click at [531, 223] on span "Now" at bounding box center [523, 220] width 15 height 9
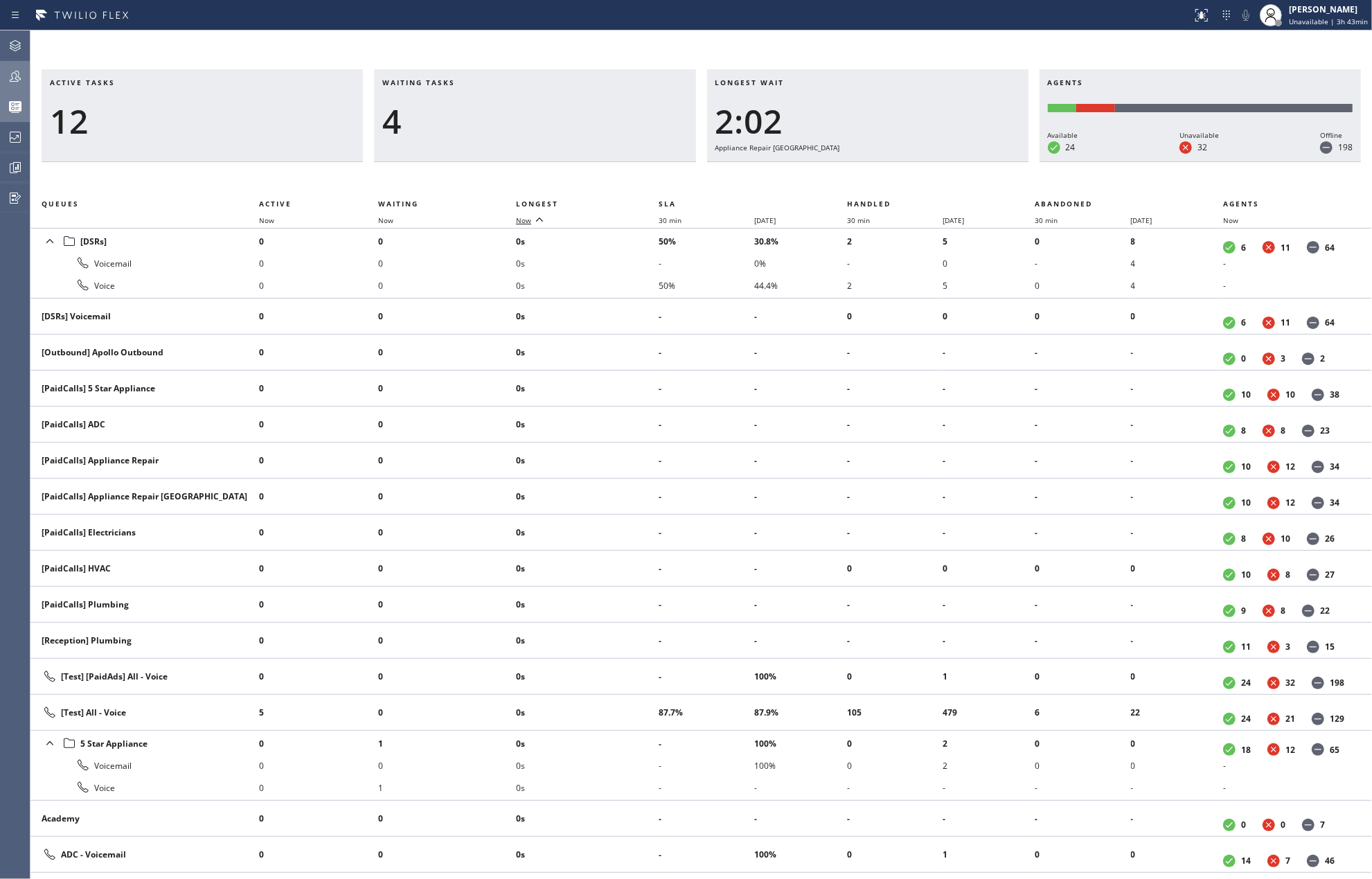
click at [531, 223] on span "Now" at bounding box center [523, 220] width 15 height 9
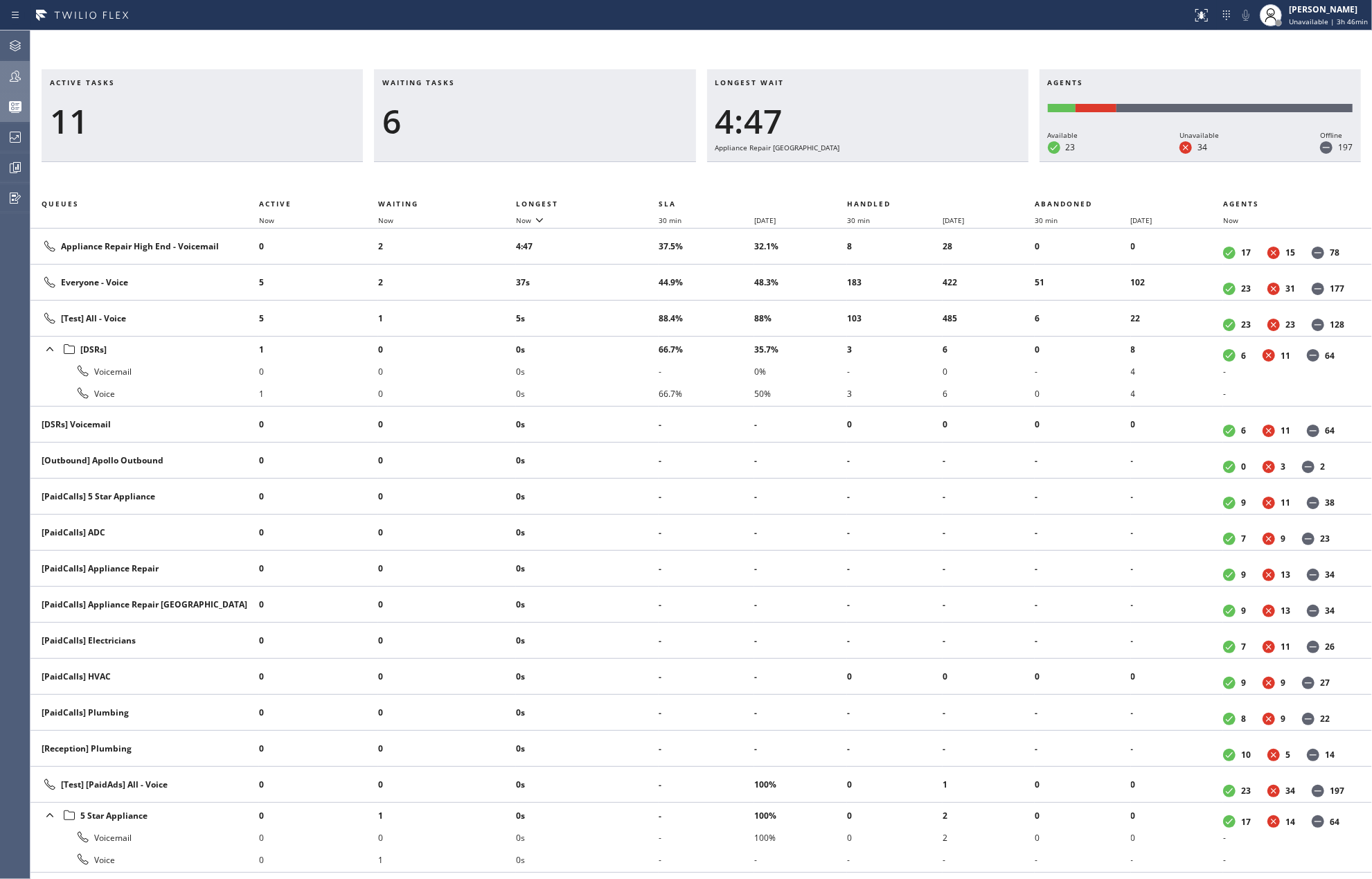
click at [515, 76] on div "Waiting tasks 6" at bounding box center [534, 116] width 321 height 93
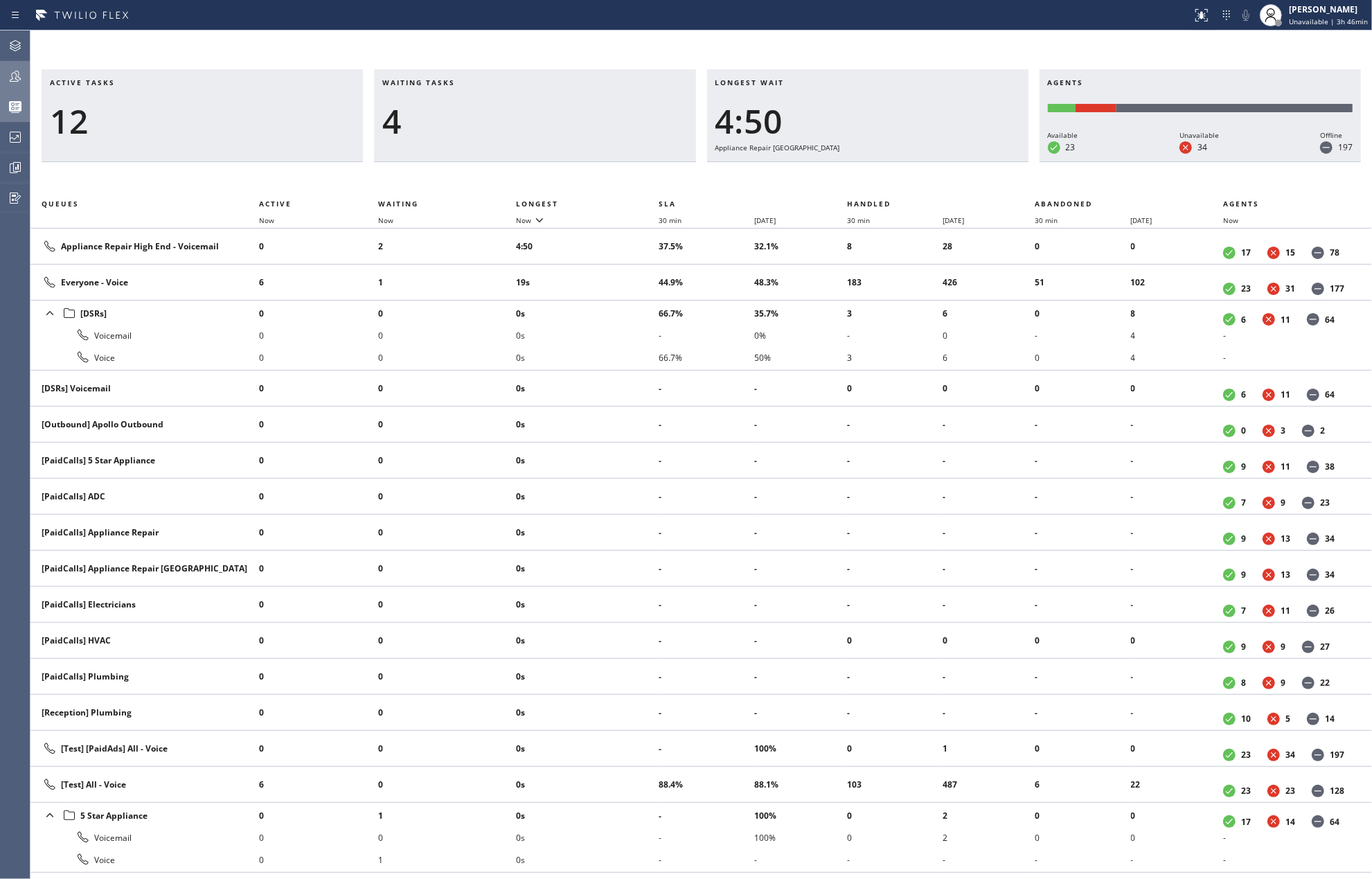
click at [11, 82] on icon at bounding box center [15, 76] width 16 height 16
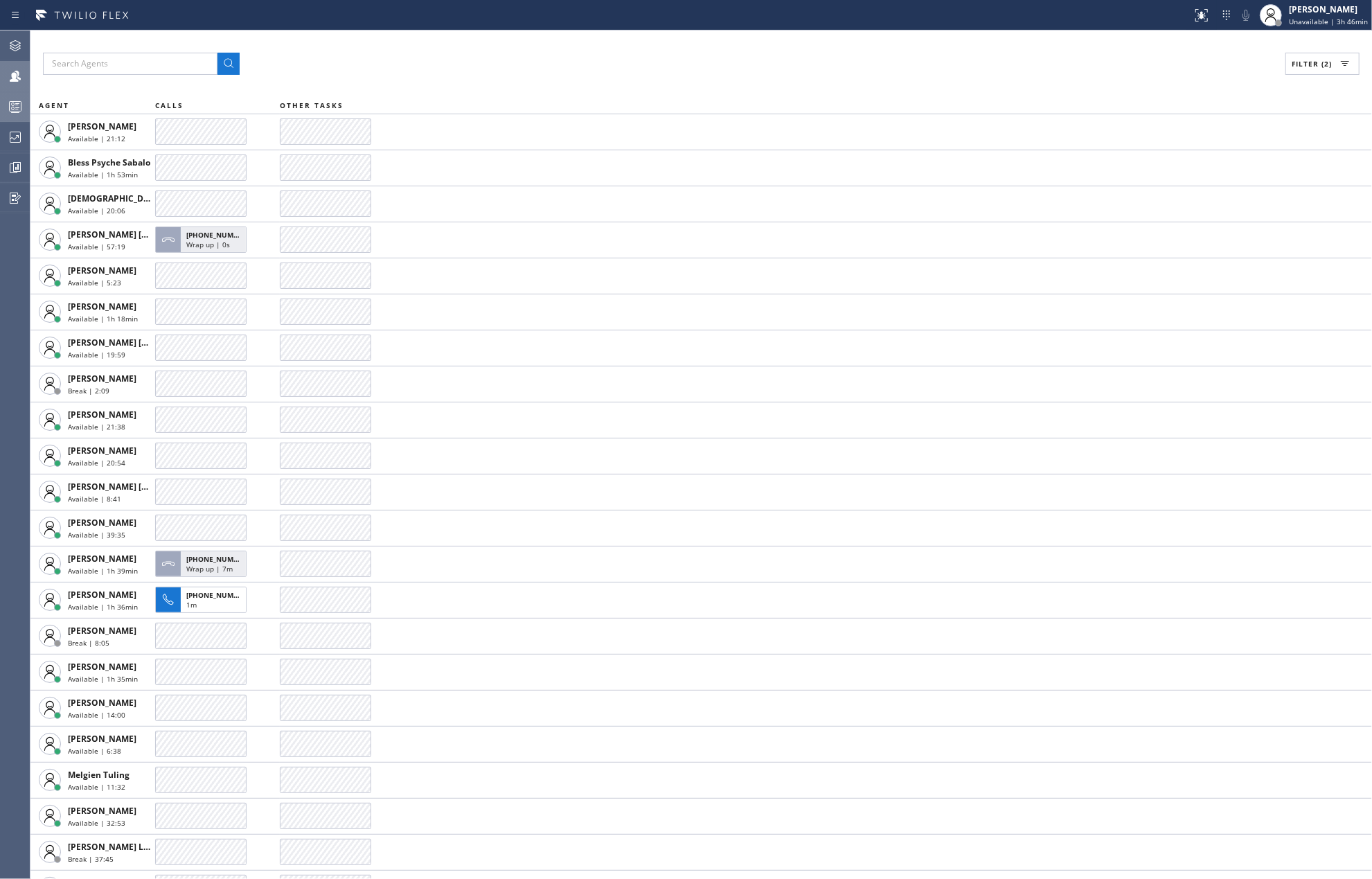
click at [15, 101] on rect at bounding box center [15, 106] width 12 height 9
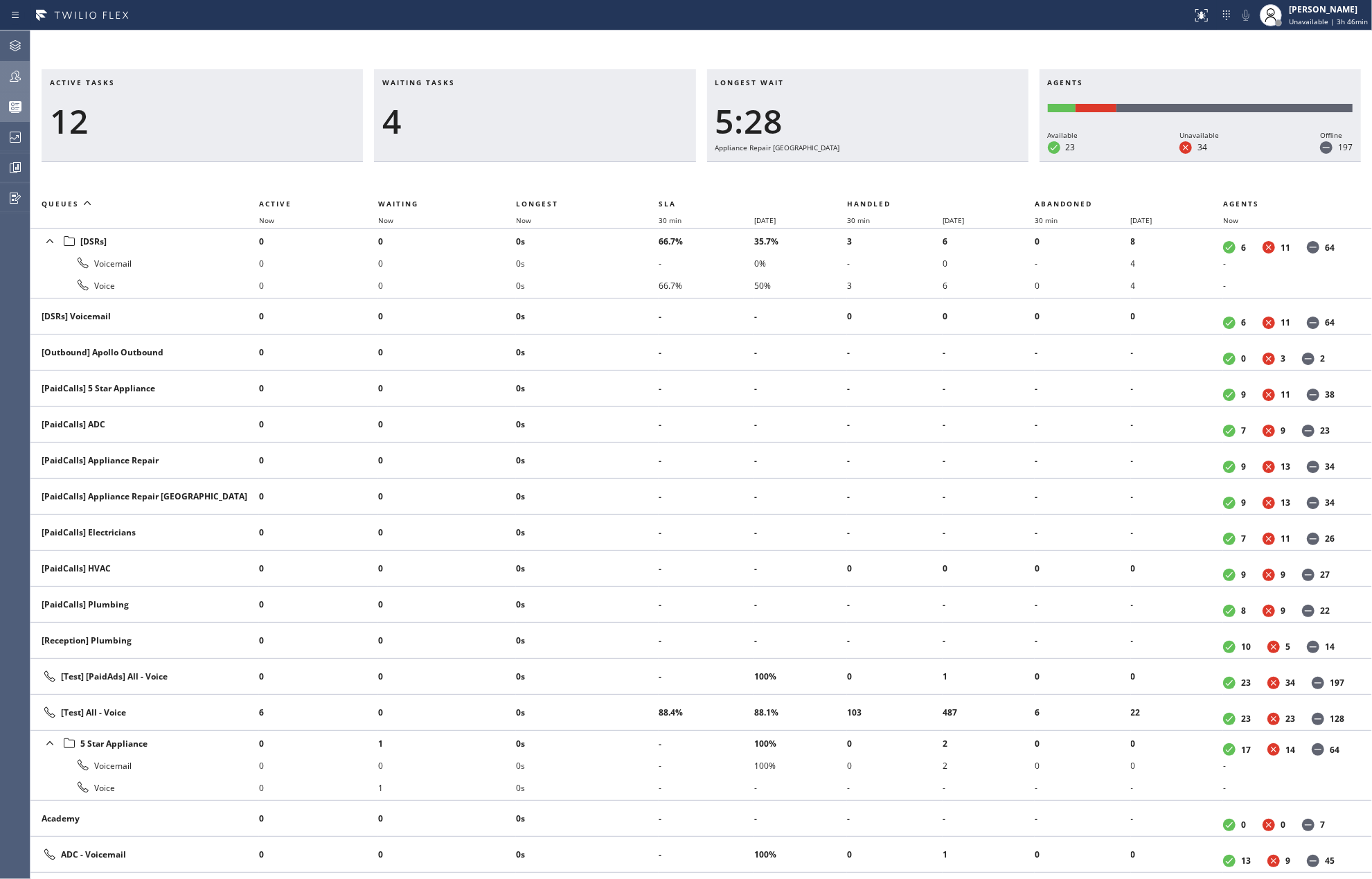
click at [530, 212] on th "Now" at bounding box center [587, 220] width 143 height 16
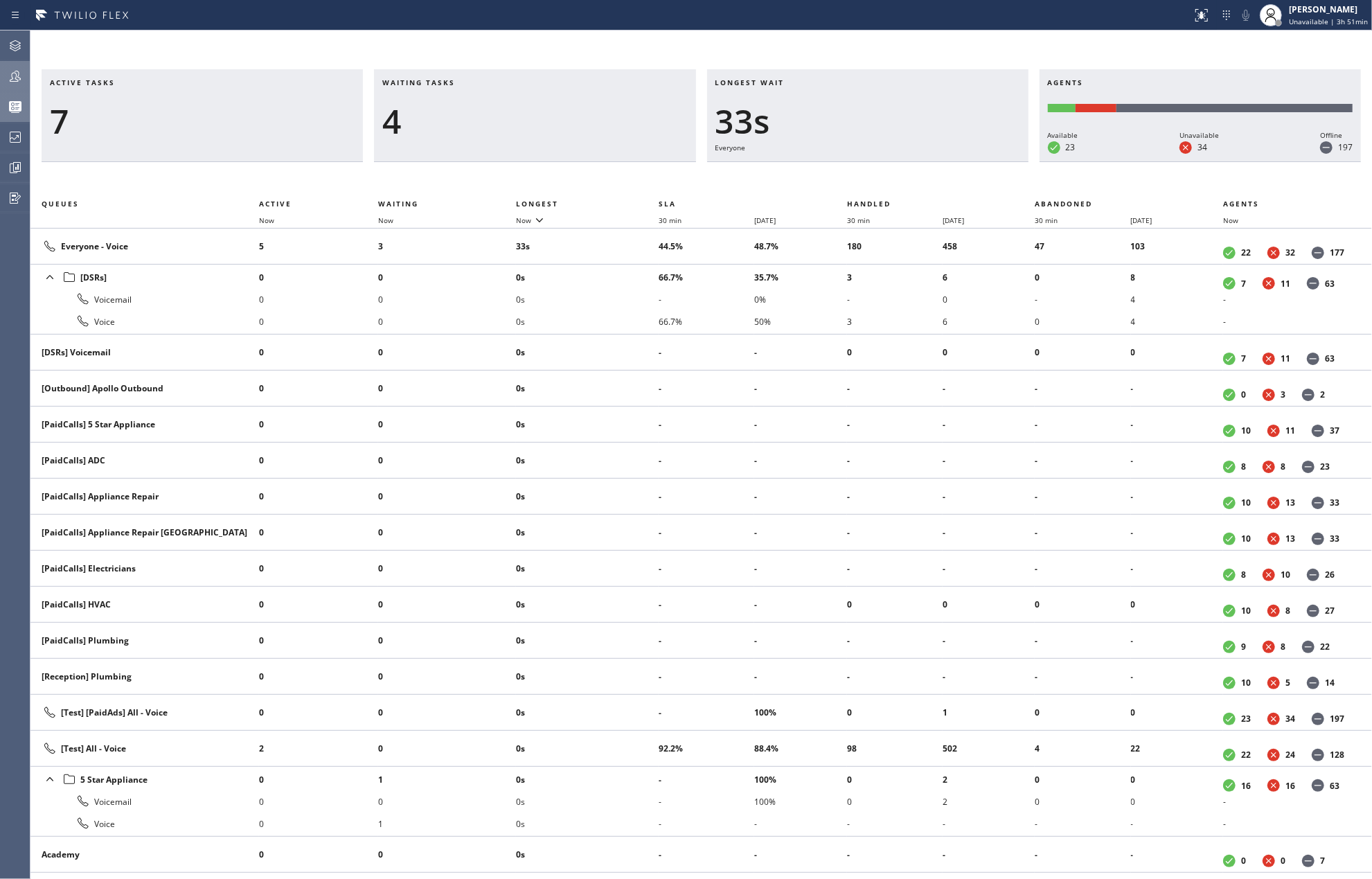
click at [570, 32] on div "Active tasks 7 Waiting tasks 4 Longest wait 33s Everyone Agents Available 23 Un…" at bounding box center [700, 454] width 1341 height 848
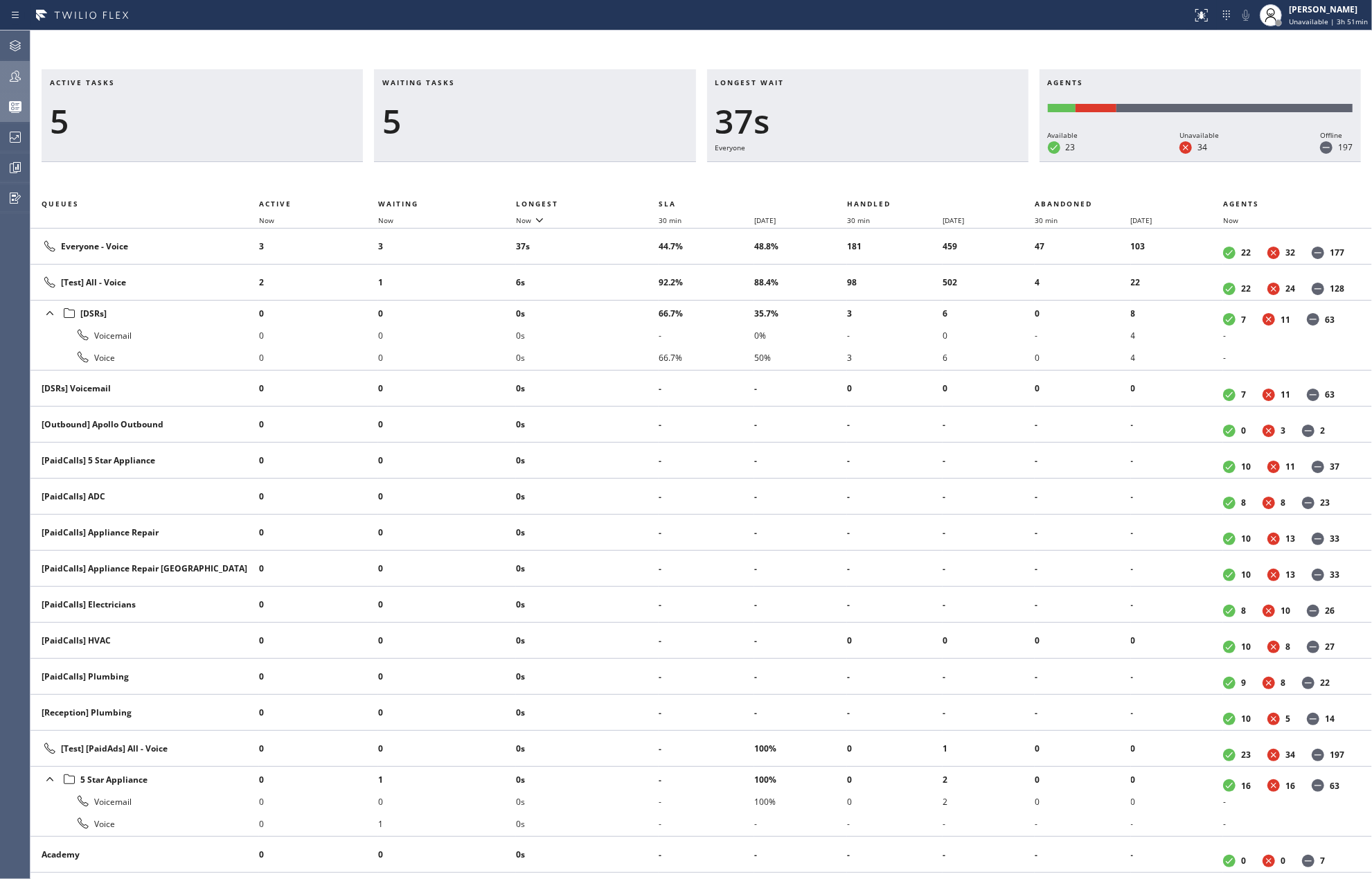
click at [16, 72] on icon at bounding box center [15, 76] width 16 height 16
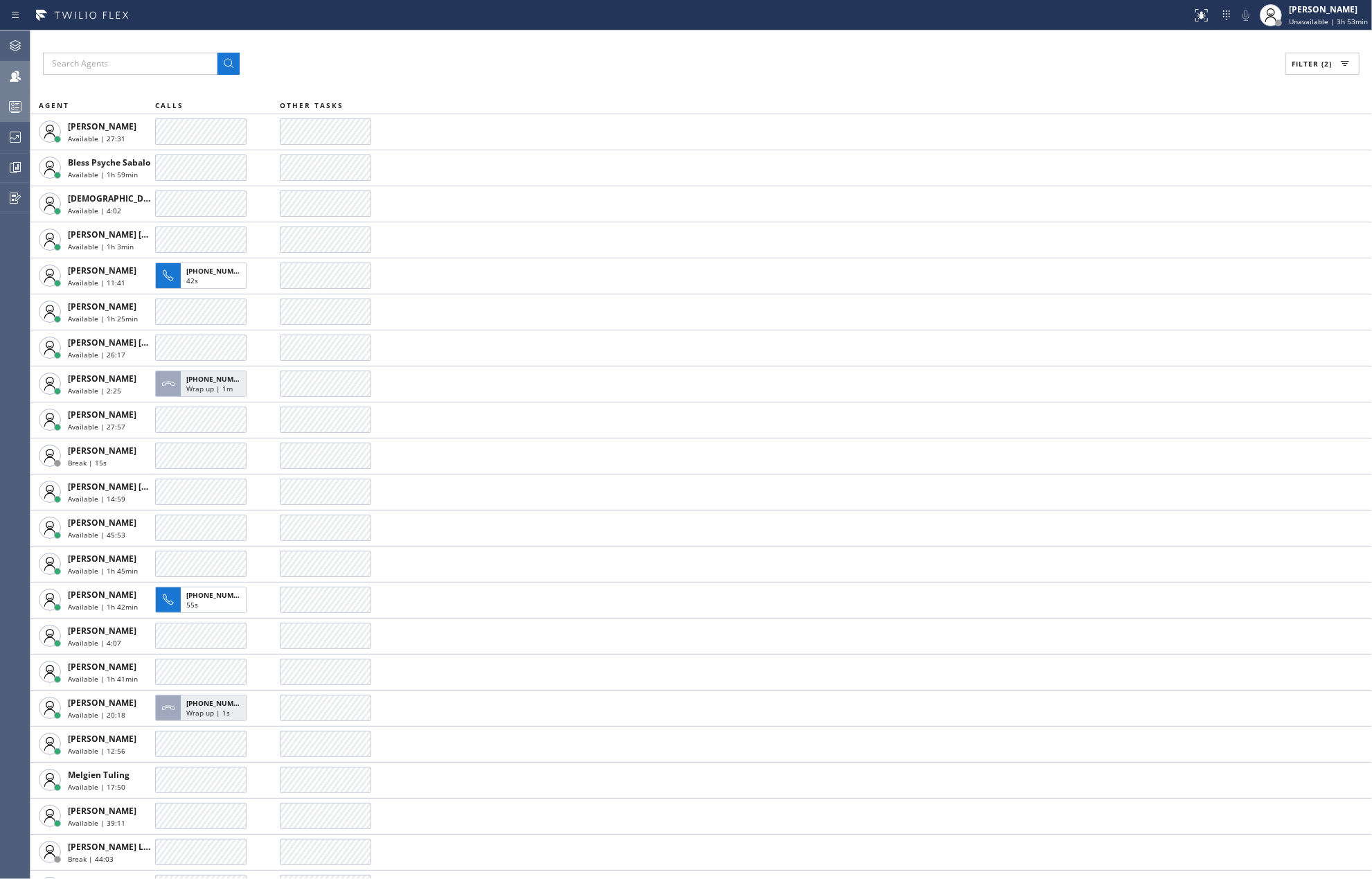
click at [11, 106] on icon at bounding box center [15, 106] width 16 height 16
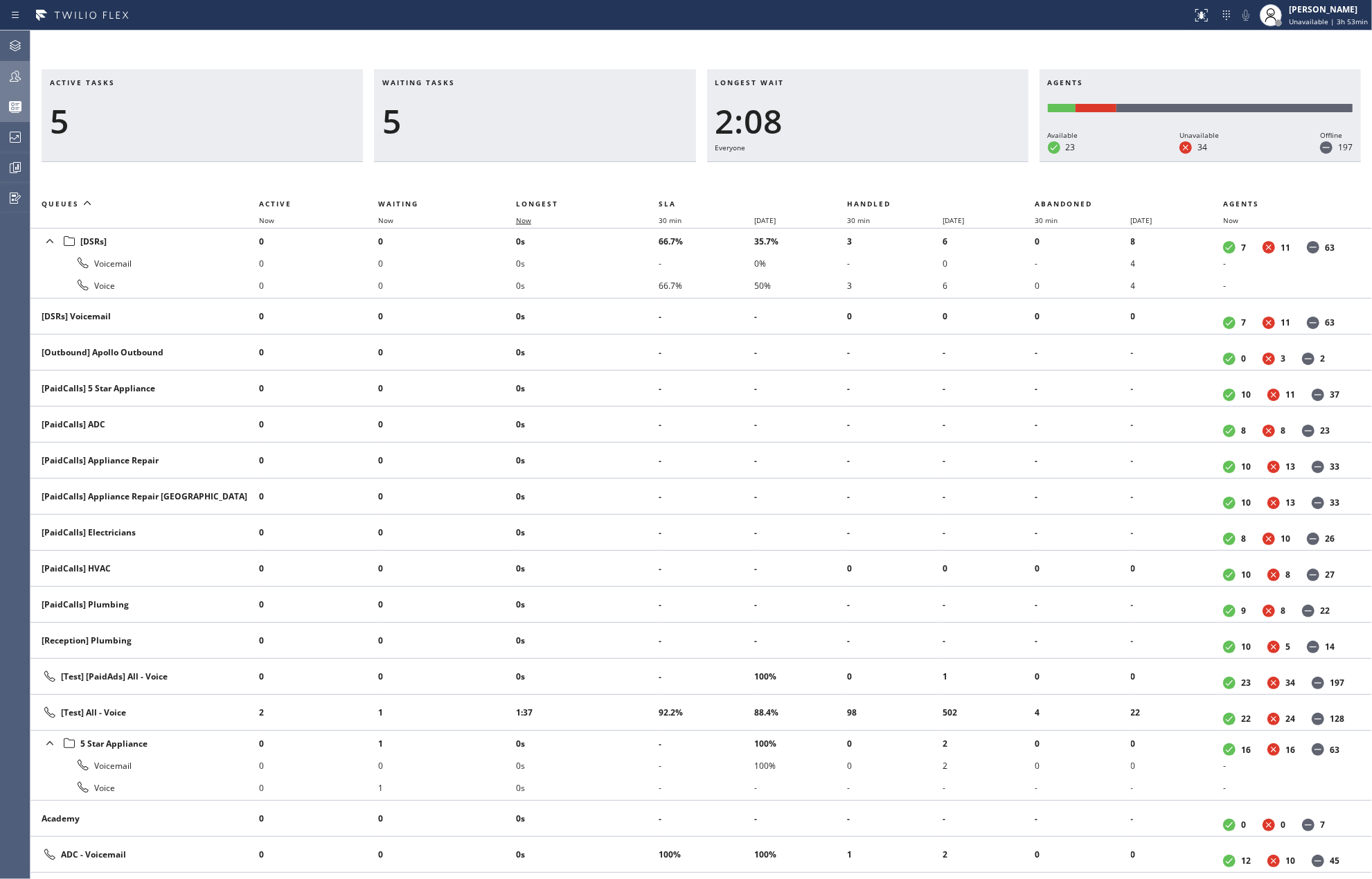
click at [525, 219] on span "Now" at bounding box center [523, 220] width 15 height 9
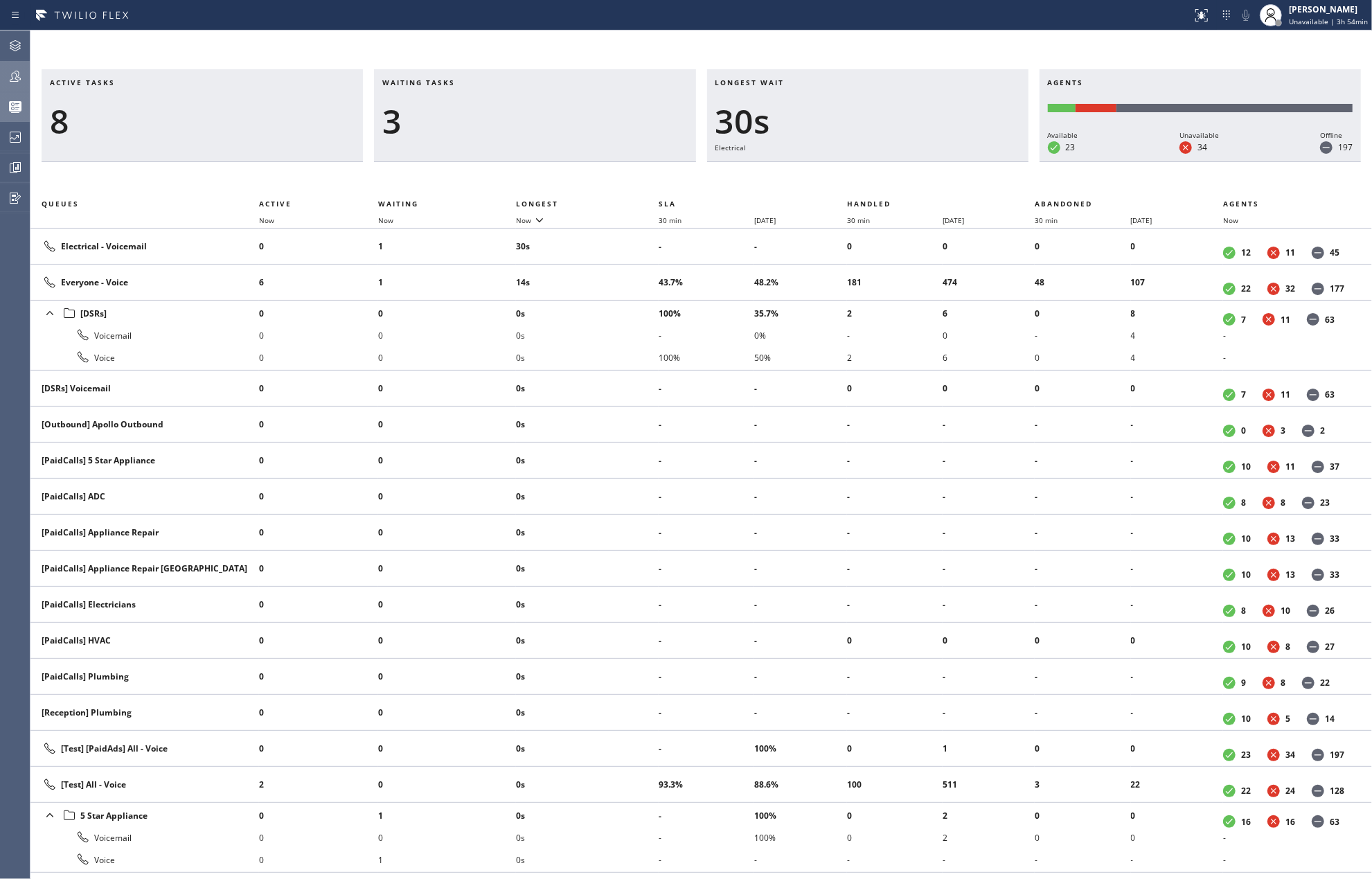
click at [12, 73] on icon at bounding box center [15, 76] width 11 height 11
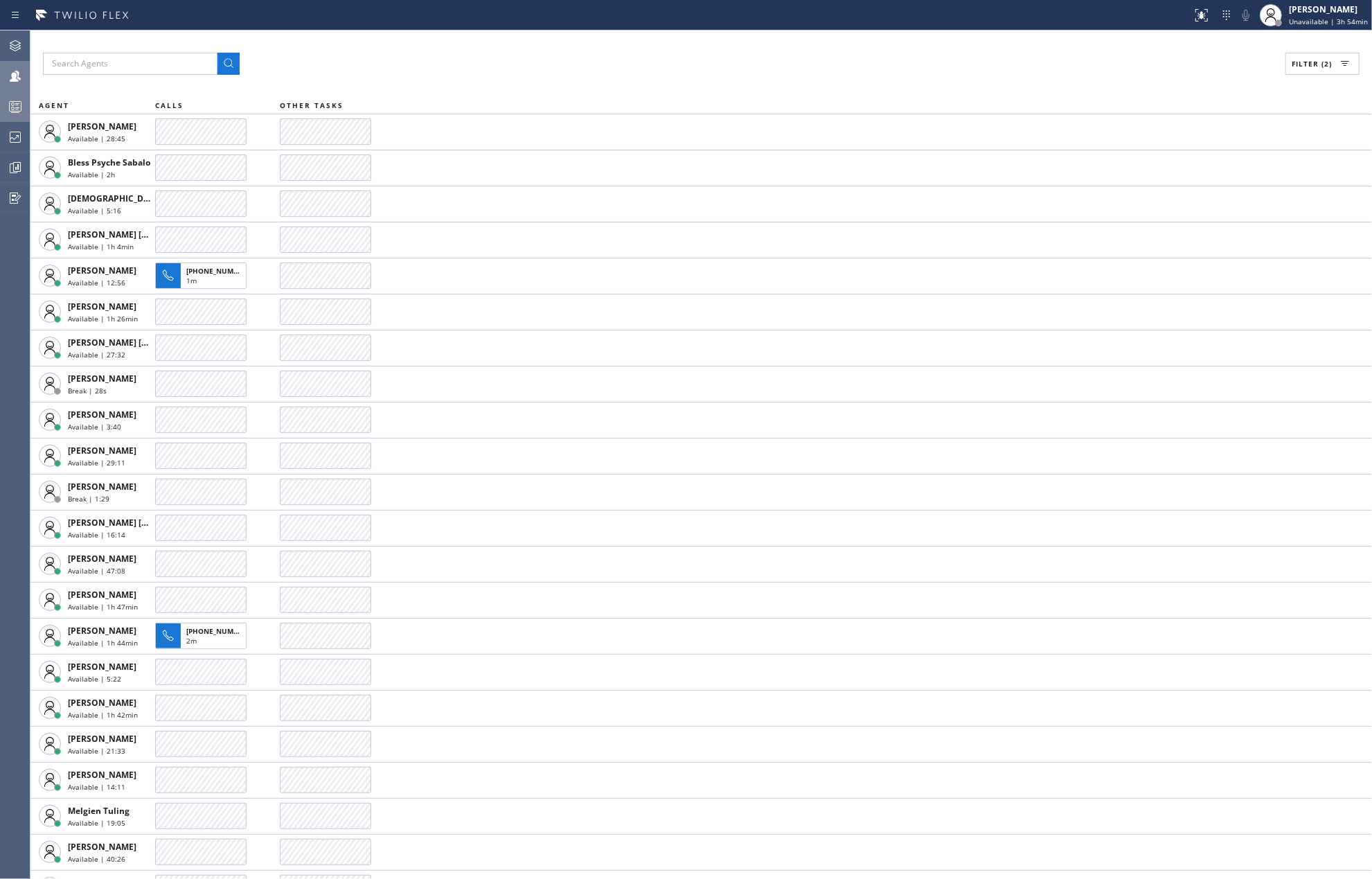
click at [1294, 62] on span "Filter (2)" at bounding box center [1311, 64] width 40 height 9
click at [1170, 154] on div "Available" at bounding box center [1261, 163] width 221 height 22
click at [1168, 162] on input "Available" at bounding box center [1169, 163] width 16 height 16
click at [1271, 78] on button "Apply" at bounding box center [1286, 79] width 51 height 20
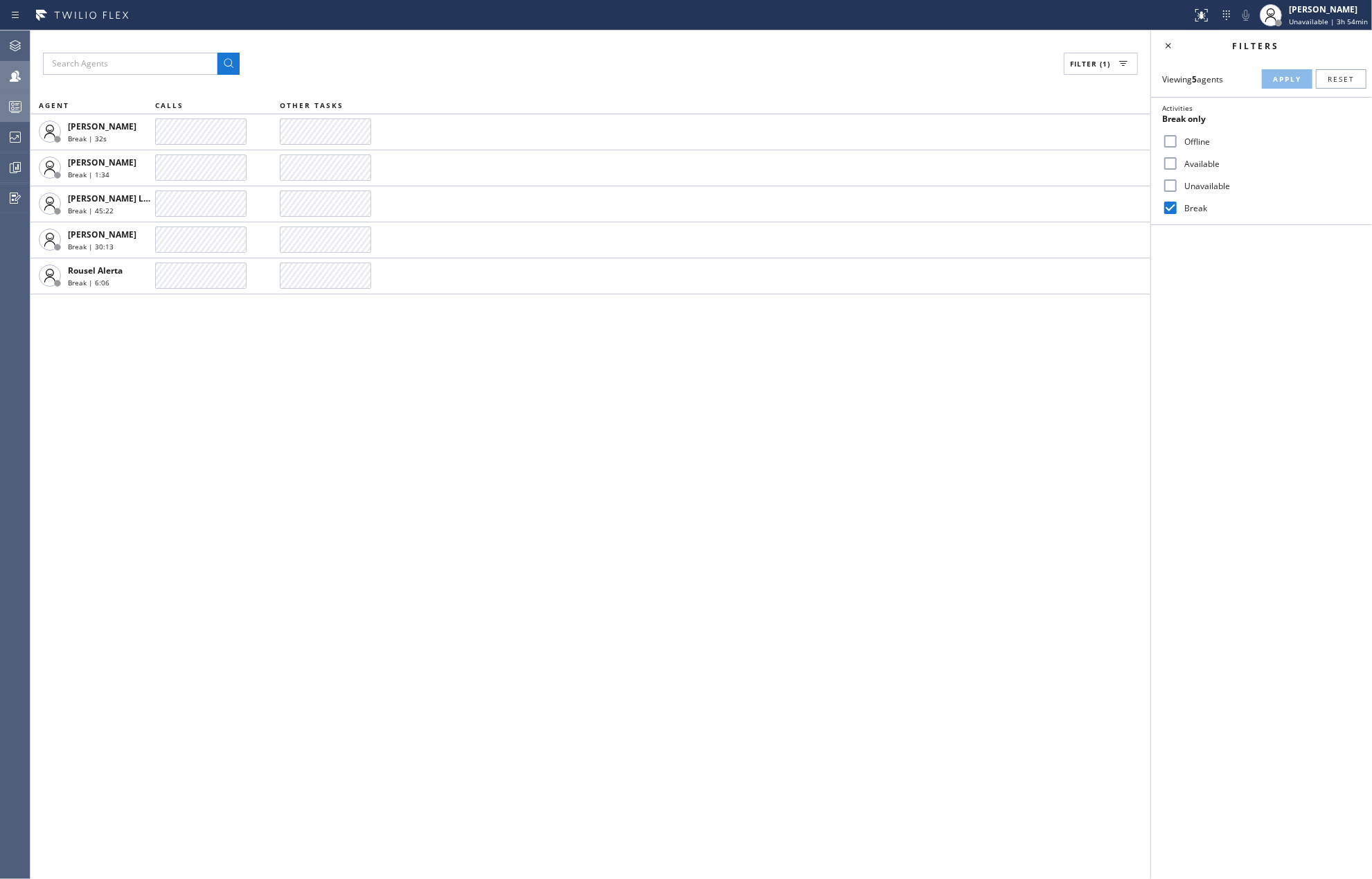
click at [655, 427] on div "Filter (1) AGENT CALLS OTHER TASKS Jenelyn Chiong Break | 32s JOHN FELIX PEREZ …" at bounding box center [589, 454] width 1119 height 848
click at [1173, 161] on input "Available" at bounding box center [1169, 163] width 16 height 16
checkbox input "true"
click at [1176, 206] on input "Break" at bounding box center [1169, 207] width 16 height 16
checkbox input "false"
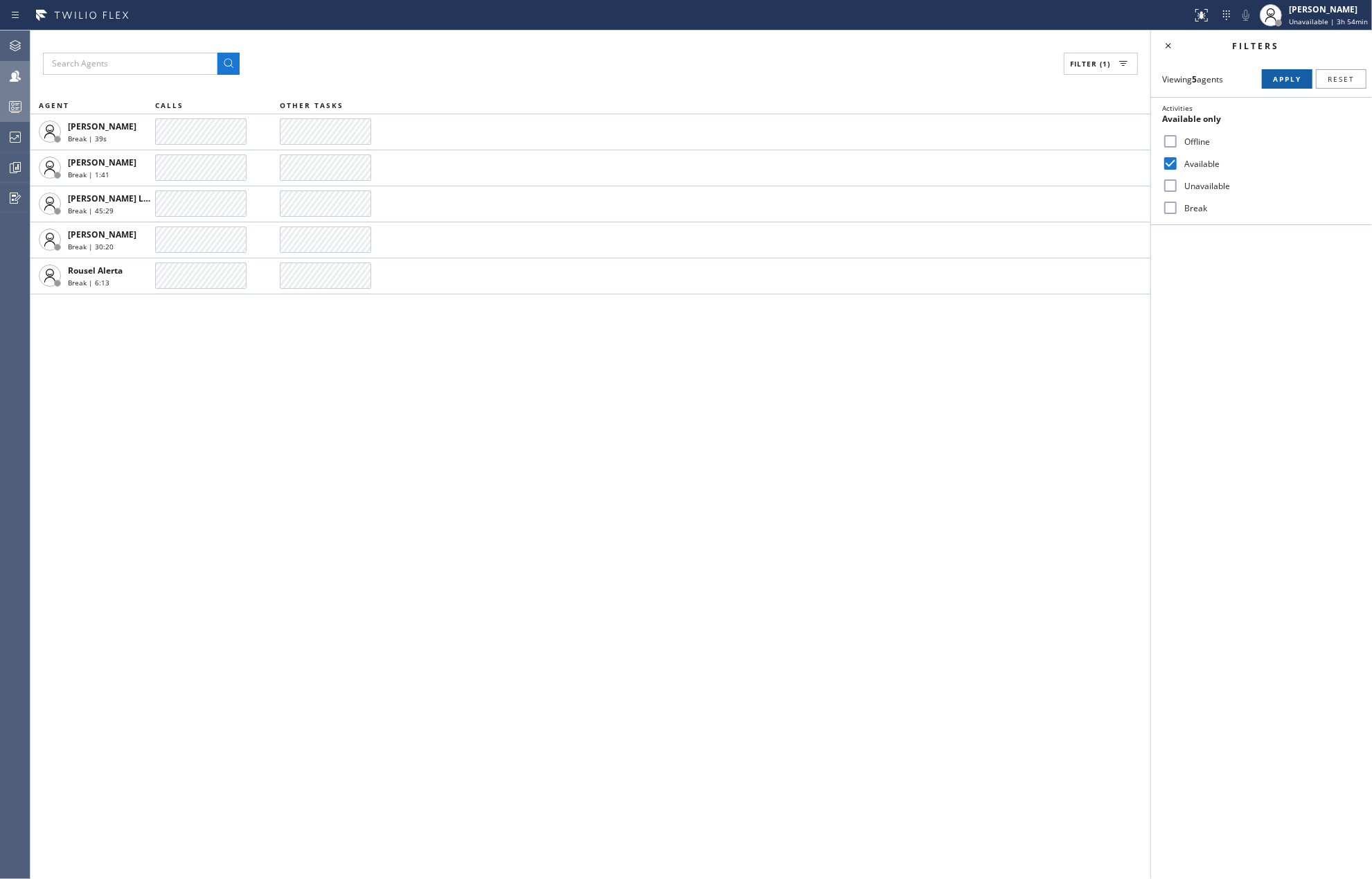
click at [1278, 75] on span "Apply" at bounding box center [1286, 78] width 28 height 9
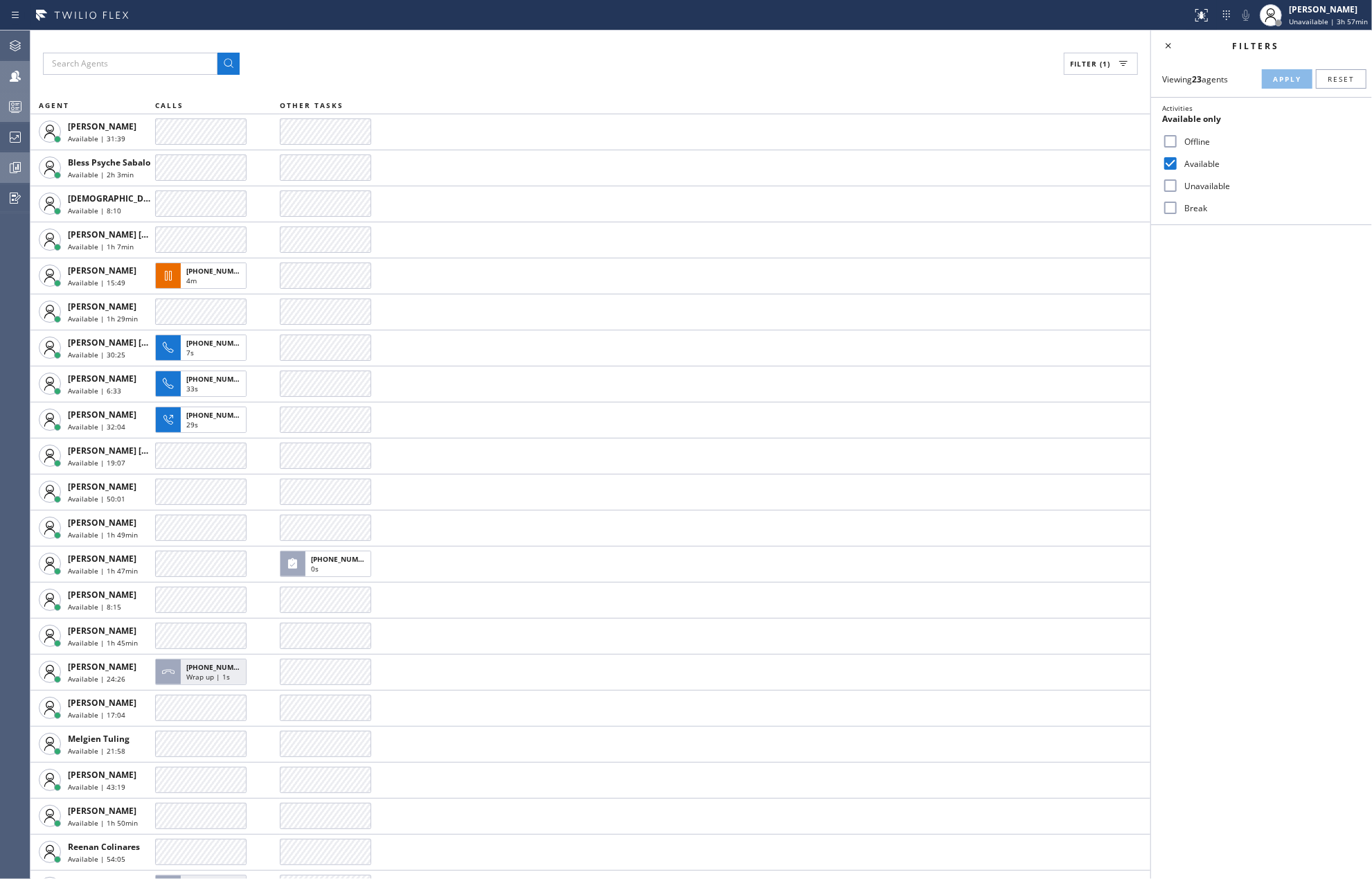
click at [15, 165] on icon at bounding box center [15, 167] width 16 height 16
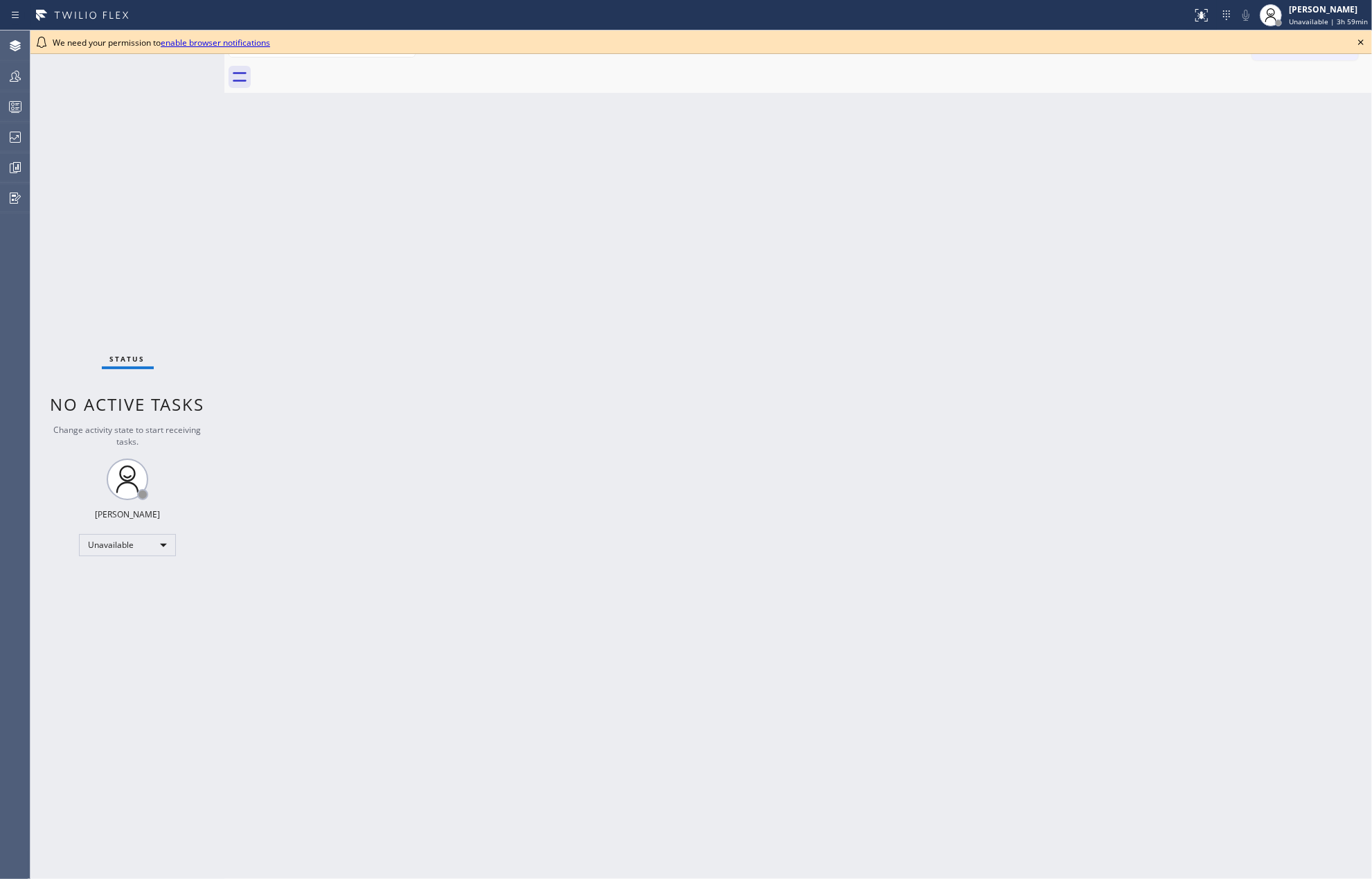
click at [1360, 39] on icon at bounding box center [1360, 41] width 16 height 16
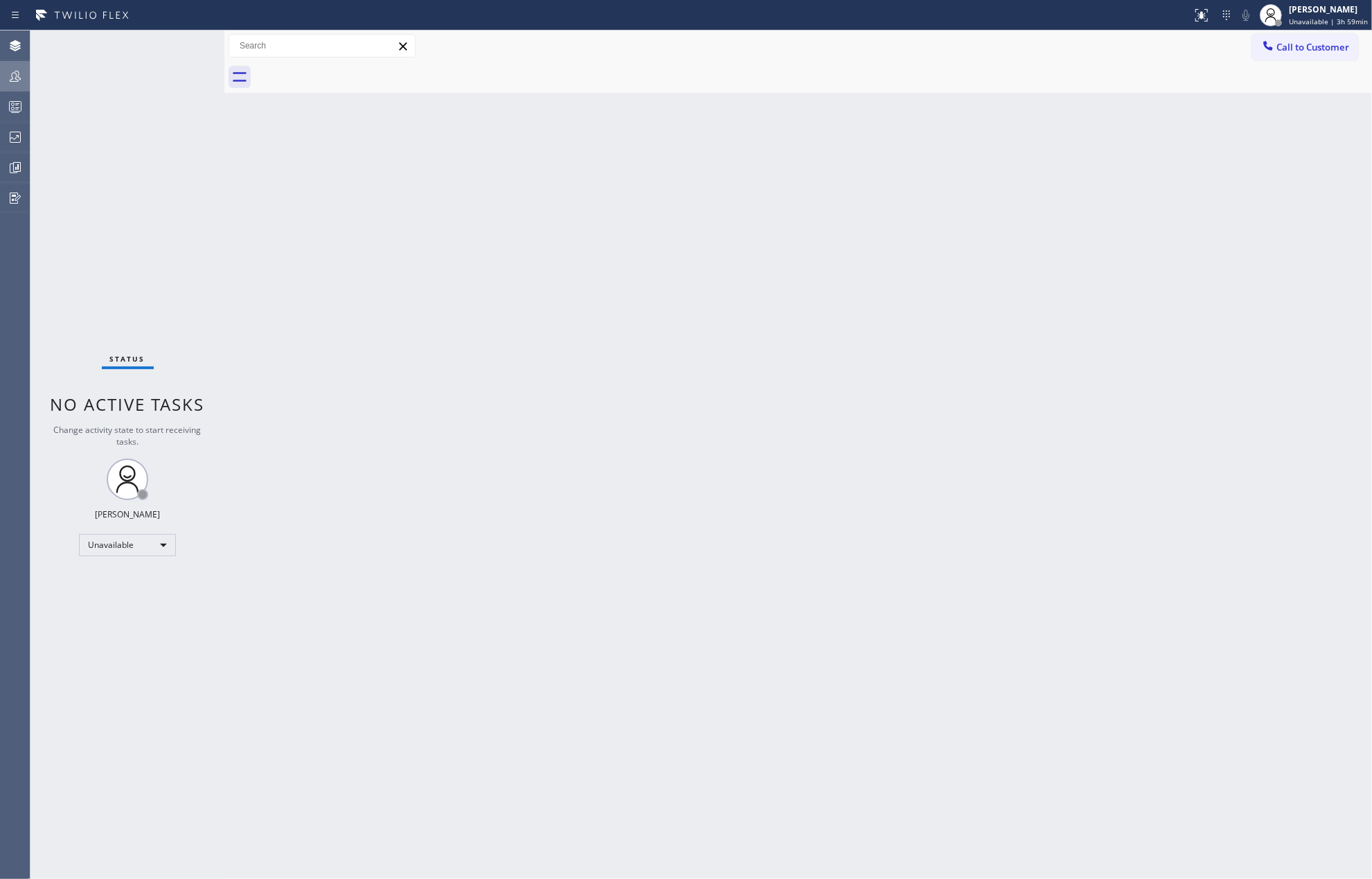
click at [11, 73] on icon at bounding box center [15, 76] width 16 height 16
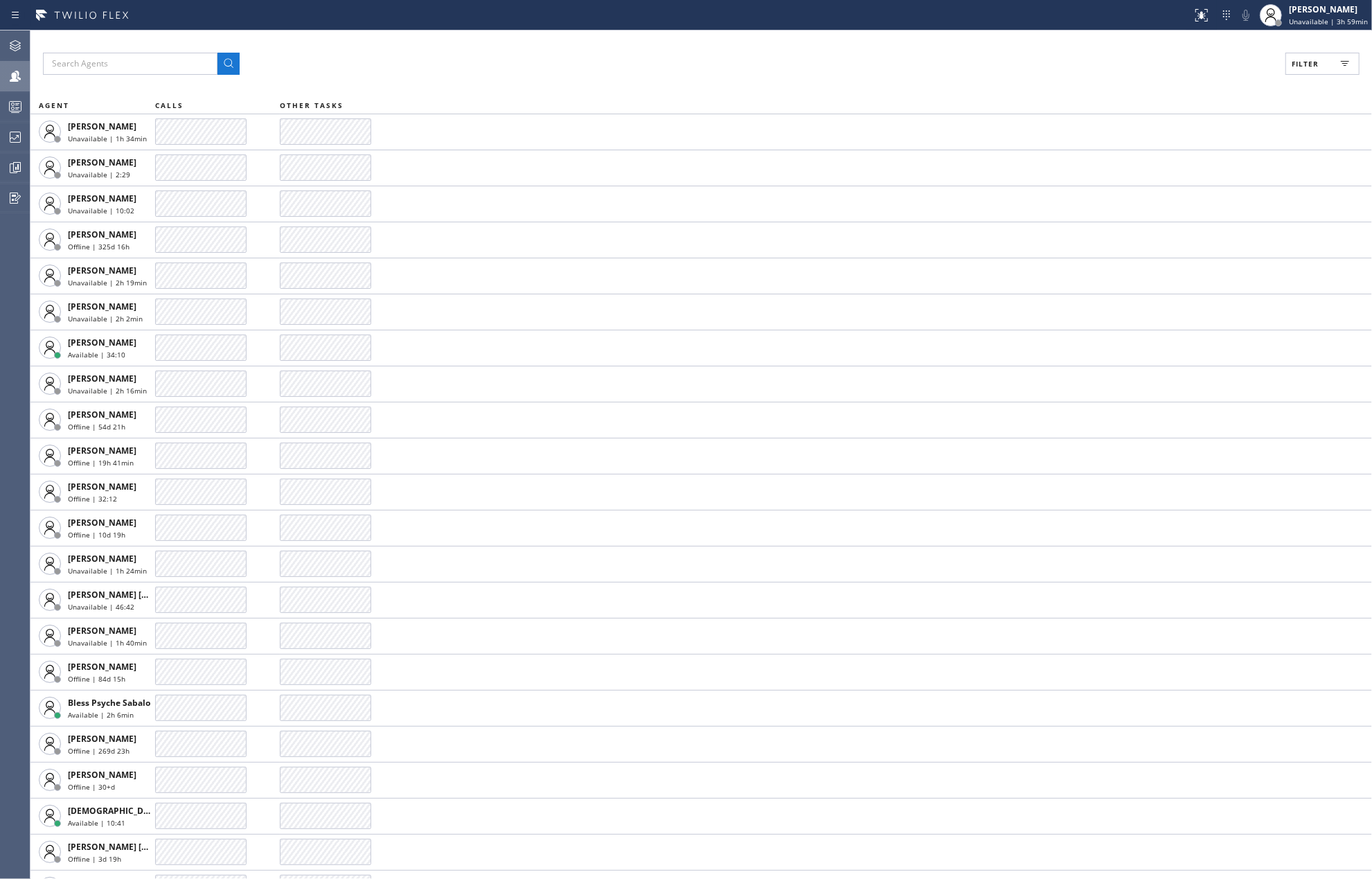
click at [1308, 53] on button "Filter" at bounding box center [1322, 64] width 74 height 22
click at [1174, 162] on input "Available" at bounding box center [1169, 163] width 16 height 16
checkbox input "true"
click at [1177, 209] on input "Break" at bounding box center [1169, 207] width 16 height 16
checkbox input "true"
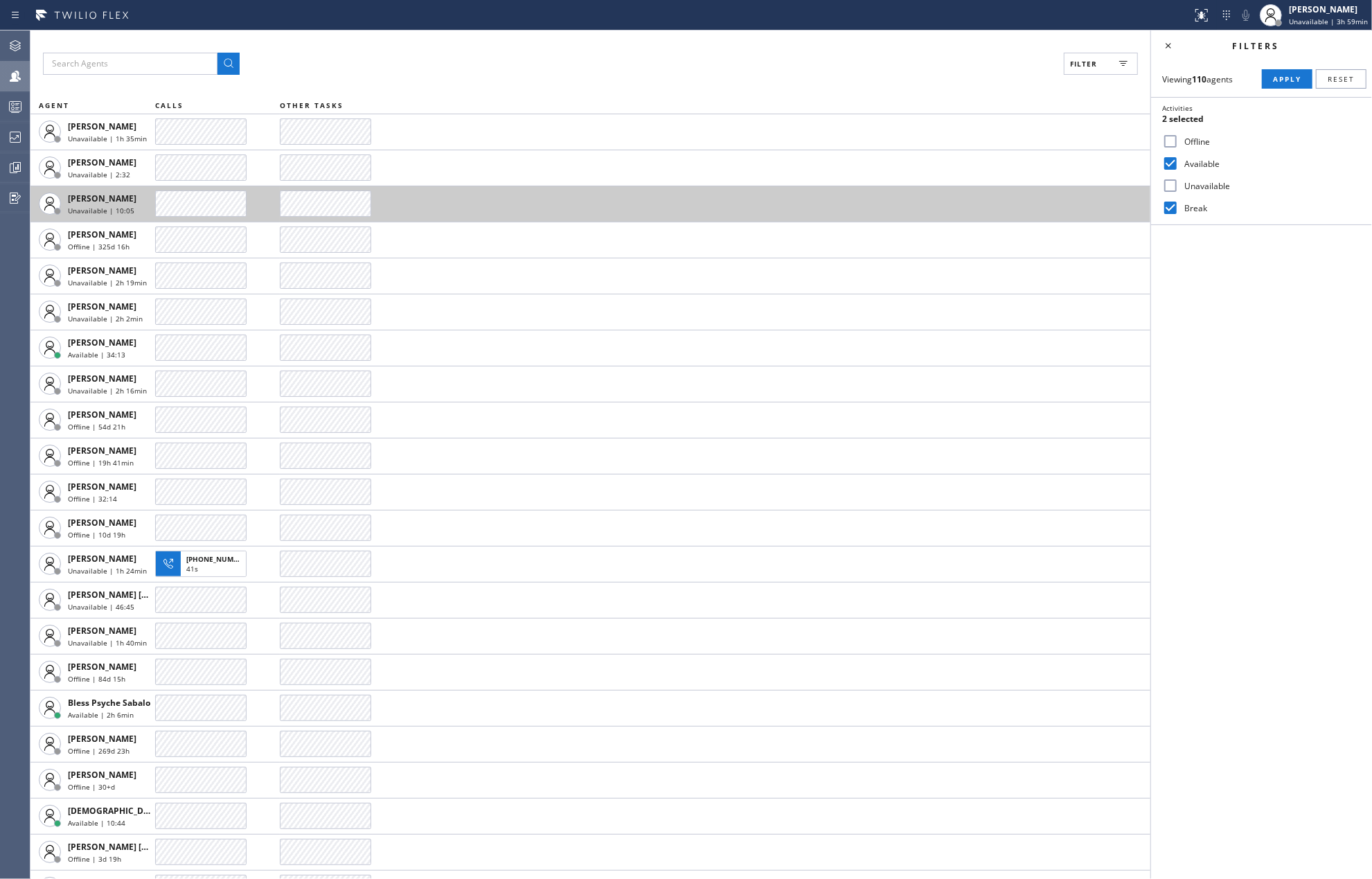
click at [1290, 78] on span "Apply" at bounding box center [1286, 78] width 28 height 9
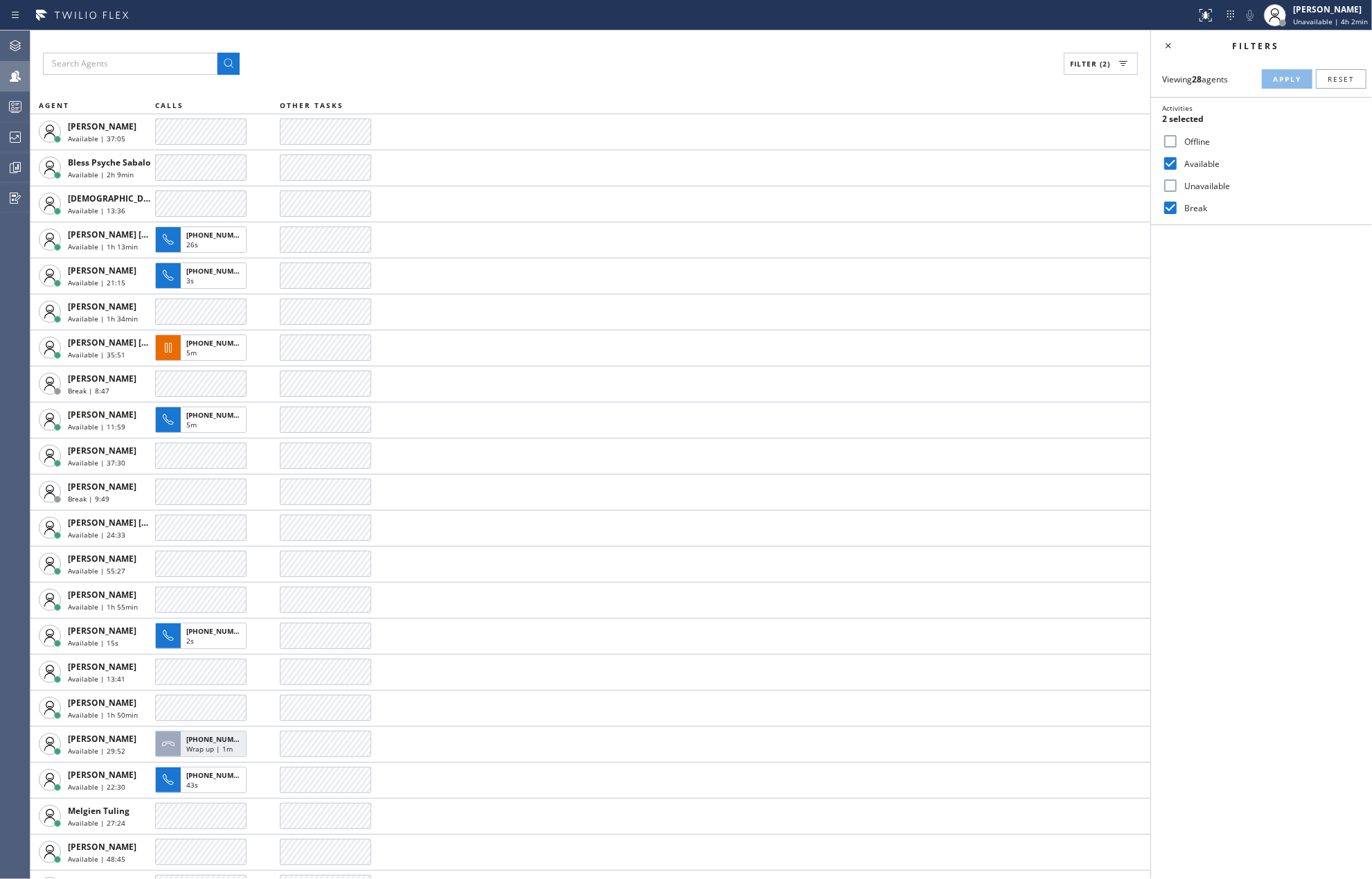
click at [1169, 159] on input "Available" at bounding box center [1169, 163] width 16 height 16
click at [1276, 75] on span "Apply" at bounding box center [1286, 78] width 28 height 9
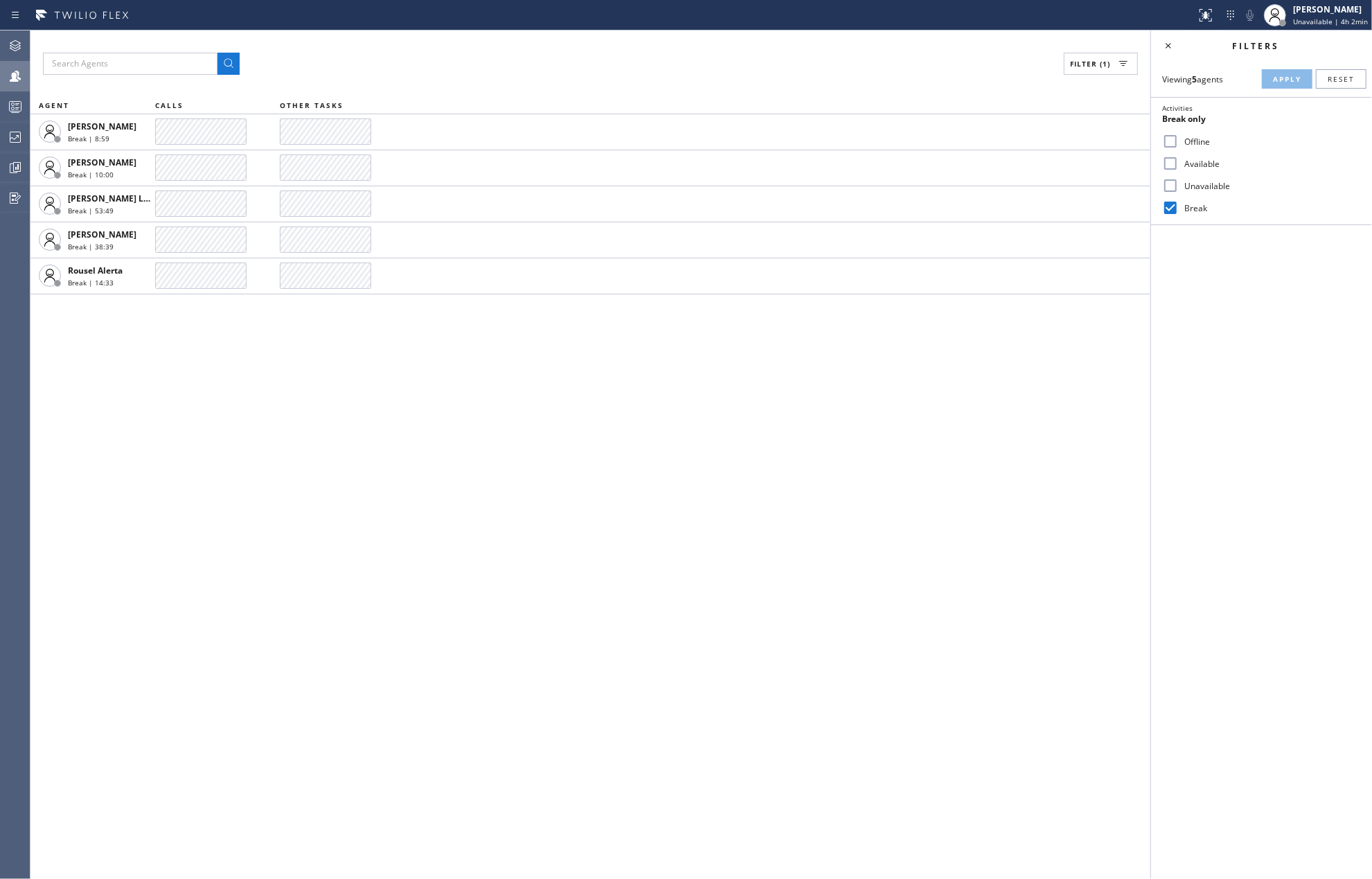
click at [1165, 161] on input "Available" at bounding box center [1169, 163] width 16 height 16
checkbox input "true"
click at [1165, 209] on input "Break" at bounding box center [1169, 207] width 16 height 16
checkbox input "false"
click at [1277, 75] on span "Apply" at bounding box center [1286, 78] width 28 height 9
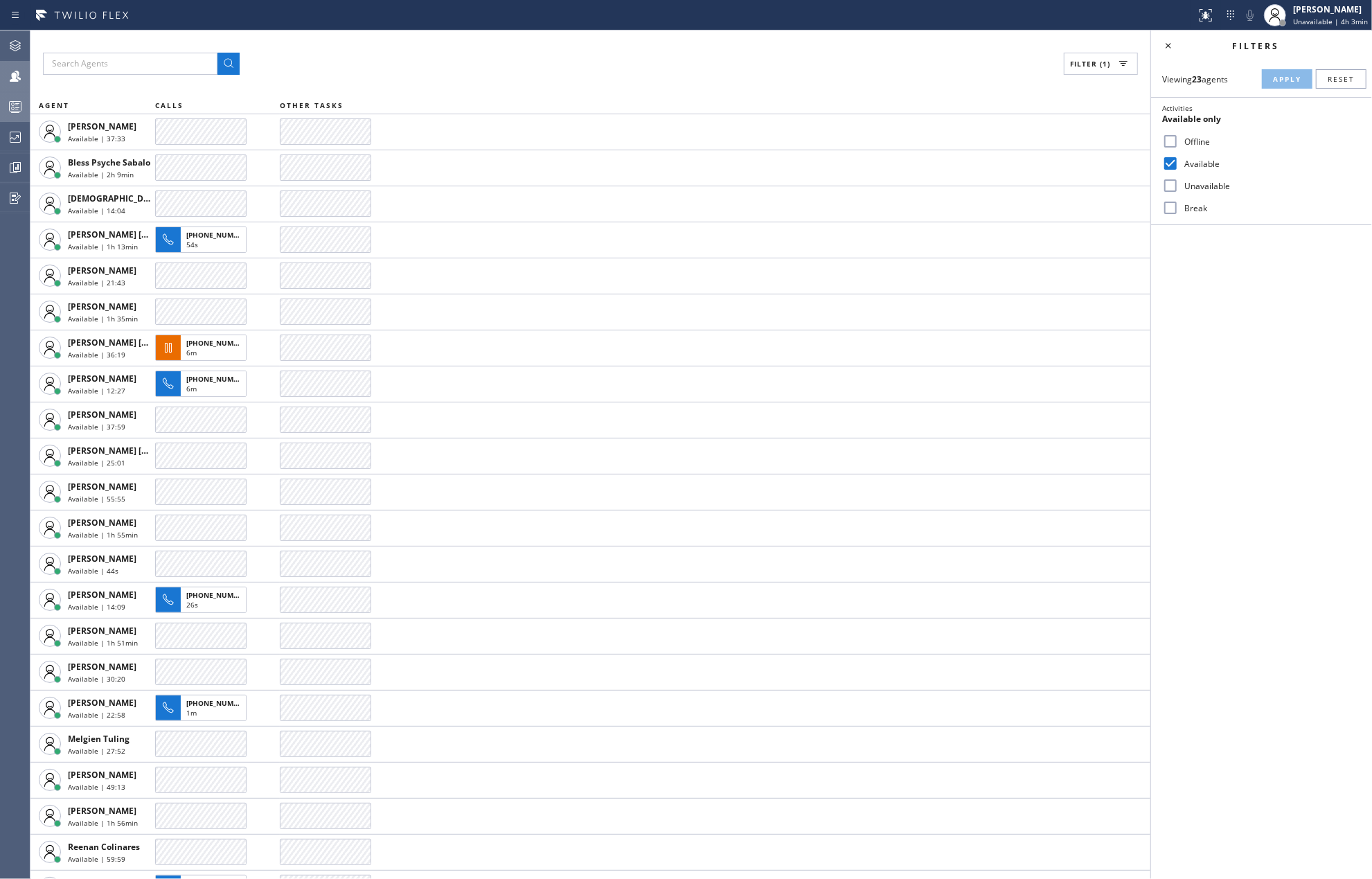
click at [13, 106] on icon at bounding box center [15, 106] width 16 height 16
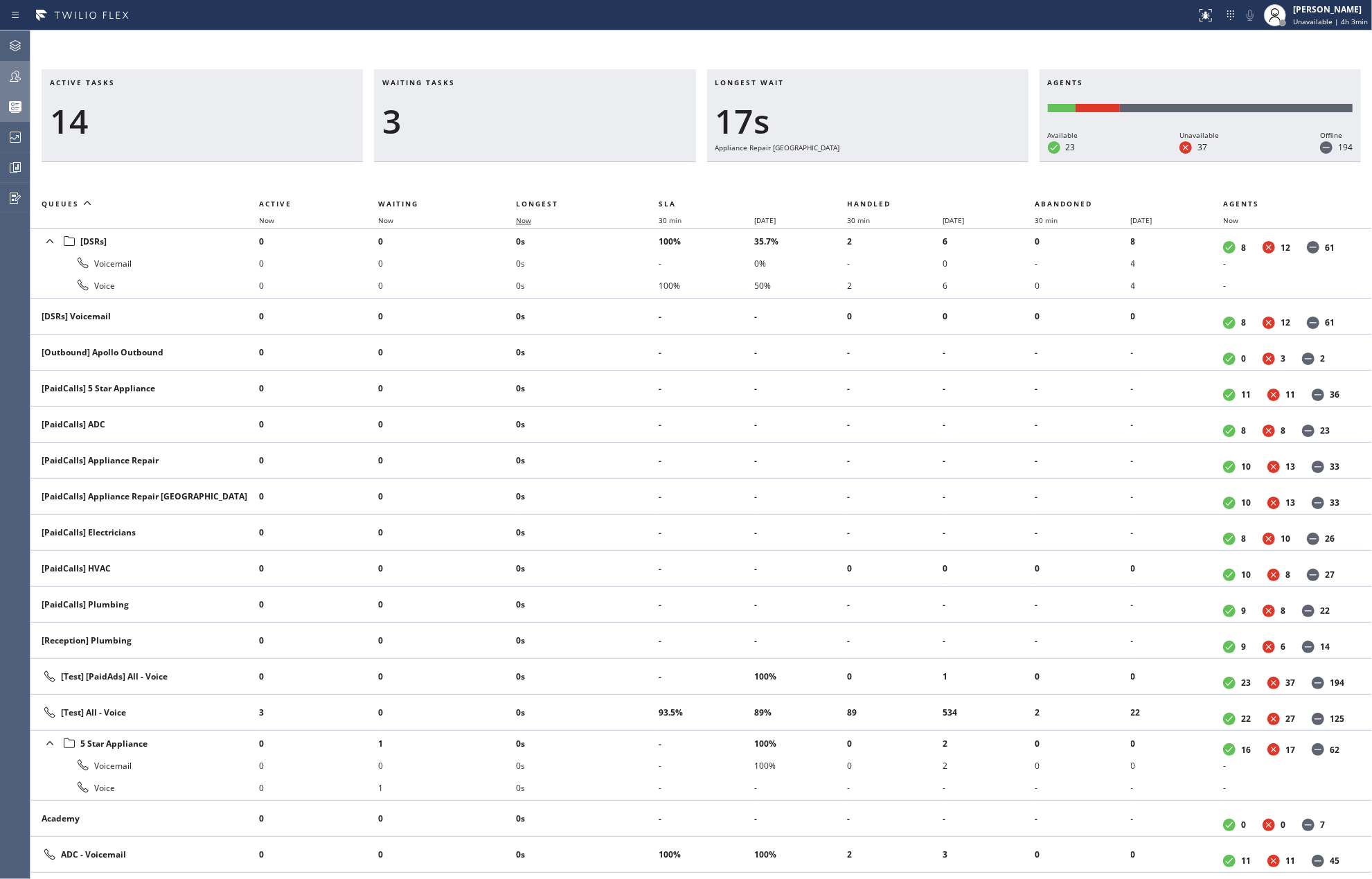
click at [536, 216] on span "Now" at bounding box center [531, 220] width 32 height 9
